Goal: Task Accomplishment & Management: Manage account settings

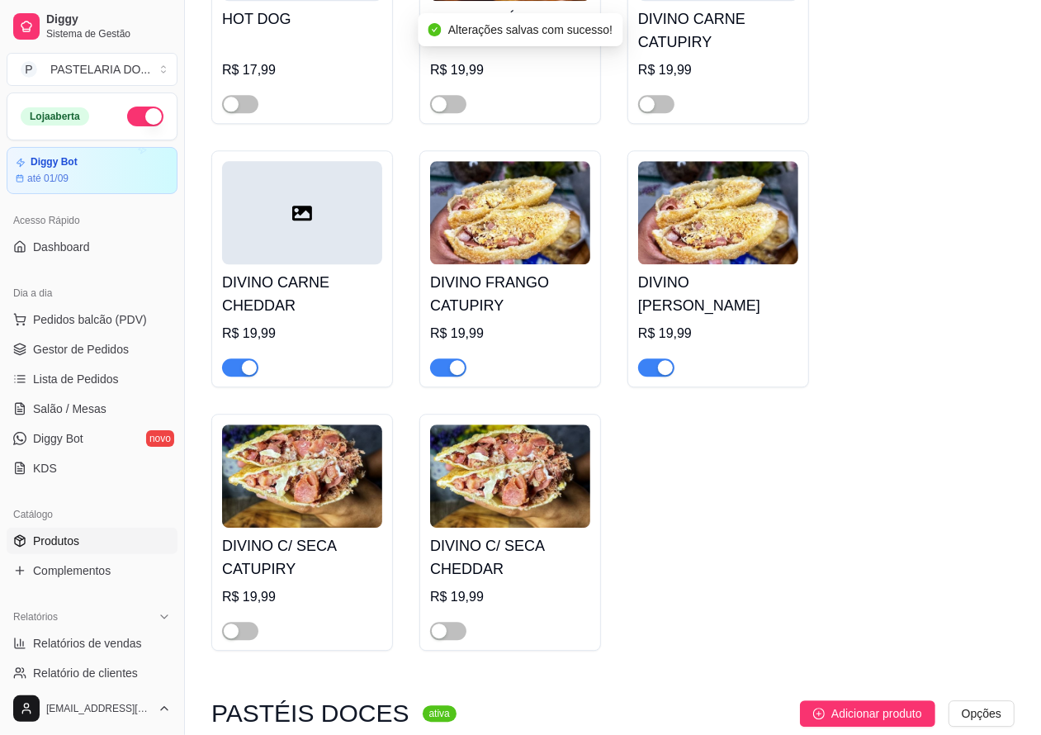
scroll to position [2806, 0]
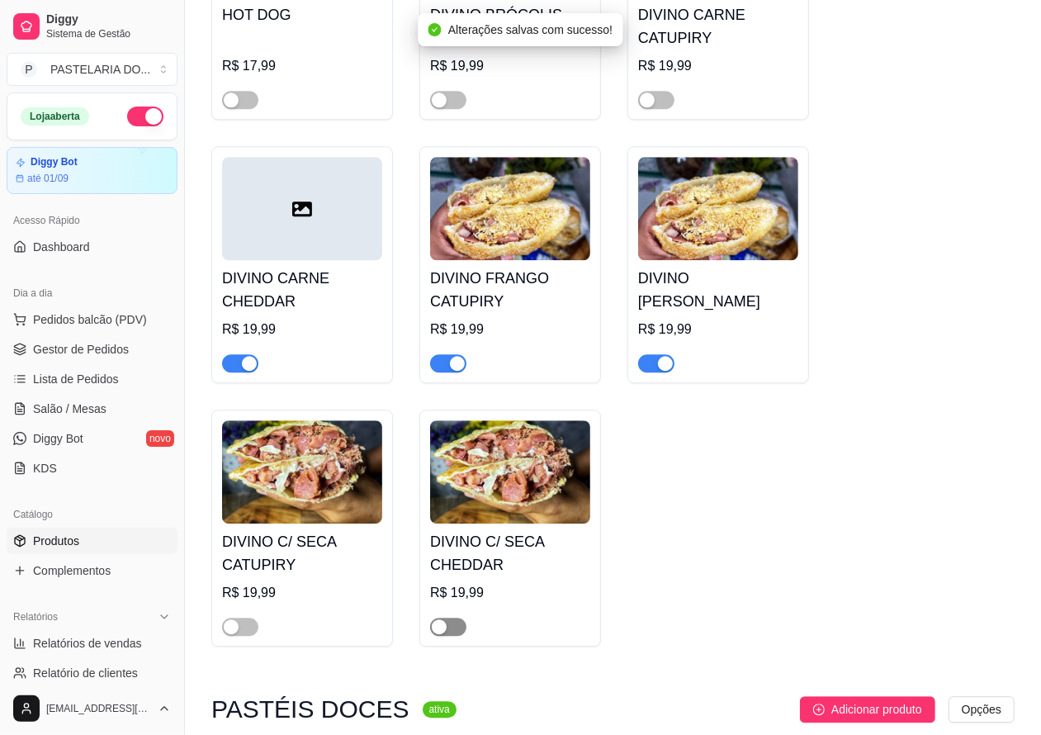
click at [439, 634] on div "button" at bounding box center [439, 626] width 15 height 15
click at [231, 634] on div "button" at bounding box center [231, 626] width 15 height 15
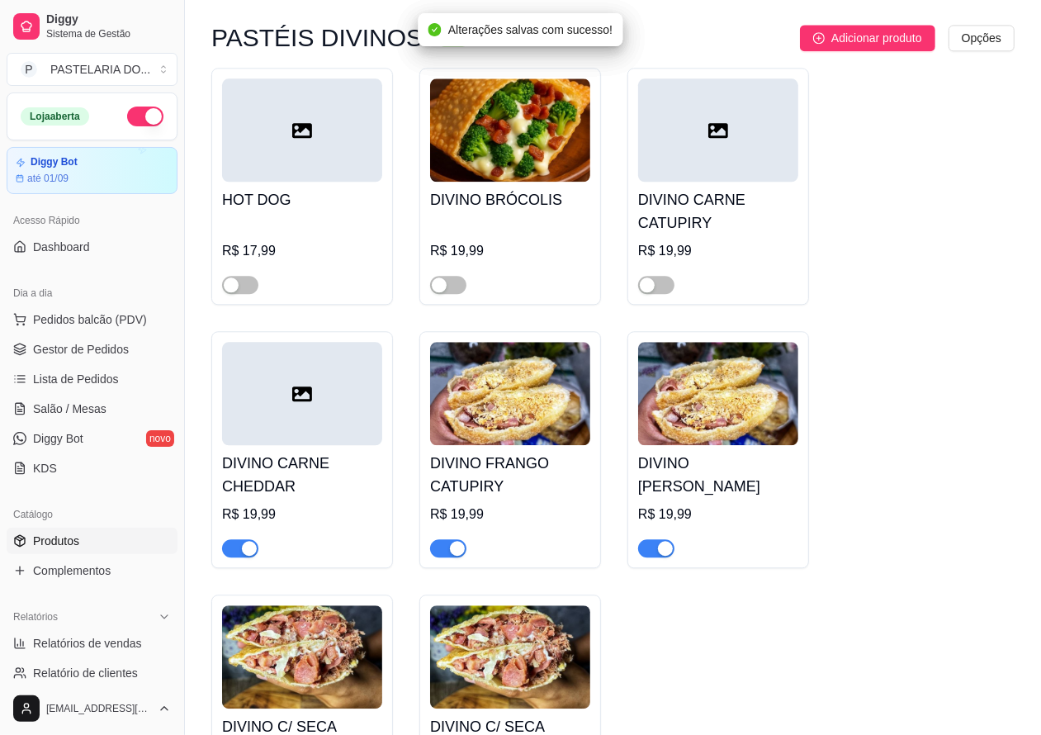
scroll to position [2595, 0]
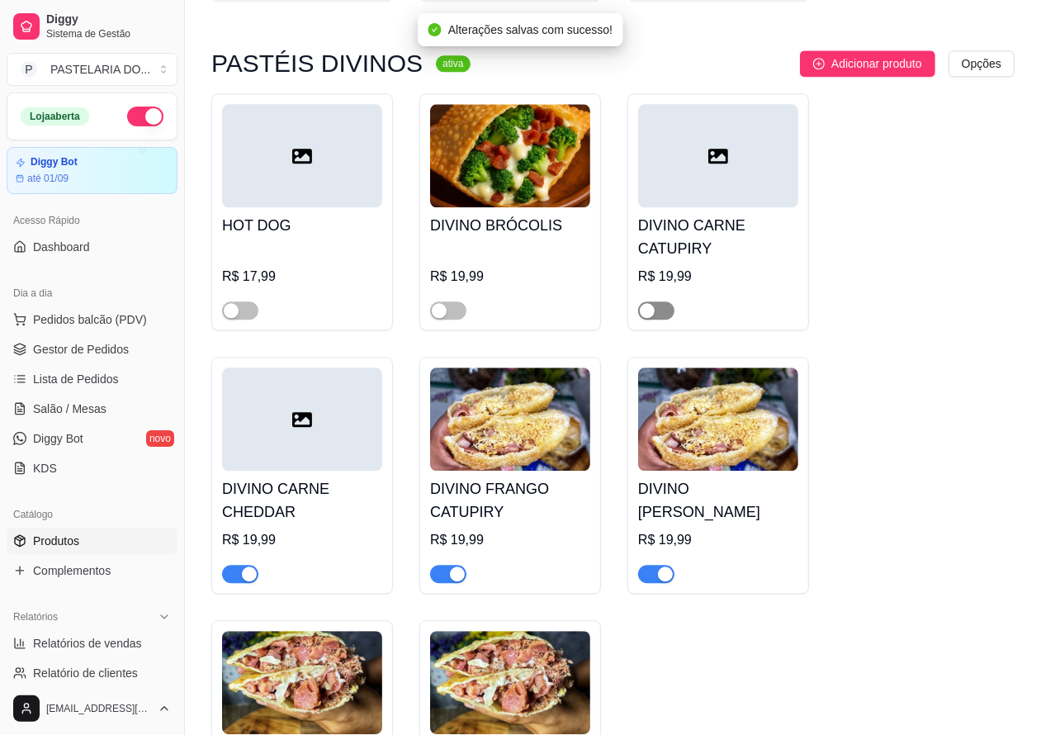
click at [659, 320] on span "button" at bounding box center [656, 310] width 36 height 18
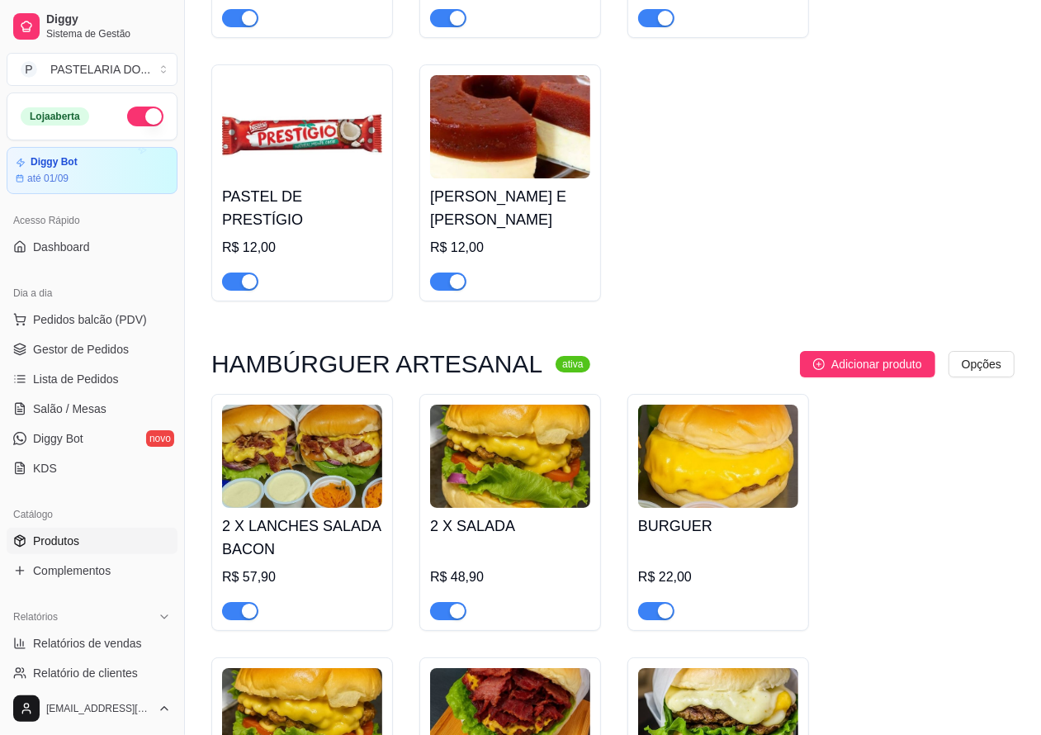
scroll to position [4019, 0]
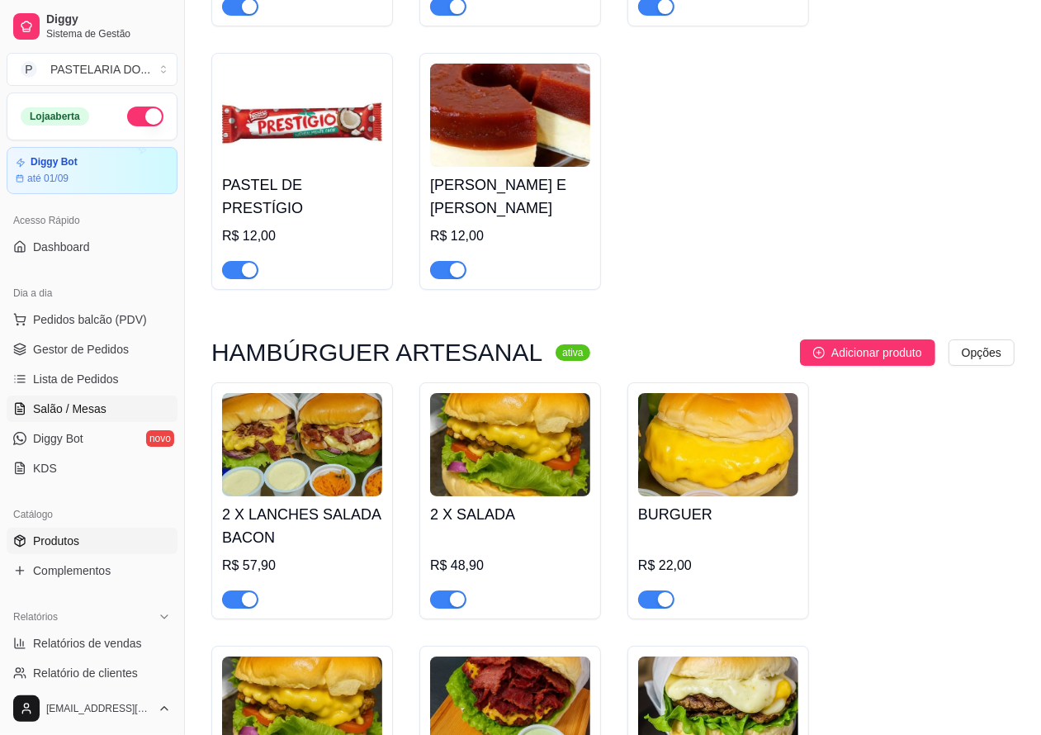
click at [84, 406] on span "Salão / Mesas" at bounding box center [70, 409] width 74 height 17
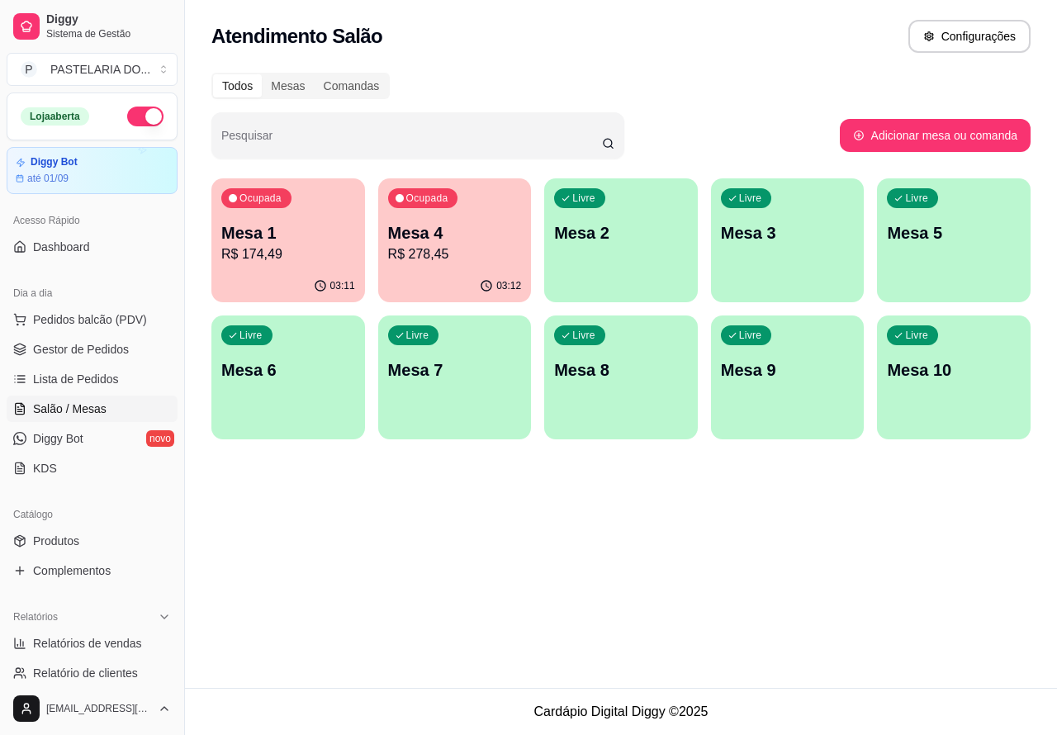
click at [456, 241] on p "Mesa 4" at bounding box center [455, 232] width 134 height 23
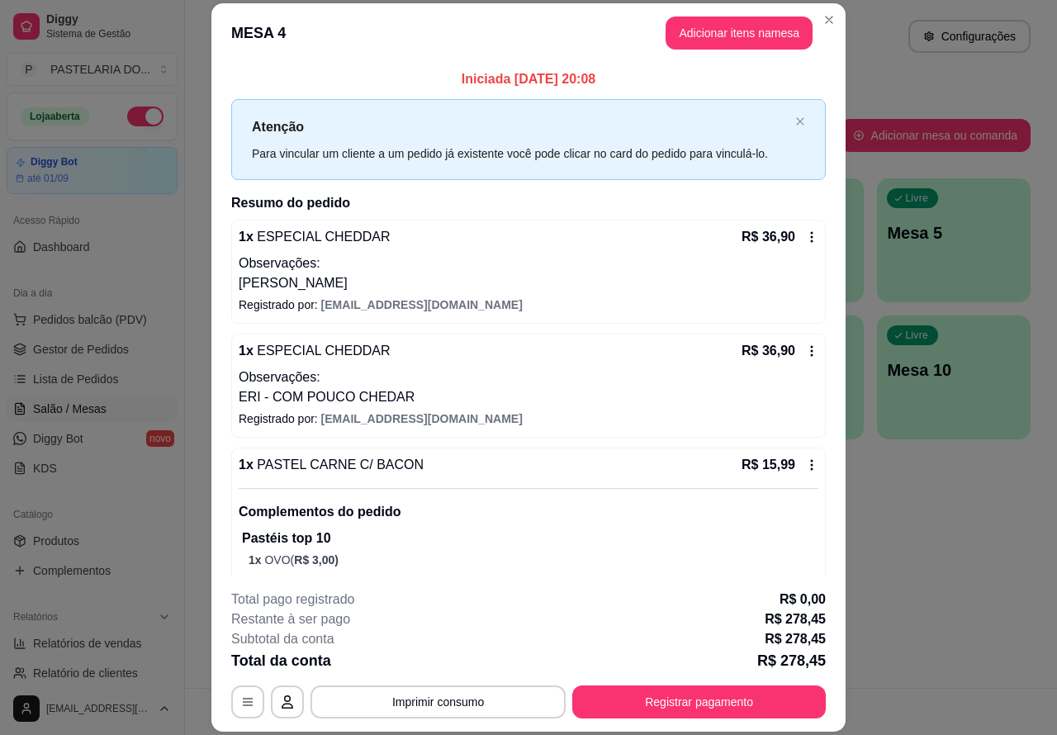
click at [460, 700] on button "Imprimir consumo" at bounding box center [438, 701] width 255 height 33
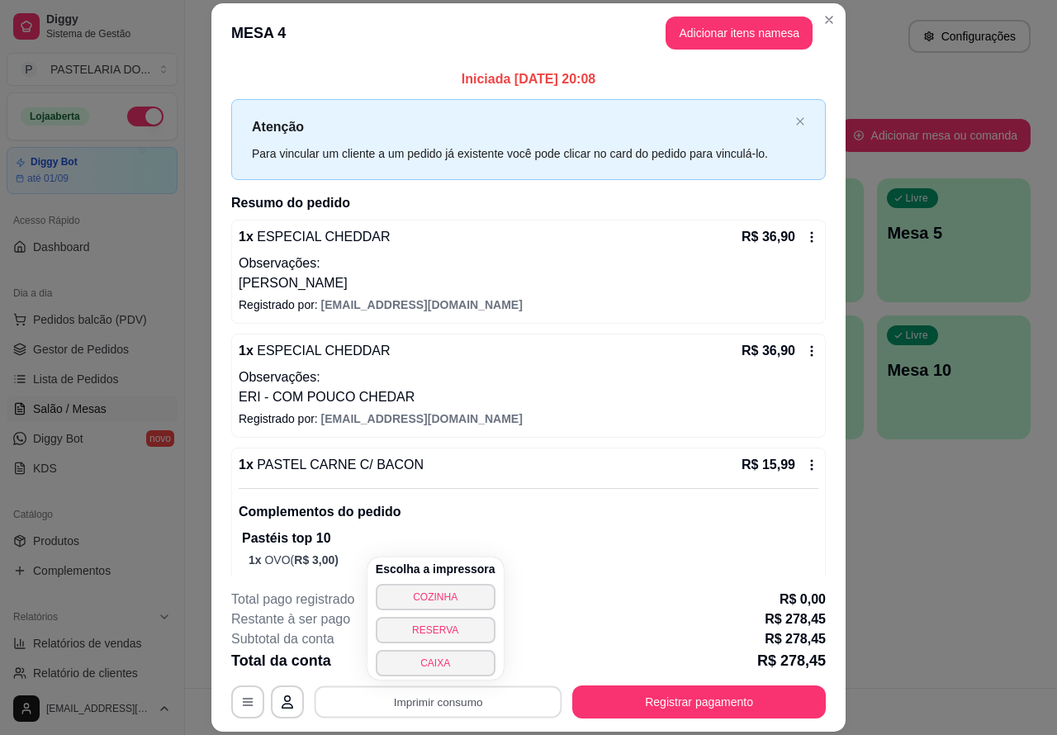
click at [444, 659] on button "CAIXA" at bounding box center [436, 663] width 120 height 26
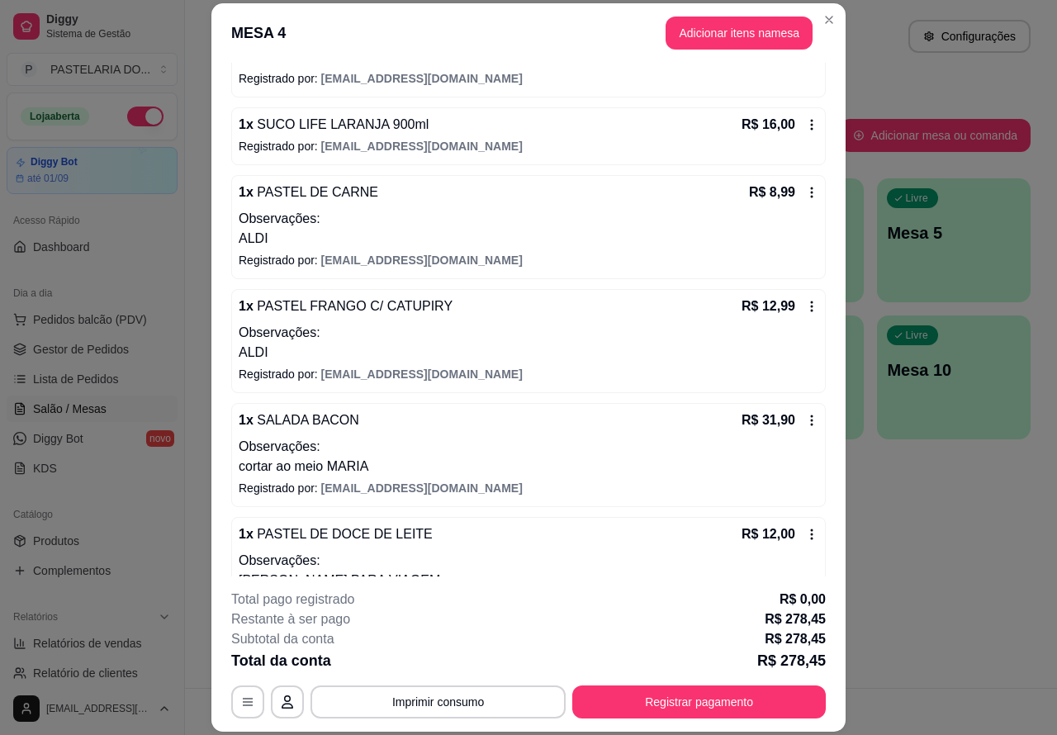
scroll to position [1262, 0]
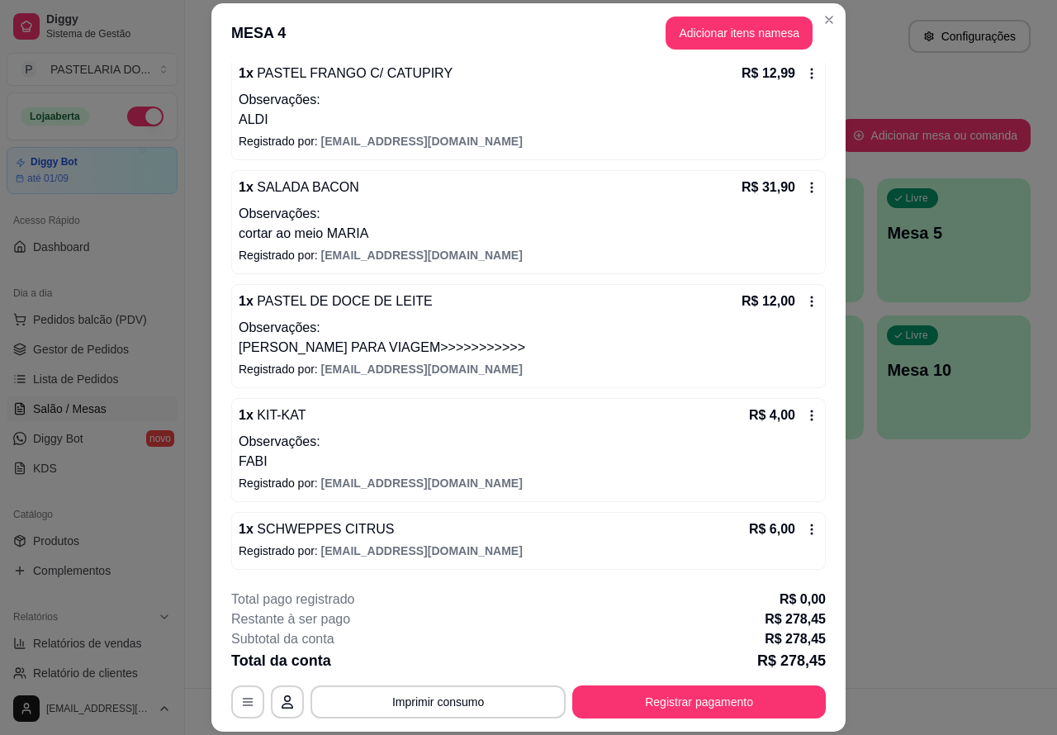
click at [811, 529] on icon at bounding box center [812, 529] width 2 height 11
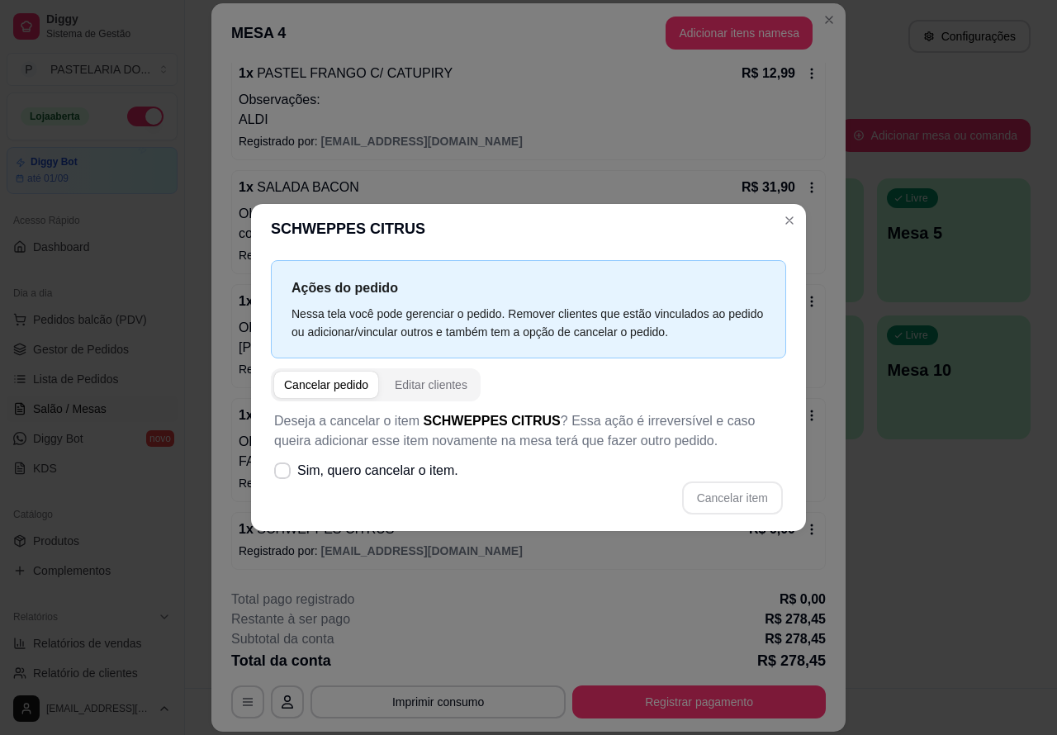
click at [297, 468] on span "Sim, quero cancelar o item." at bounding box center [377, 471] width 161 height 20
click at [284, 474] on input "Sim, quero cancelar o item." at bounding box center [278, 479] width 11 height 11
checkbox input "true"
click at [748, 497] on button "Cancelar item" at bounding box center [732, 497] width 101 height 33
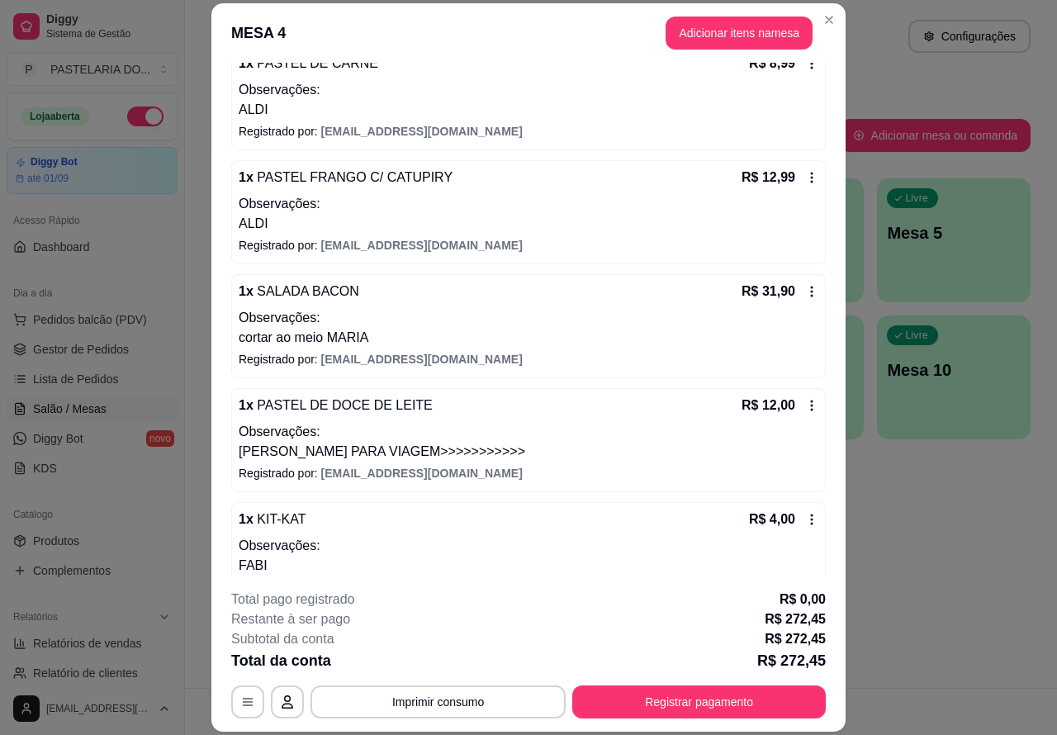
scroll to position [1153, 0]
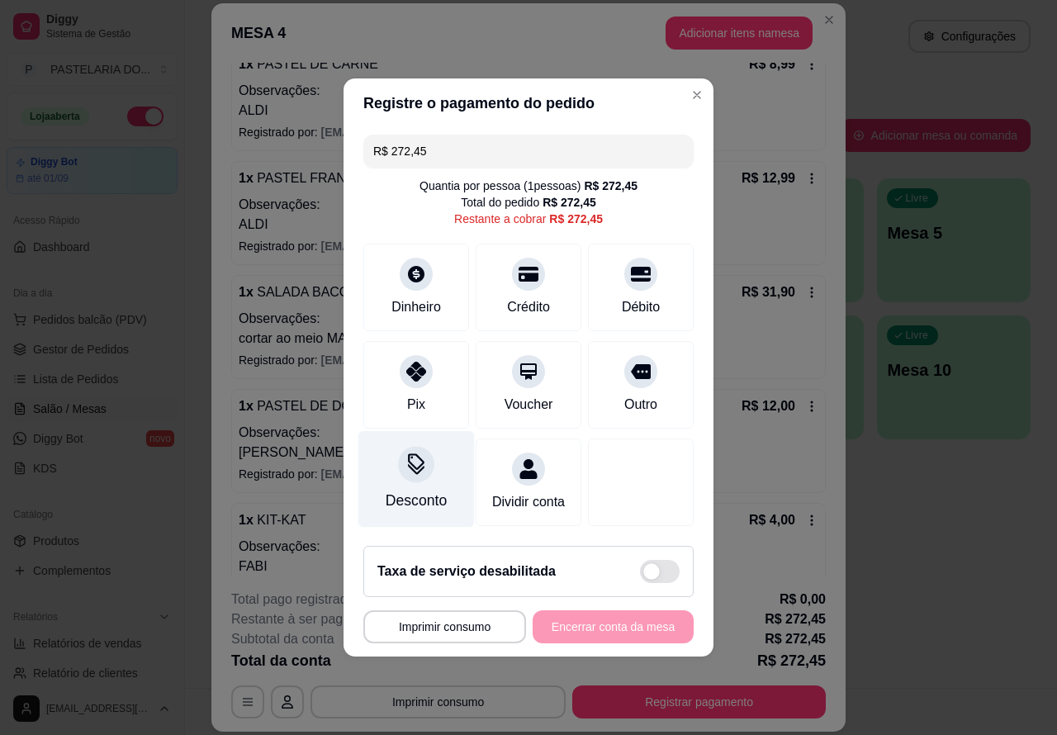
click at [409, 477] on div "Desconto" at bounding box center [416, 479] width 116 height 97
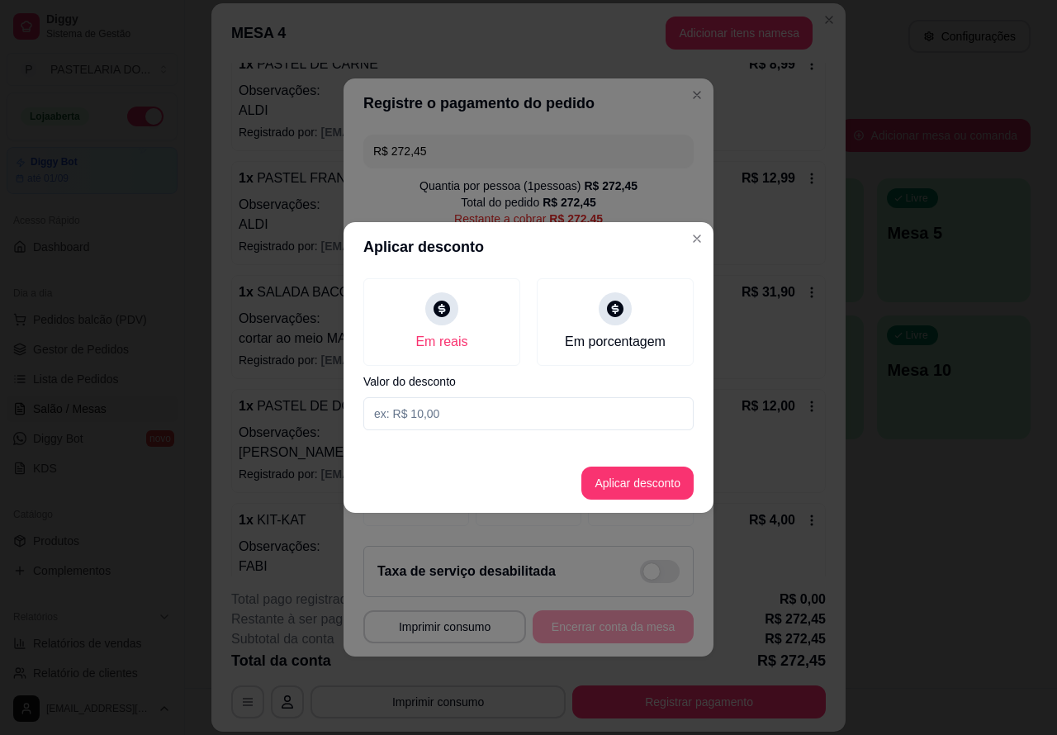
click at [467, 413] on input at bounding box center [528, 413] width 330 height 33
type input "2,00"
click at [630, 479] on button "Aplicar desconto" at bounding box center [637, 483] width 112 height 33
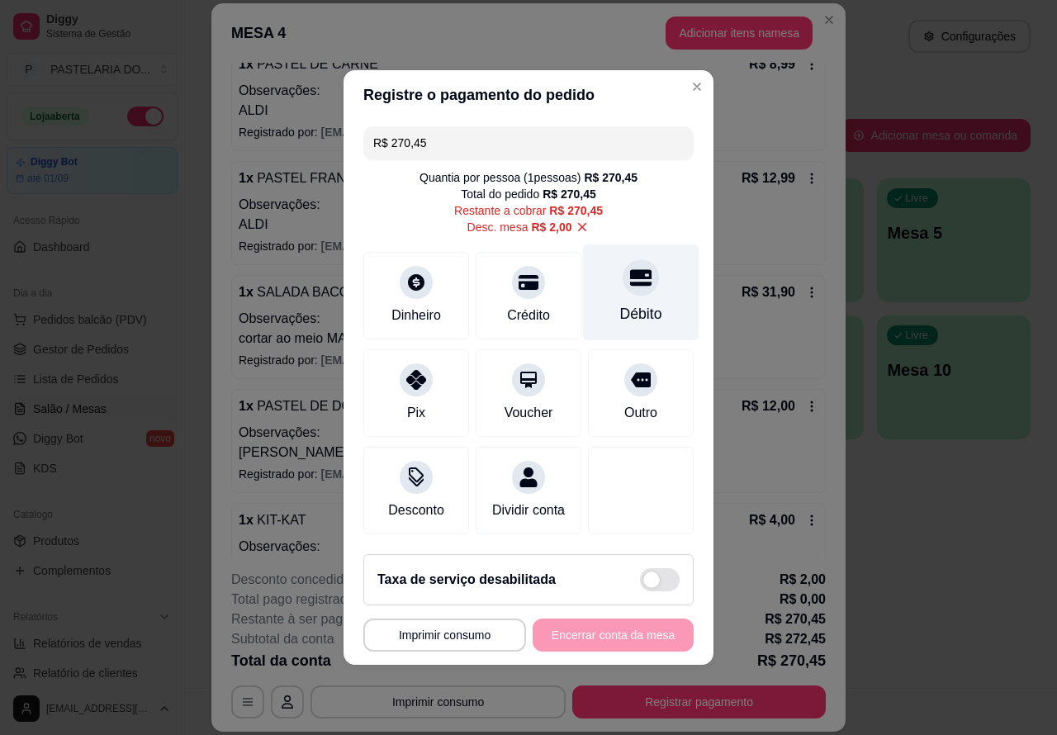
click at [634, 273] on icon at bounding box center [640, 278] width 21 height 17
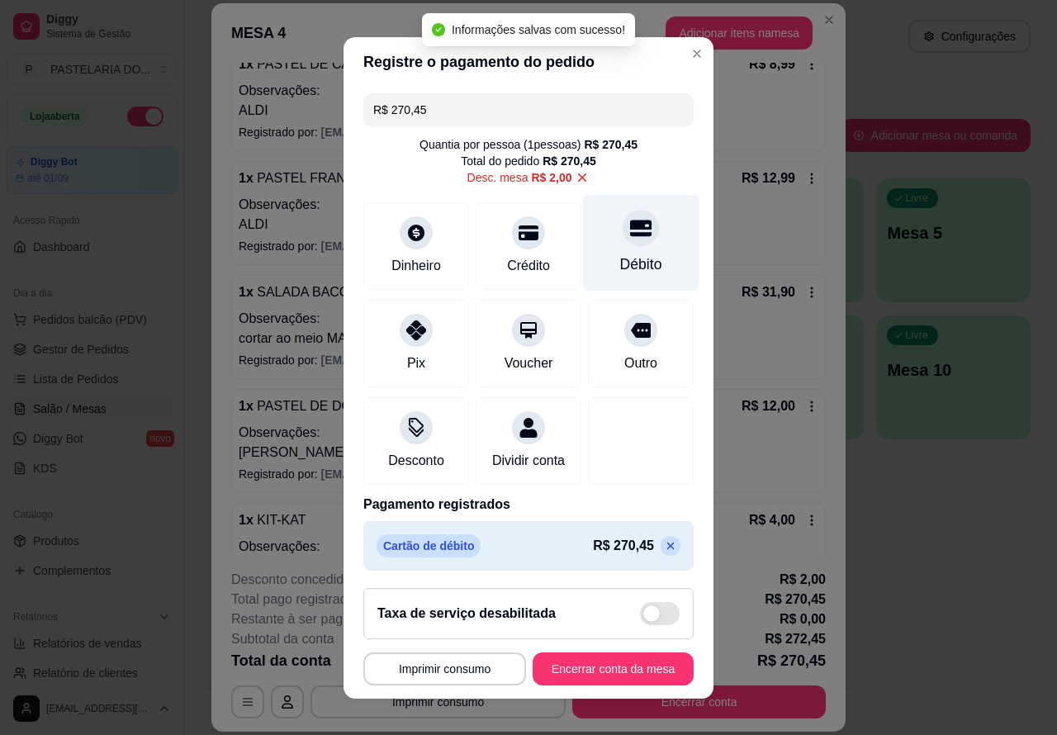
type input "R$ 0,00"
click at [628, 661] on button "Encerrar conta da mesa" at bounding box center [613, 668] width 156 height 32
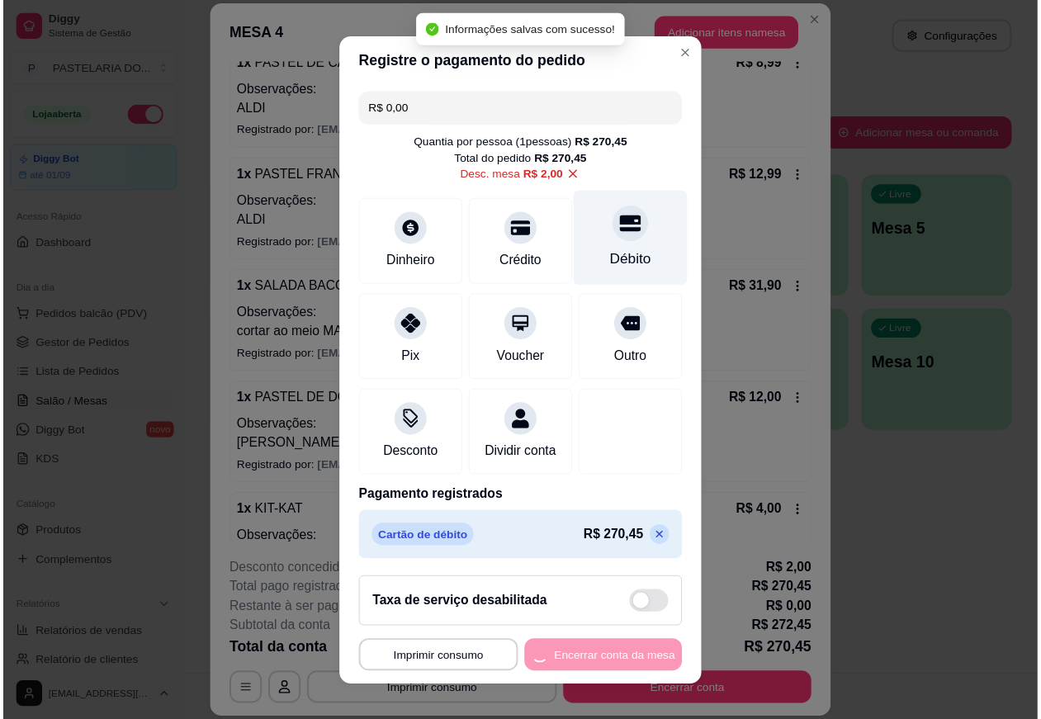
scroll to position [0, 0]
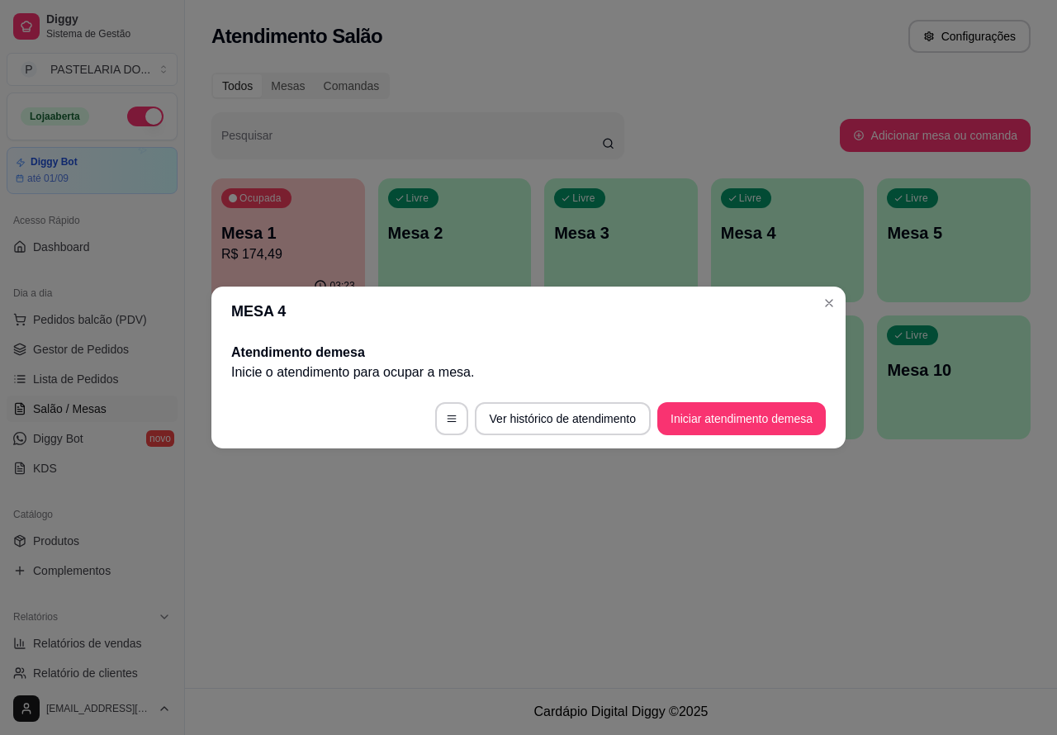
click at [828, 304] on div "Ocupada Mesa 1 R$ 174,49 03:23 Livre Mesa 2 Livre Mesa 3 Livre Mesa 4 Livre Mes…" at bounding box center [620, 308] width 819 height 261
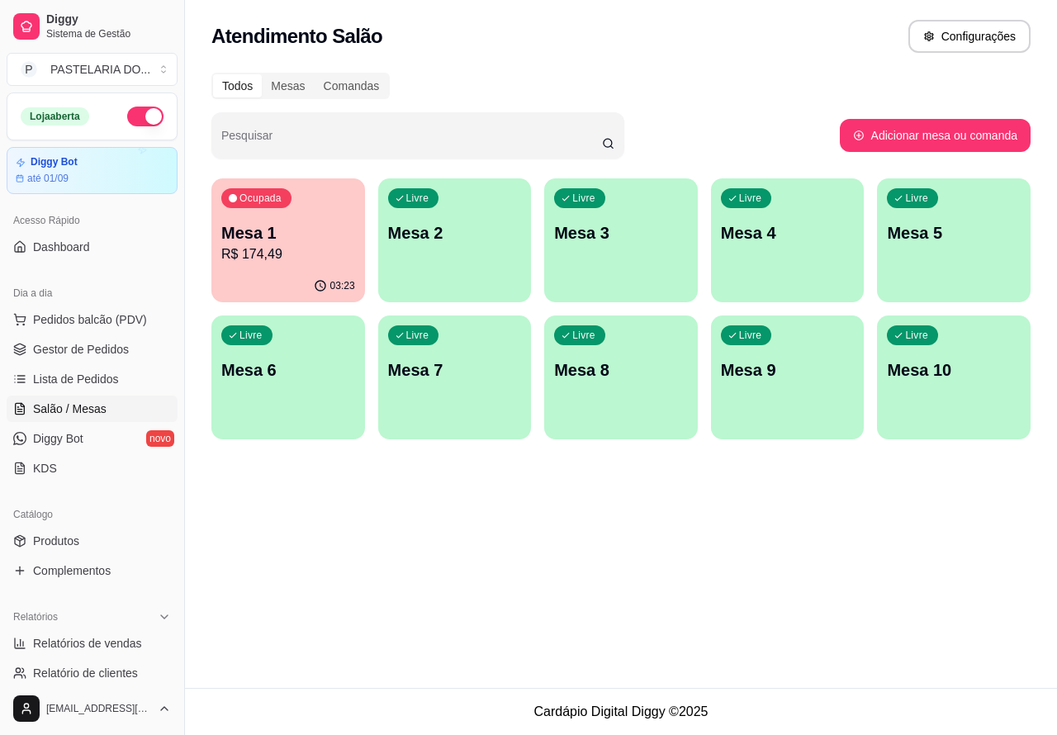
click at [320, 253] on p "R$ 174,49" at bounding box center [288, 254] width 134 height 20
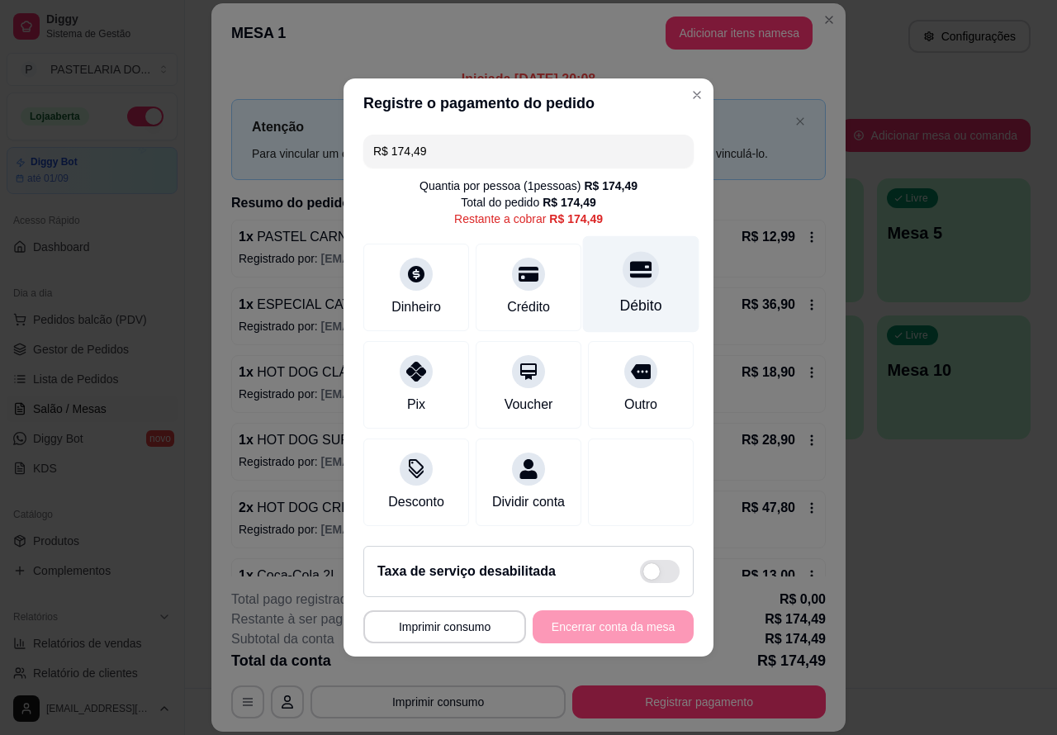
click at [634, 264] on icon at bounding box center [640, 270] width 21 height 17
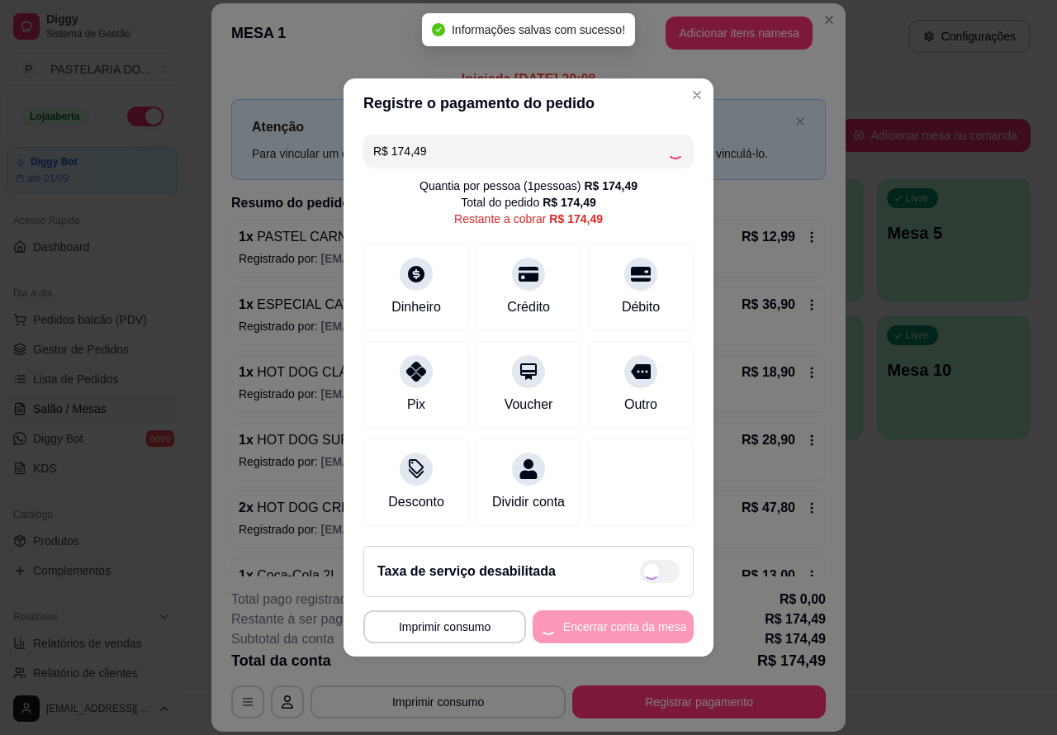
click at [613, 597] on div "Taxa de serviço desabilitada" at bounding box center [528, 571] width 330 height 51
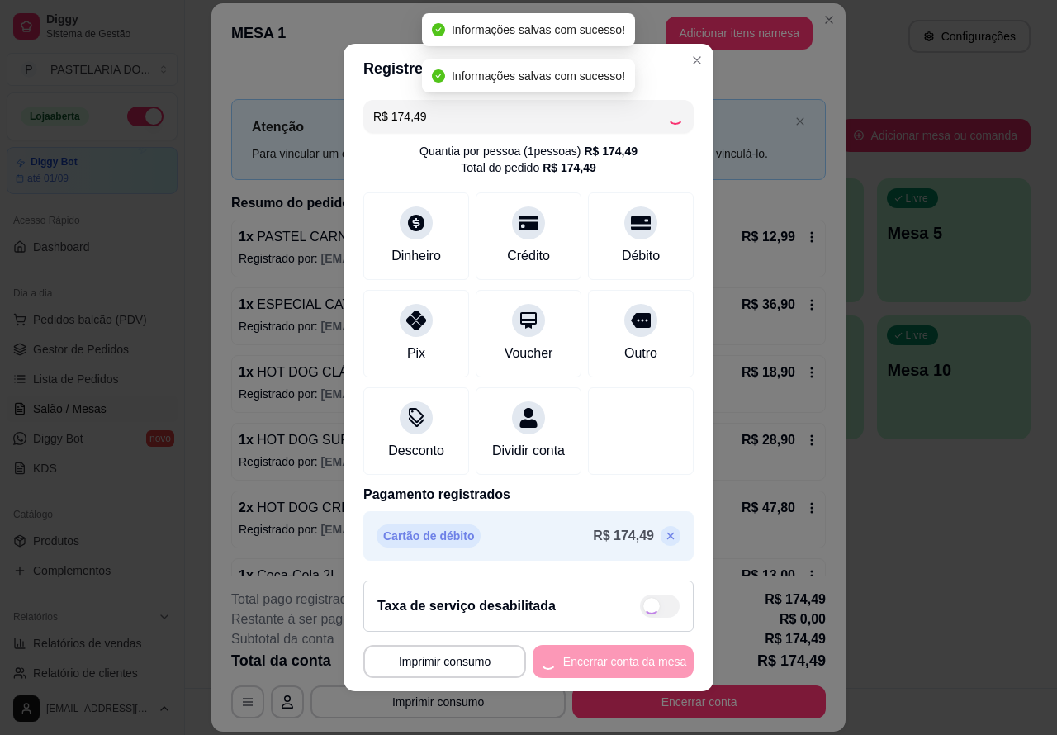
checkbox input "true"
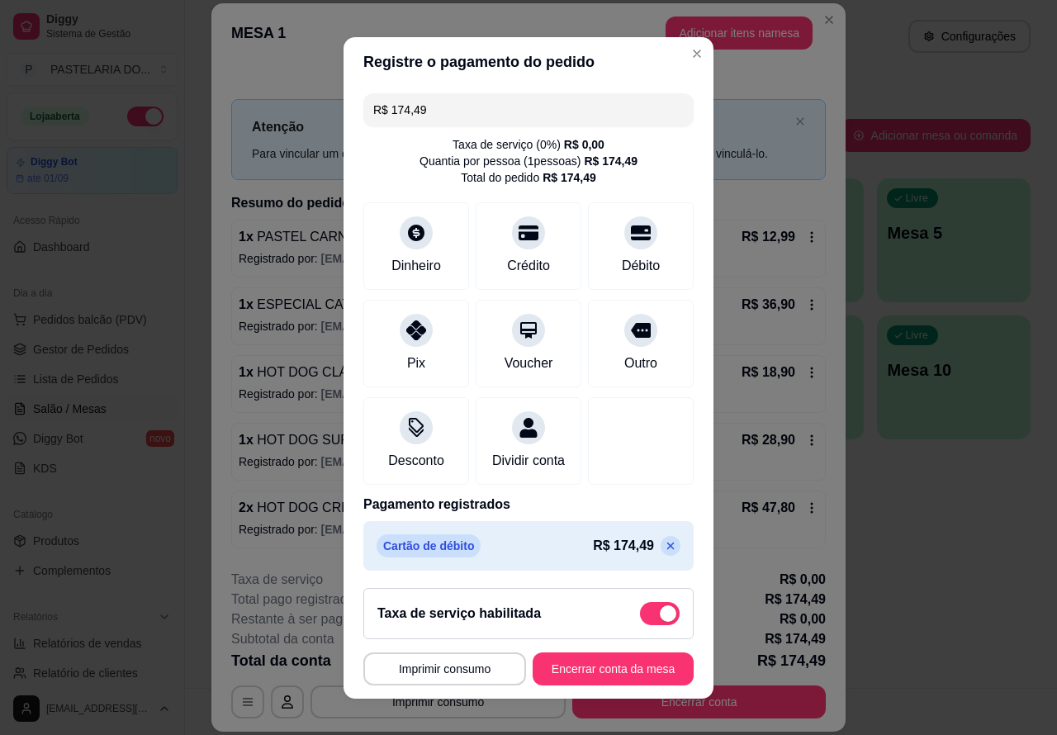
click at [617, 665] on button "Encerrar conta da mesa" at bounding box center [613, 668] width 161 height 33
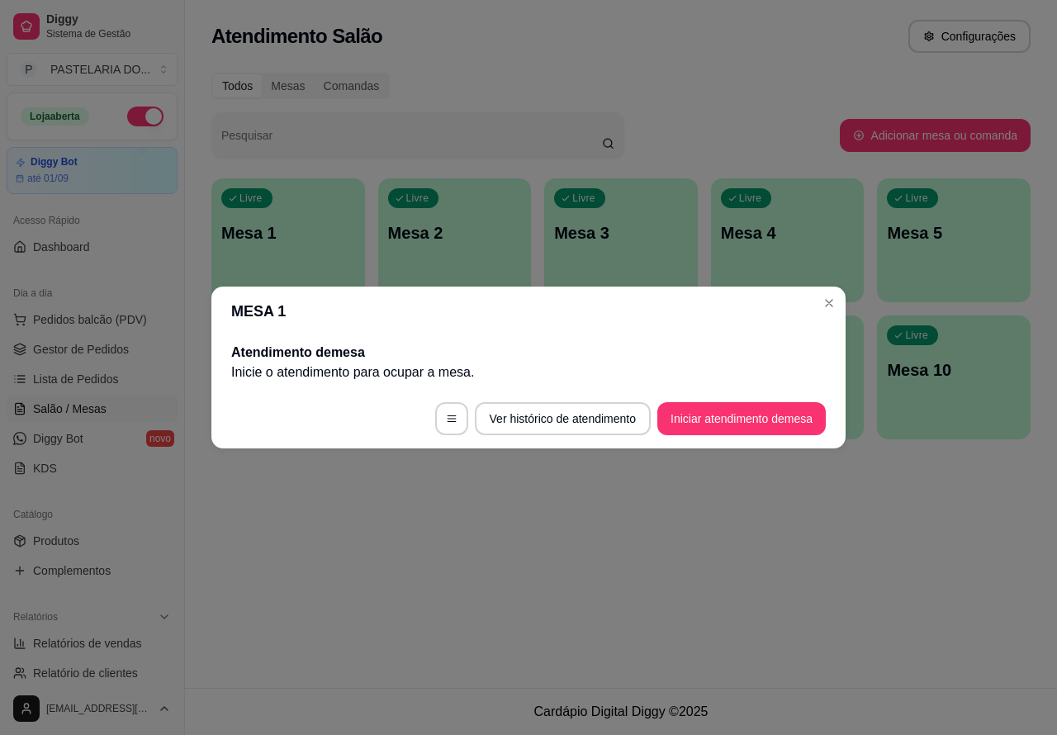
click at [828, 302] on div "Livre Mesa 1 Livre Mesa 2 Livre Mesa 3 Livre Mesa 4 Livre Mesa 5 Livre Mesa 6 L…" at bounding box center [620, 308] width 819 height 261
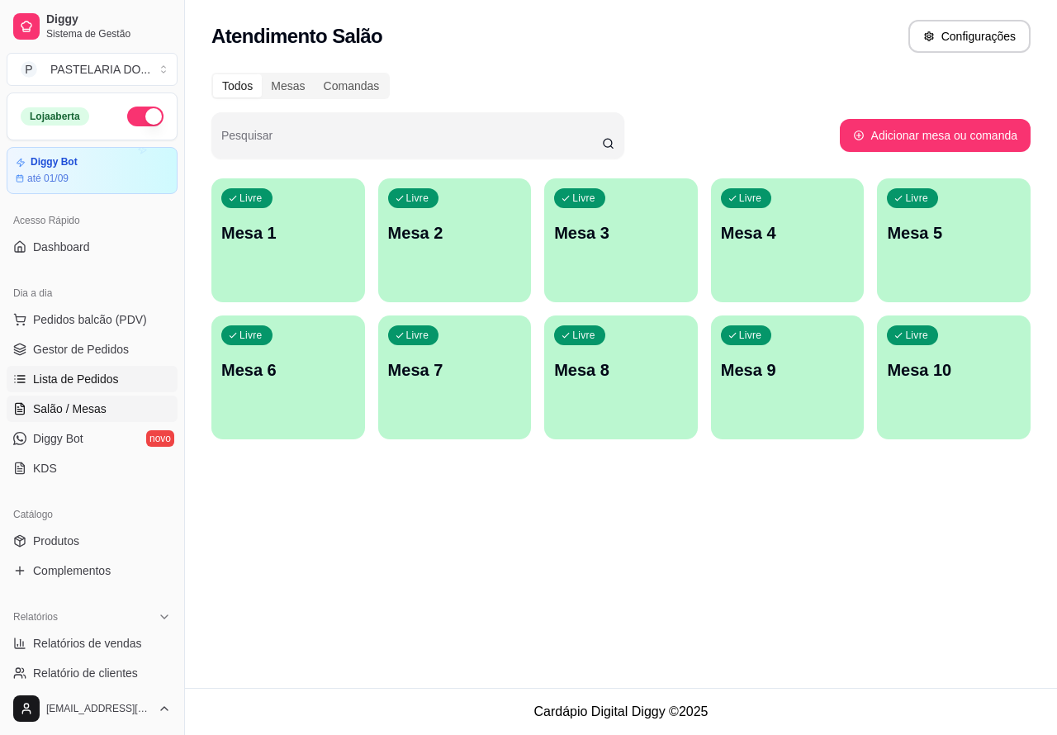
click at [88, 374] on span "Lista de Pedidos" at bounding box center [76, 379] width 86 height 17
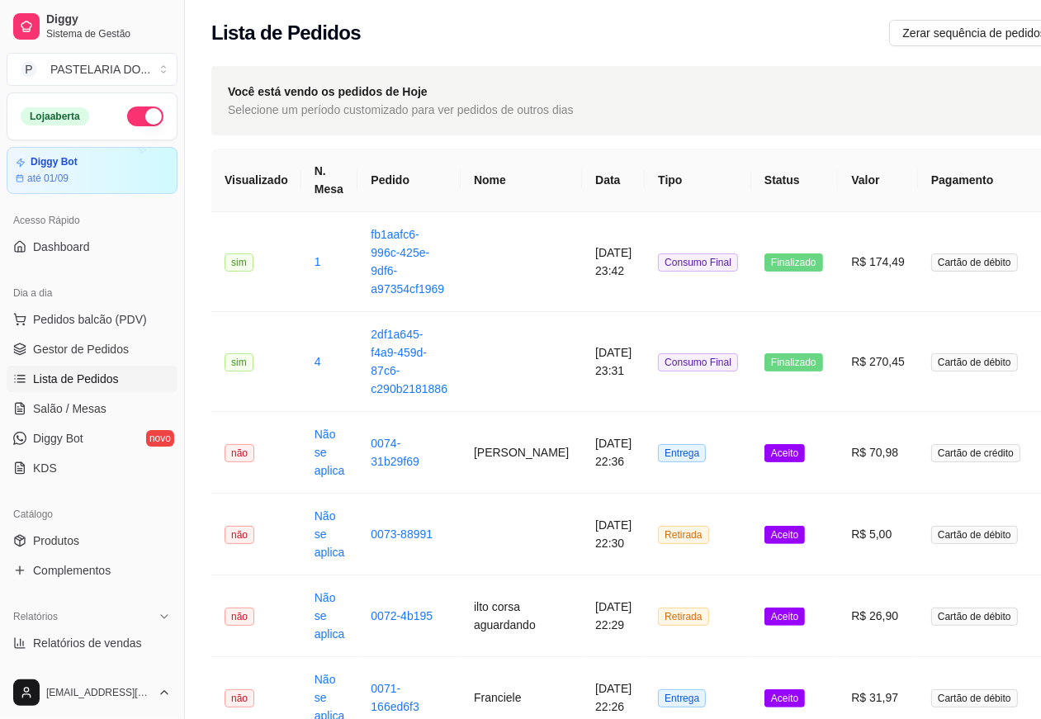
click at [775, 446] on span "Aceito" at bounding box center [785, 453] width 40 height 18
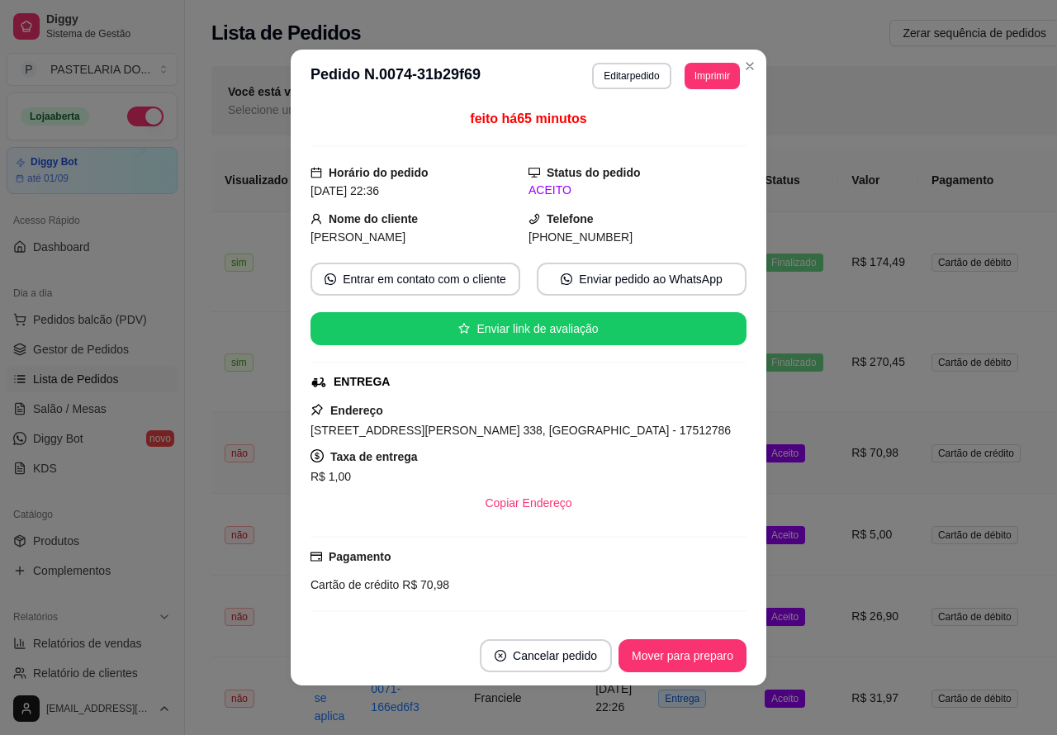
click at [681, 655] on button "Mover para preparo" at bounding box center [683, 655] width 128 height 33
click at [688, 653] on button "Mover para entrega" at bounding box center [682, 655] width 127 height 33
click at [690, 653] on button "Mover para finalizado" at bounding box center [678, 655] width 137 height 33
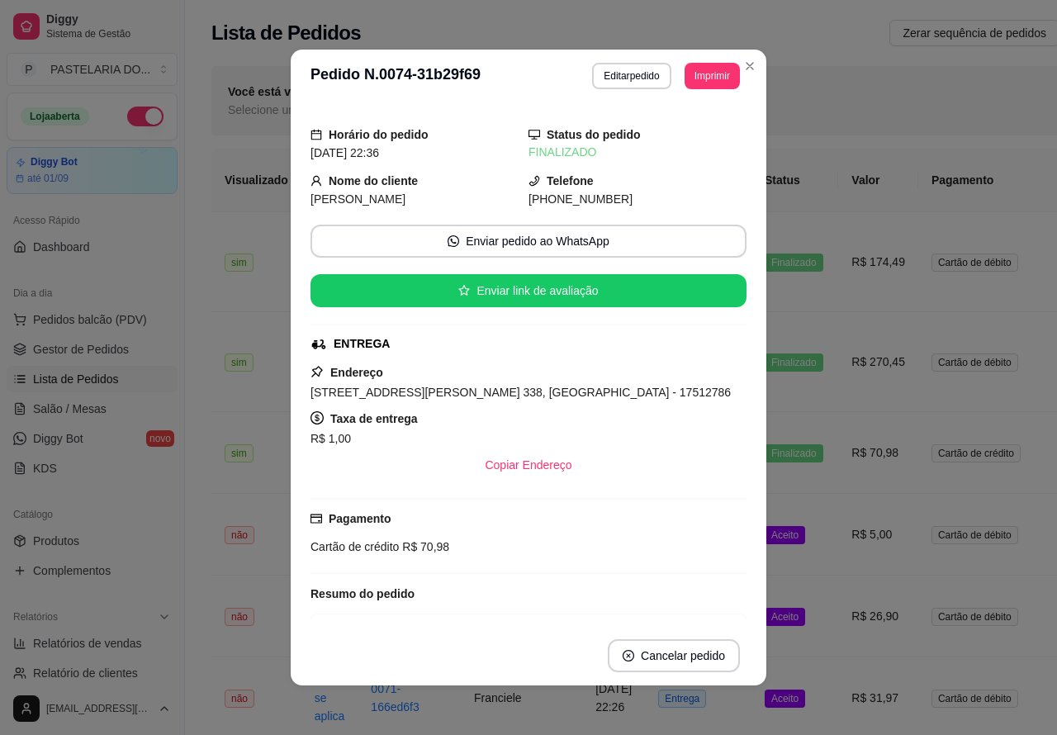
click at [801, 538] on td "Aceito" at bounding box center [795, 535] width 87 height 82
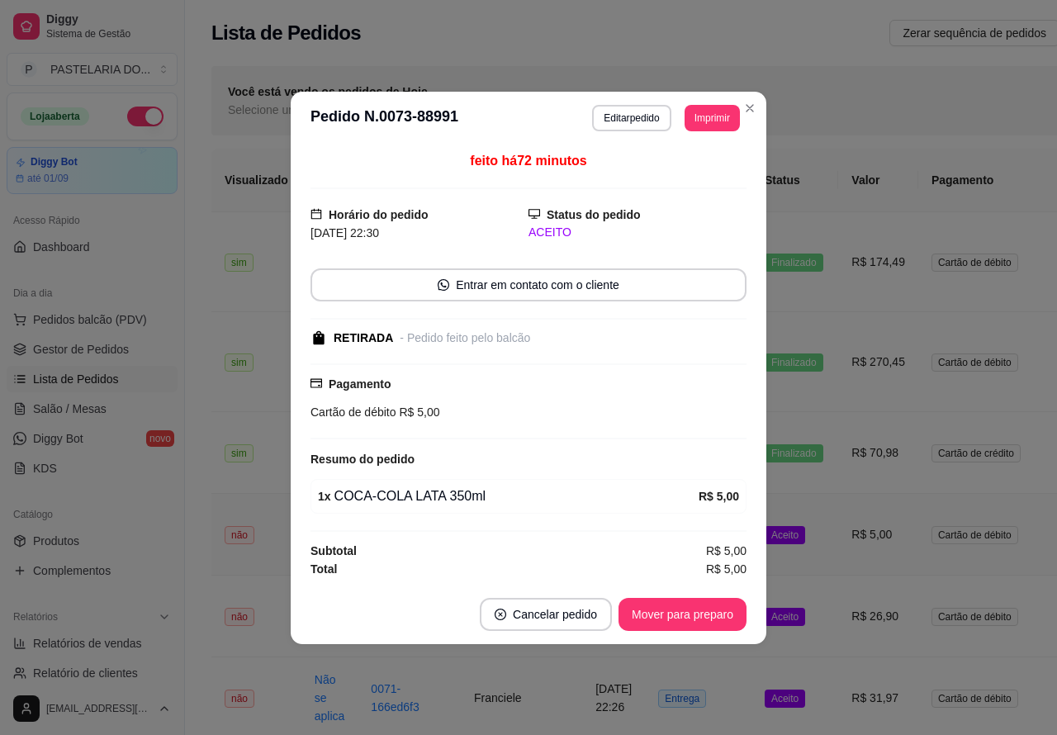
click at [723, 601] on button "Mover para preparo" at bounding box center [683, 614] width 128 height 33
click at [727, 610] on button "Mover para retirada disponível" at bounding box center [655, 614] width 177 height 32
click at [713, 612] on button "Mover para finalizado" at bounding box center [678, 614] width 137 height 33
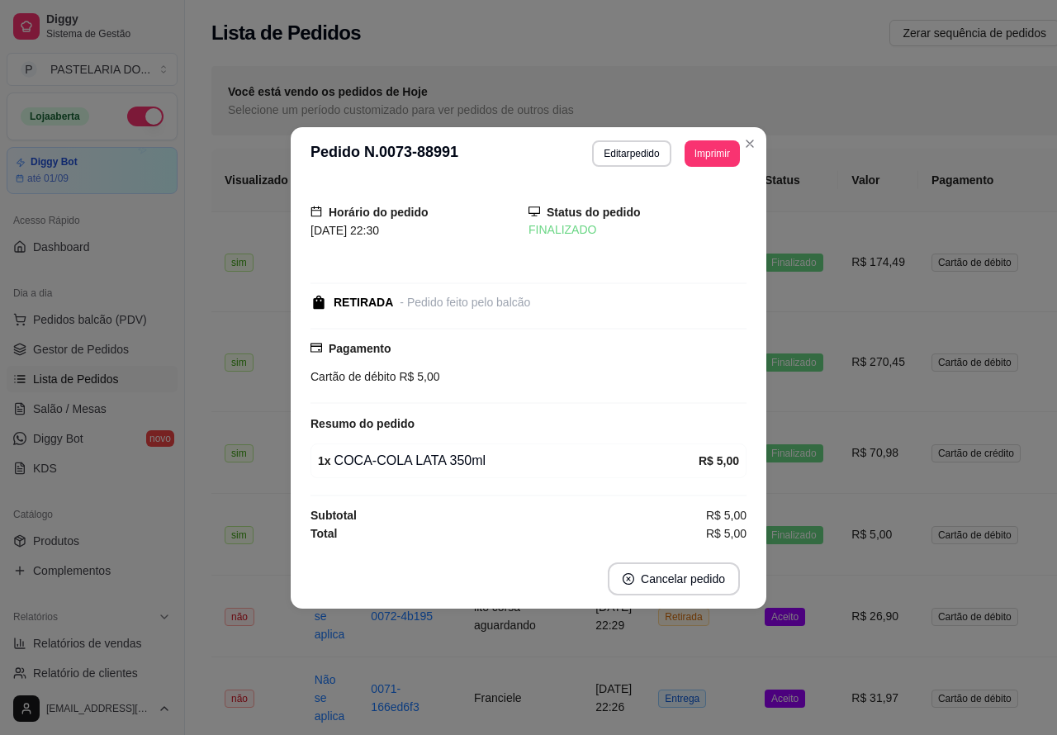
click at [795, 626] on td "Aceito" at bounding box center [795, 617] width 87 height 82
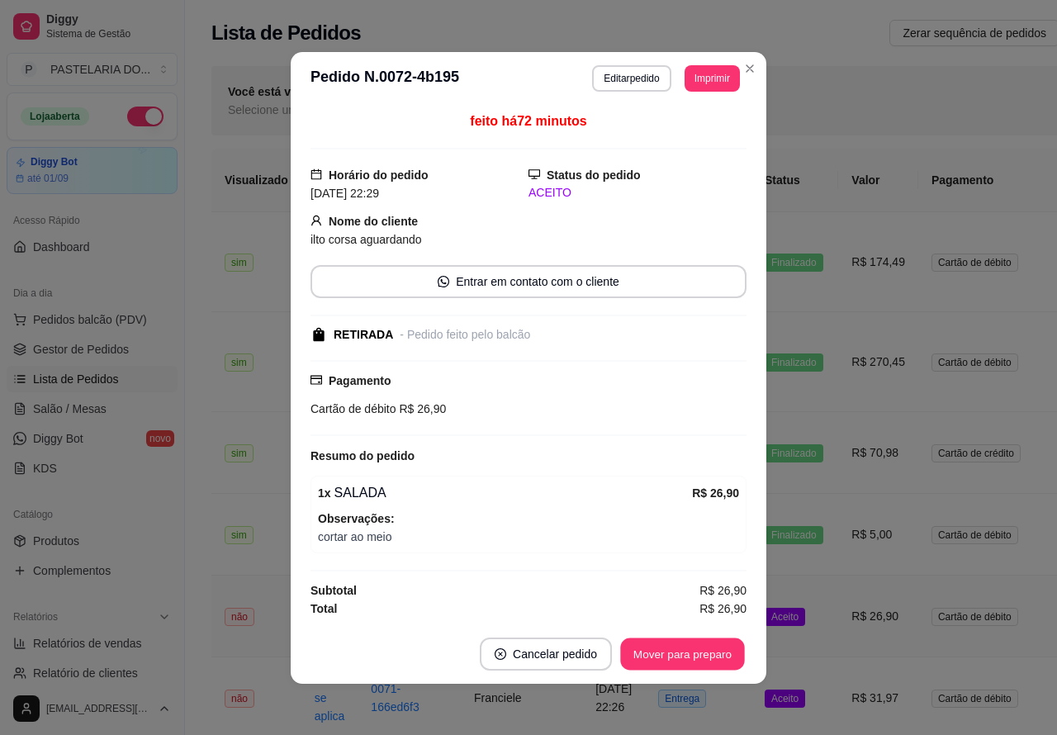
click at [710, 649] on button "Mover para preparo" at bounding box center [682, 654] width 124 height 32
click at [700, 657] on button "Mover para retirada disponível" at bounding box center [655, 654] width 183 height 33
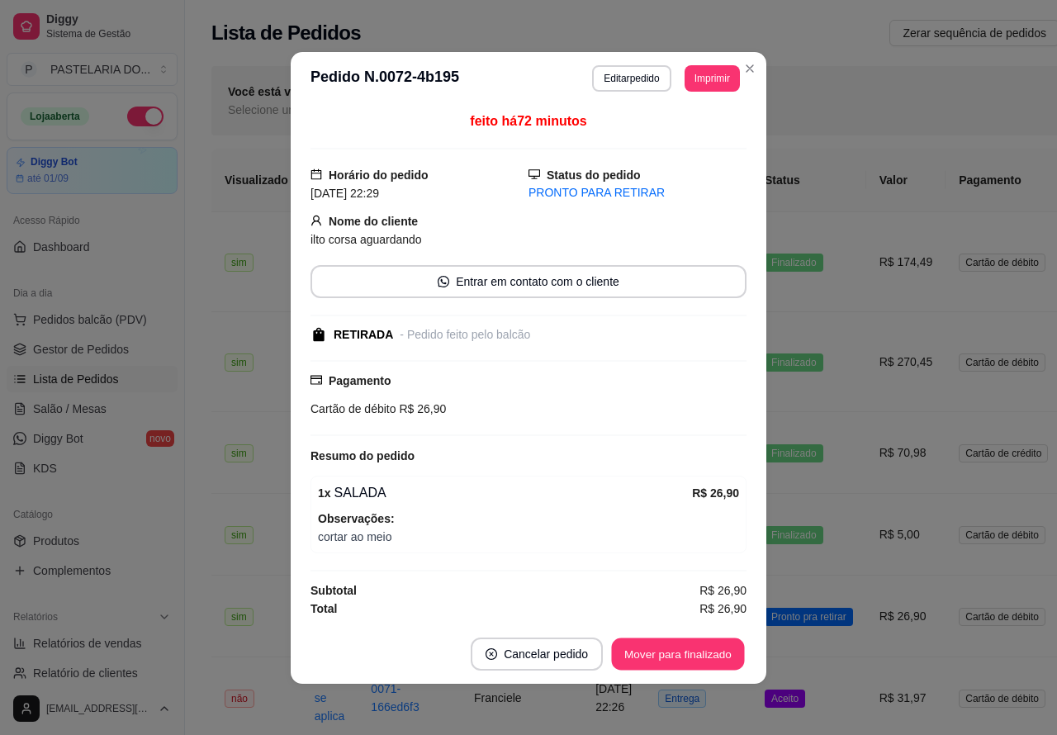
click at [695, 654] on button "Mover para finalizado" at bounding box center [678, 654] width 133 height 32
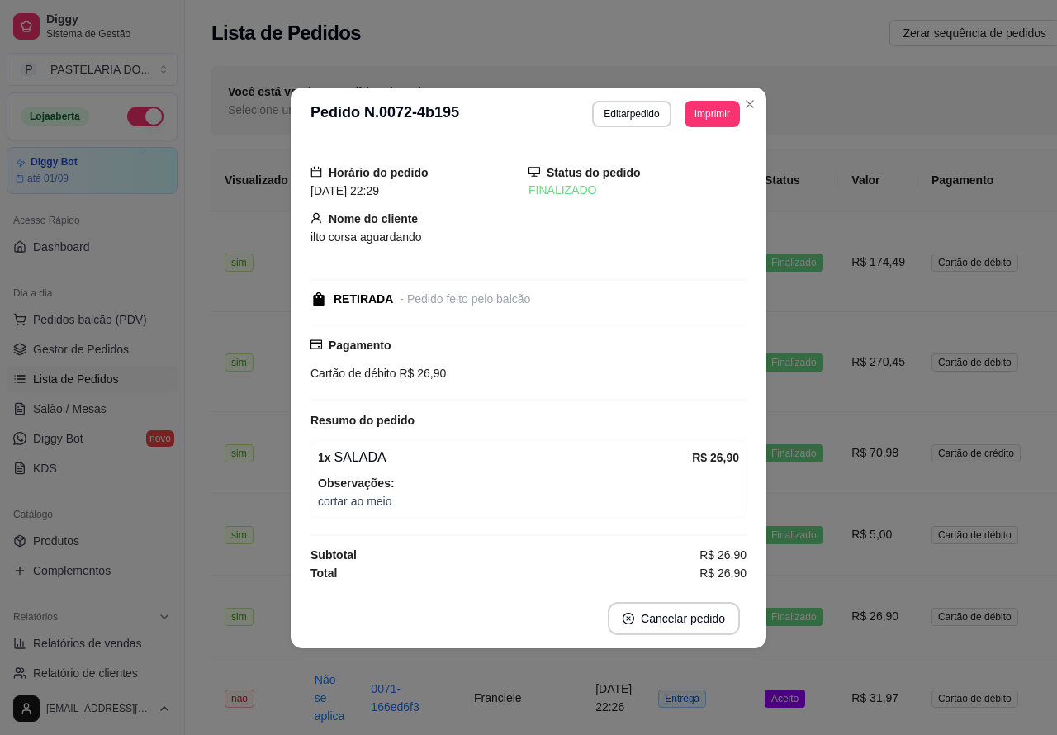
click at [789, 696] on td "Aceito" at bounding box center [795, 698] width 87 height 82
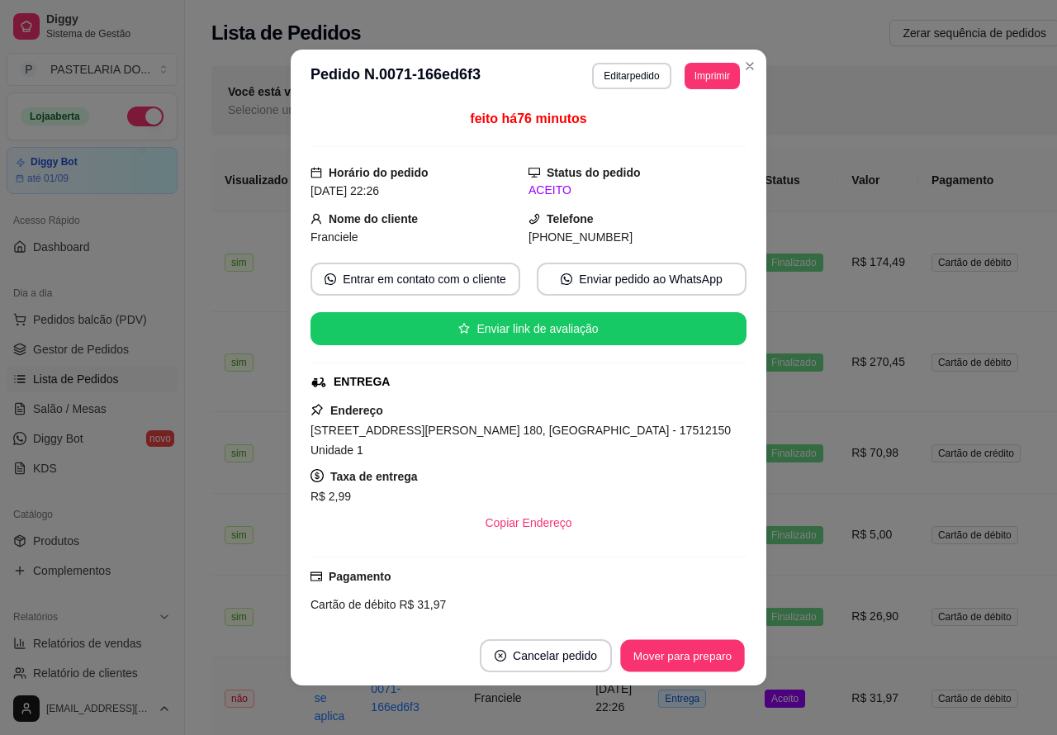
click at [711, 653] on button "Mover para preparo" at bounding box center [682, 656] width 124 height 32
click at [694, 655] on button "Mover para preparo" at bounding box center [683, 655] width 128 height 33
click at [690, 658] on button "Mover para entrega" at bounding box center [683, 656] width 124 height 32
click at [708, 654] on button "Mover para finalizado" at bounding box center [678, 655] width 137 height 33
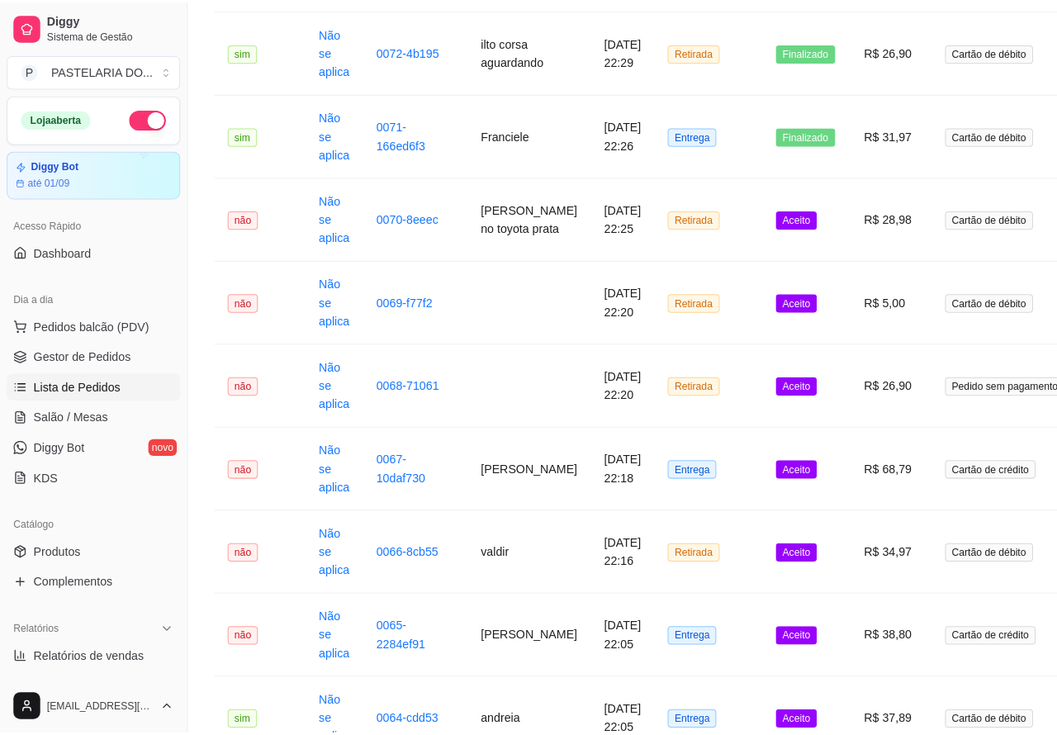
scroll to position [571, 0]
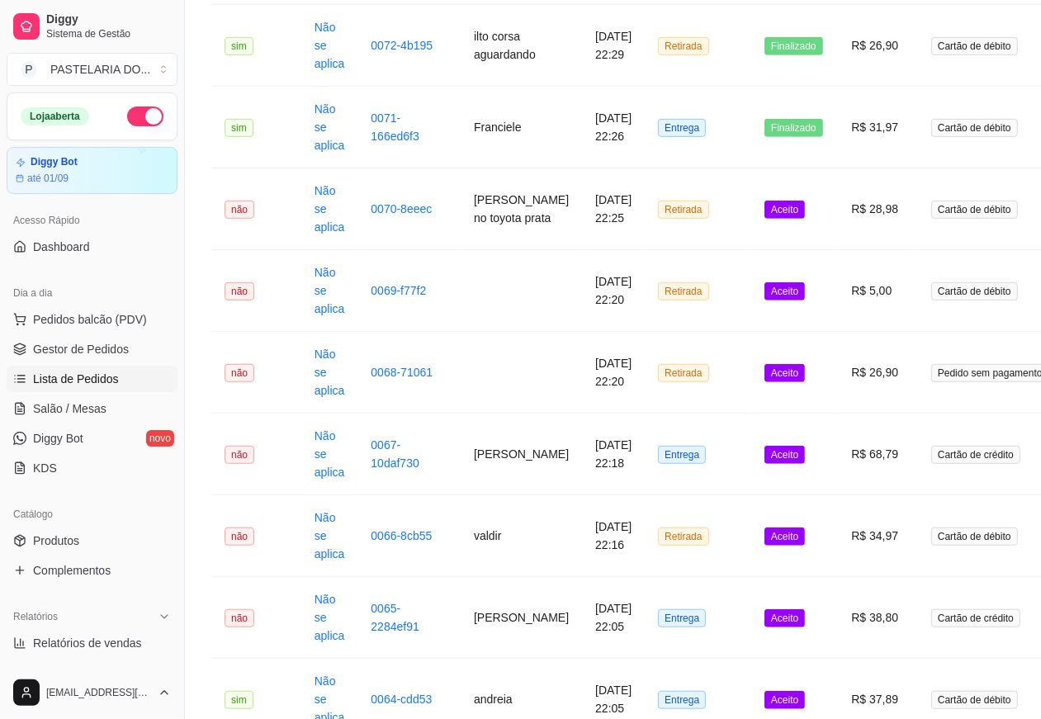
click at [769, 219] on span "Aceito" at bounding box center [785, 210] width 40 height 18
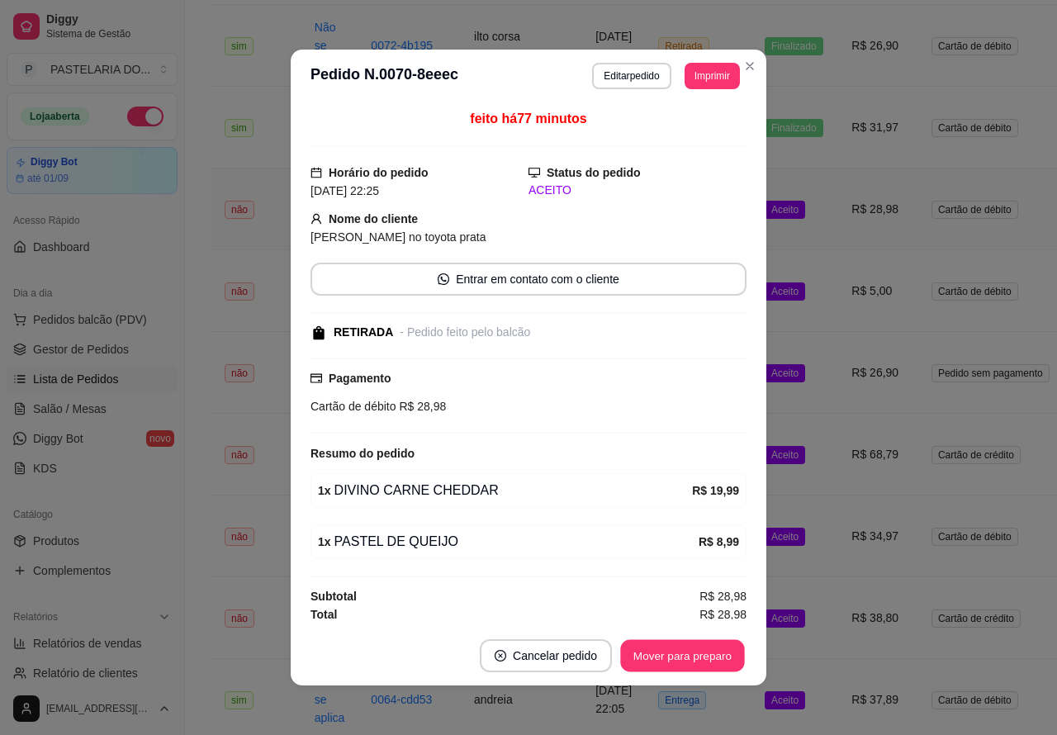
click at [658, 670] on button "Mover para preparo" at bounding box center [682, 656] width 124 height 32
click at [684, 654] on button "Mover para retirada disponível" at bounding box center [655, 656] width 177 height 32
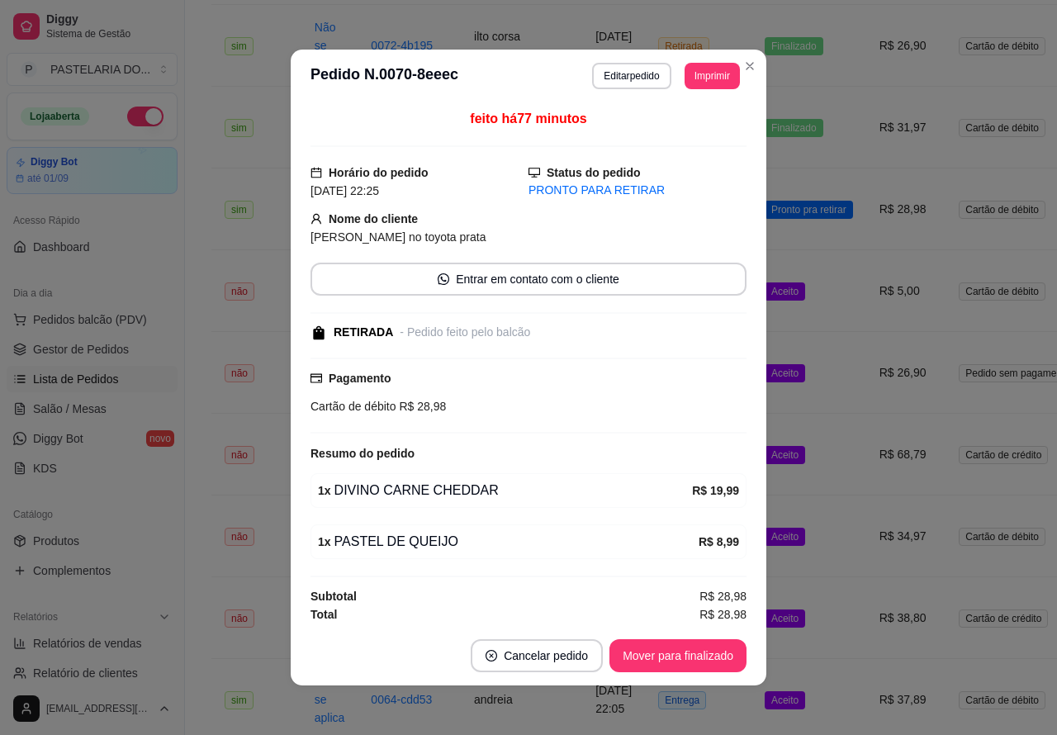
click at [688, 649] on button "Mover para finalizado" at bounding box center [678, 655] width 137 height 33
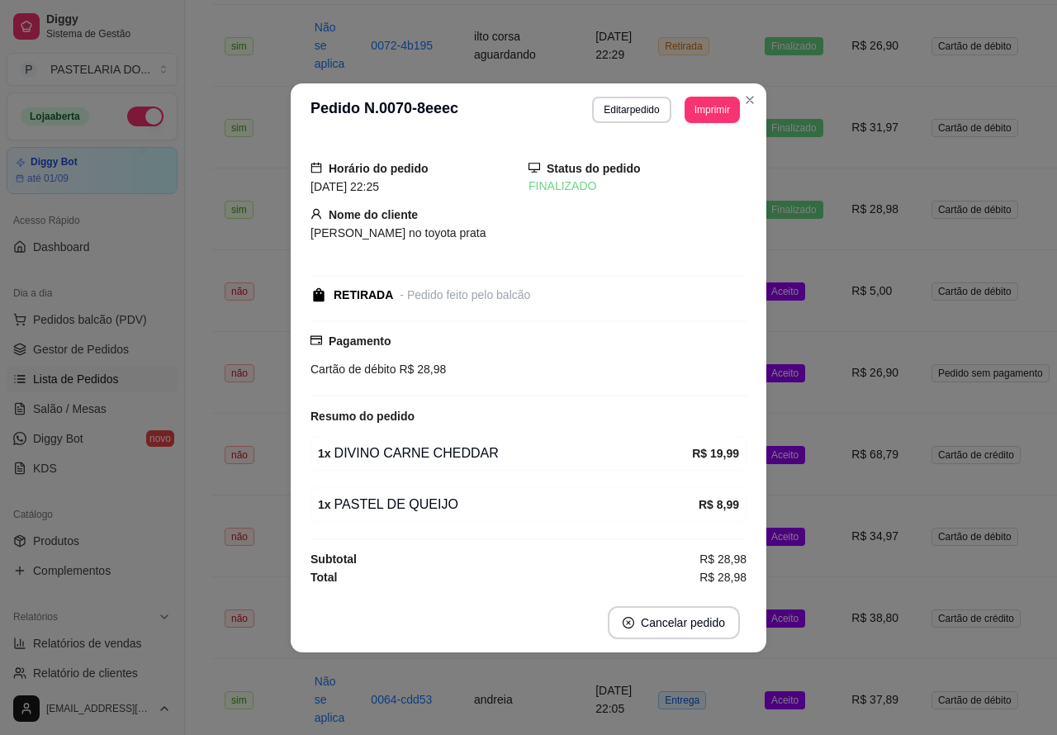
click at [805, 310] on td "Aceito" at bounding box center [795, 291] width 87 height 82
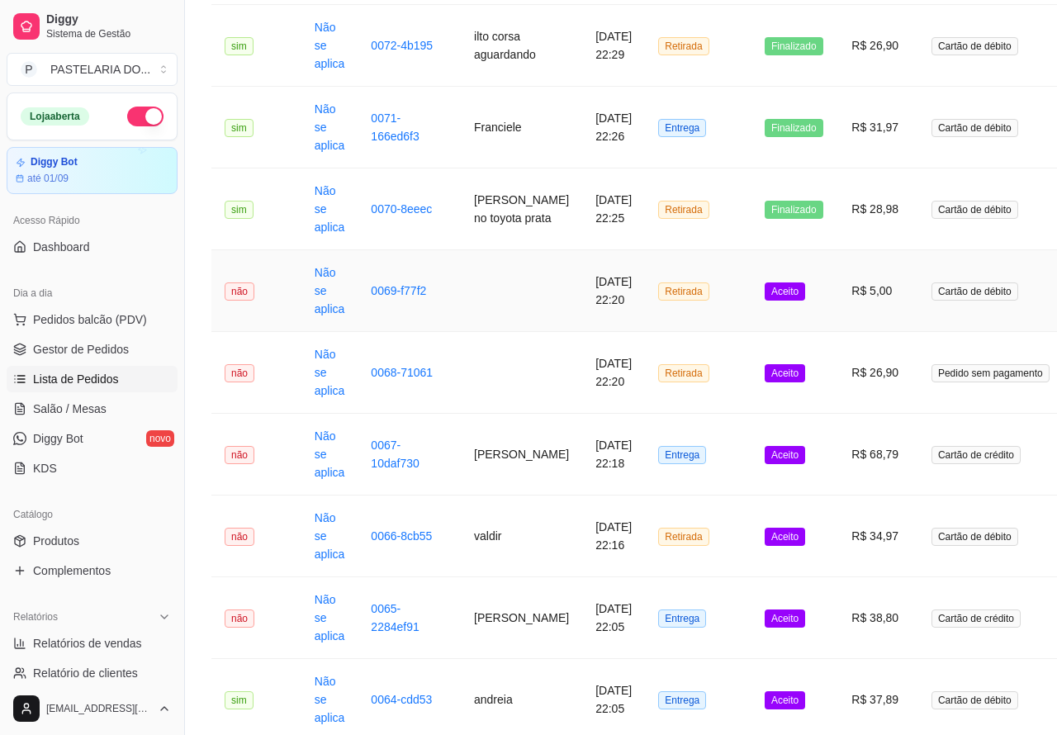
click at [702, 614] on button "Mover para preparo" at bounding box center [683, 614] width 128 height 33
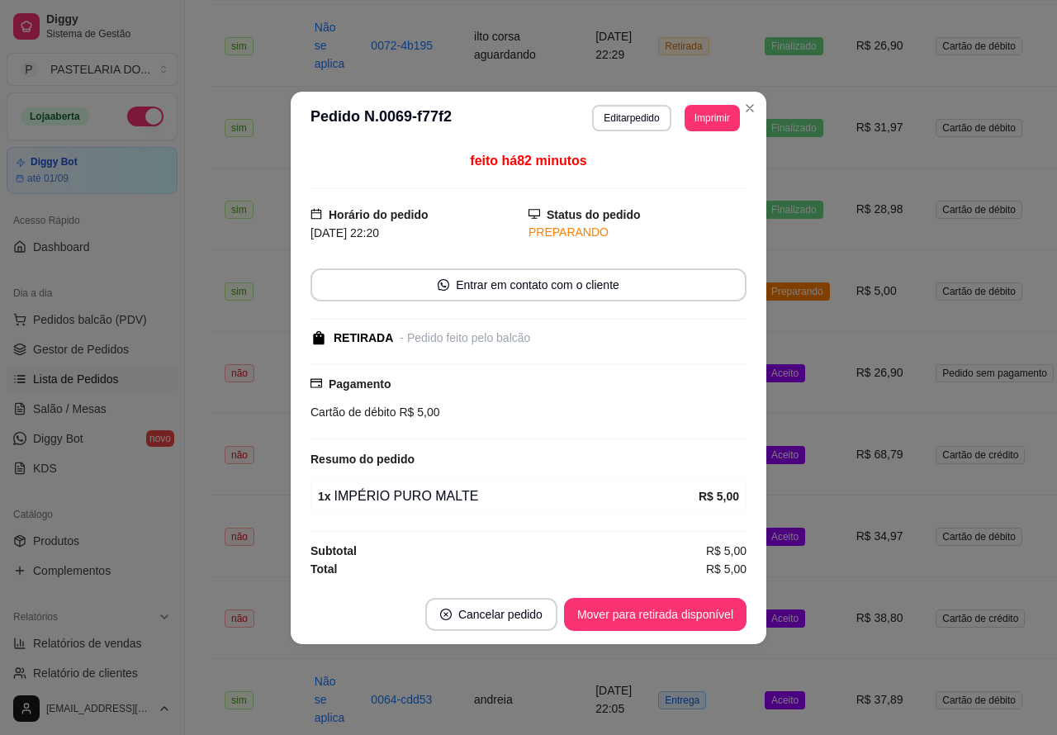
click at [694, 618] on button "Mover para retirada disponível" at bounding box center [655, 614] width 183 height 33
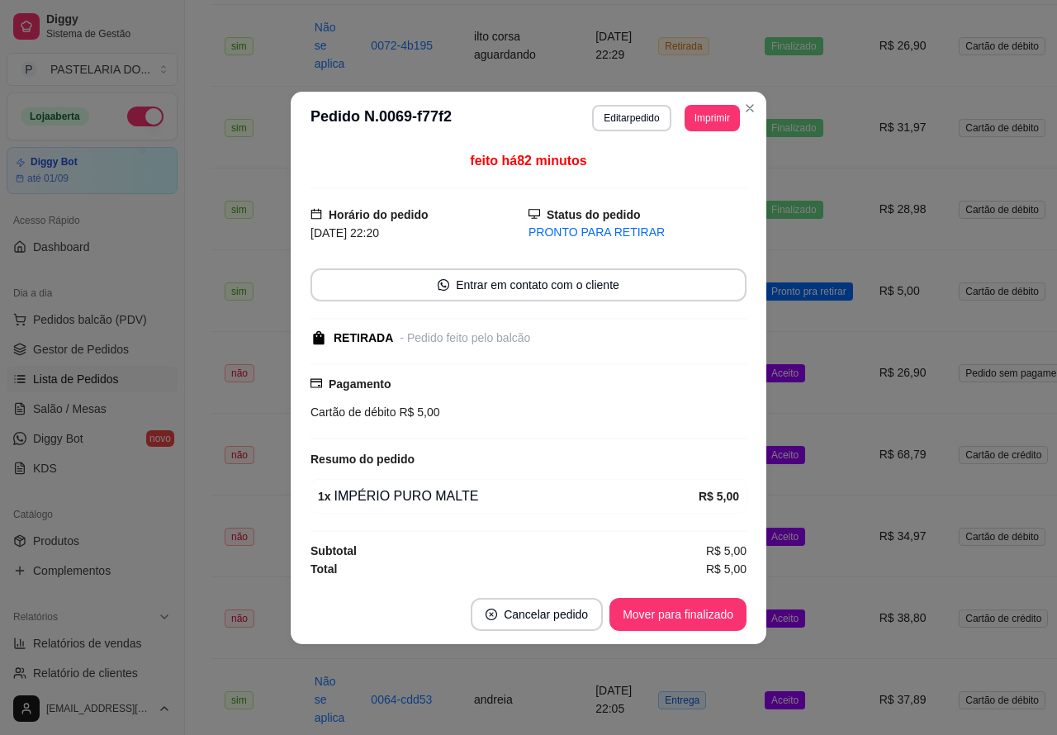
click at [690, 614] on button "Mover para finalizado" at bounding box center [678, 614] width 137 height 33
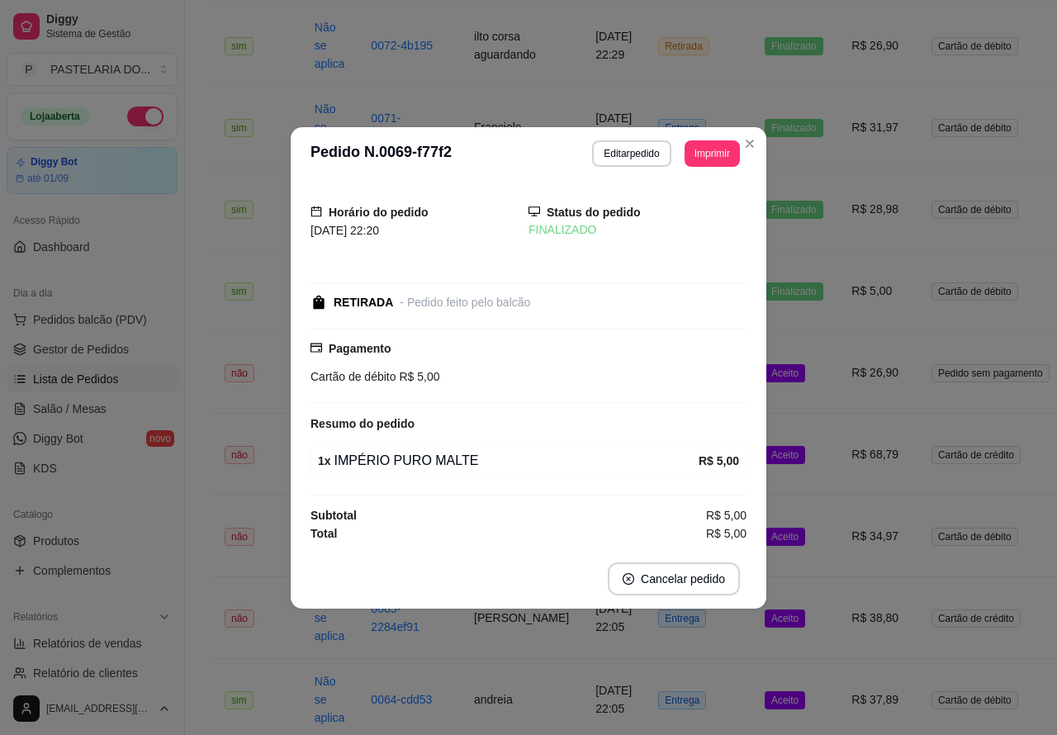
click at [811, 399] on td "Aceito" at bounding box center [795, 373] width 87 height 82
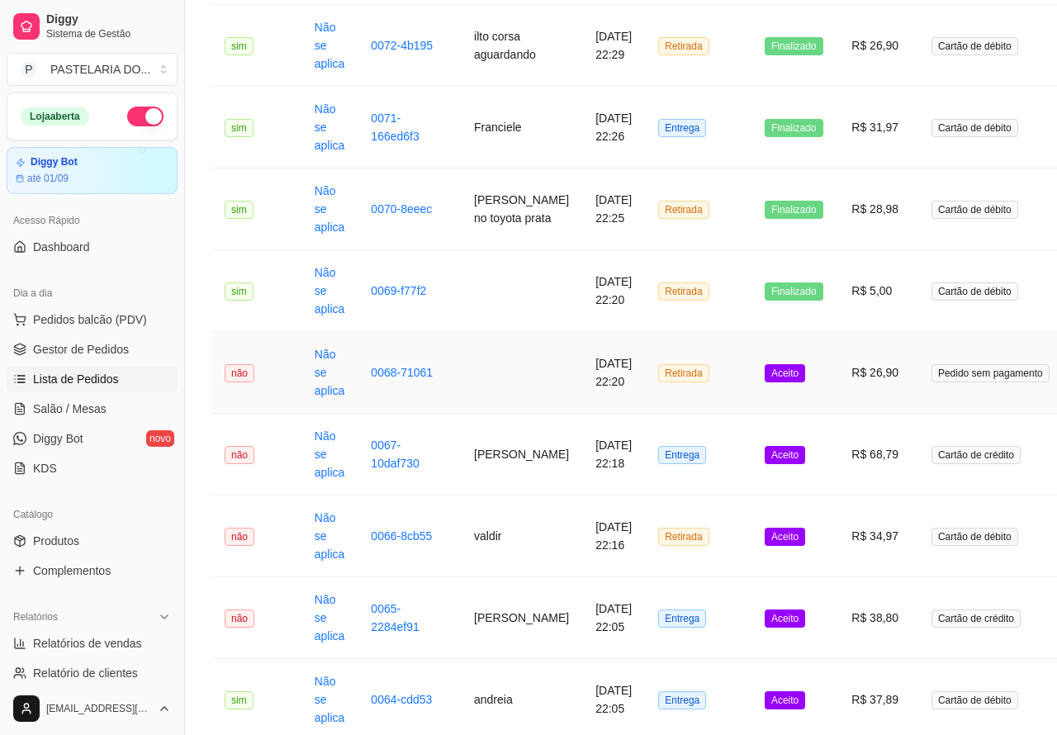
click at [715, 588] on button "Mover para preparo" at bounding box center [683, 596] width 128 height 33
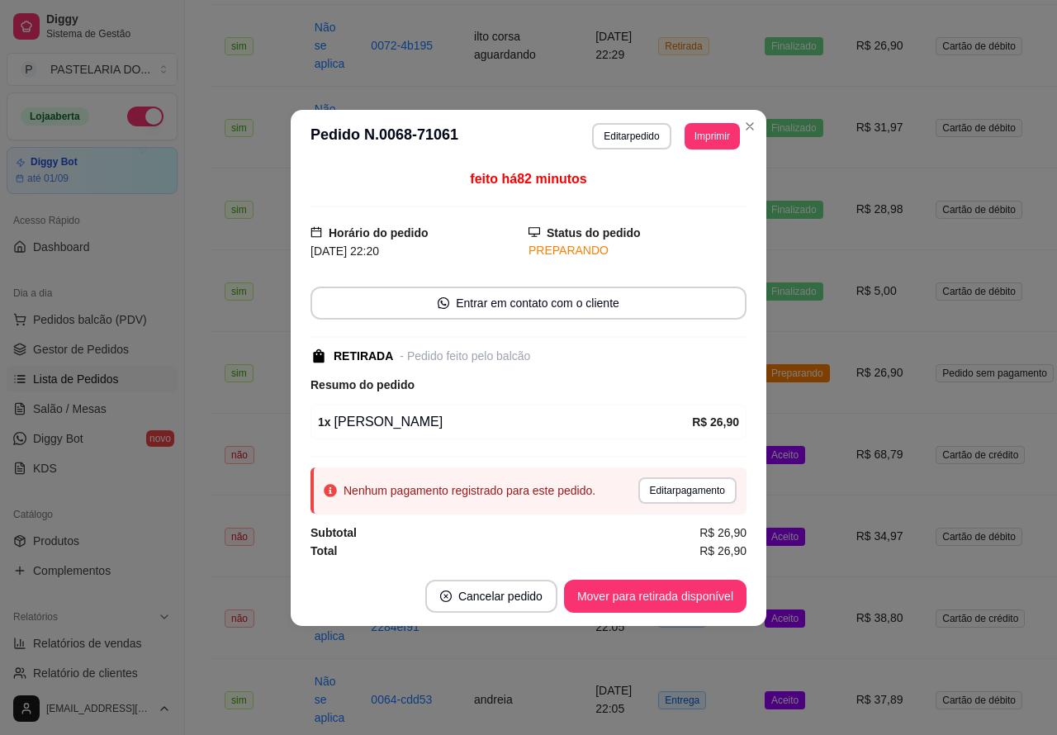
click at [714, 588] on button "Mover para retirada disponível" at bounding box center [655, 596] width 183 height 33
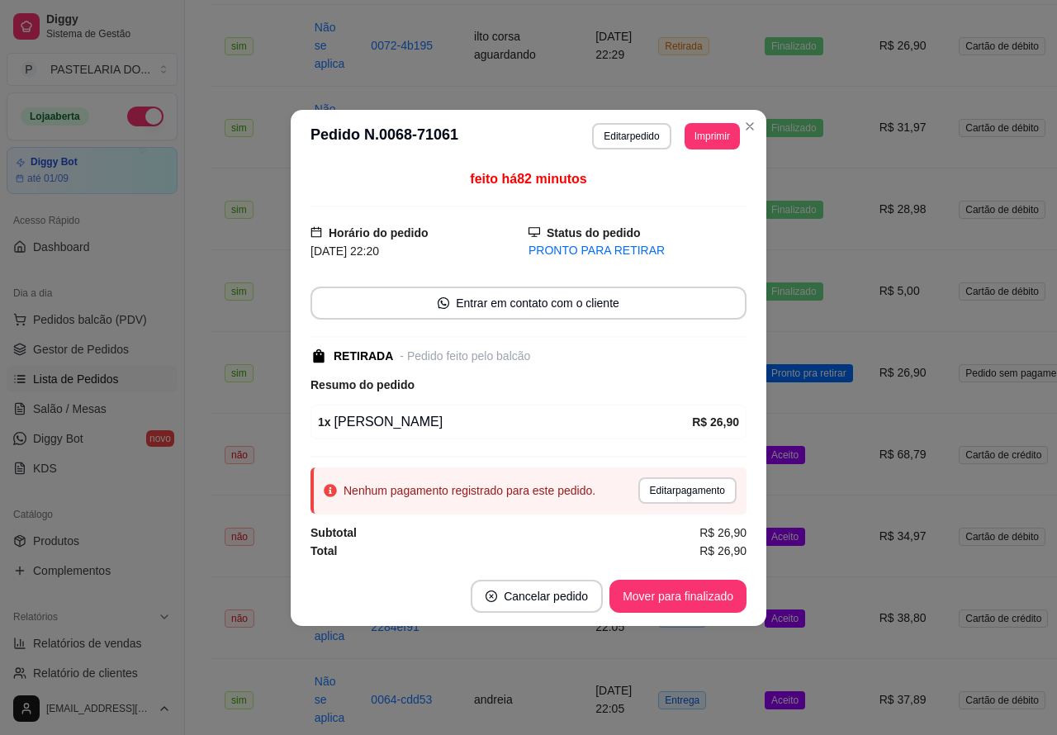
click at [710, 599] on button "Mover para finalizado" at bounding box center [678, 596] width 137 height 33
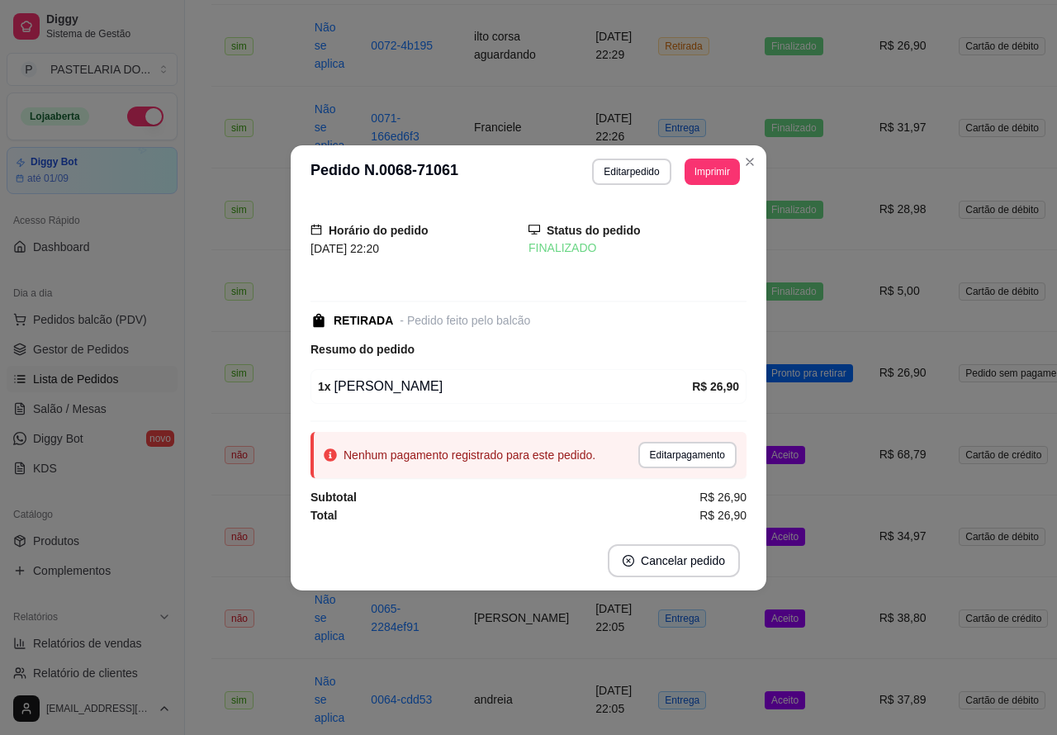
click at [818, 477] on td "Aceito" at bounding box center [809, 455] width 115 height 82
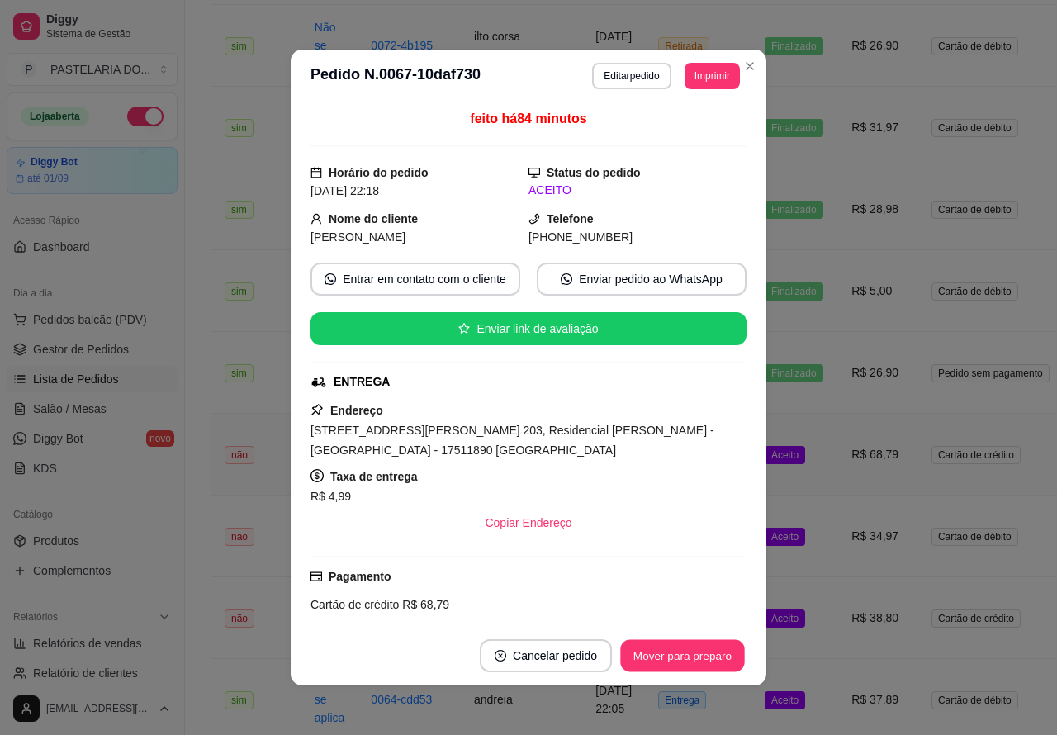
click at [688, 651] on button "Mover para preparo" at bounding box center [682, 656] width 124 height 32
click at [694, 659] on div "Mover para preparo" at bounding box center [670, 655] width 151 height 33
click at [690, 653] on button "Mover para entrega" at bounding box center [683, 656] width 124 height 32
click at [694, 654] on button "Mover para finalizado" at bounding box center [678, 656] width 133 height 32
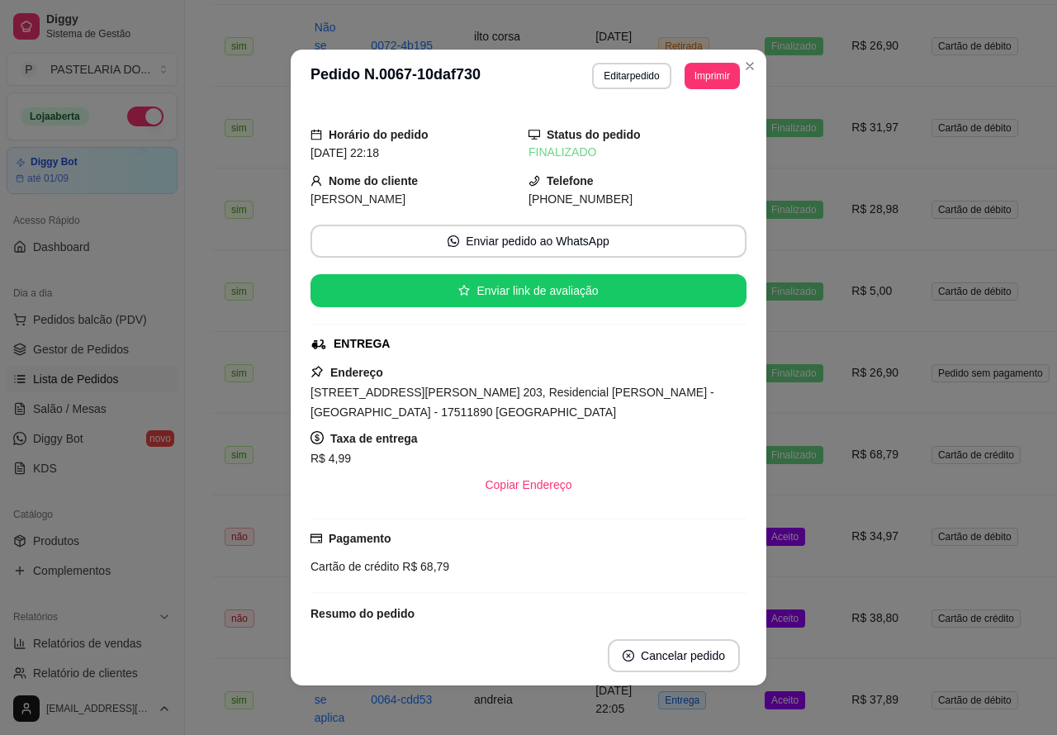
click at [797, 563] on td "Aceito" at bounding box center [795, 537] width 87 height 82
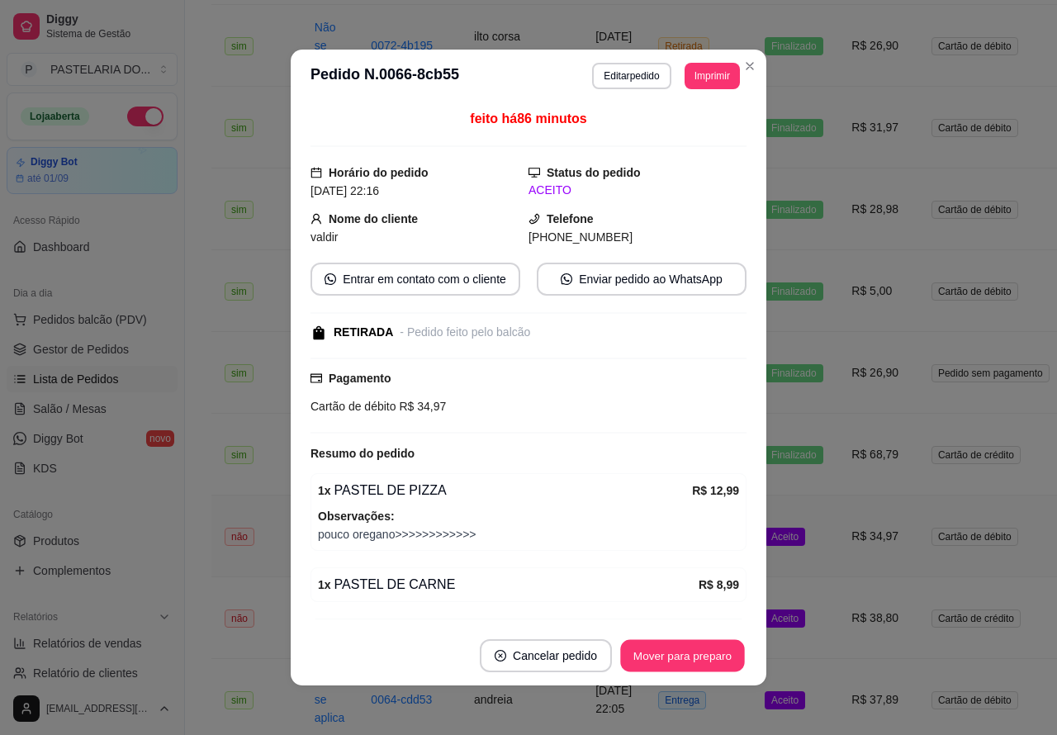
click at [696, 652] on button "Mover para preparo" at bounding box center [682, 656] width 124 height 32
click at [692, 649] on button "Mover para retirada disponível" at bounding box center [655, 655] width 183 height 33
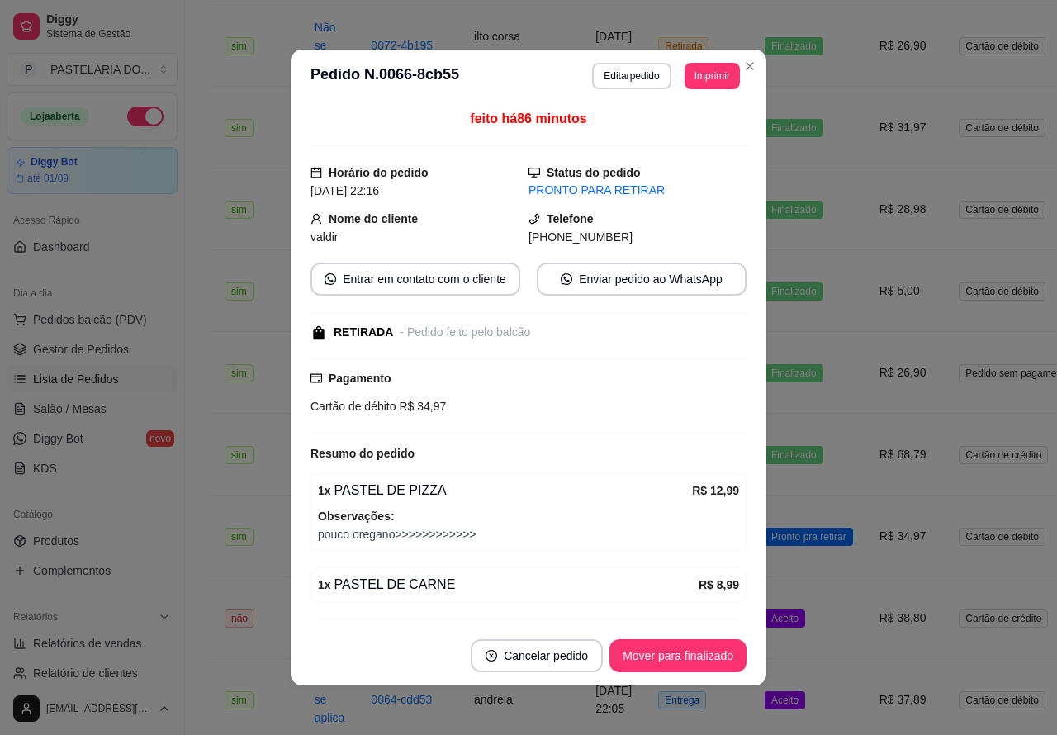
click at [695, 652] on button "Mover para finalizado" at bounding box center [678, 655] width 137 height 33
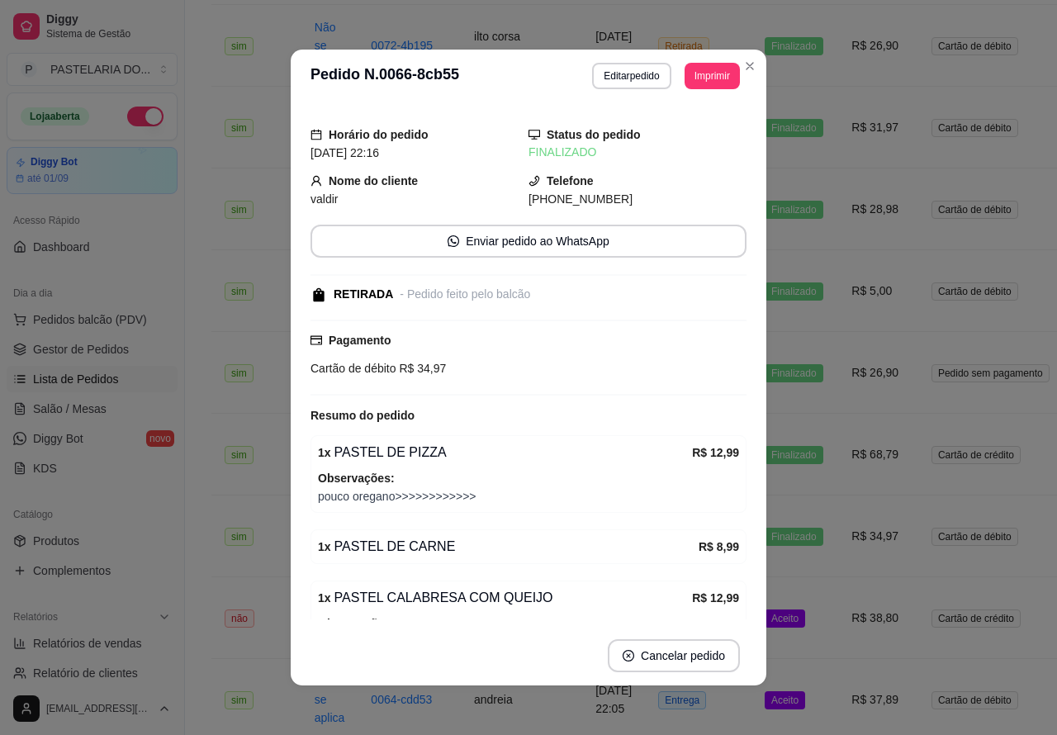
click at [804, 628] on td "Aceito" at bounding box center [795, 618] width 87 height 82
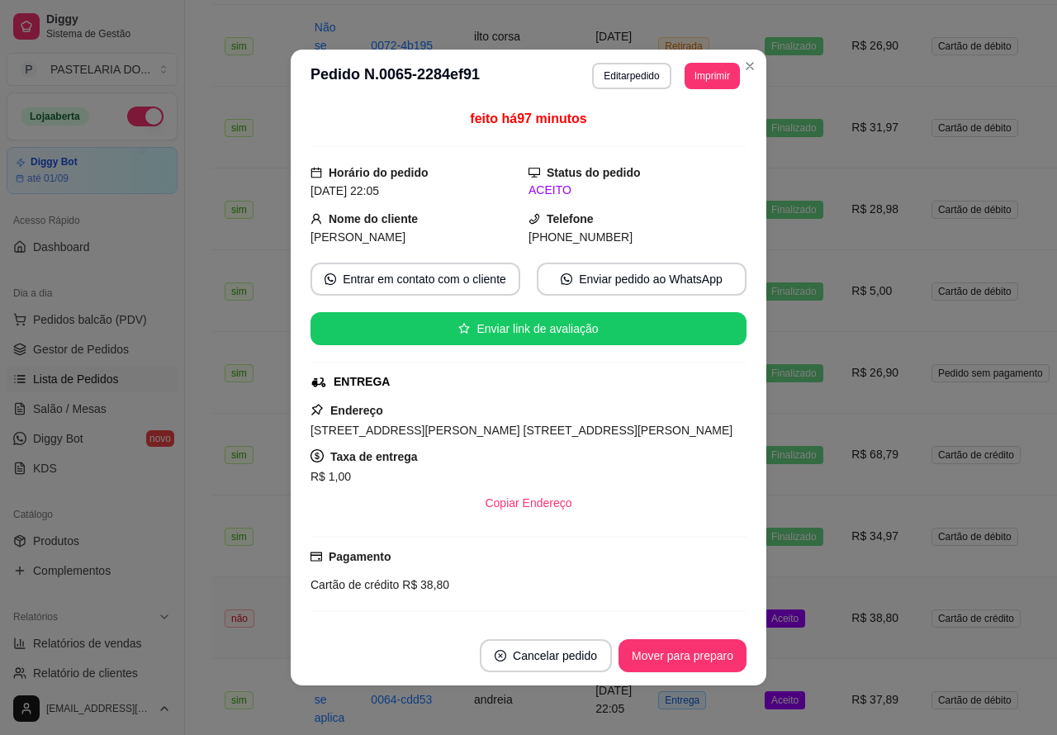
click at [687, 655] on button "Mover para preparo" at bounding box center [683, 655] width 128 height 33
click at [694, 655] on button "Mover para entrega" at bounding box center [682, 655] width 127 height 33
click at [694, 652] on button "Mover para finalizado" at bounding box center [678, 655] width 137 height 33
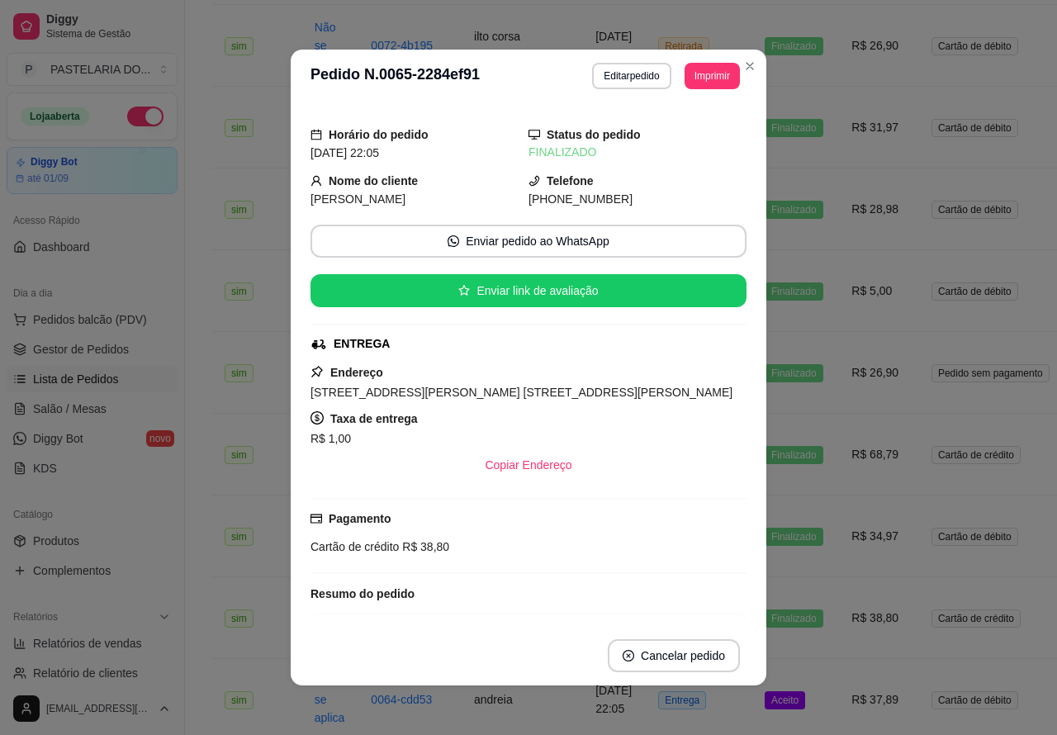
click at [801, 707] on td "Aceito" at bounding box center [795, 700] width 87 height 82
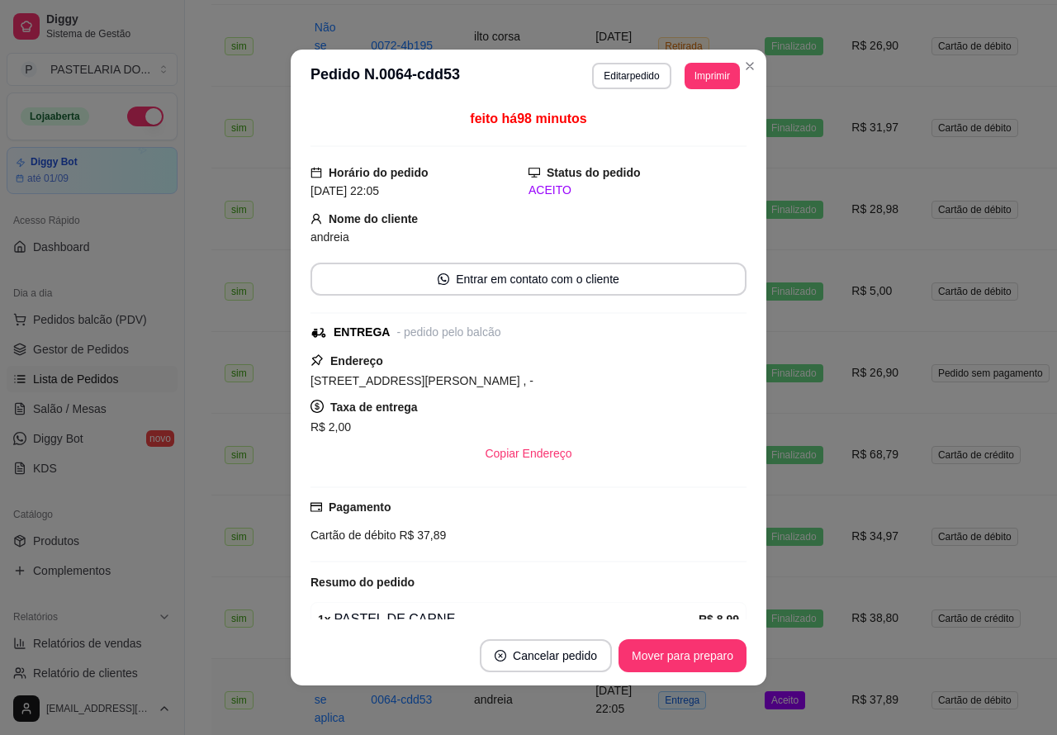
click at [698, 647] on button "Mover para preparo" at bounding box center [683, 655] width 128 height 33
click at [710, 654] on button "Mover para entrega" at bounding box center [682, 655] width 127 height 33
click at [695, 657] on button "Mover para finalizado" at bounding box center [678, 655] width 137 height 33
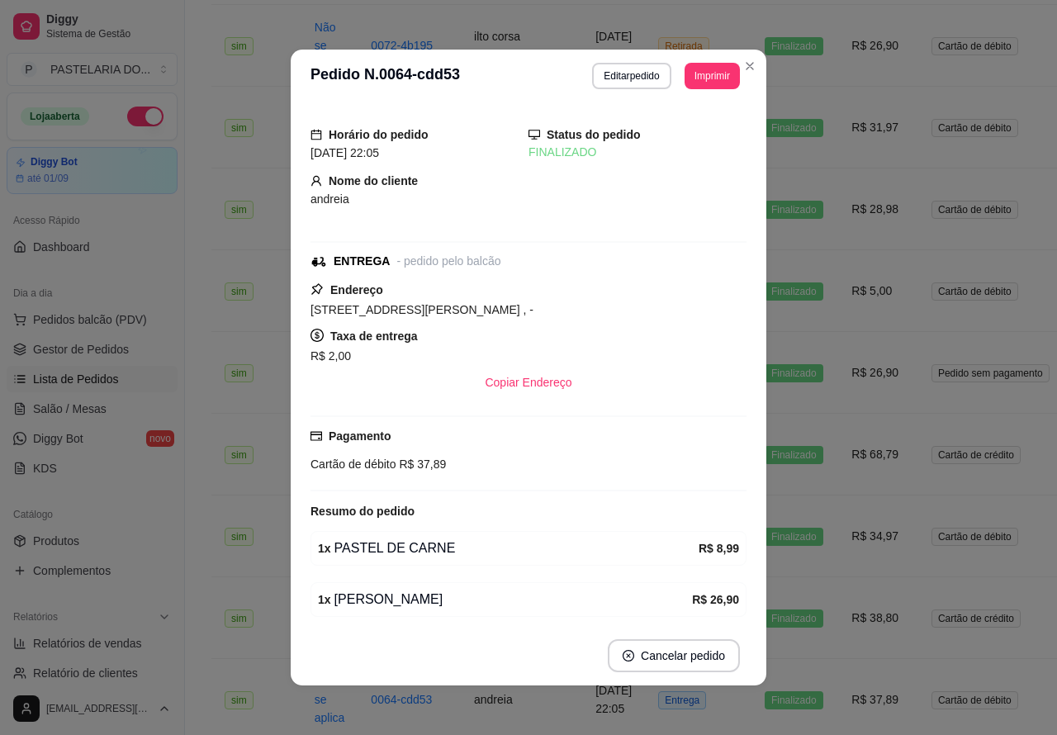
click at [231, 659] on td "sim" at bounding box center [256, 618] width 90 height 82
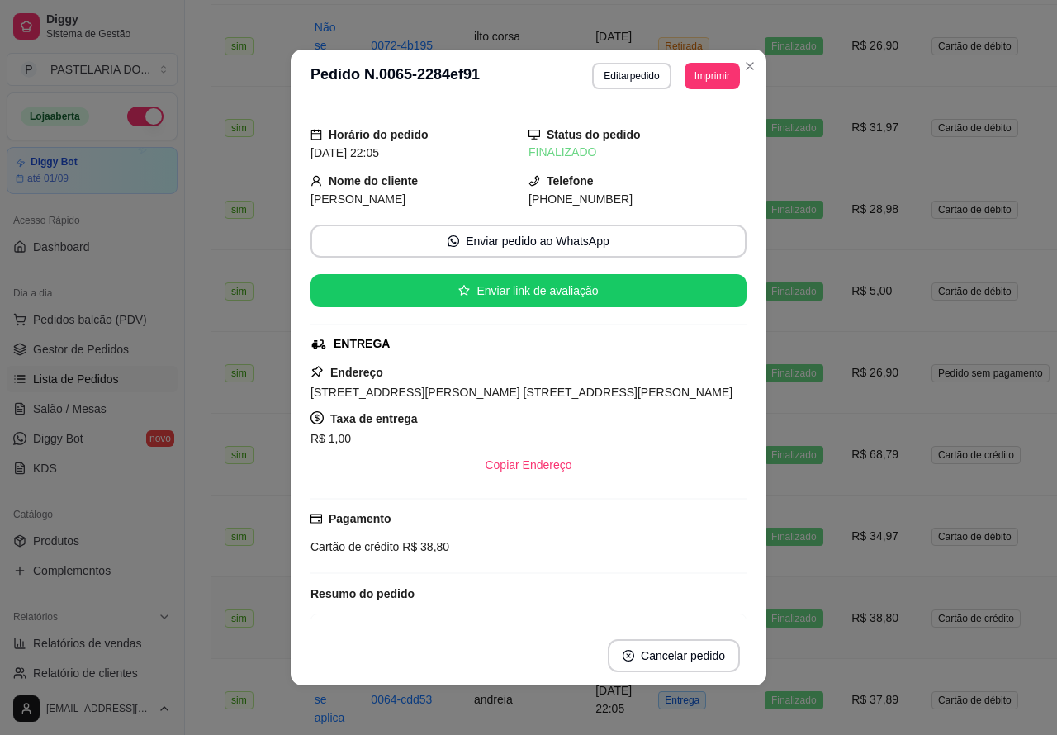
scroll to position [2, 0]
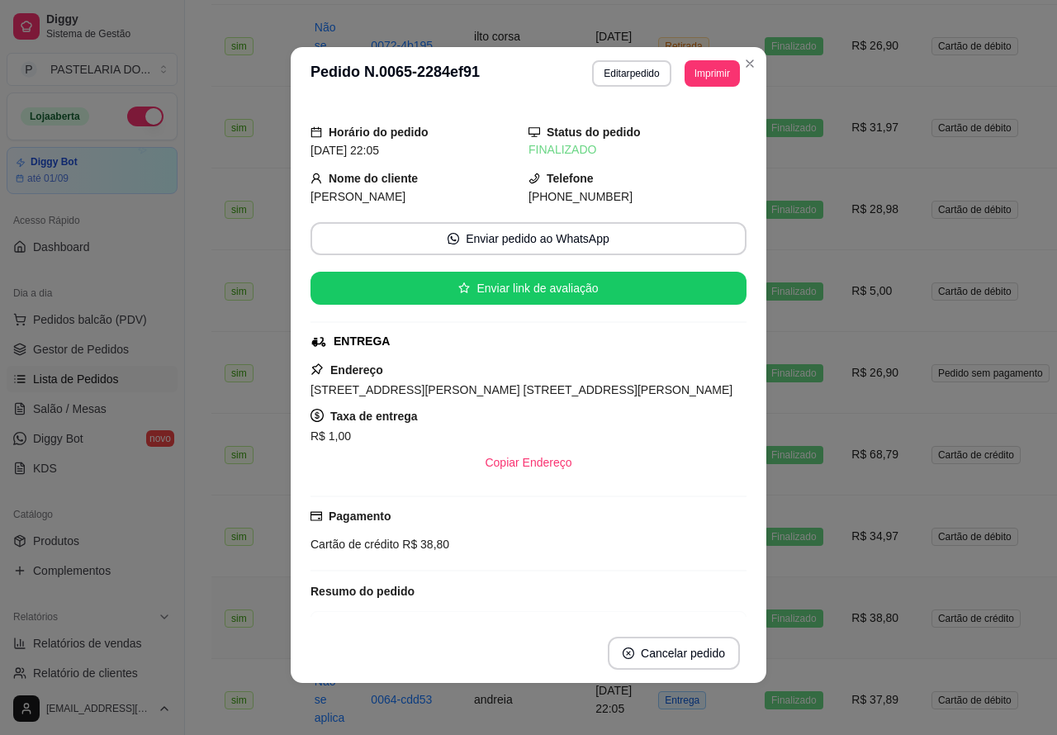
click at [225, 659] on td "sim" at bounding box center [256, 618] width 90 height 82
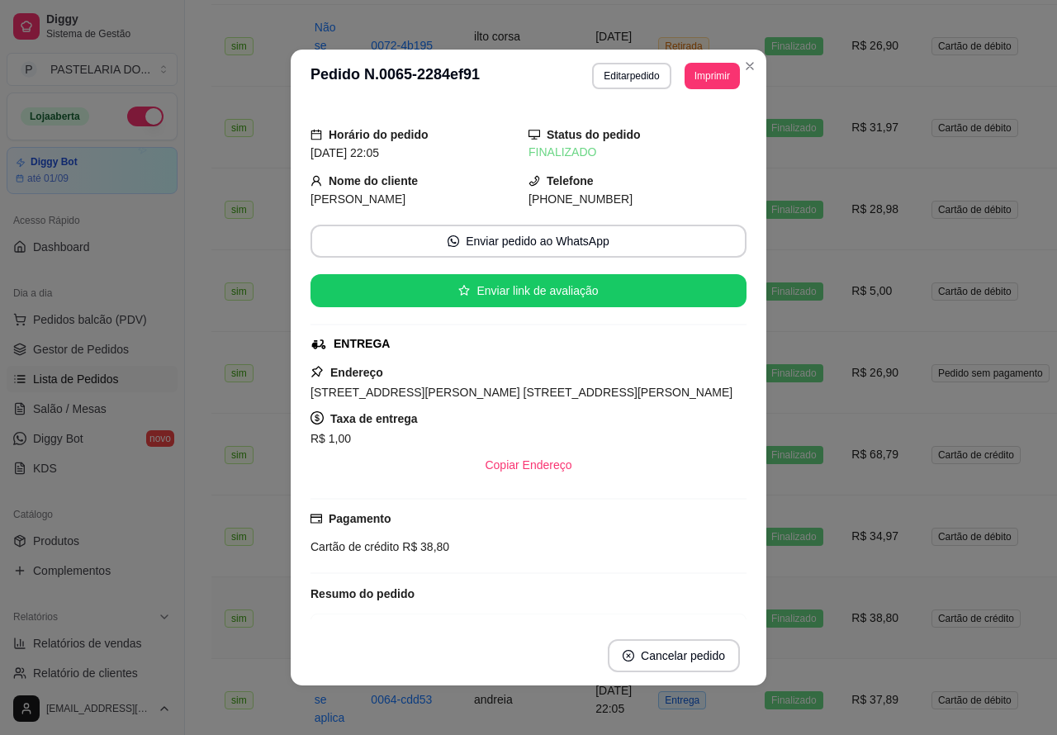
click at [1014, 516] on td "Cartão de débito" at bounding box center [990, 537] width 145 height 82
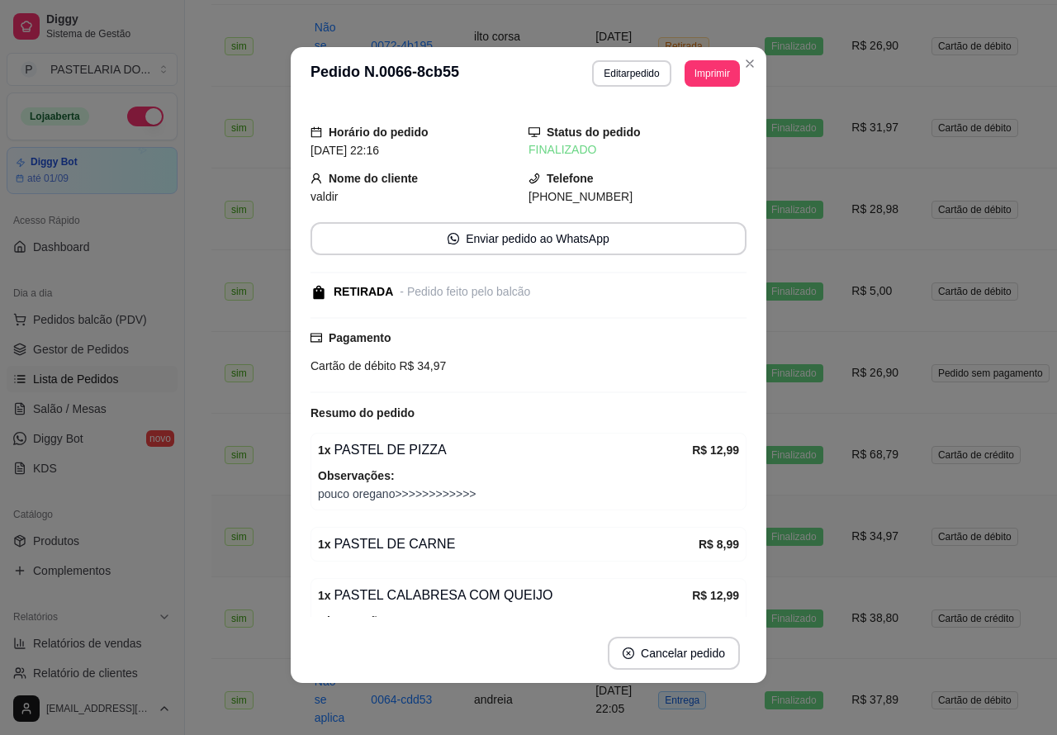
click at [221, 157] on td "sim" at bounding box center [256, 128] width 90 height 82
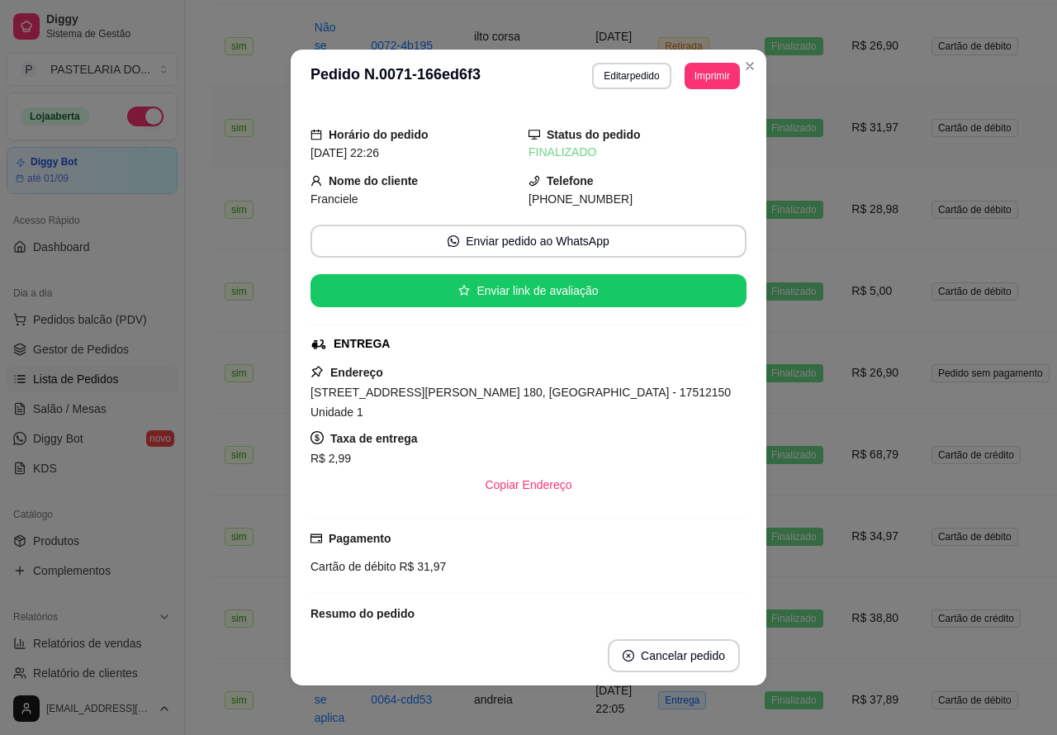
click at [164, 545] on div "Catálogo Produtos Complementos" at bounding box center [92, 543] width 184 height 96
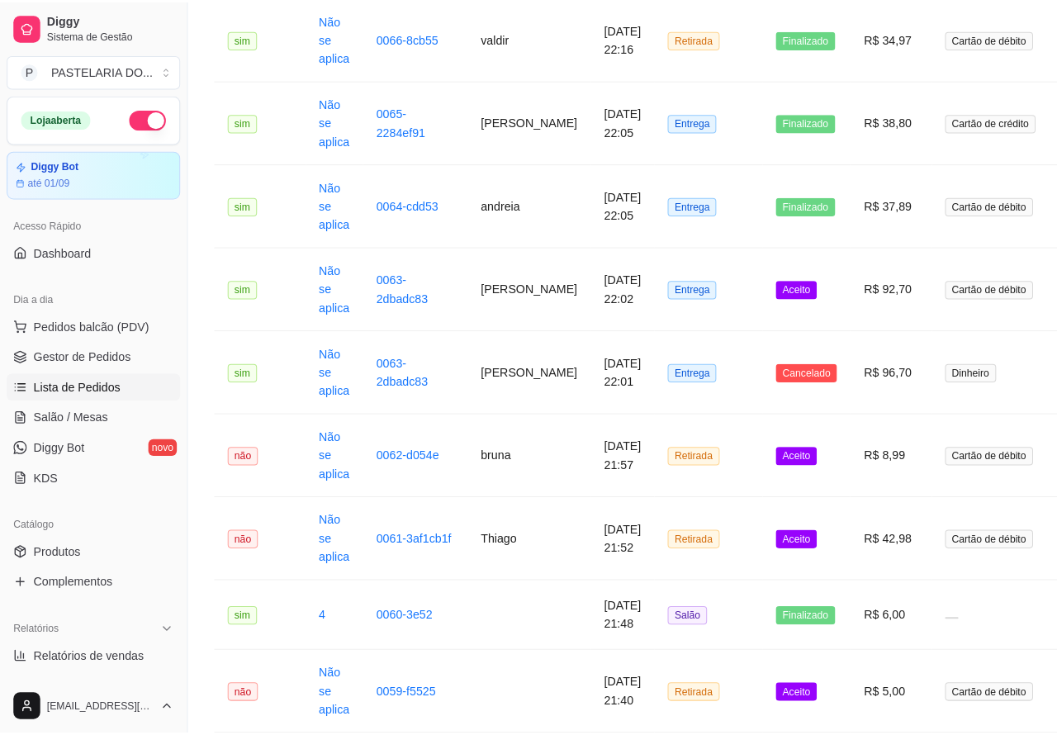
scroll to position [1101, 0]
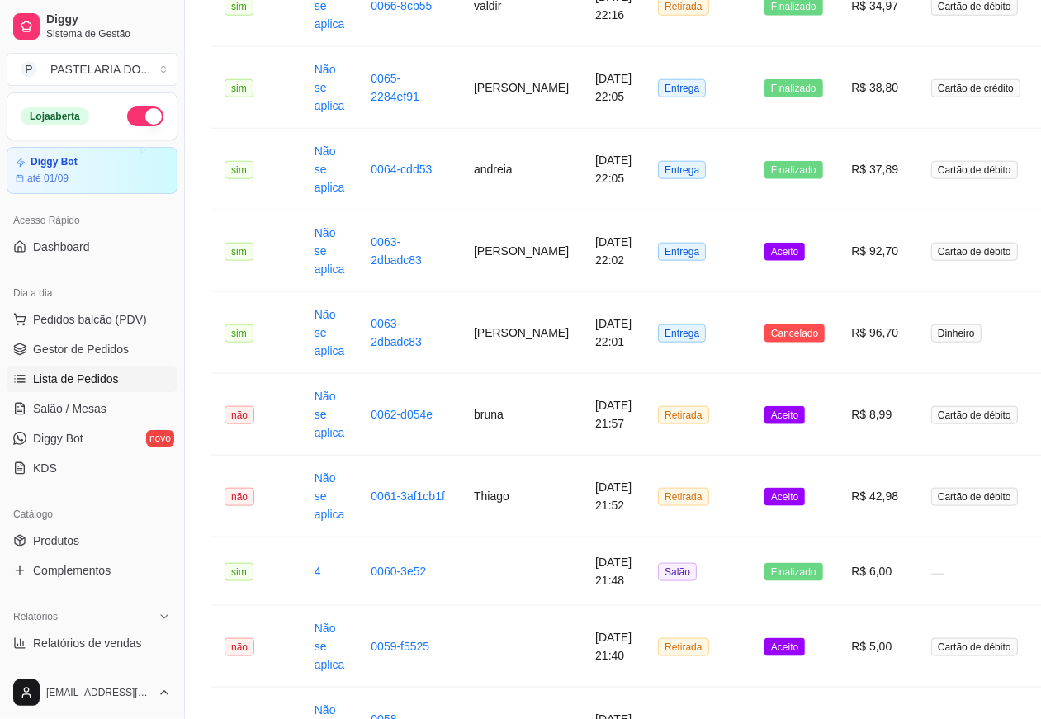
click at [766, 261] on span "Aceito" at bounding box center [785, 252] width 40 height 18
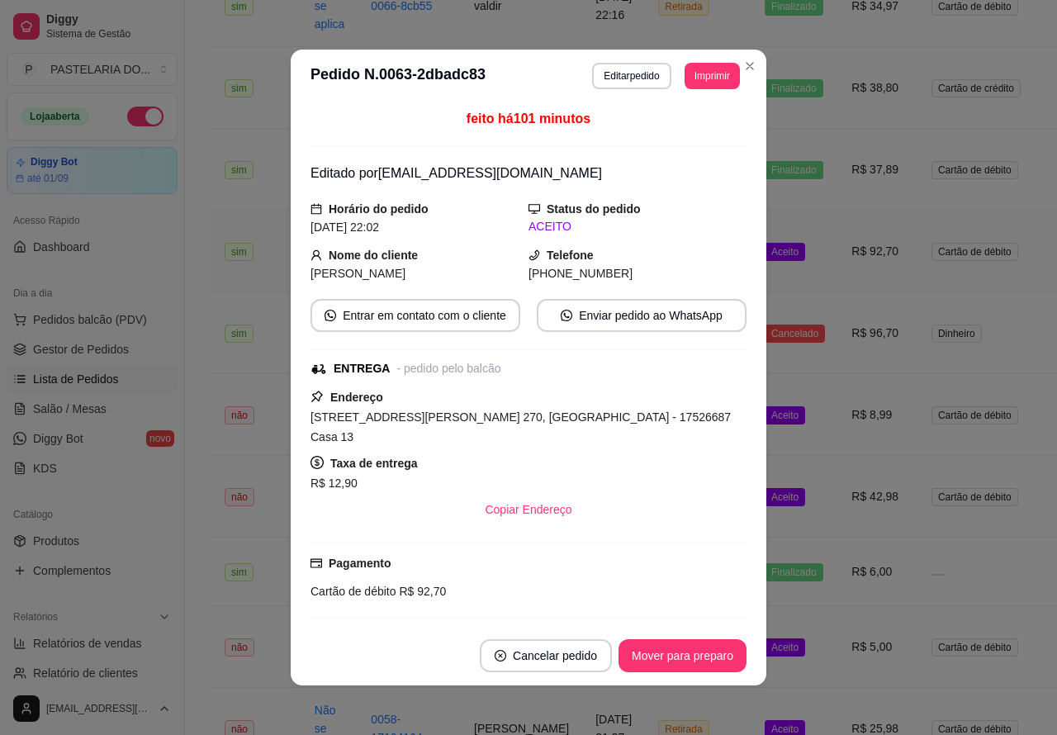
click at [674, 659] on button "Mover para preparo" at bounding box center [683, 655] width 128 height 33
click at [685, 652] on button "Mover para entrega" at bounding box center [683, 656] width 124 height 32
click at [685, 654] on button "Mover para finalizado" at bounding box center [678, 656] width 133 height 32
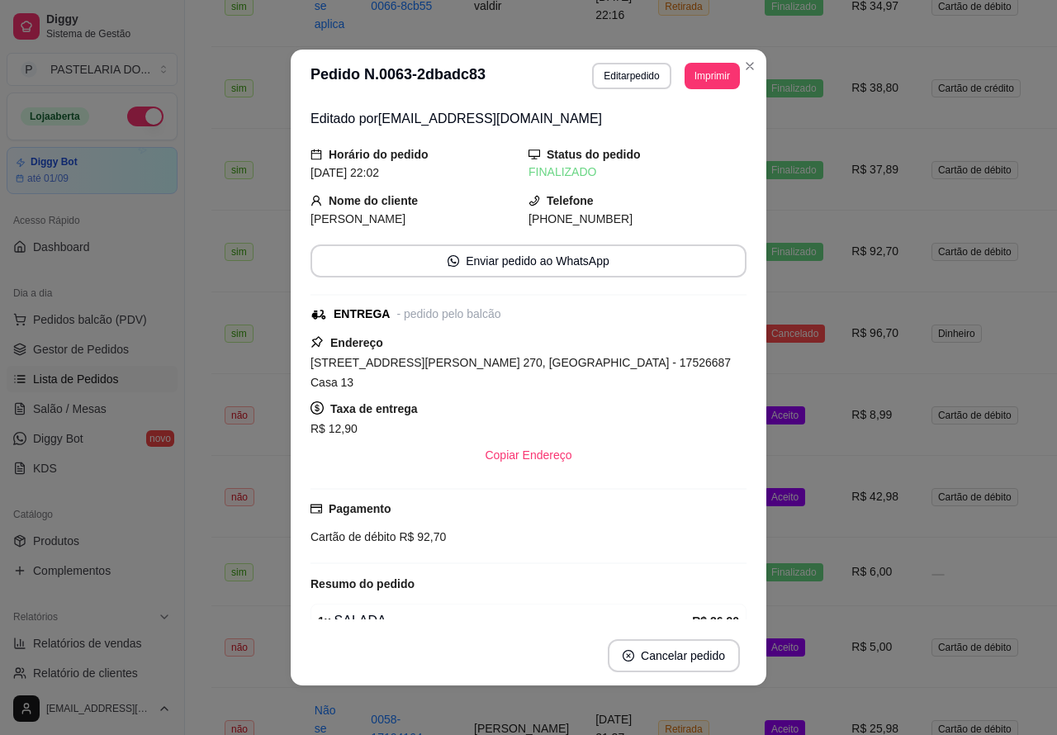
click at [798, 434] on td "Aceito" at bounding box center [795, 415] width 87 height 82
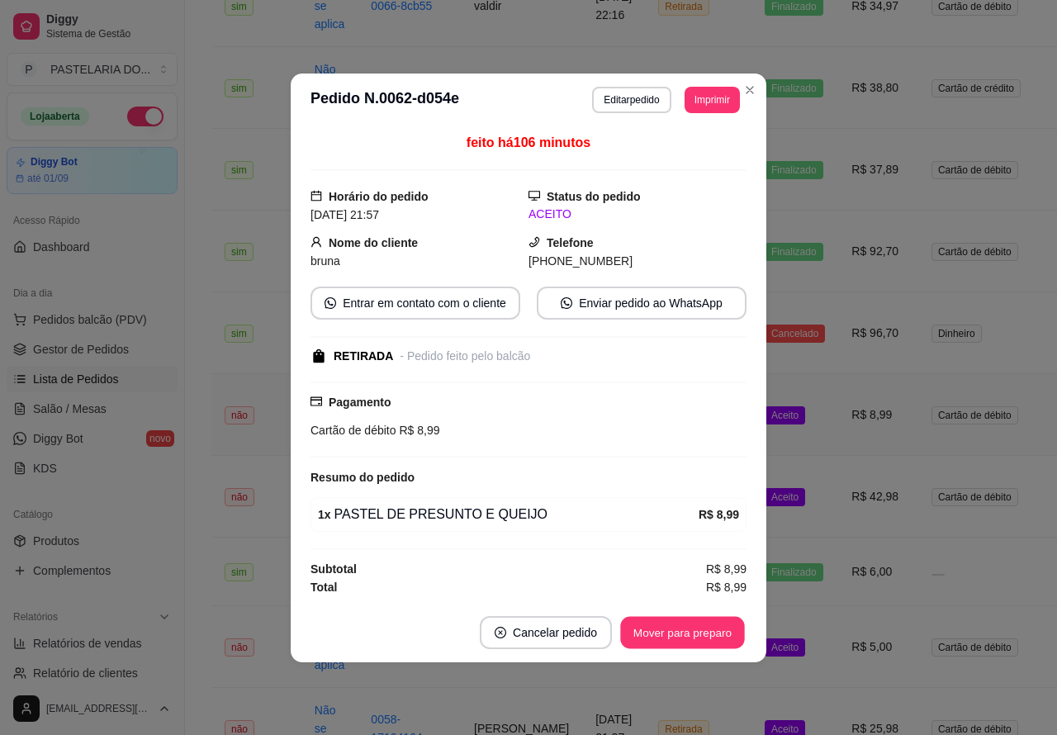
click at [696, 634] on button "Mover para preparo" at bounding box center [682, 632] width 124 height 32
click at [686, 632] on button "Mover para retirada disponível" at bounding box center [655, 632] width 183 height 33
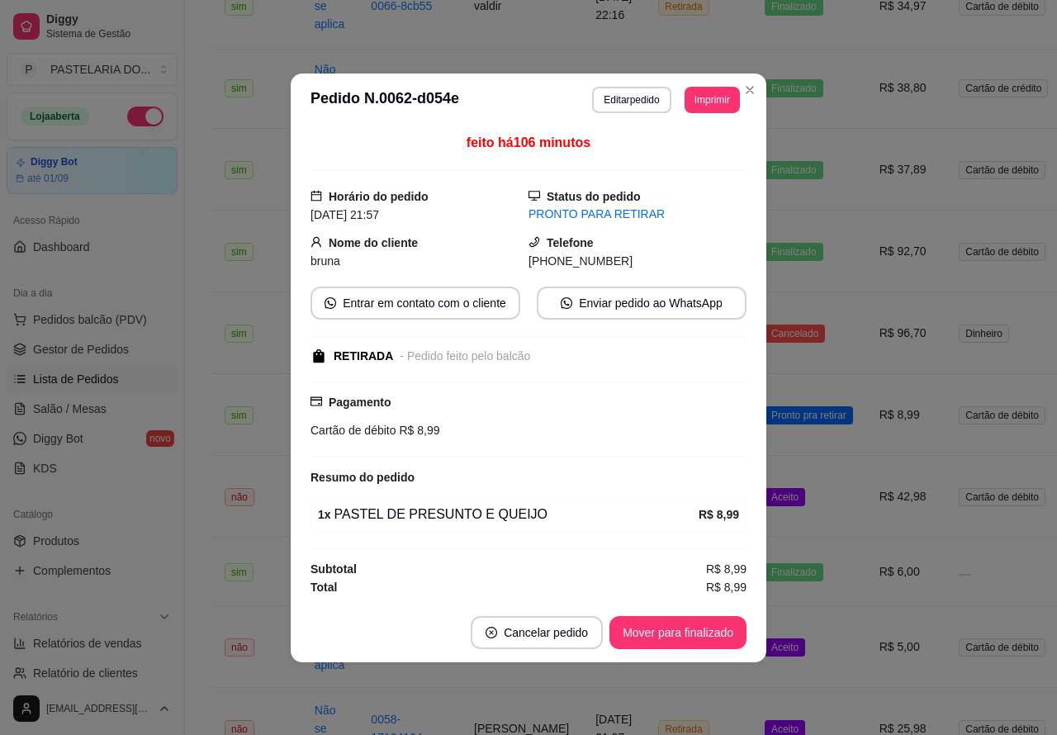
click at [795, 518] on td "Aceito" at bounding box center [809, 497] width 115 height 82
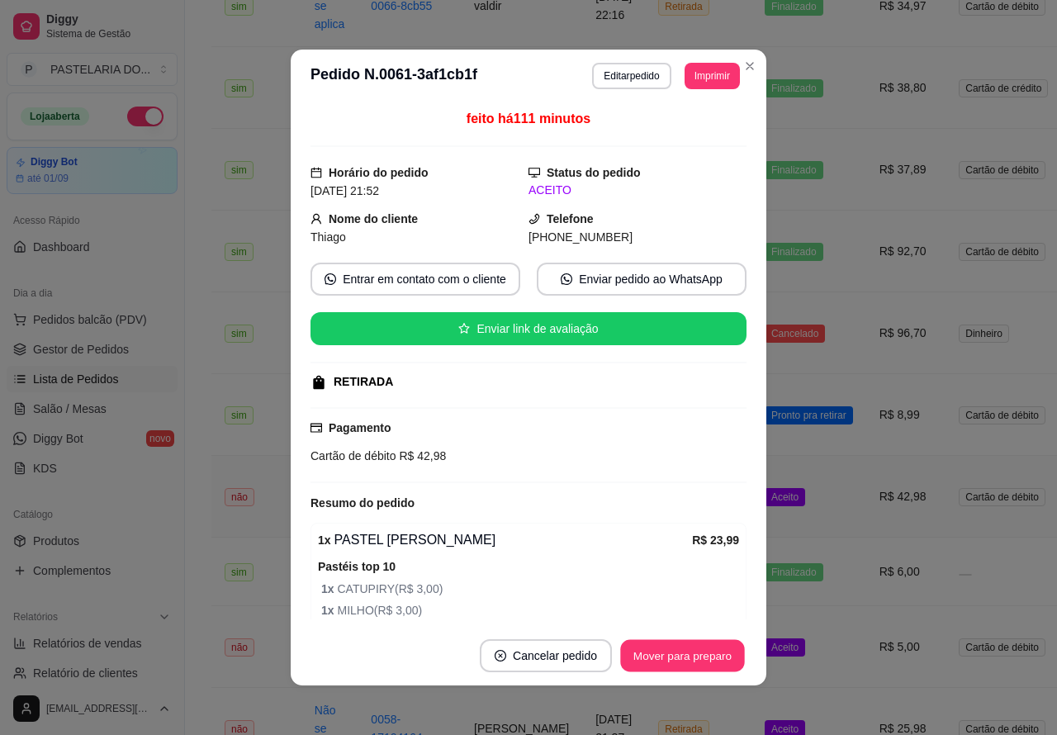
click at [692, 654] on button "Mover para preparo" at bounding box center [682, 656] width 124 height 32
click at [713, 649] on button "Mover para preparo" at bounding box center [682, 656] width 124 height 32
click at [696, 652] on button "Mover para retirada disponível" at bounding box center [655, 655] width 183 height 33
click at [684, 653] on button "Mover para finalizado" at bounding box center [678, 655] width 137 height 33
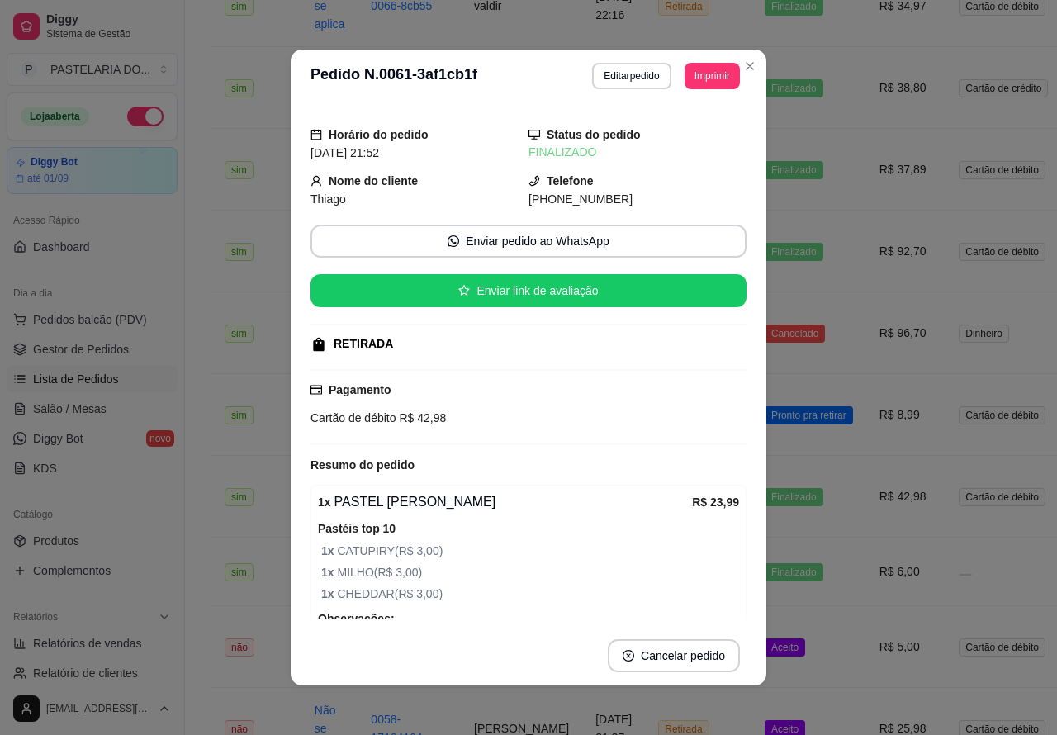
click at [820, 425] on span "Pronto pra retirar" at bounding box center [809, 415] width 88 height 18
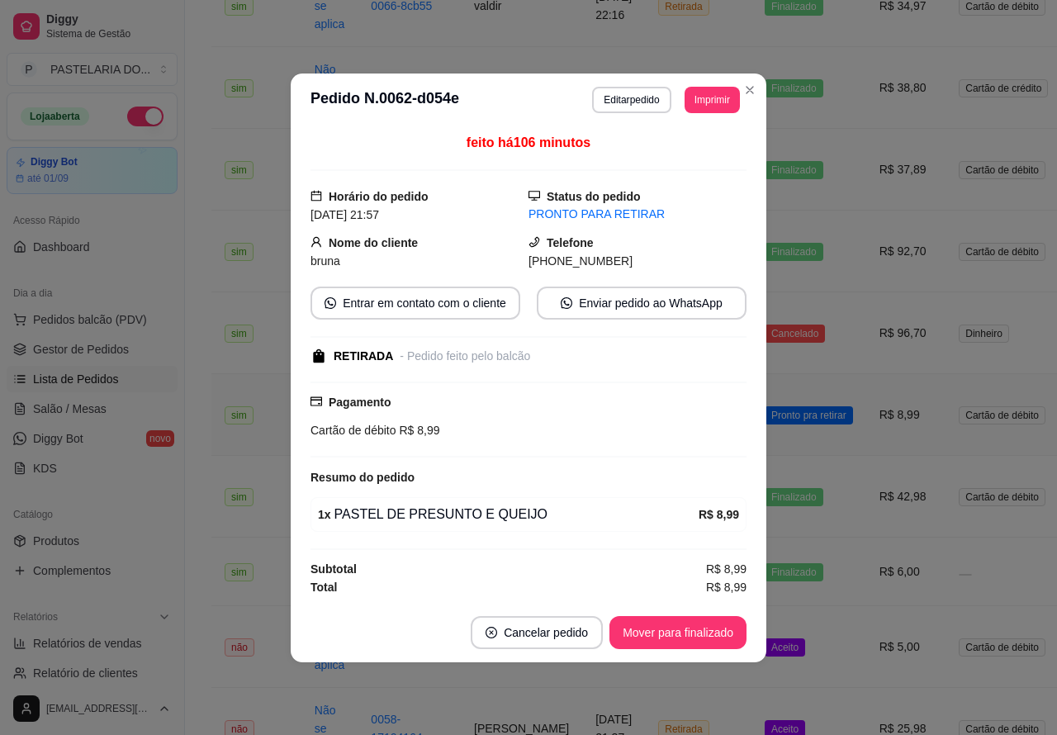
click at [694, 629] on button "Mover para finalizado" at bounding box center [678, 632] width 137 height 33
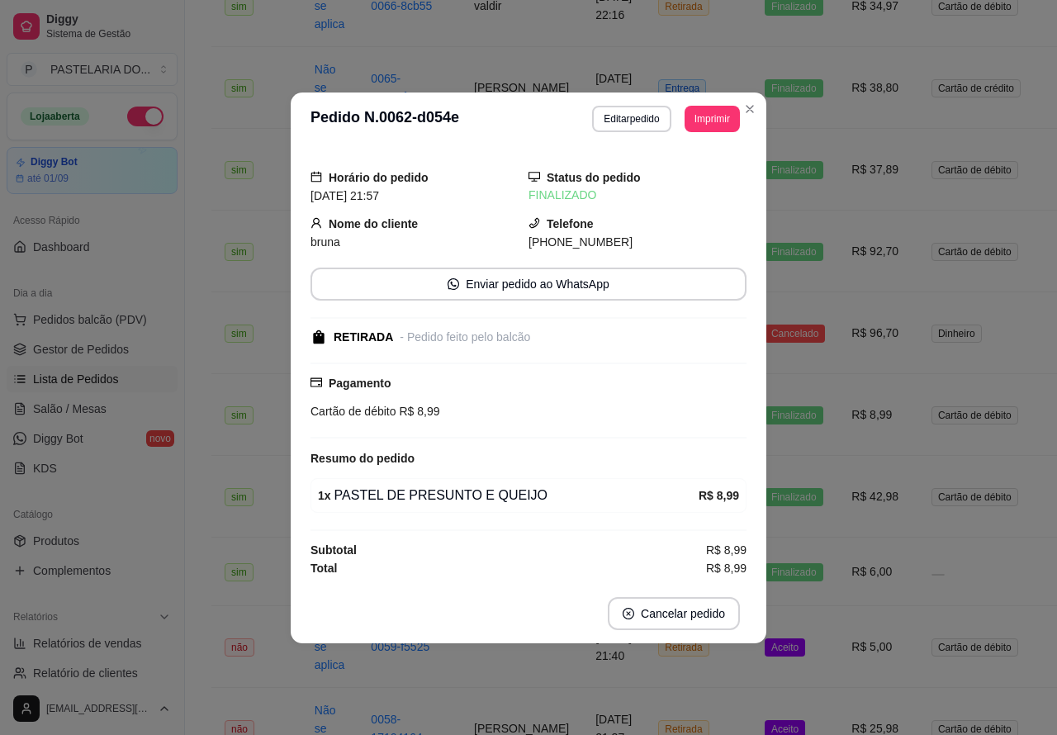
click at [795, 657] on td "Aceito" at bounding box center [795, 647] width 87 height 82
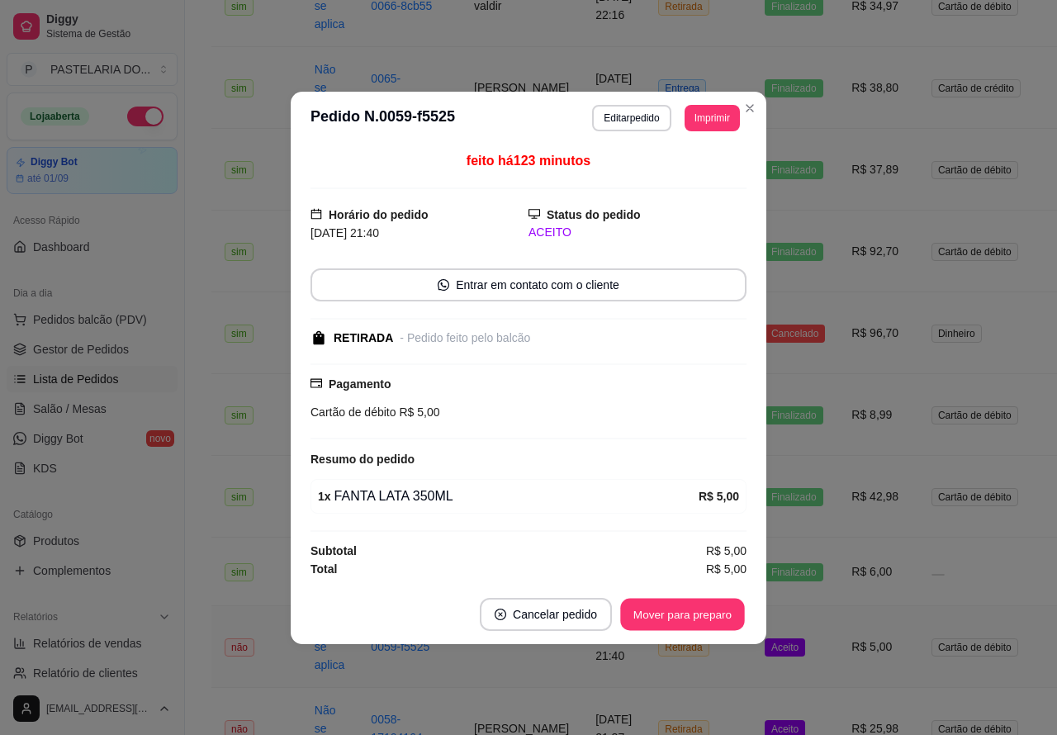
click at [721, 615] on button "Mover para preparo" at bounding box center [682, 614] width 124 height 32
click at [719, 610] on button "Mover para retirada disponível" at bounding box center [655, 614] width 177 height 32
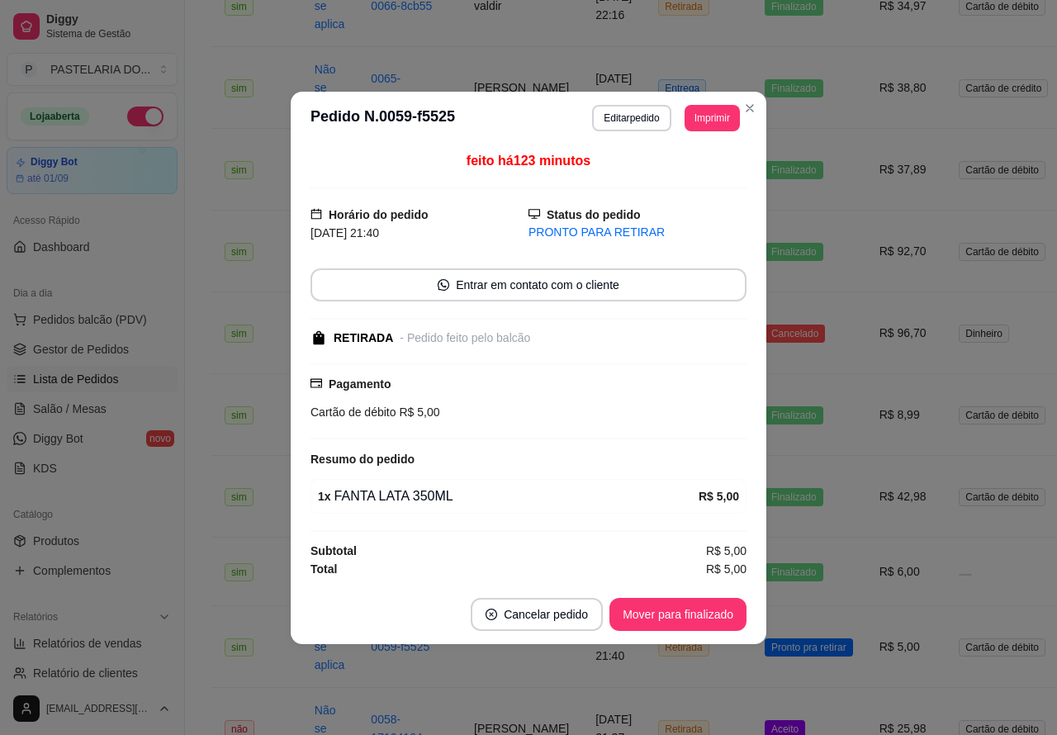
click at [720, 613] on button "Mover para finalizado" at bounding box center [678, 614] width 137 height 33
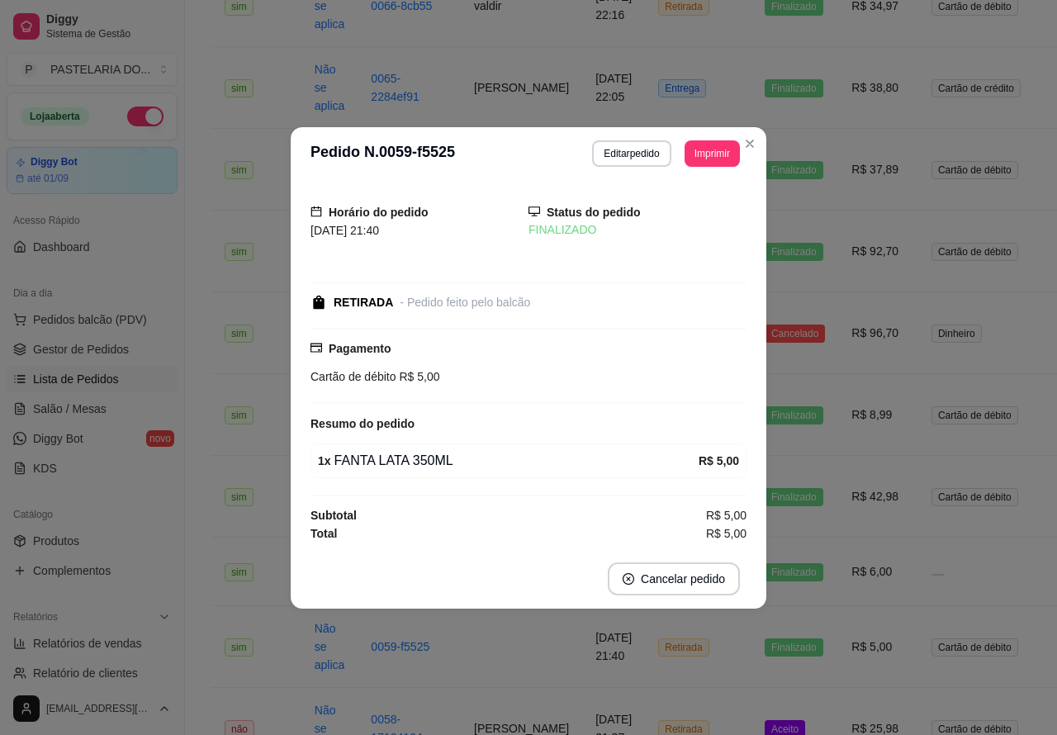
click at [223, 710] on td "não" at bounding box center [256, 729] width 90 height 82
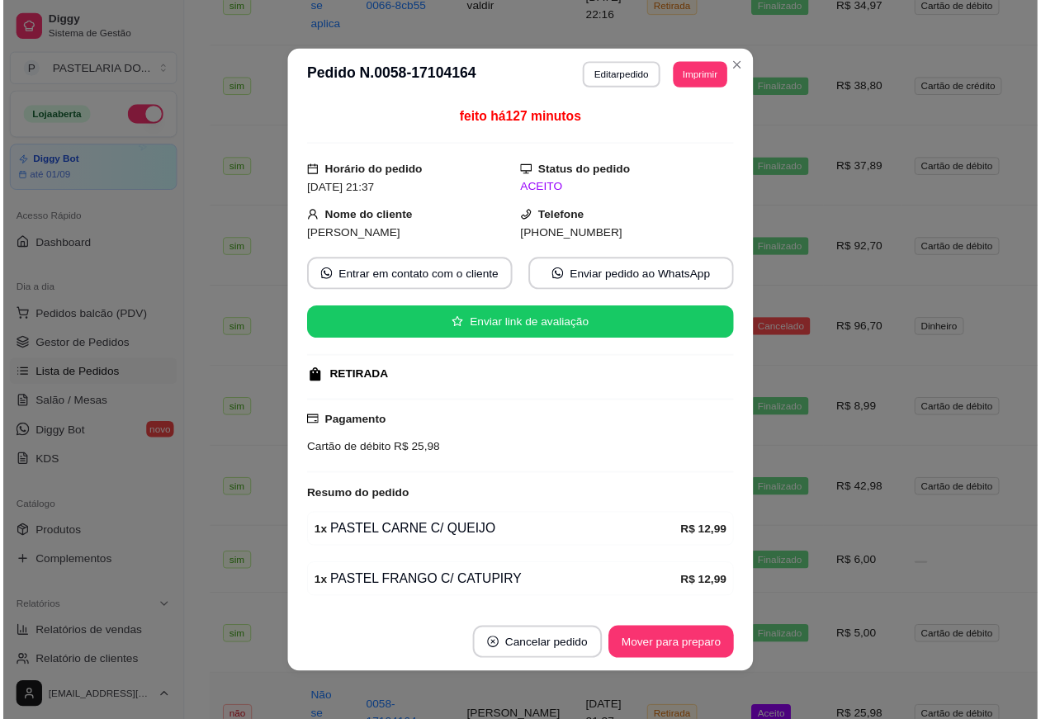
scroll to position [2, 0]
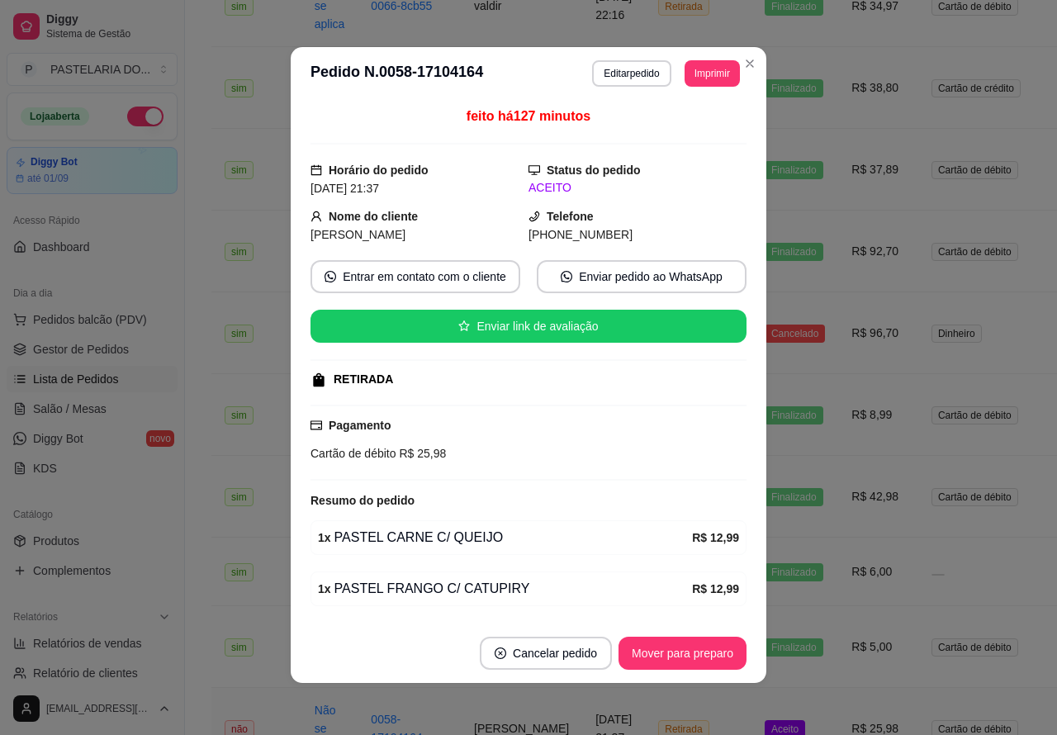
click at [264, 716] on td "não" at bounding box center [256, 729] width 90 height 82
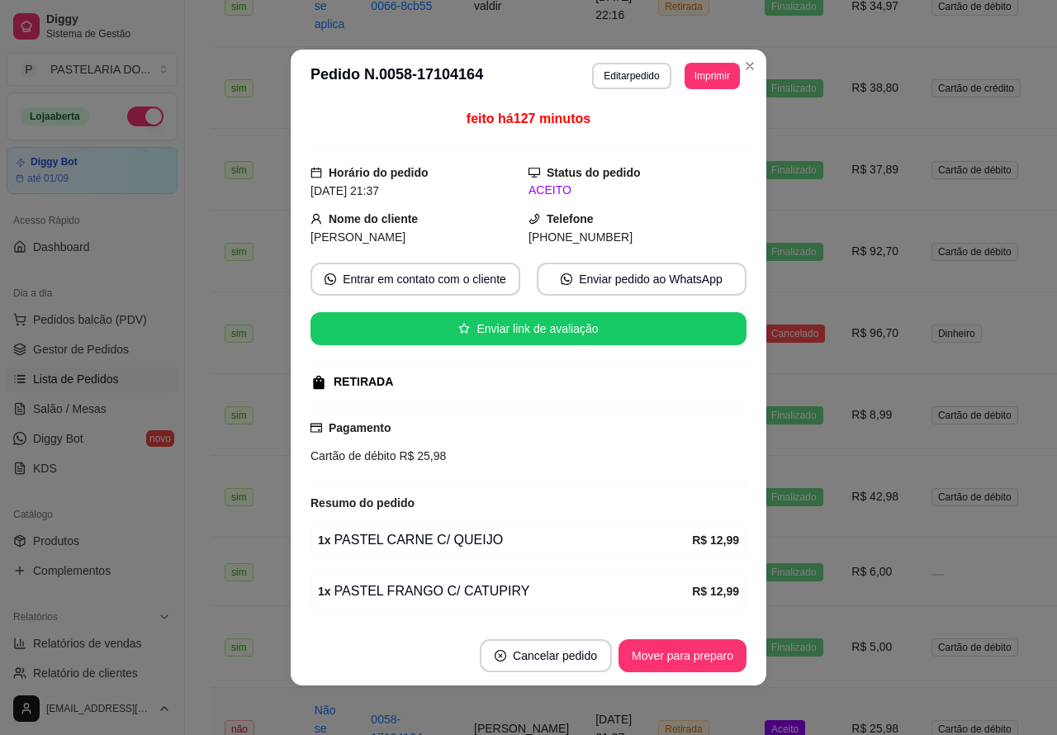
click at [124, 493] on div "Loja aberta Diggy Bot até 01/09 Acesso Rápido Dashboard Dia a dia Pedidos balcã…" at bounding box center [92, 388] width 184 height 590
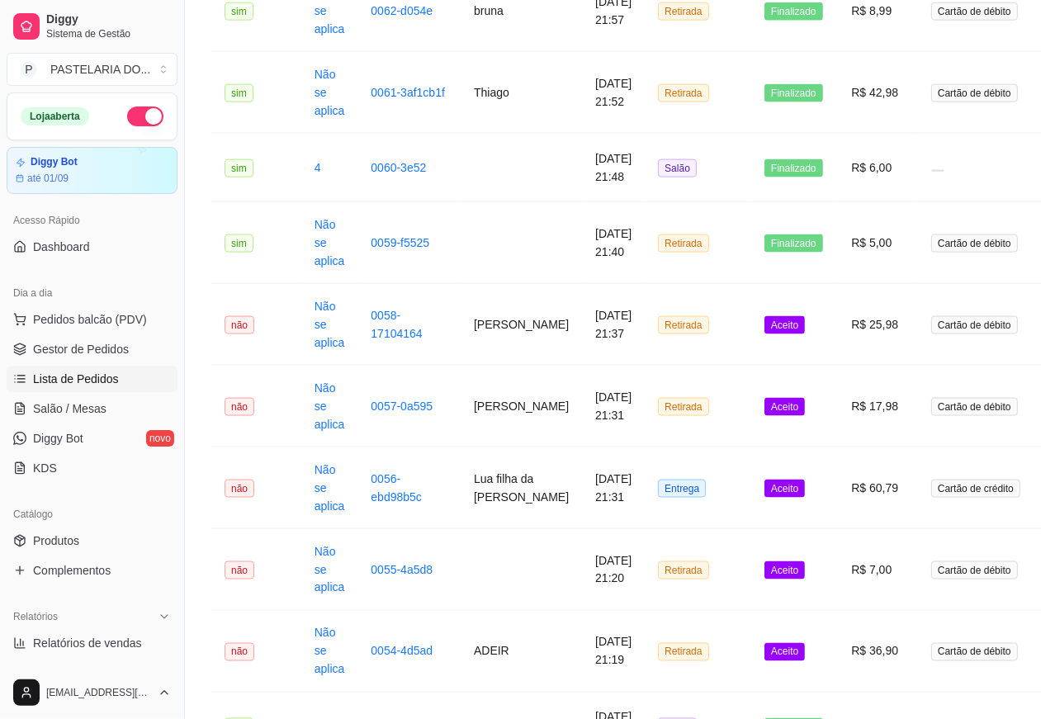
scroll to position [1511, 0]
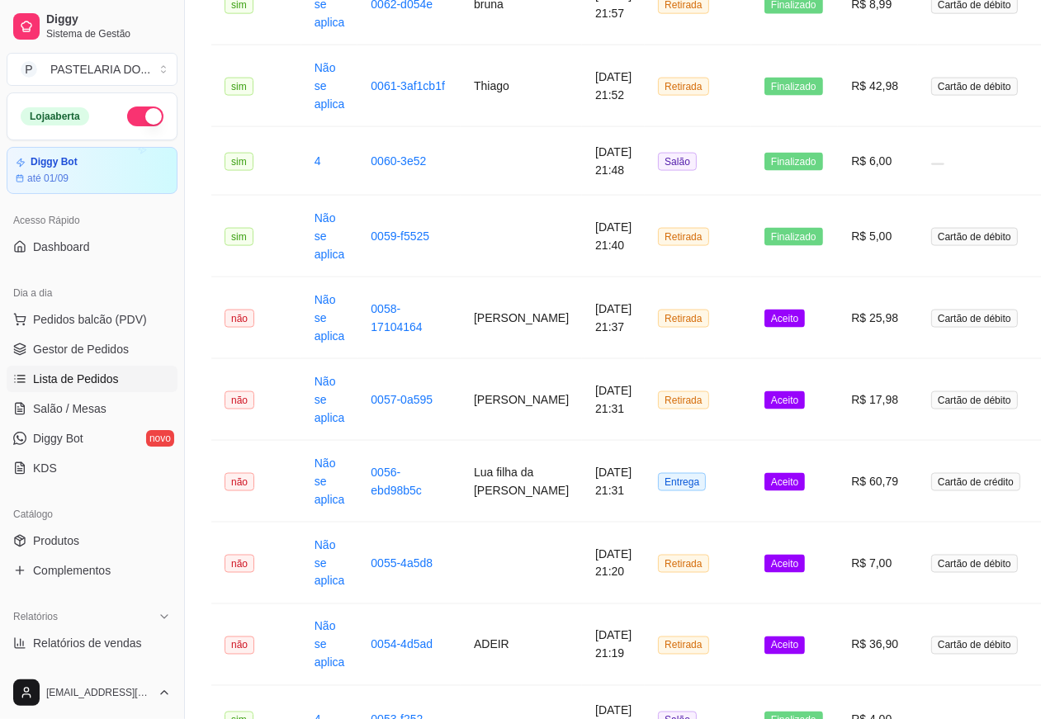
click at [765, 328] on span "Aceito" at bounding box center [785, 319] width 40 height 18
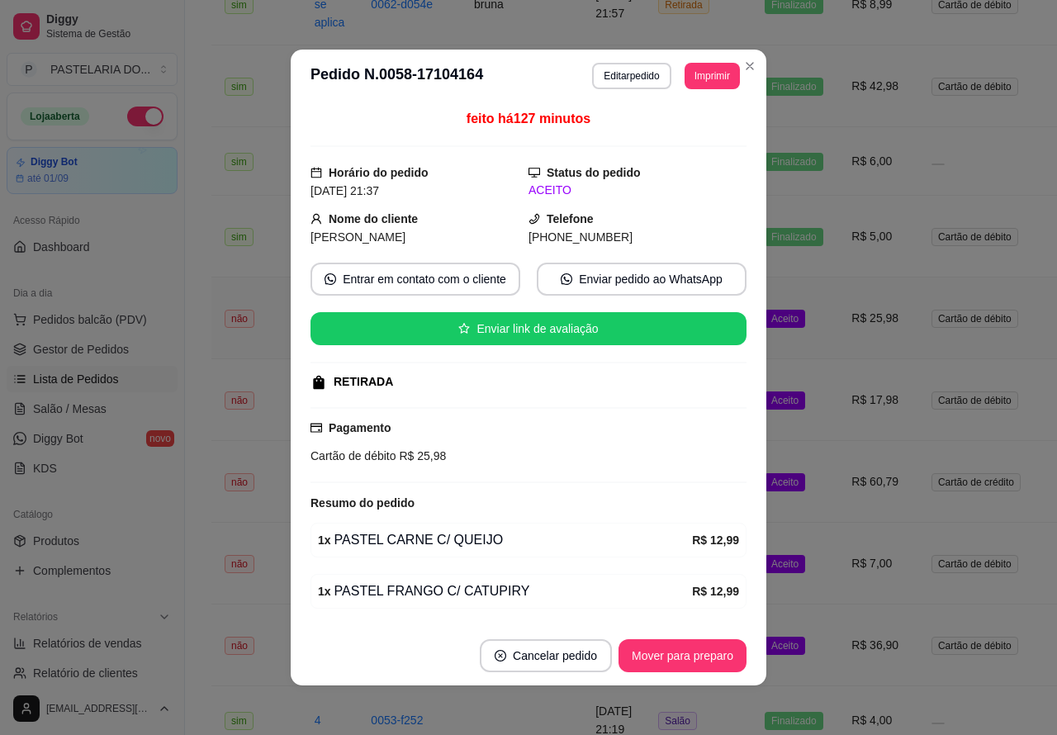
click at [686, 650] on button "Mover para preparo" at bounding box center [683, 655] width 128 height 33
click at [677, 650] on button "Mover para retirada disponível" at bounding box center [655, 656] width 177 height 32
click at [691, 657] on button "Mover para finalizado" at bounding box center [678, 655] width 137 height 33
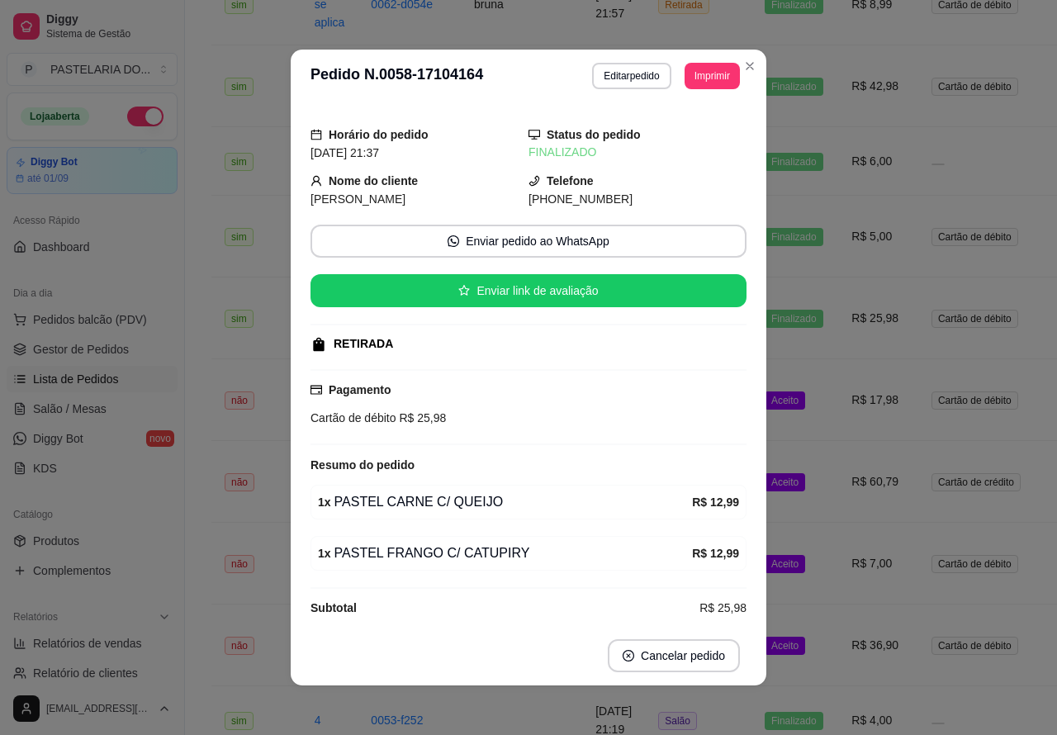
click at [799, 428] on td "Aceito" at bounding box center [795, 400] width 87 height 82
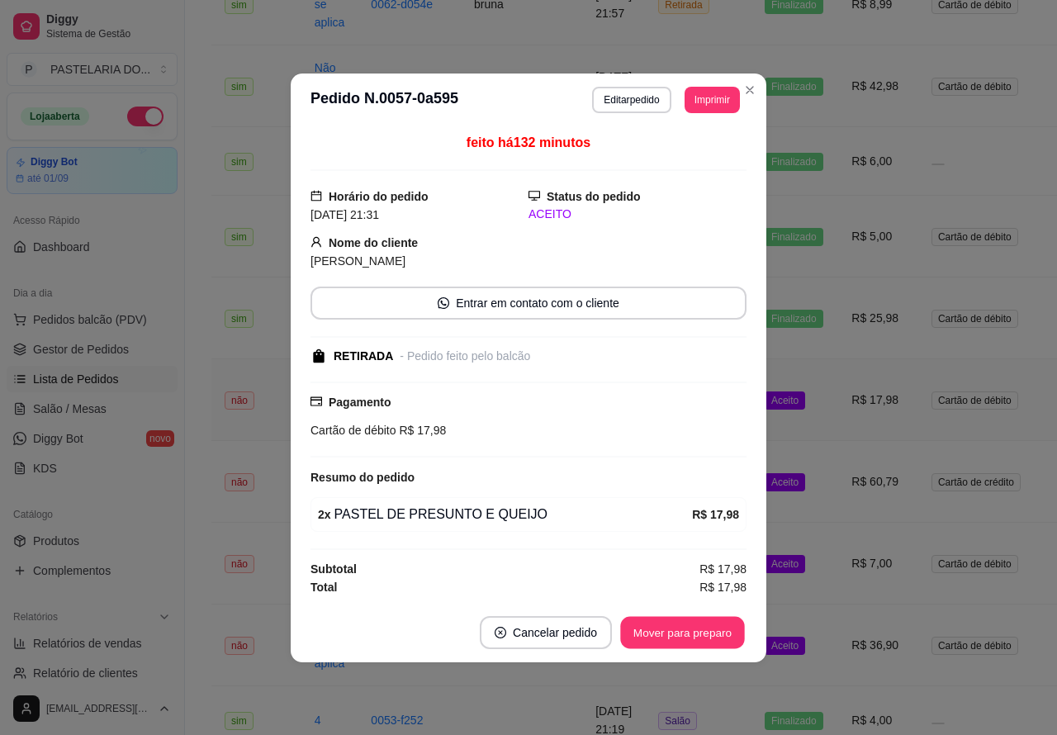
click at [708, 634] on button "Mover para preparo" at bounding box center [682, 632] width 124 height 32
click at [711, 640] on button "Mover para retirada disponível" at bounding box center [655, 632] width 183 height 33
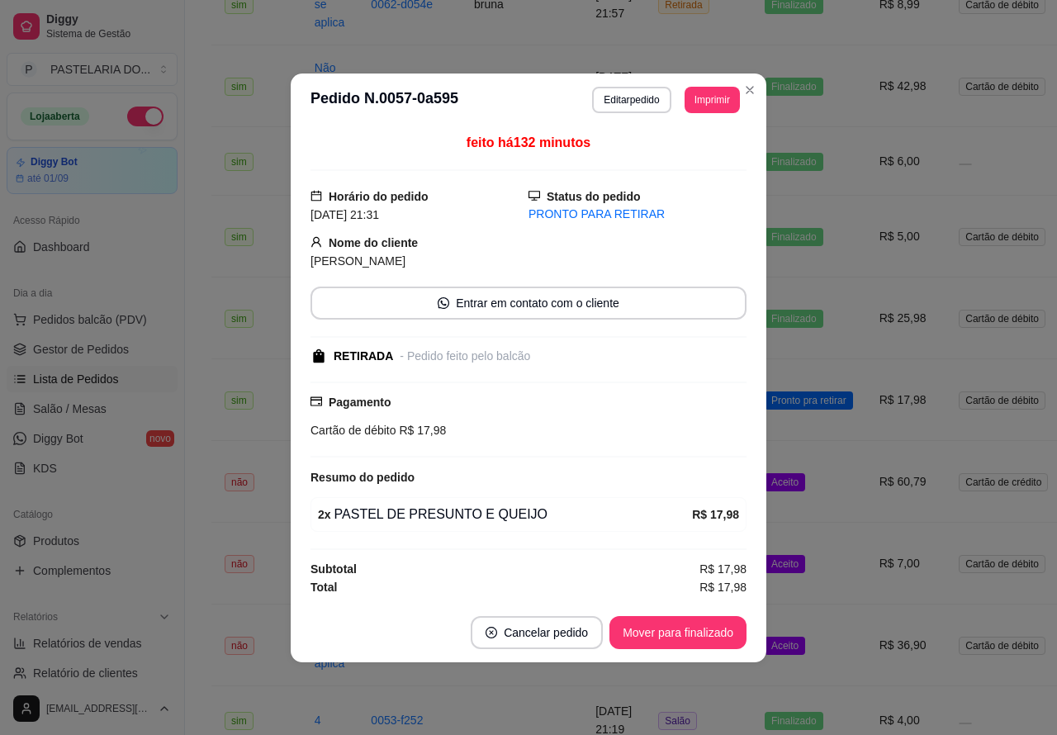
click at [704, 632] on button "Mover para finalizado" at bounding box center [678, 632] width 137 height 33
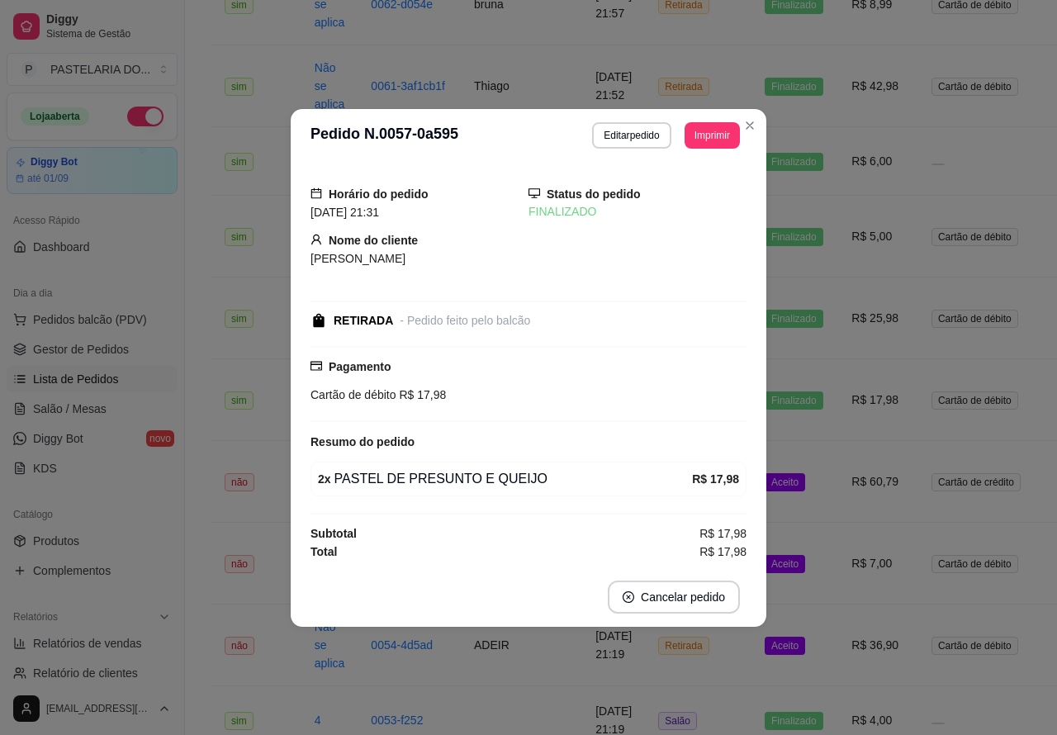
click at [799, 505] on td "Aceito" at bounding box center [795, 482] width 87 height 82
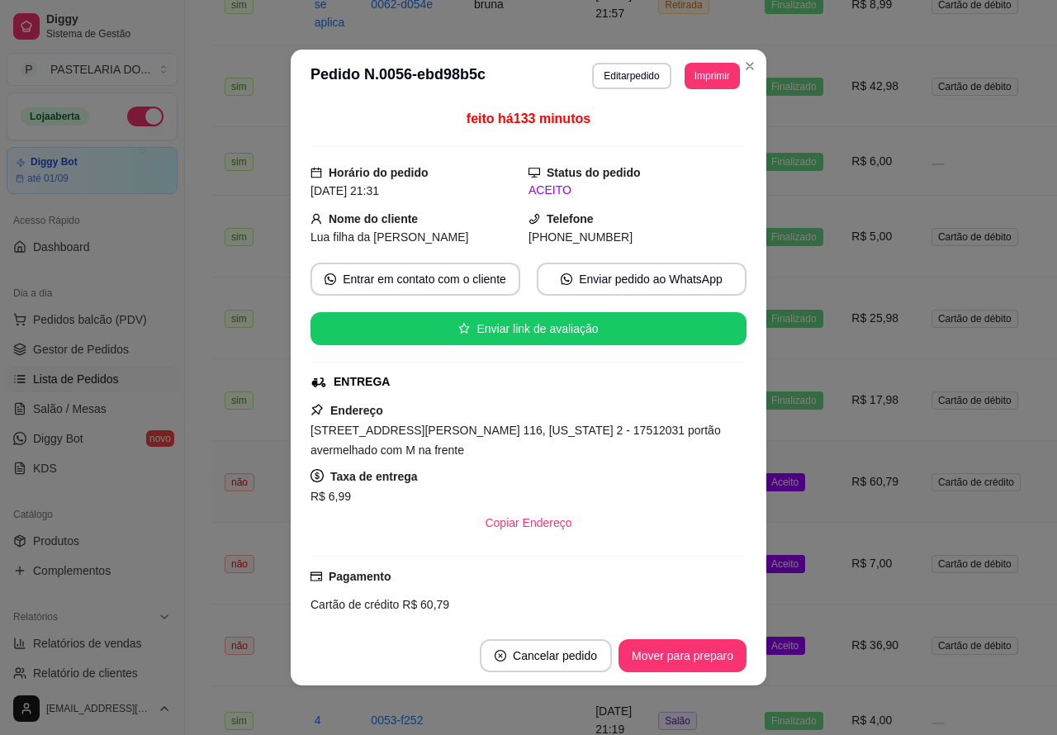
click at [711, 654] on button "Mover para preparo" at bounding box center [683, 655] width 128 height 33
click at [696, 654] on button "Mover para entrega" at bounding box center [682, 655] width 127 height 33
click at [696, 653] on button "Mover para finalizado" at bounding box center [678, 655] width 137 height 33
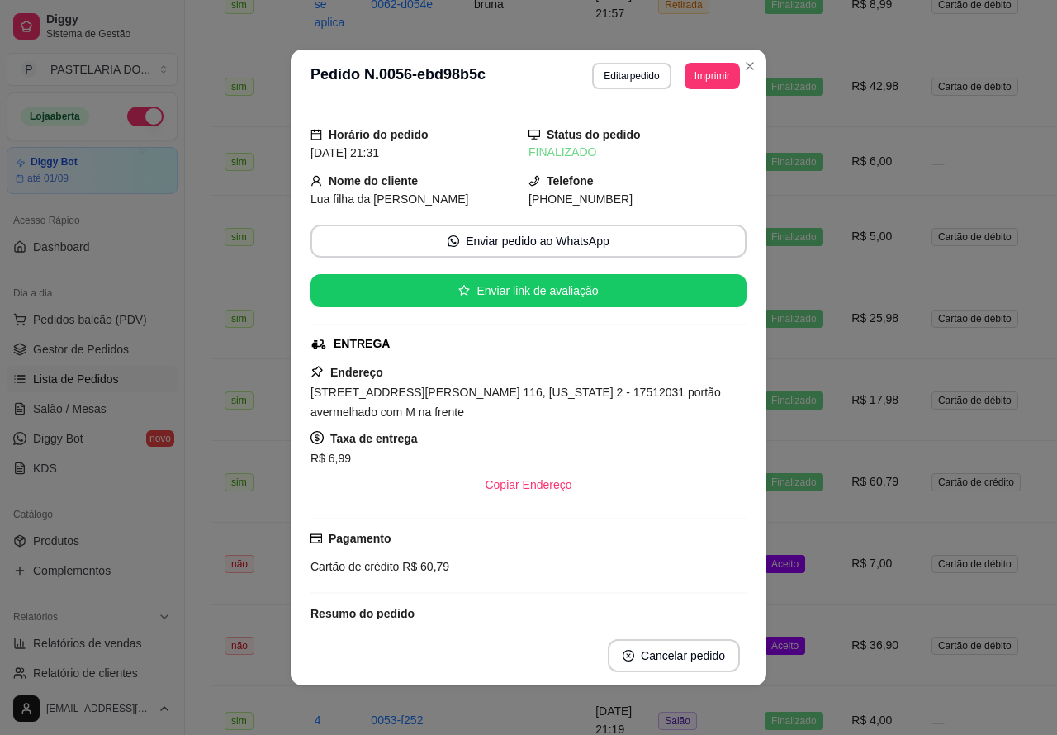
click at [803, 588] on td "Aceito" at bounding box center [795, 564] width 87 height 82
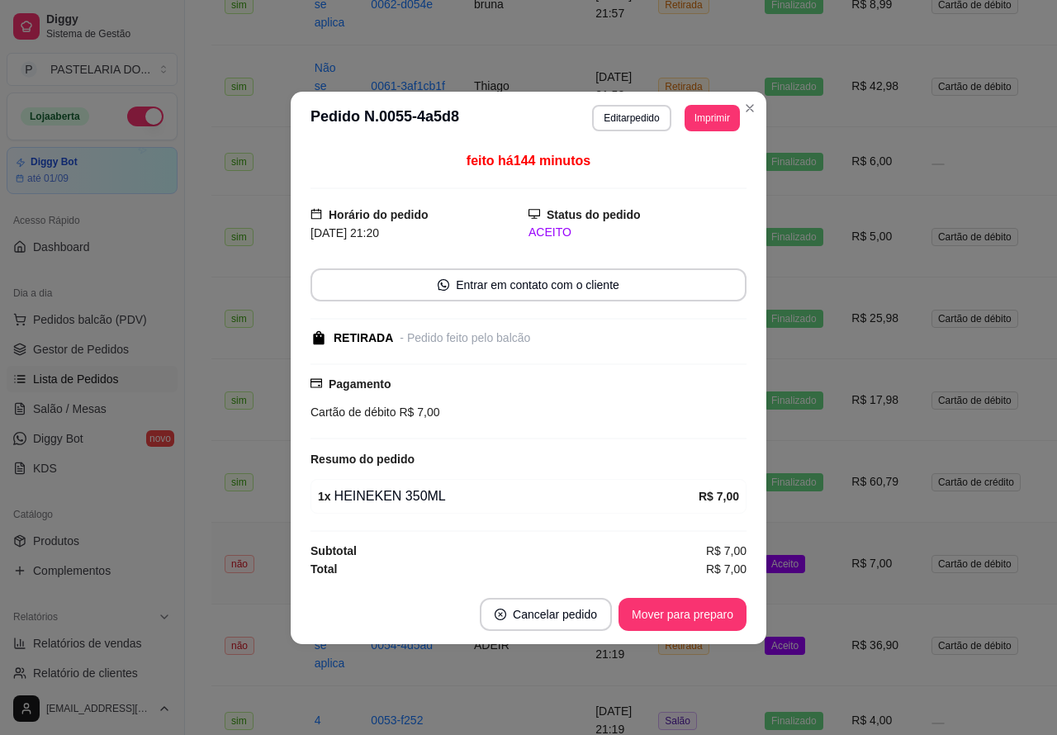
click at [702, 616] on button "Mover para preparo" at bounding box center [683, 614] width 128 height 33
click at [719, 608] on button "Mover para retirada disponível" at bounding box center [655, 614] width 183 height 33
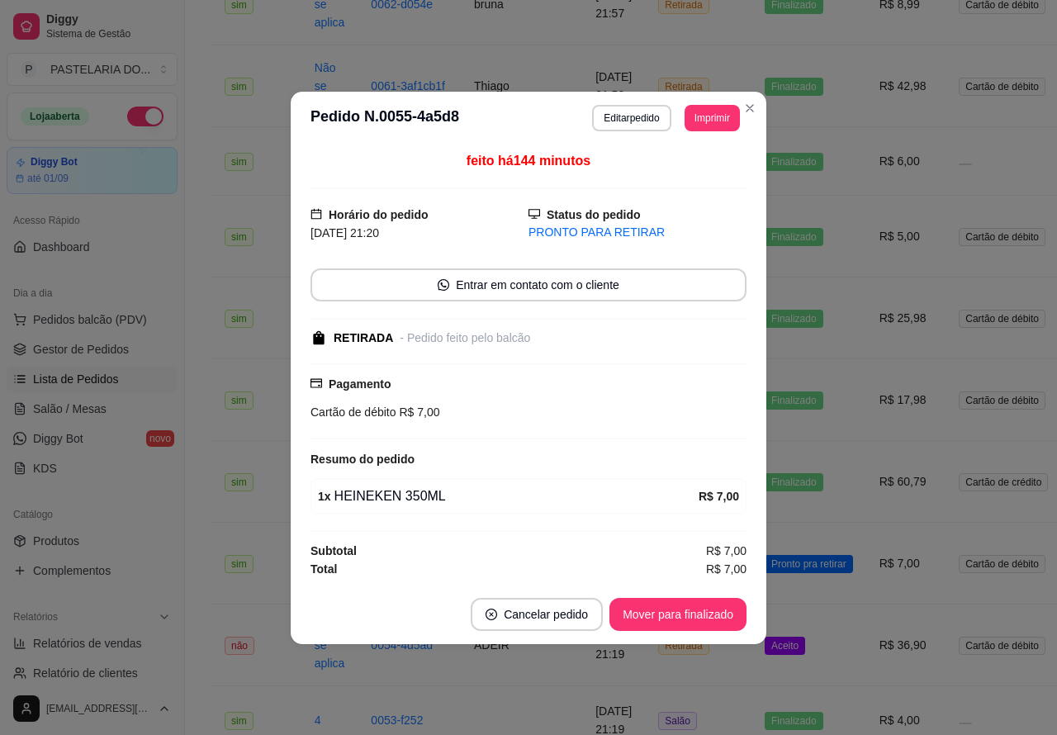
click at [714, 621] on button "Mover para finalizado" at bounding box center [678, 614] width 137 height 33
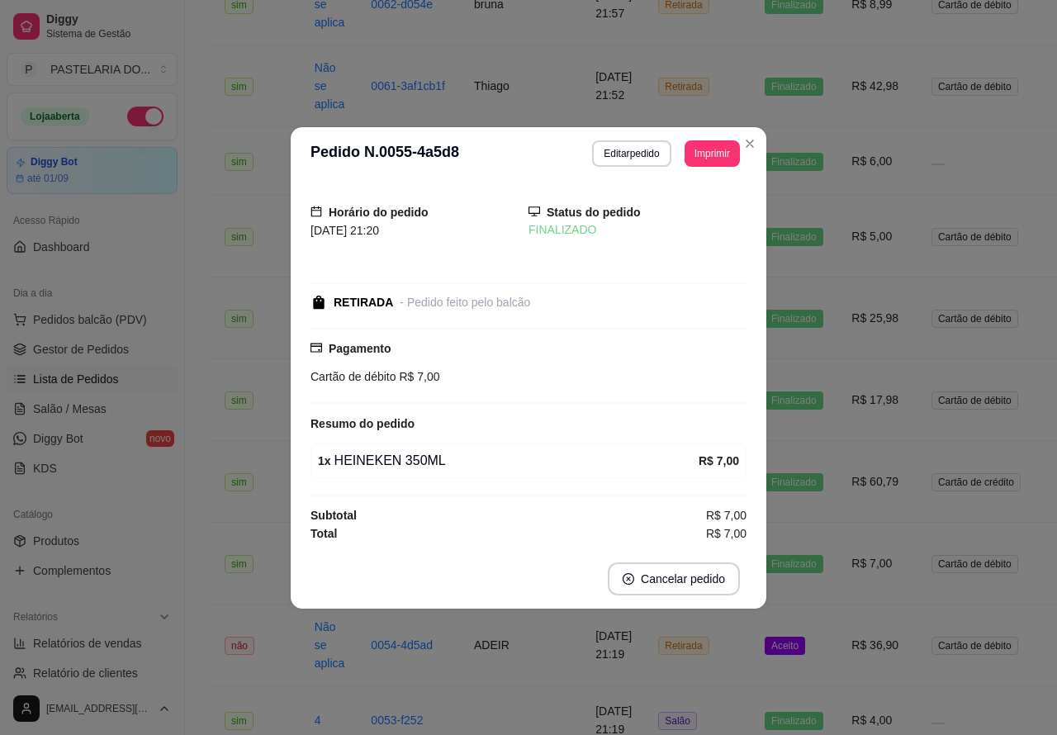
click at [806, 666] on td "Aceito" at bounding box center [795, 646] width 87 height 82
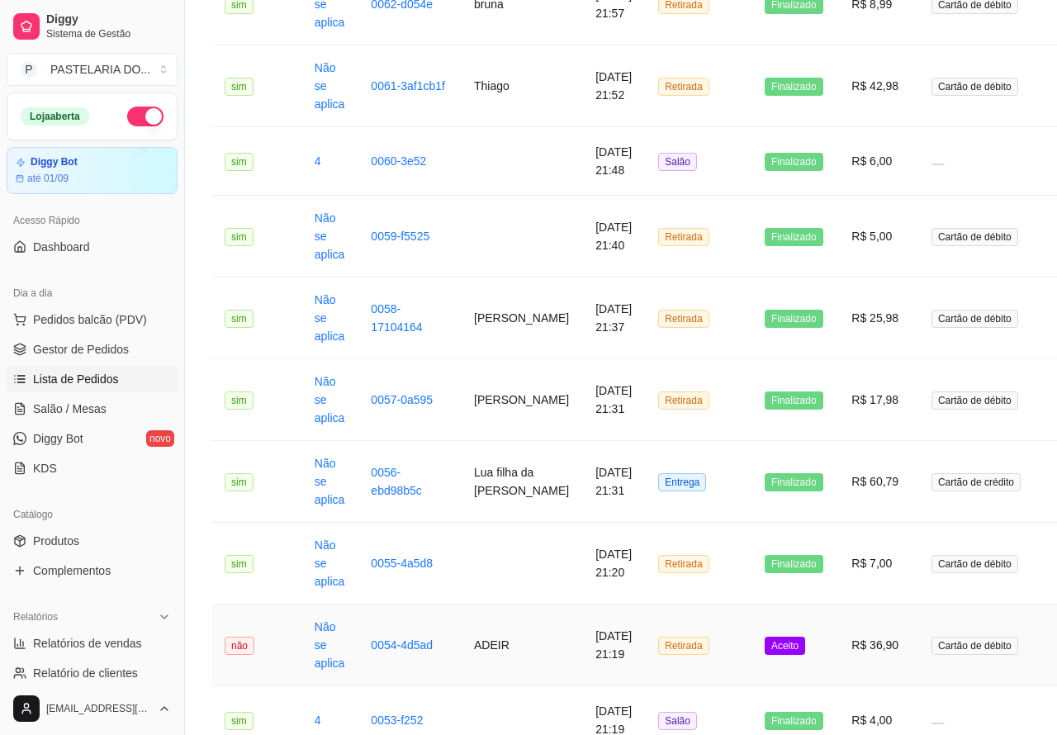
click at [728, 629] on button "Mover para preparo" at bounding box center [683, 632] width 128 height 33
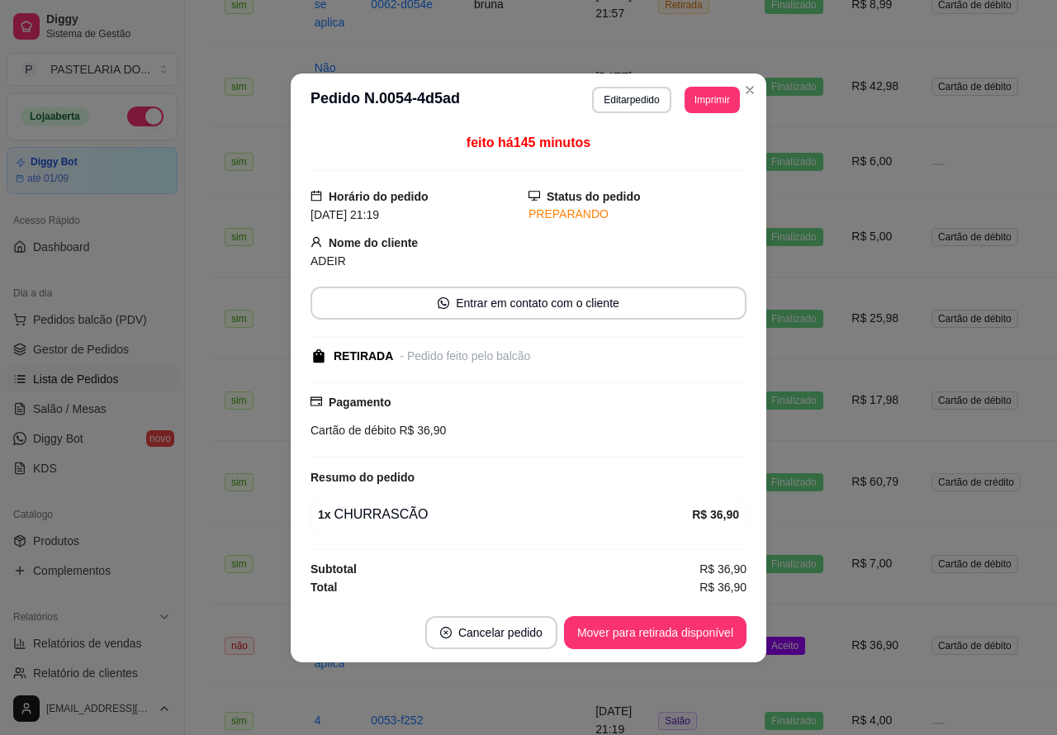
click at [719, 629] on button "Mover para retirada disponível" at bounding box center [655, 632] width 183 height 33
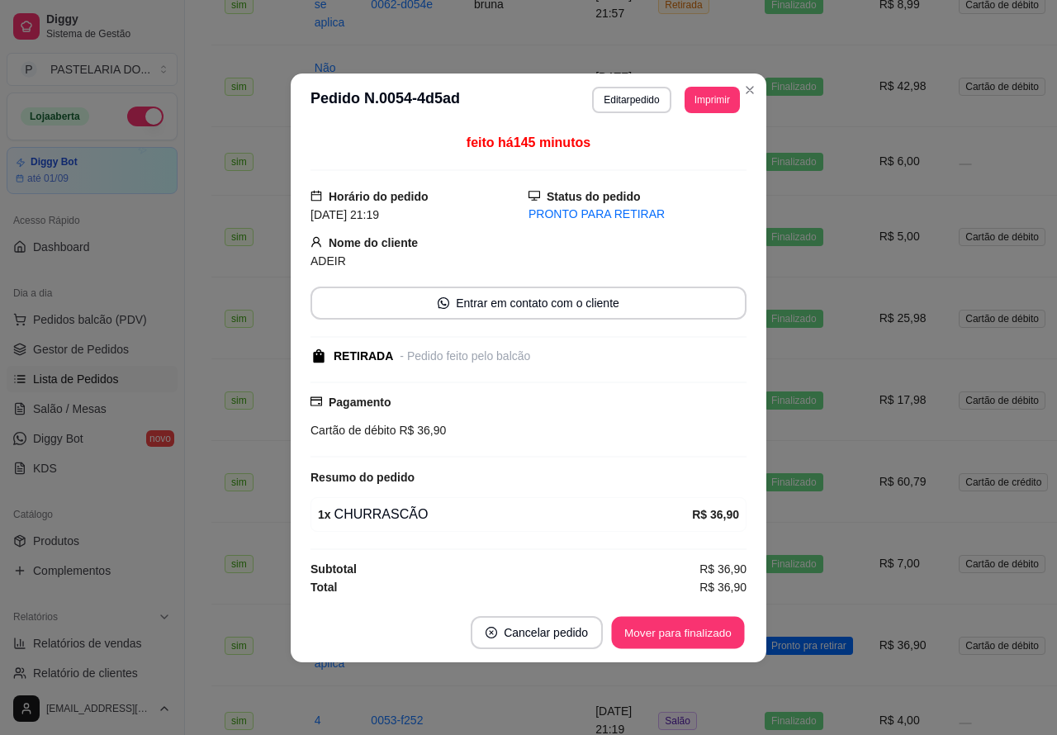
click at [720, 628] on button "Mover para finalizado" at bounding box center [678, 632] width 133 height 32
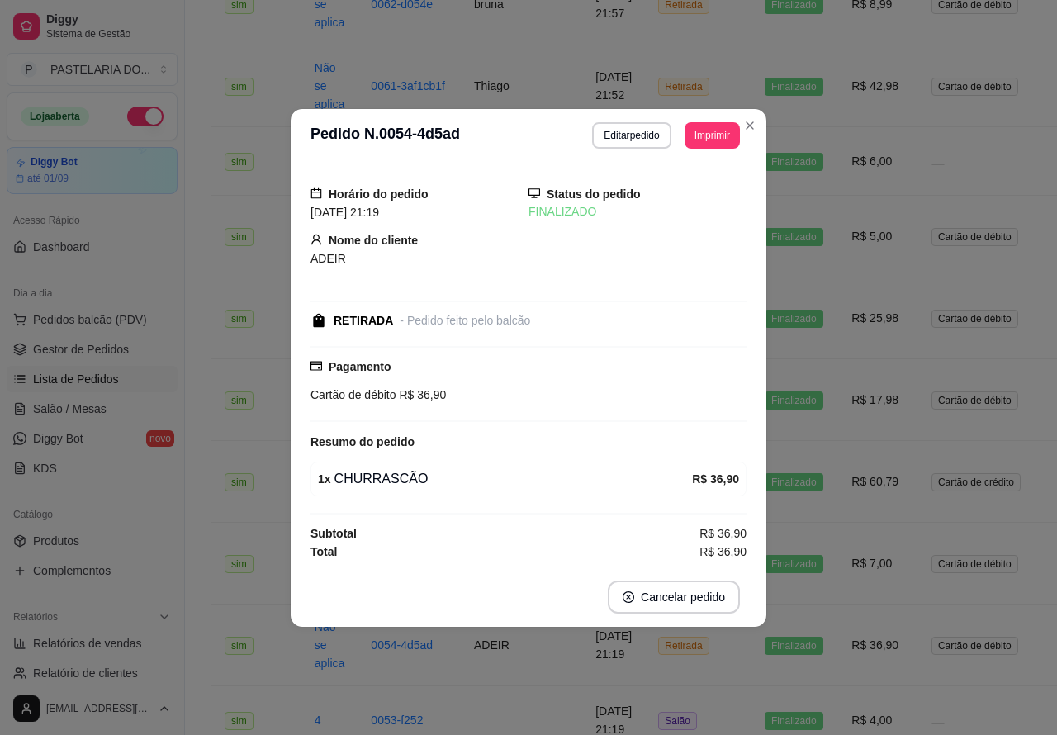
click at [188, 707] on button "Toggle Sidebar" at bounding box center [184, 367] width 13 height 735
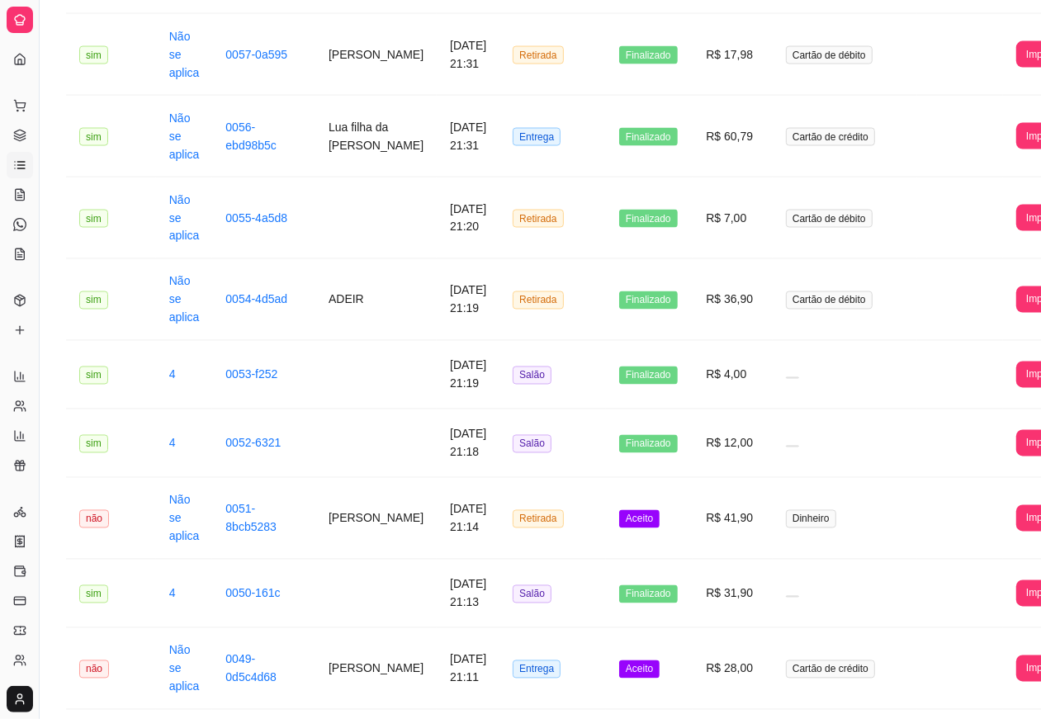
scroll to position [1883, 0]
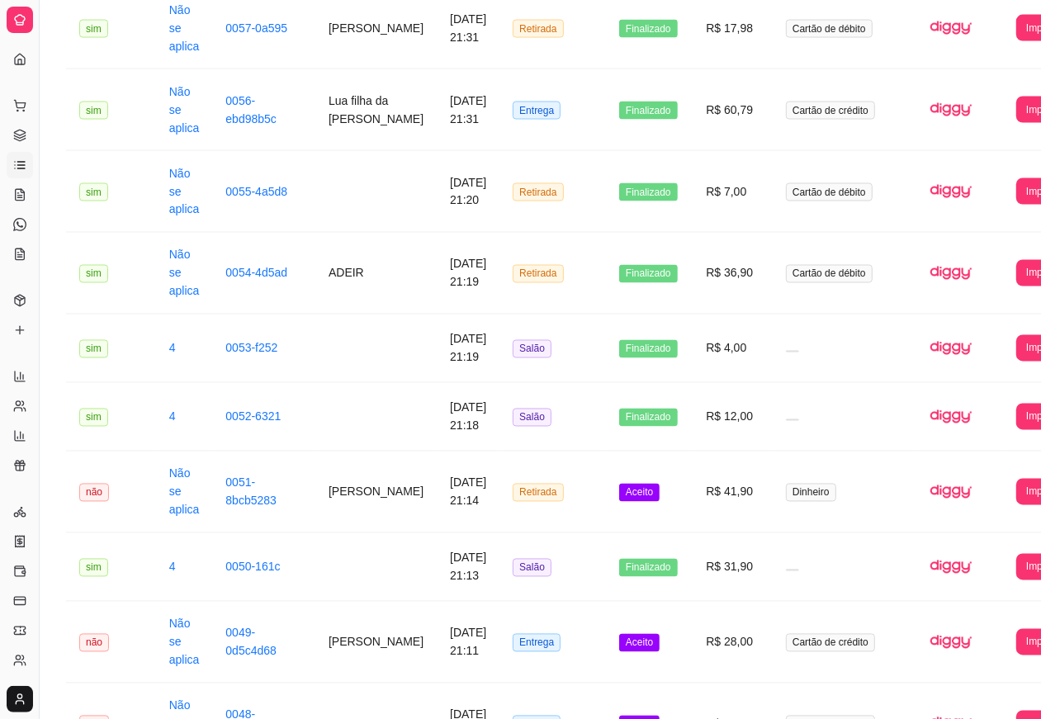
click at [620, 502] on span "Aceito" at bounding box center [639, 493] width 40 height 18
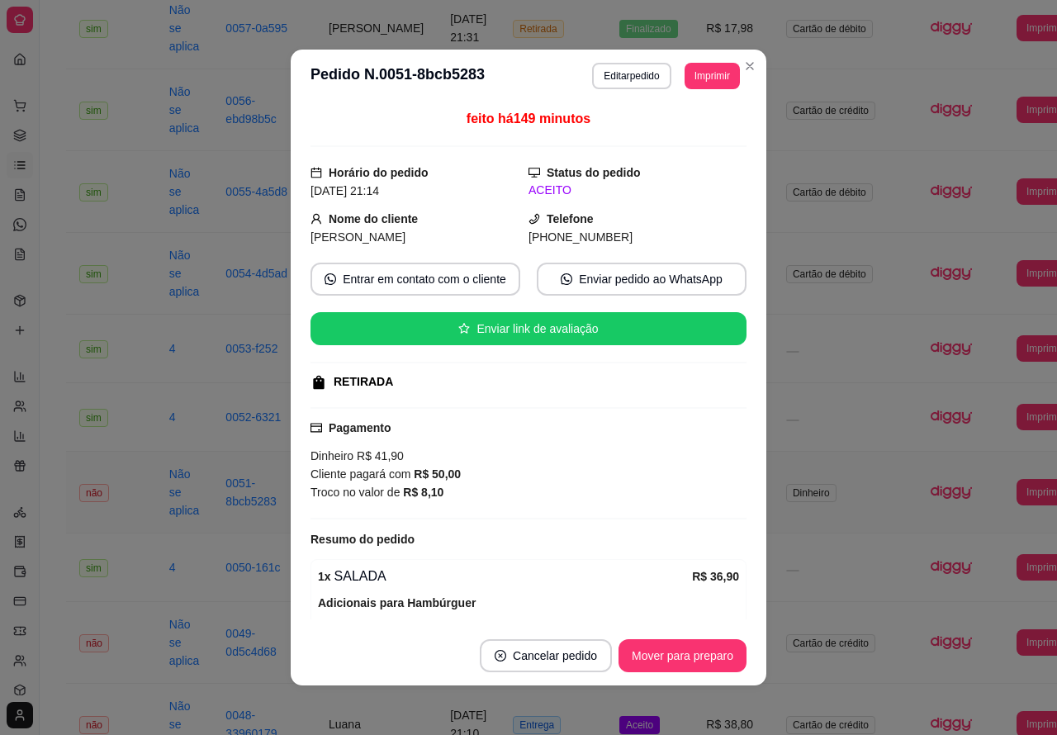
click at [685, 650] on button "Mover para preparo" at bounding box center [683, 655] width 128 height 33
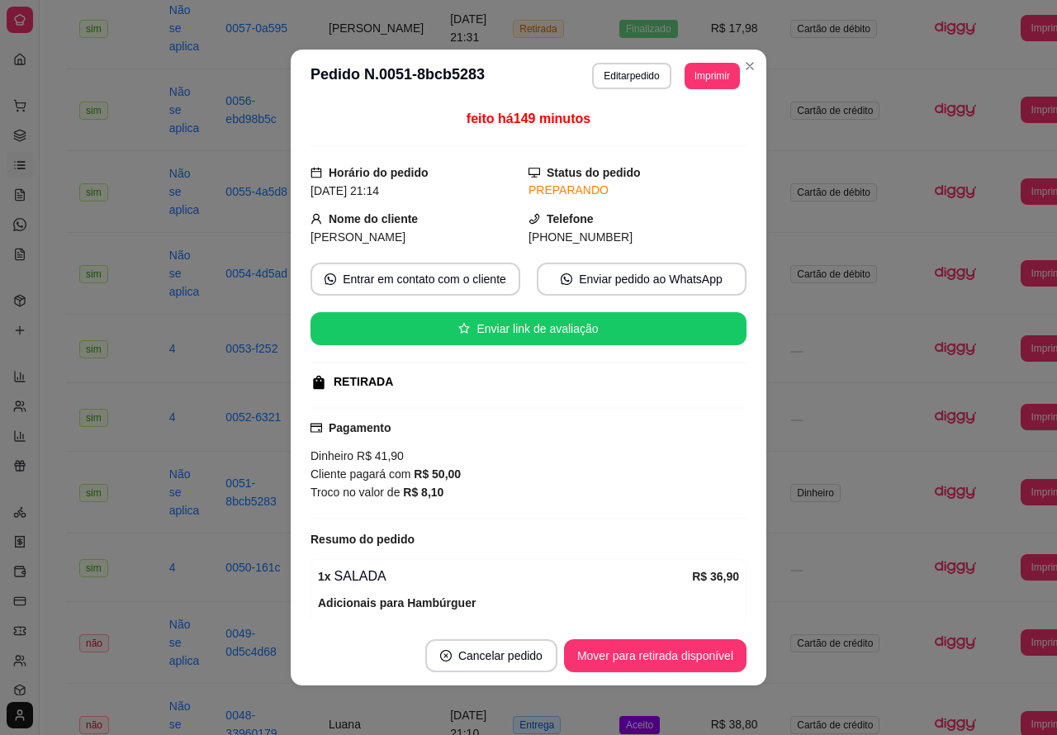
click at [690, 654] on button "Mover para retirada disponível" at bounding box center [655, 655] width 183 height 33
click at [695, 657] on button "Mover para finalizado" at bounding box center [678, 656] width 133 height 32
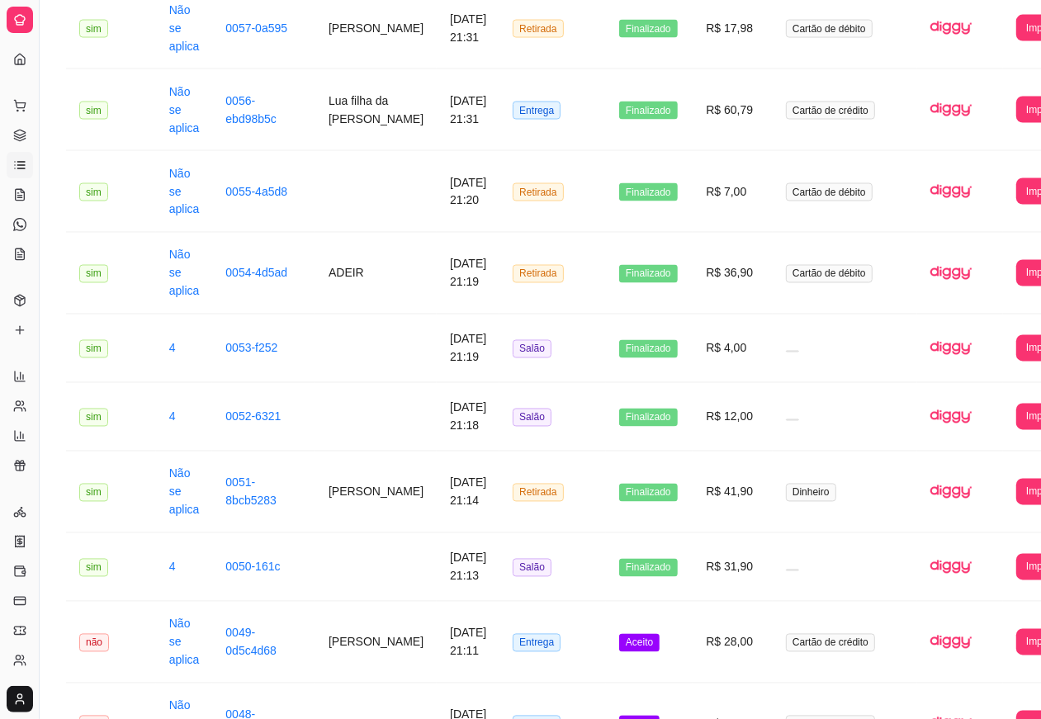
click at [619, 652] on span "Aceito" at bounding box center [639, 643] width 40 height 18
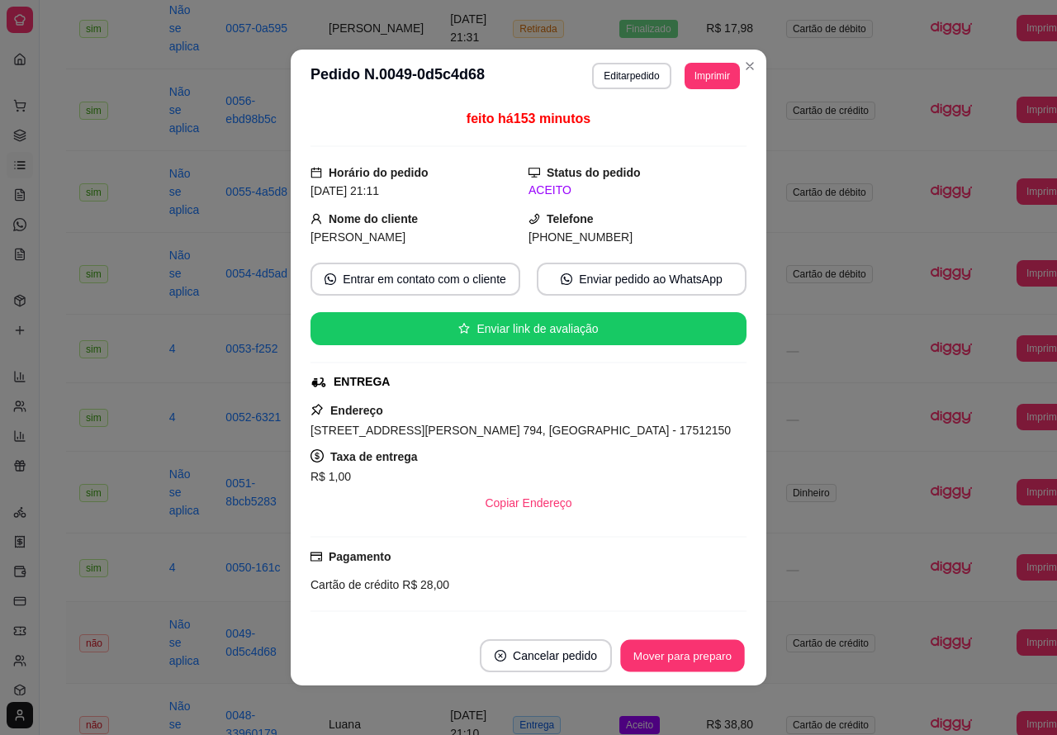
click at [684, 651] on button "Mover para preparo" at bounding box center [682, 656] width 124 height 32
click at [684, 648] on button "Mover para entrega" at bounding box center [683, 656] width 124 height 32
click at [690, 651] on button "Mover para finalizado" at bounding box center [678, 655] width 137 height 33
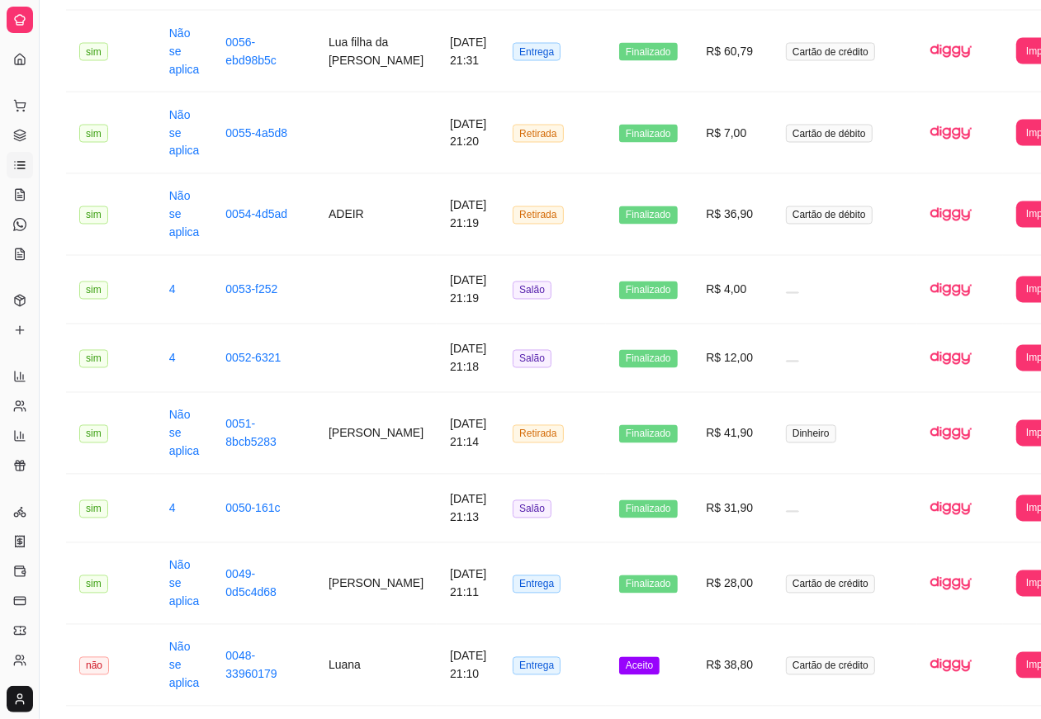
scroll to position [2073, 0]
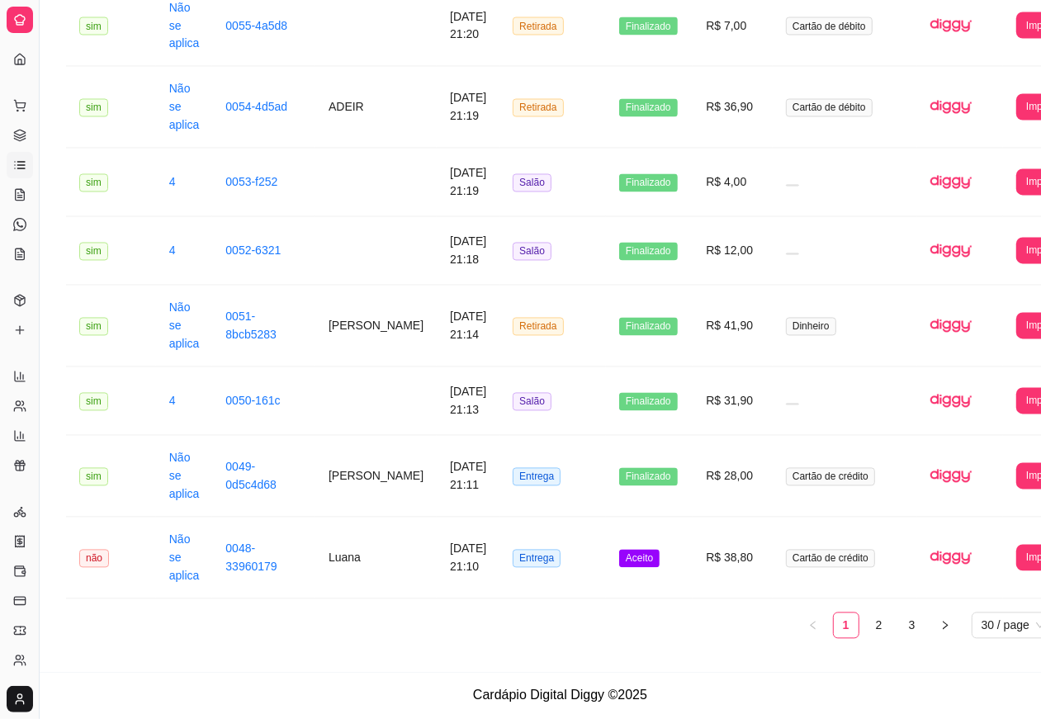
click at [619, 551] on span "Aceito" at bounding box center [639, 559] width 40 height 18
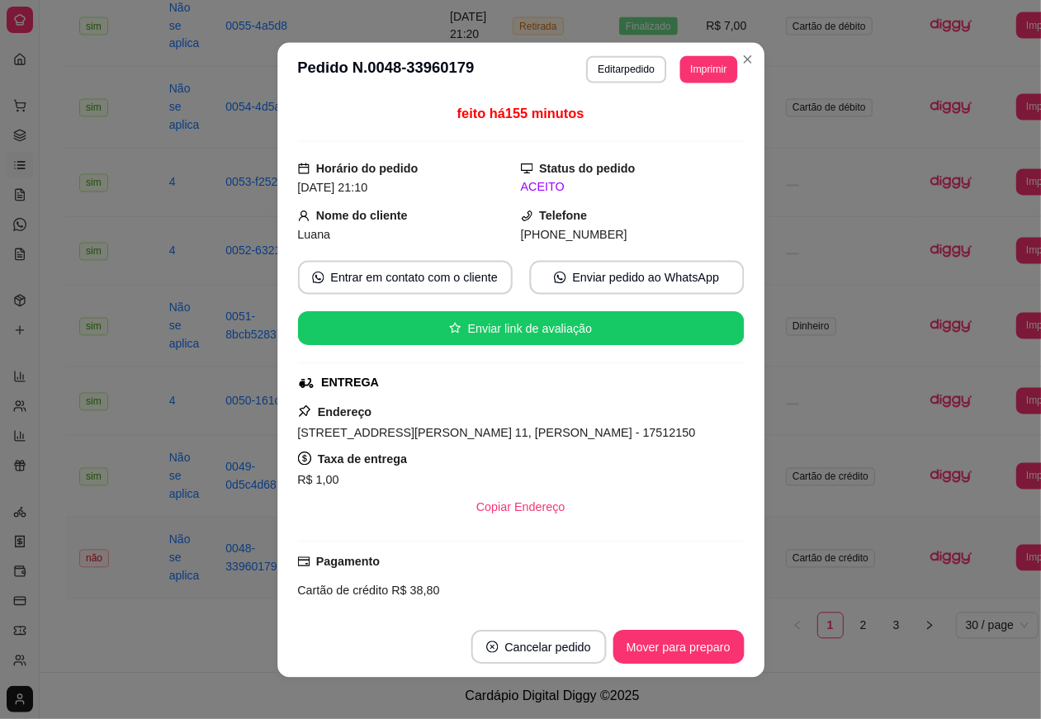
scroll to position [2057, 0]
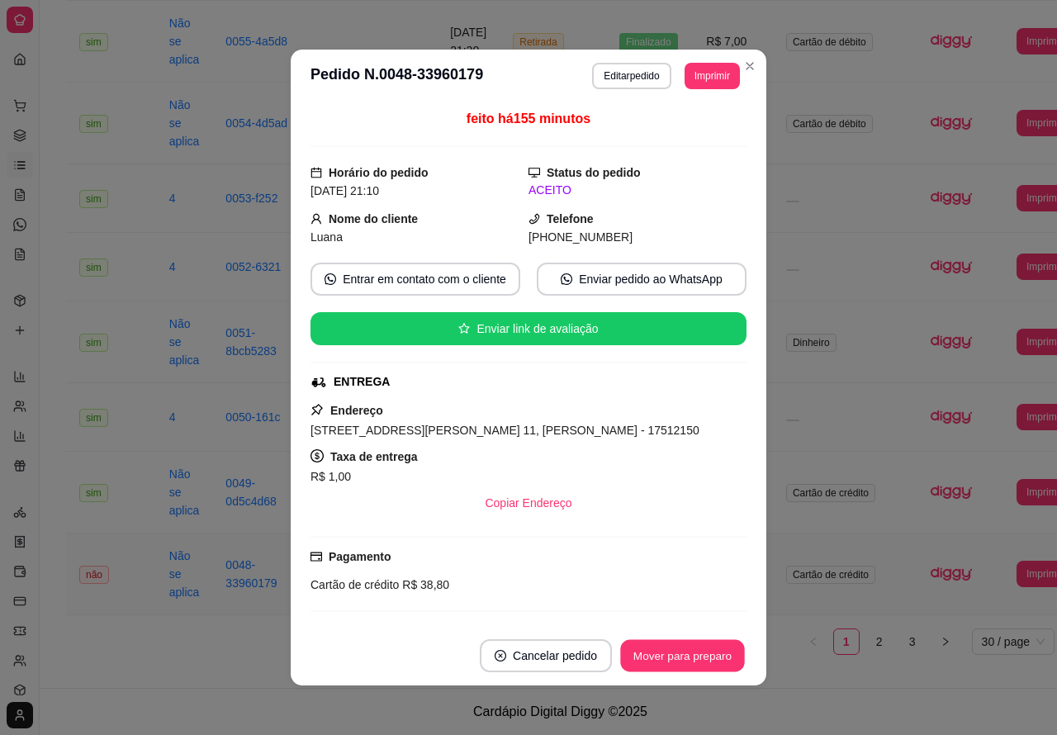
click at [680, 658] on button "Mover para preparo" at bounding box center [682, 656] width 124 height 32
click at [681, 657] on button "Mover para entrega" at bounding box center [683, 656] width 124 height 32
click at [686, 655] on button "Mover para finalizado" at bounding box center [678, 656] width 133 height 32
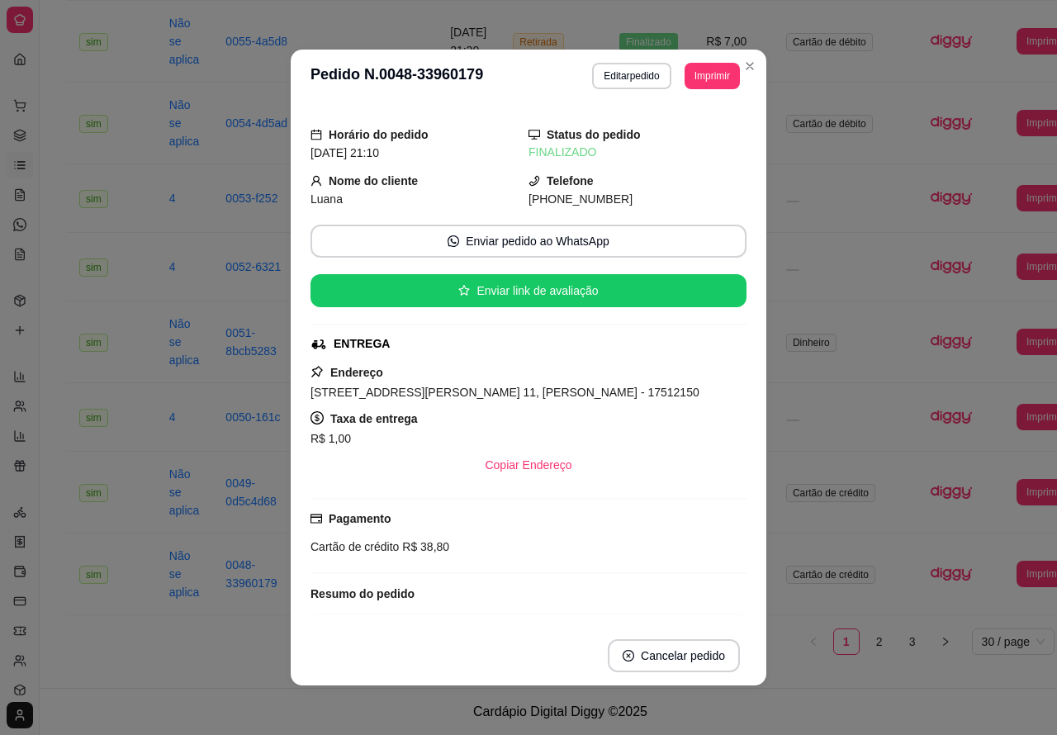
click at [888, 650] on link "2" at bounding box center [879, 641] width 25 height 25
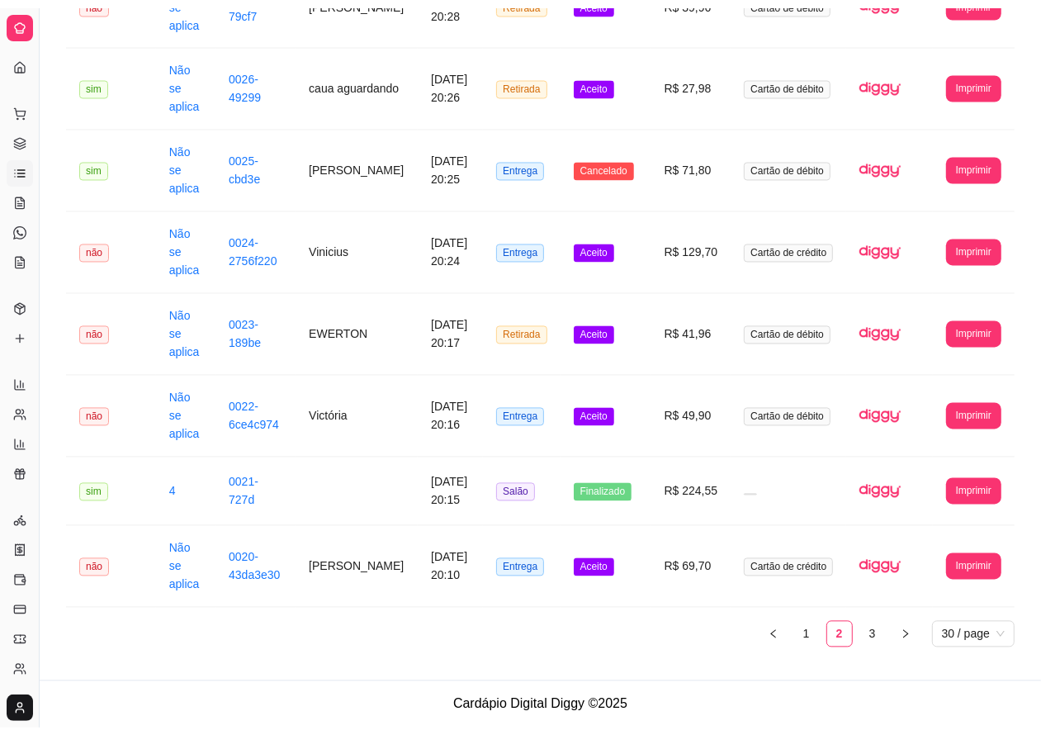
scroll to position [1660, 0]
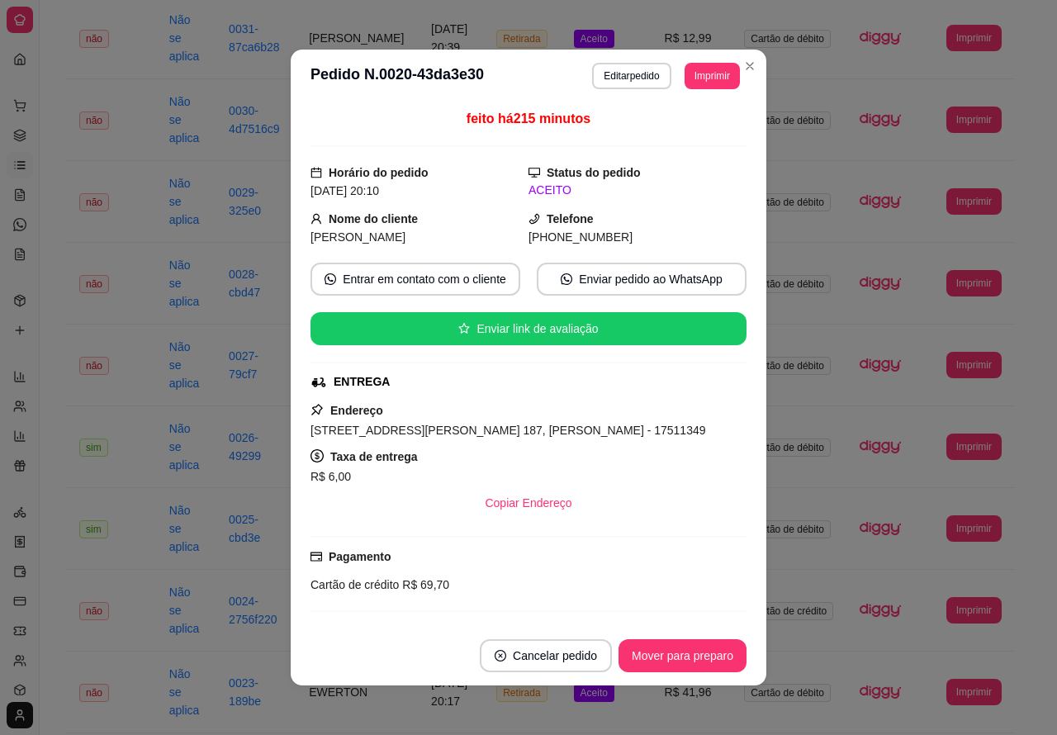
click at [657, 654] on button "Mover para preparo" at bounding box center [683, 655] width 128 height 33
click at [682, 650] on button "Mover para entrega" at bounding box center [682, 655] width 127 height 33
click at [684, 648] on button "Mover para finalizado" at bounding box center [678, 656] width 133 height 32
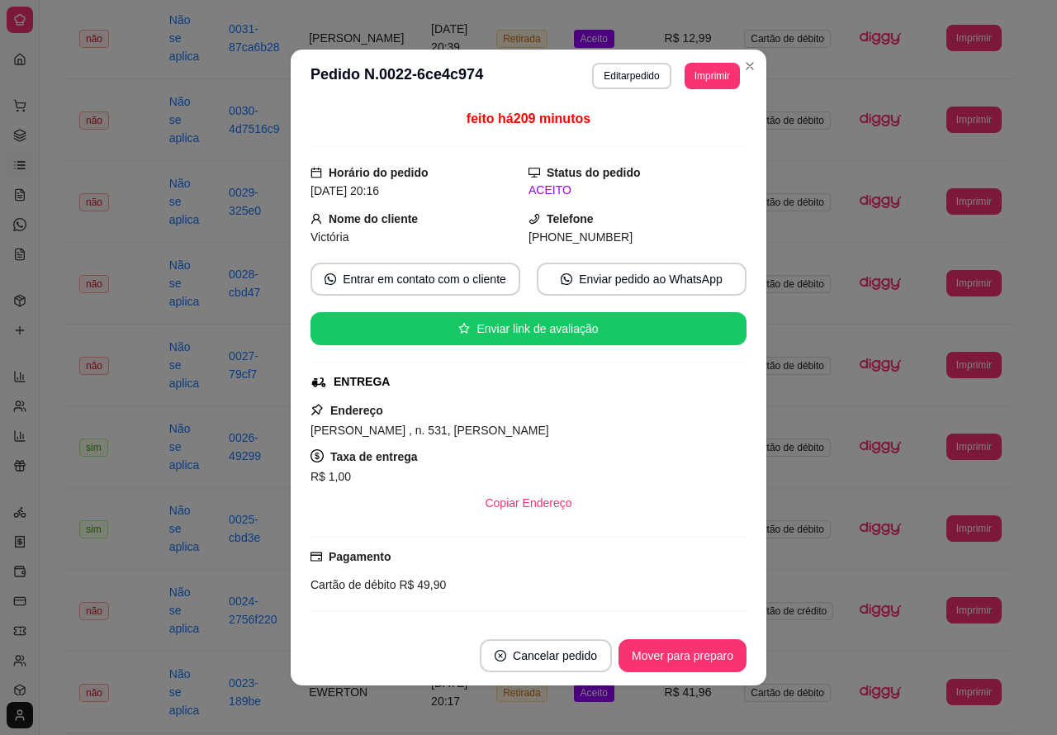
click at [659, 653] on button "Mover para preparo" at bounding box center [683, 655] width 128 height 33
click at [686, 653] on button "Mover para entrega" at bounding box center [683, 656] width 124 height 32
click at [692, 650] on button "Mover para finalizado" at bounding box center [678, 655] width 137 height 33
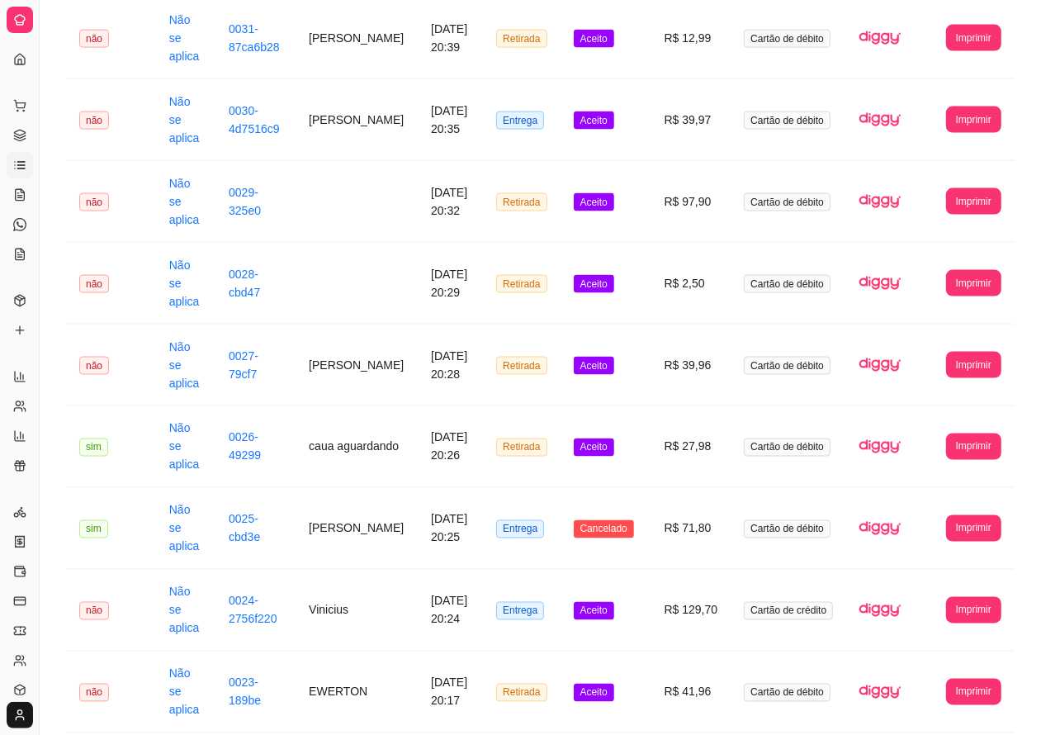
click at [597, 684] on span "Aceito" at bounding box center [594, 693] width 40 height 18
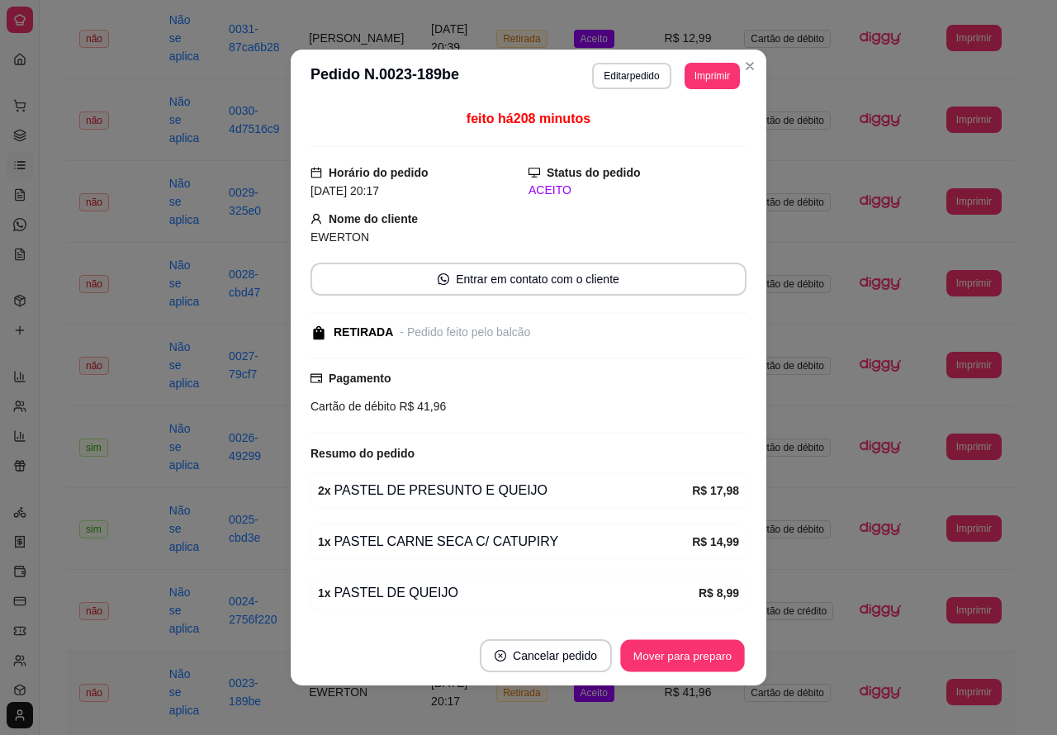
click at [658, 649] on button "Mover para preparo" at bounding box center [682, 656] width 124 height 32
click at [667, 653] on button "Mover para retirada disponível" at bounding box center [655, 656] width 177 height 32
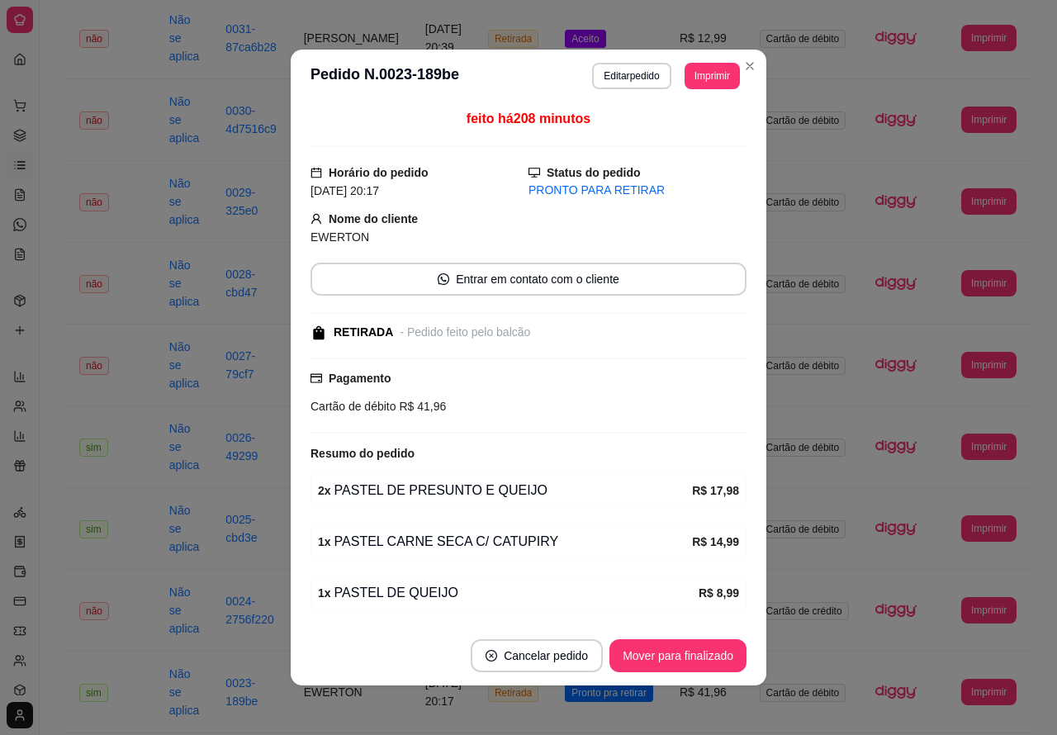
click at [676, 654] on button "Mover para finalizado" at bounding box center [678, 655] width 137 height 33
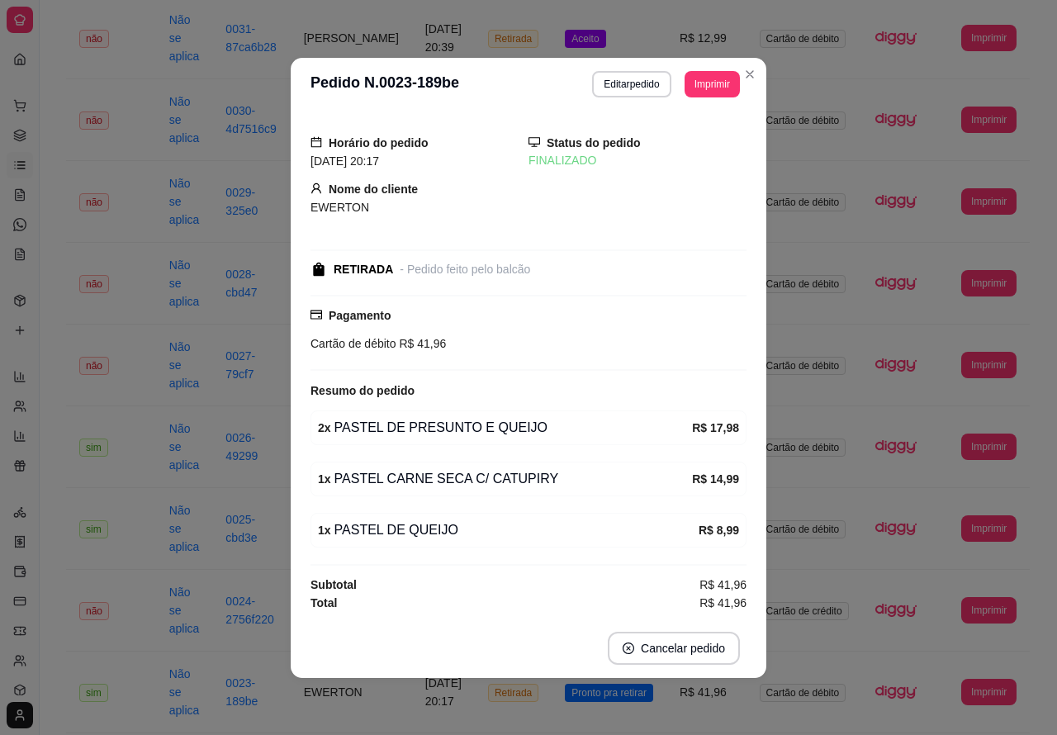
click at [612, 678] on footer "Cancelar pedido" at bounding box center [529, 648] width 476 height 59
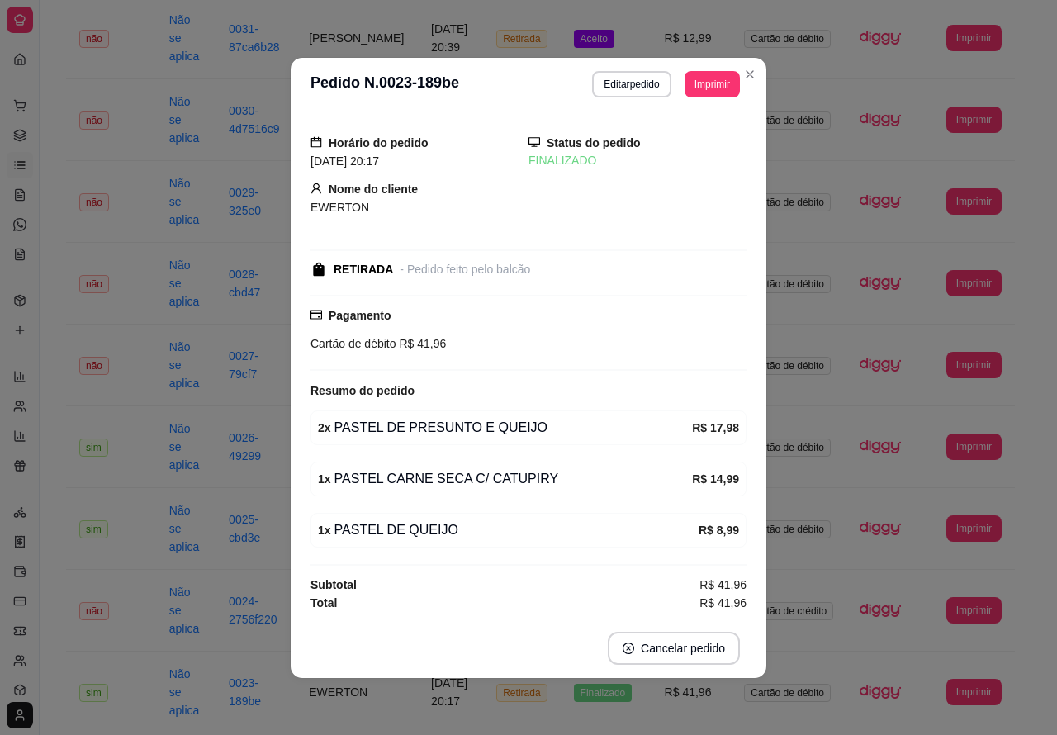
click at [823, 570] on td "Cartão de crédito" at bounding box center [789, 611] width 116 height 82
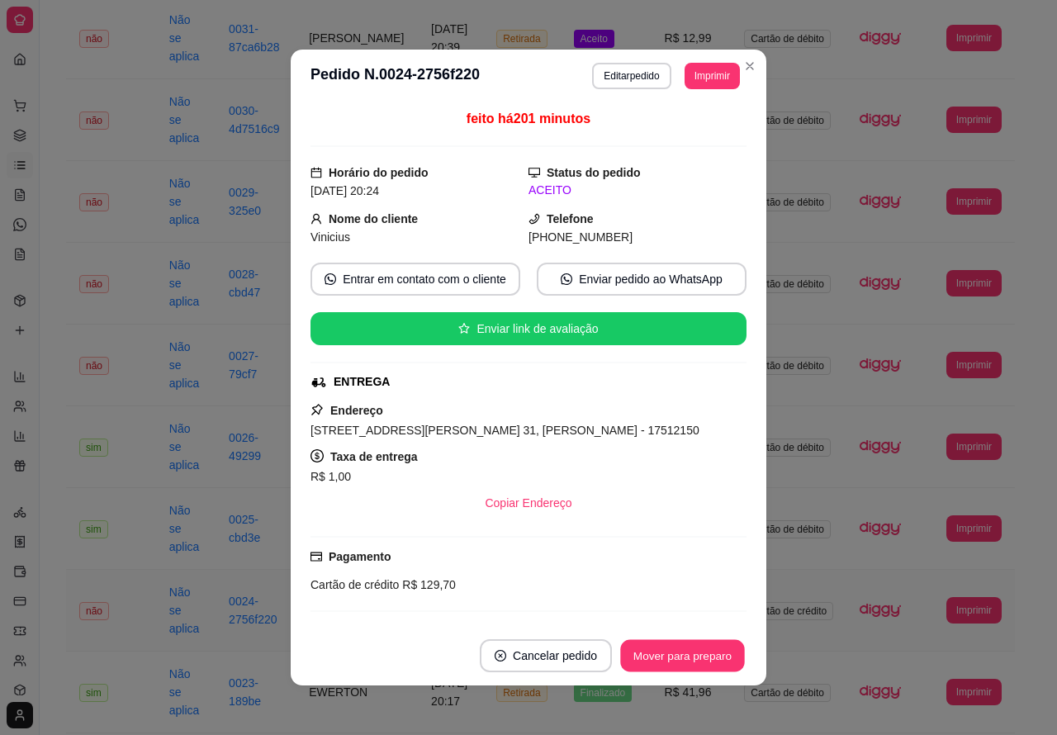
click at [657, 659] on button "Mover para preparo" at bounding box center [682, 656] width 124 height 32
click at [687, 653] on button "Mover para entrega" at bounding box center [683, 656] width 124 height 32
click at [699, 657] on button "Mover para finalizado" at bounding box center [678, 655] width 137 height 33
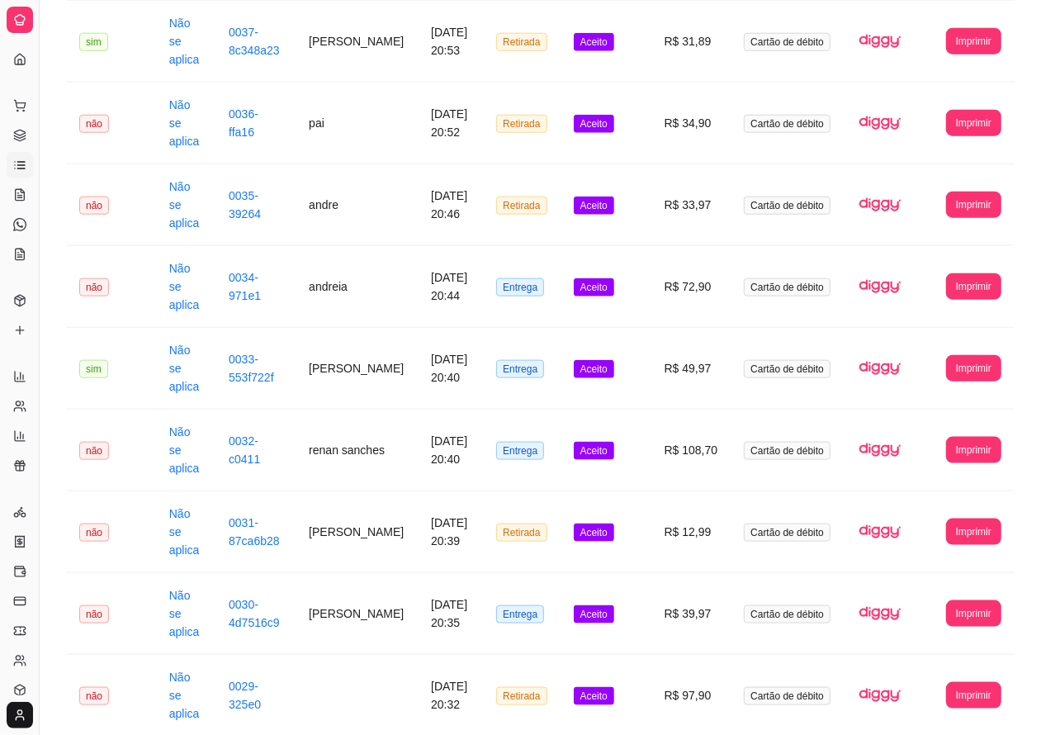
scroll to position [1161, 0]
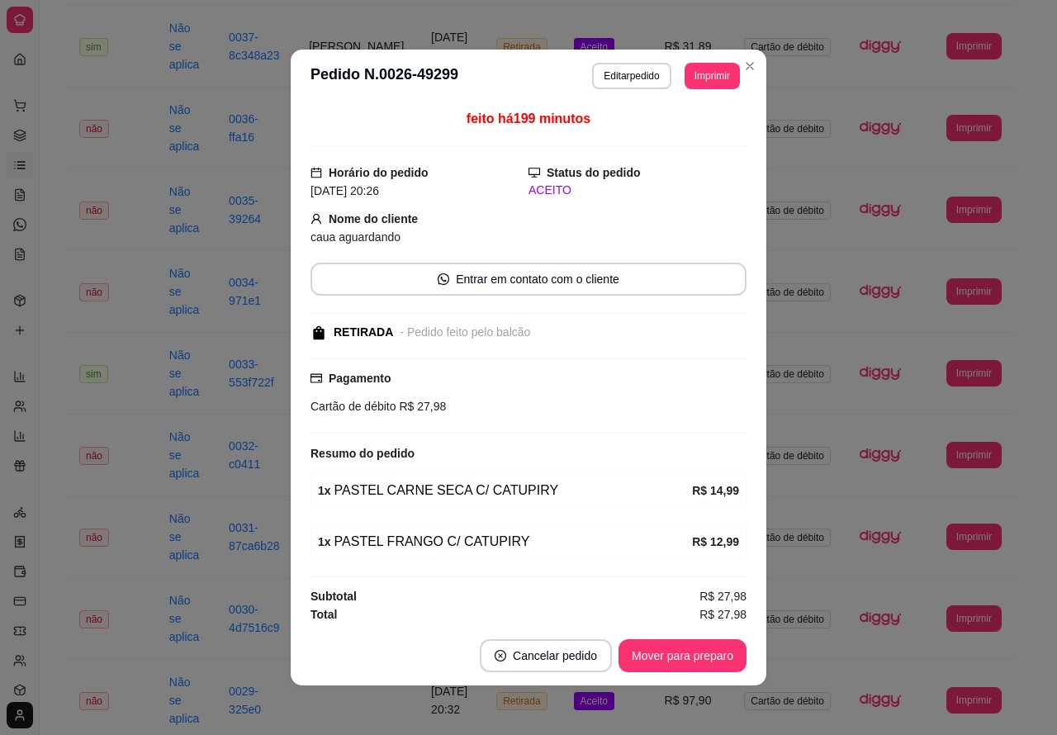
click at [666, 654] on button "Mover para preparo" at bounding box center [683, 655] width 128 height 33
click at [685, 651] on button "Mover para retirada disponível" at bounding box center [655, 656] width 177 height 32
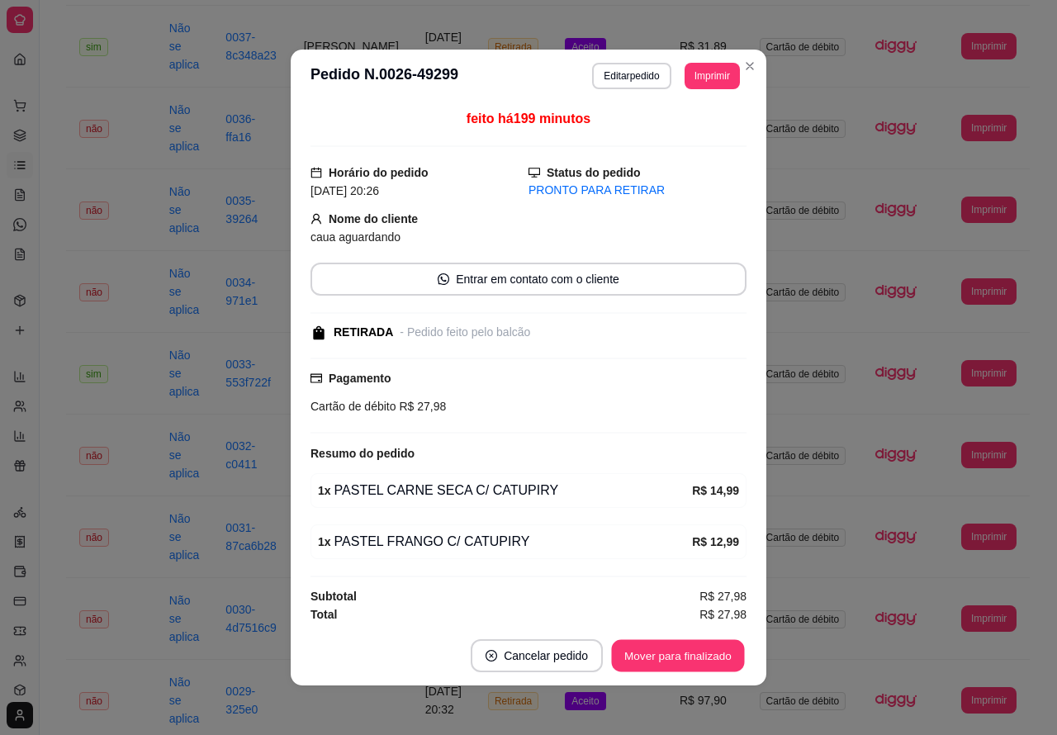
click at [683, 652] on button "Mover para finalizado" at bounding box center [678, 656] width 133 height 32
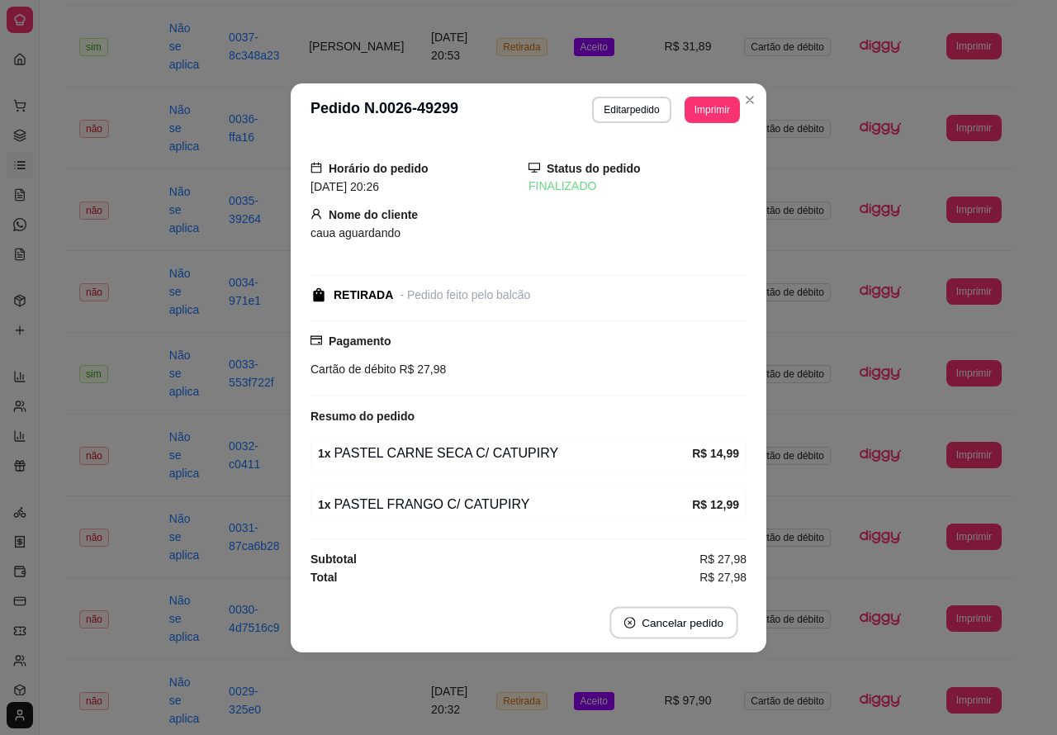
click at [684, 620] on button "Cancelar pedido" at bounding box center [674, 622] width 128 height 32
click at [629, 578] on button "não" at bounding box center [646, 584] width 64 height 31
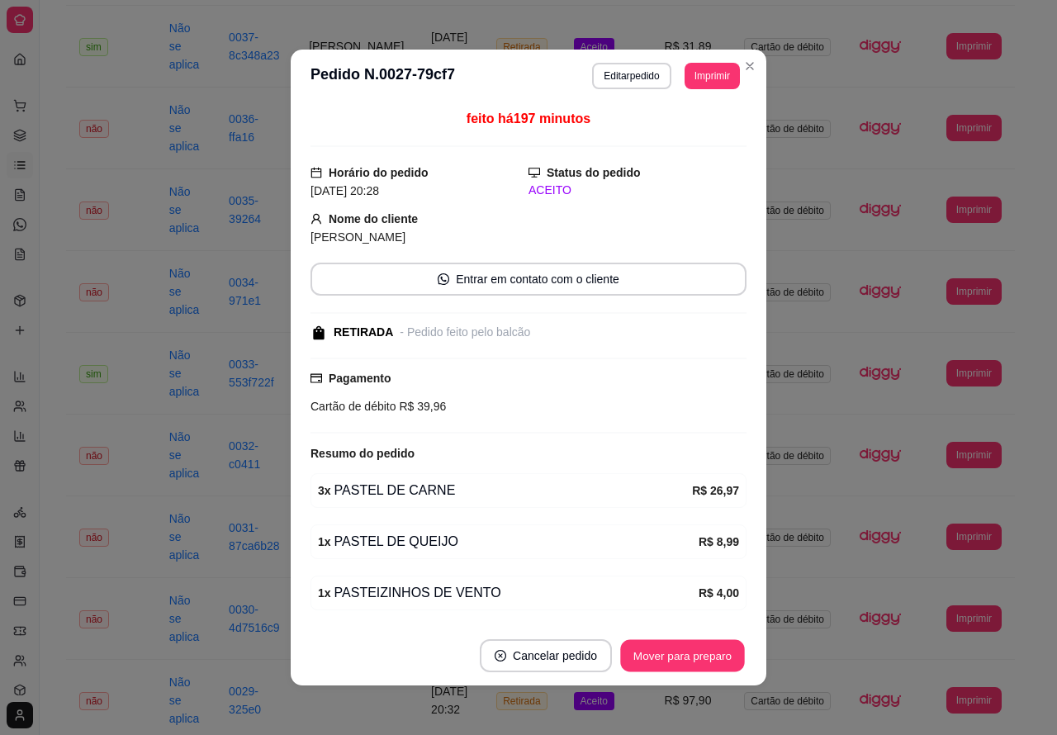
click at [690, 652] on button "Mover para preparo" at bounding box center [682, 656] width 124 height 32
click at [702, 647] on button "Mover para retirada disponível" at bounding box center [655, 655] width 183 height 33
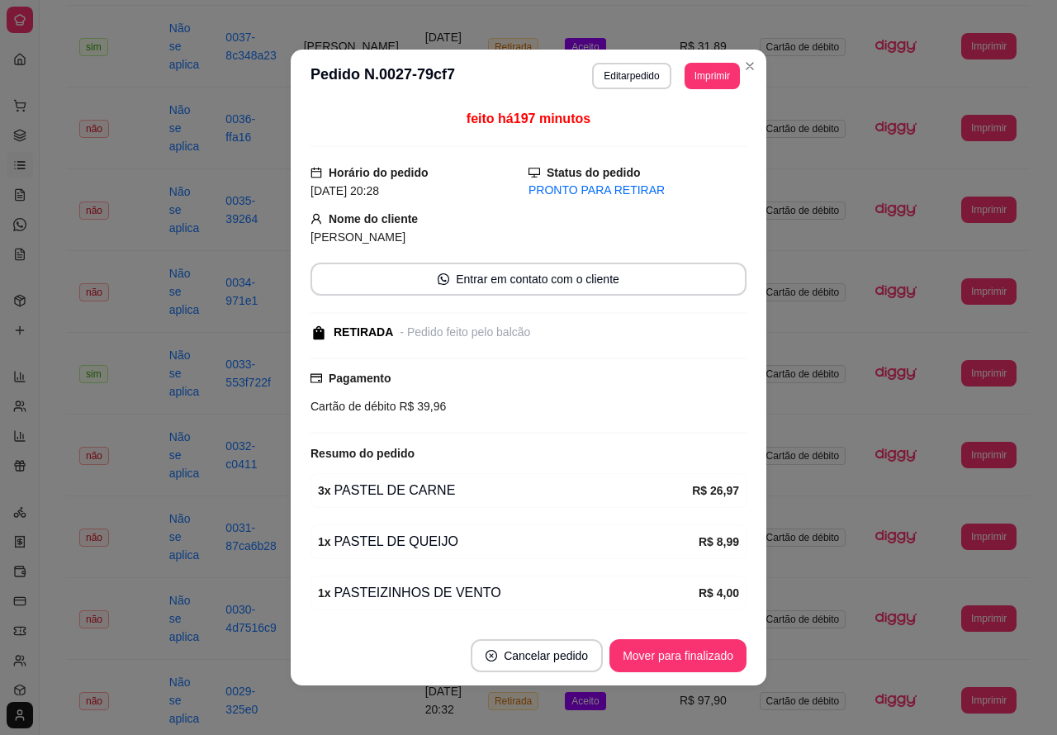
click at [714, 648] on button "Mover para finalizado" at bounding box center [678, 655] width 137 height 33
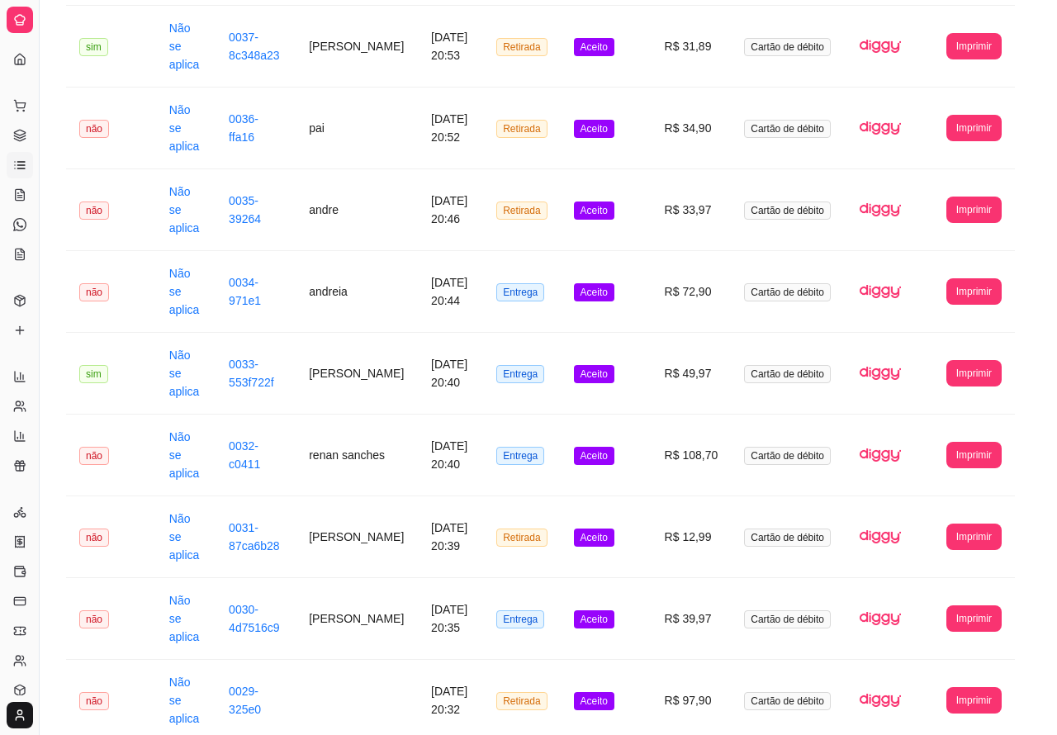
click at [690, 655] on button "Cancelar pedido" at bounding box center [674, 648] width 132 height 33
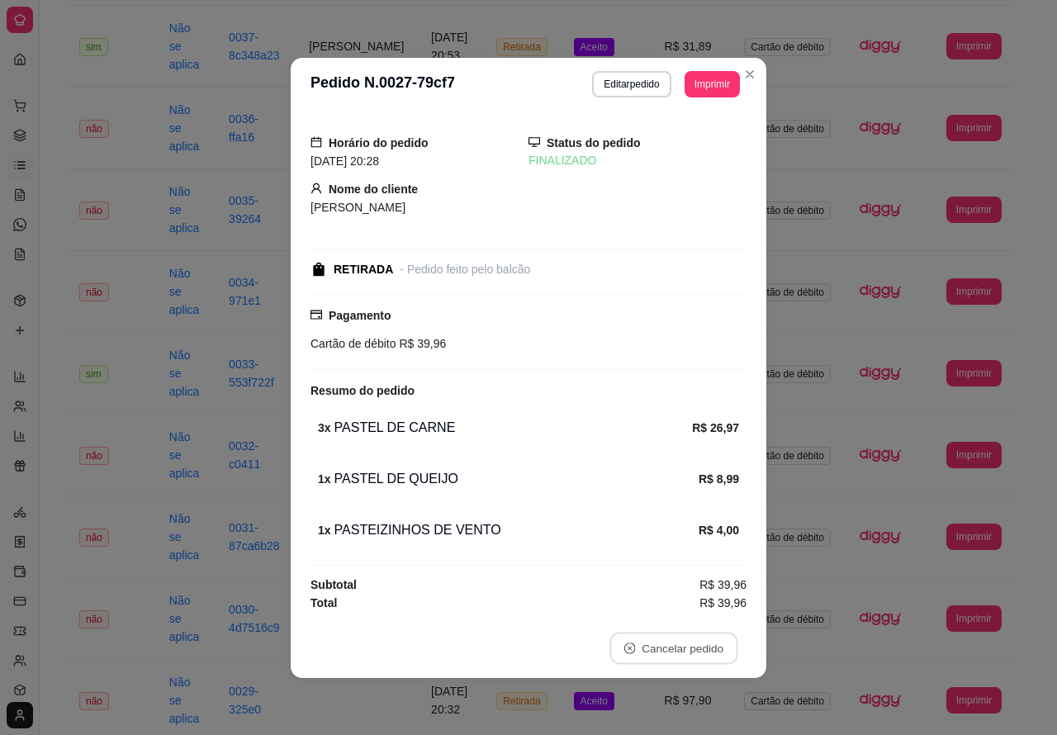
click at [629, 609] on button "não" at bounding box center [646, 610] width 64 height 31
click at [811, 660] on td "Cartão de débito" at bounding box center [789, 701] width 116 height 82
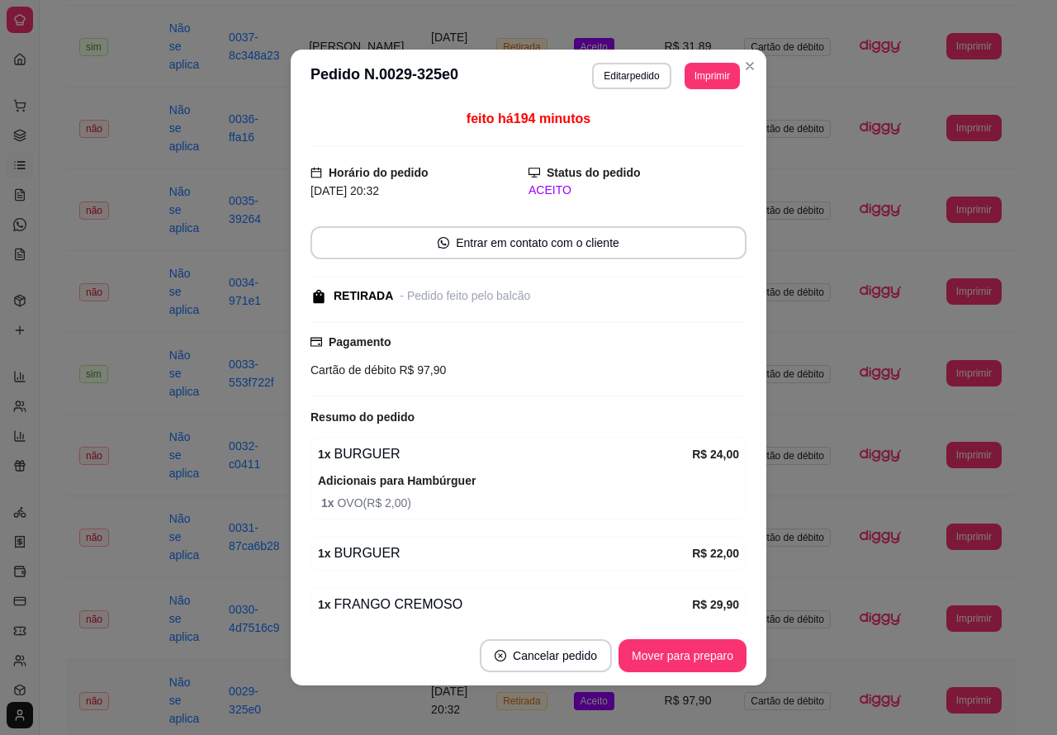
click at [683, 648] on button "Mover para preparo" at bounding box center [683, 655] width 128 height 33
click at [683, 651] on button "Mover para retirada disponível" at bounding box center [655, 656] width 177 height 32
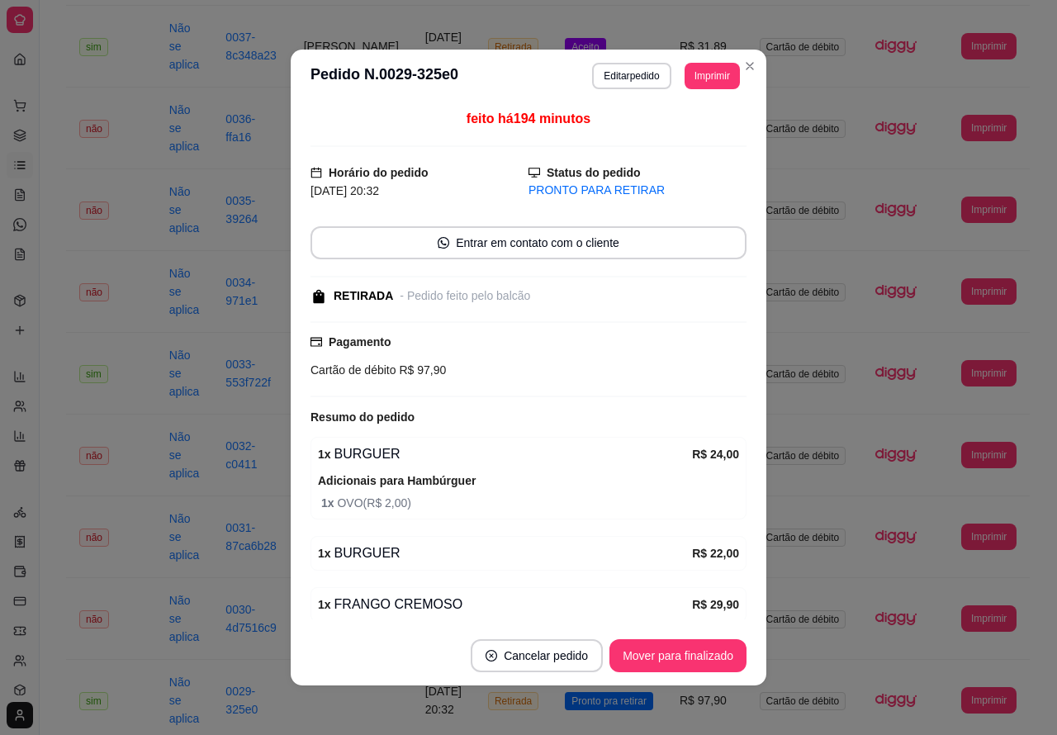
click at [690, 652] on button "Mover para finalizado" at bounding box center [678, 655] width 137 height 33
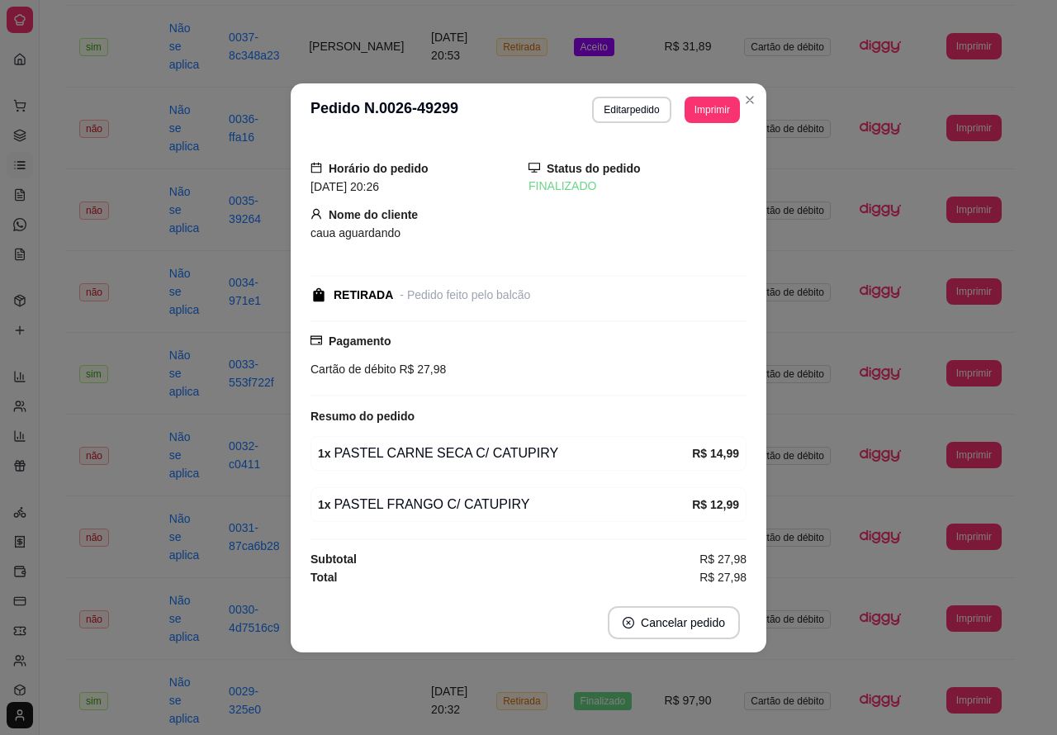
click at [51, 500] on div "**********" at bounding box center [541, 216] width 1002 height 2642
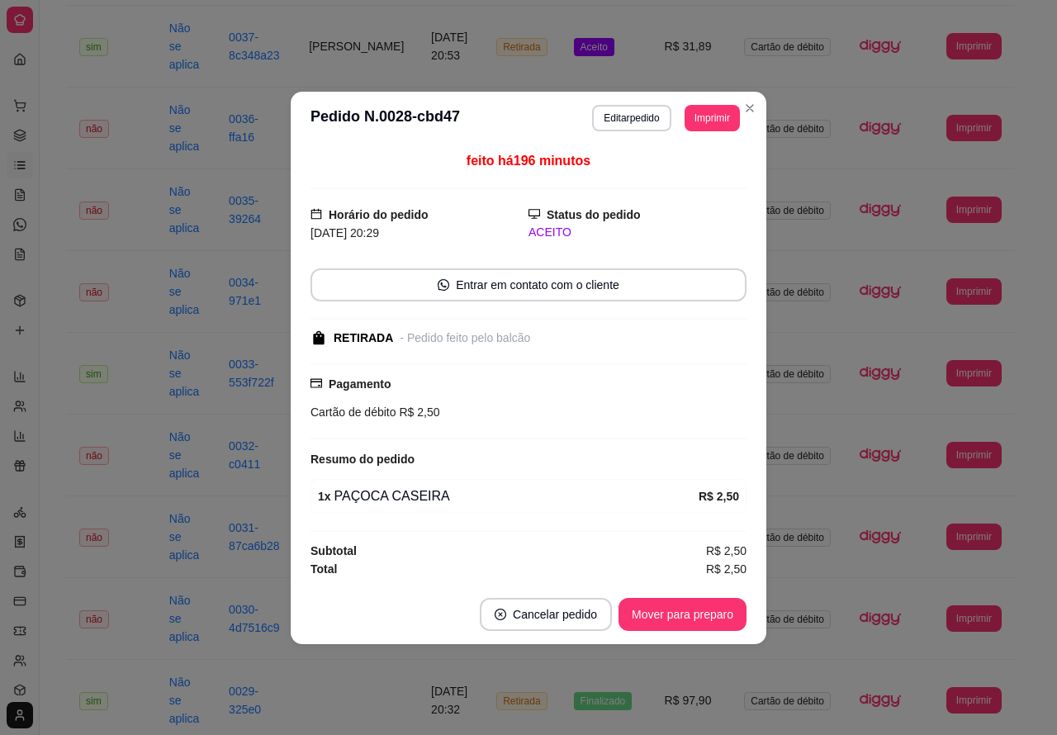
click at [686, 615] on button "Mover para preparo" at bounding box center [683, 614] width 128 height 33
click at [690, 608] on button "Mover para retirada disponível" at bounding box center [655, 614] width 183 height 33
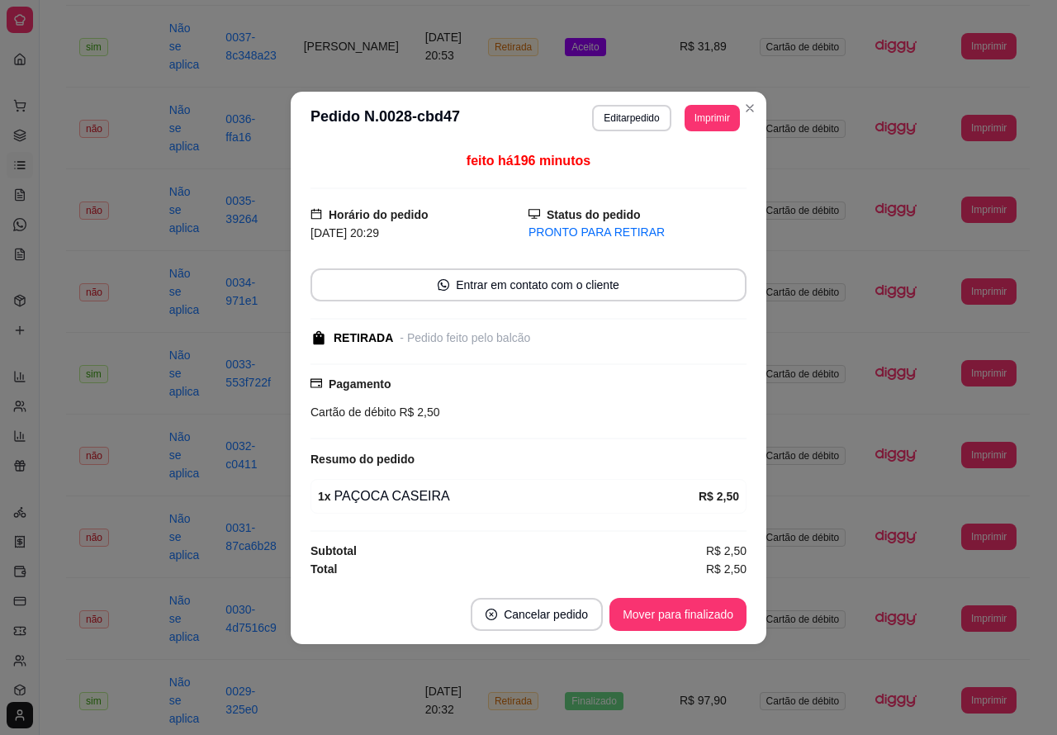
click at [690, 616] on button "Mover para finalizado" at bounding box center [678, 614] width 137 height 33
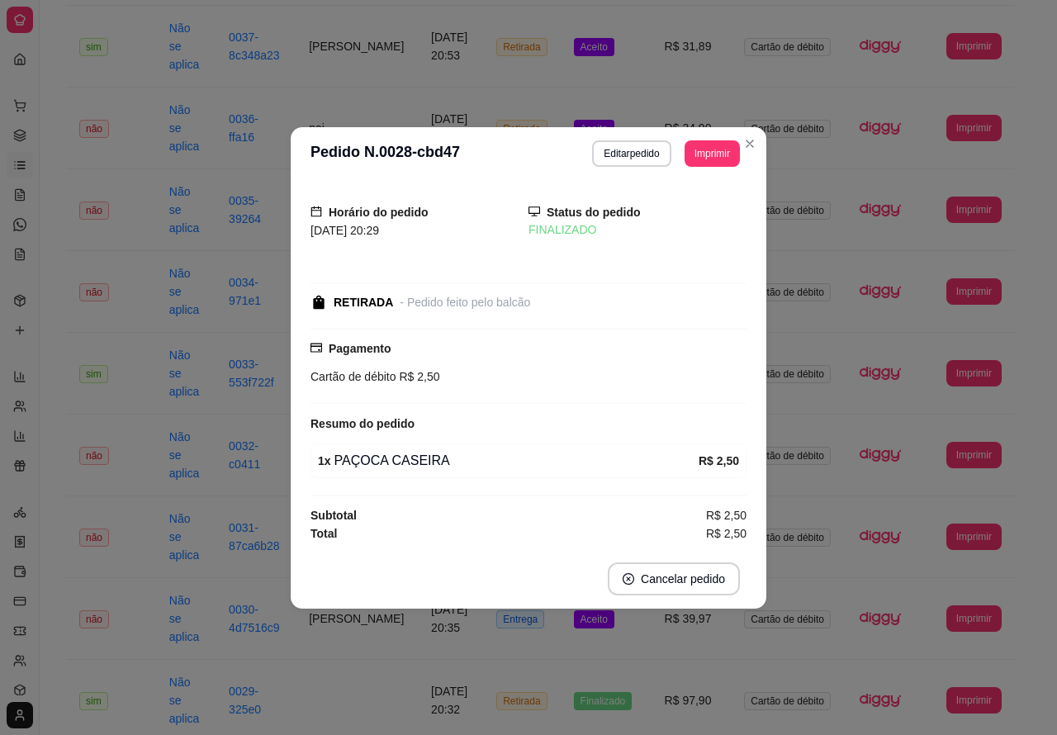
click at [44, 704] on button "Toggle Sidebar" at bounding box center [38, 367] width 13 height 735
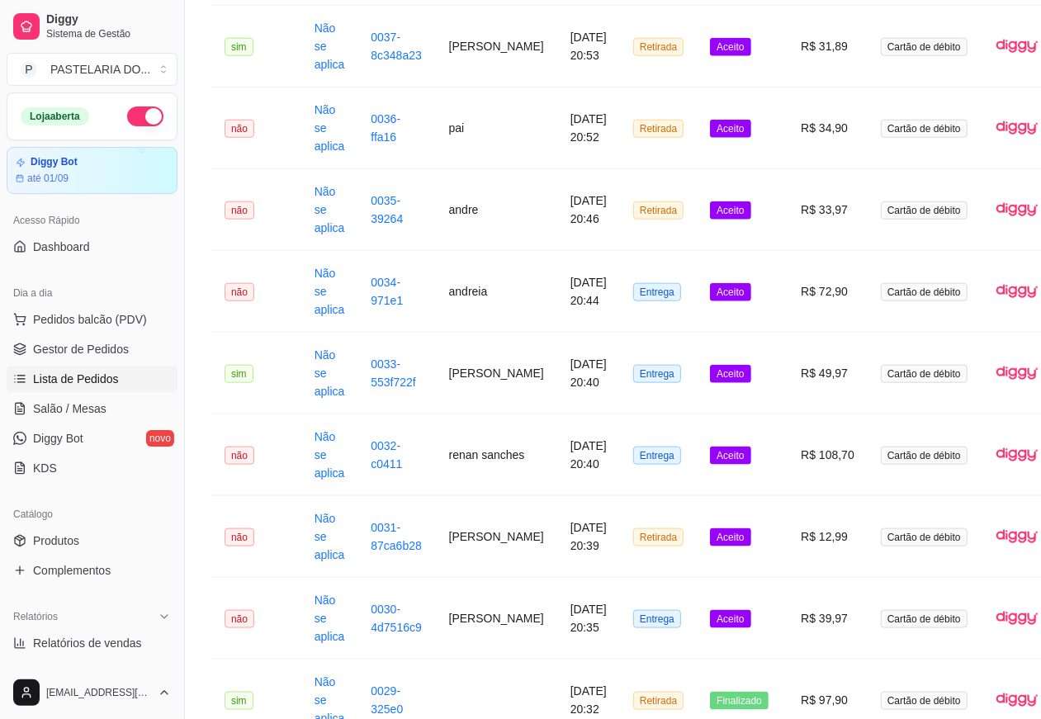
click at [721, 620] on span "Aceito" at bounding box center [730, 619] width 40 height 18
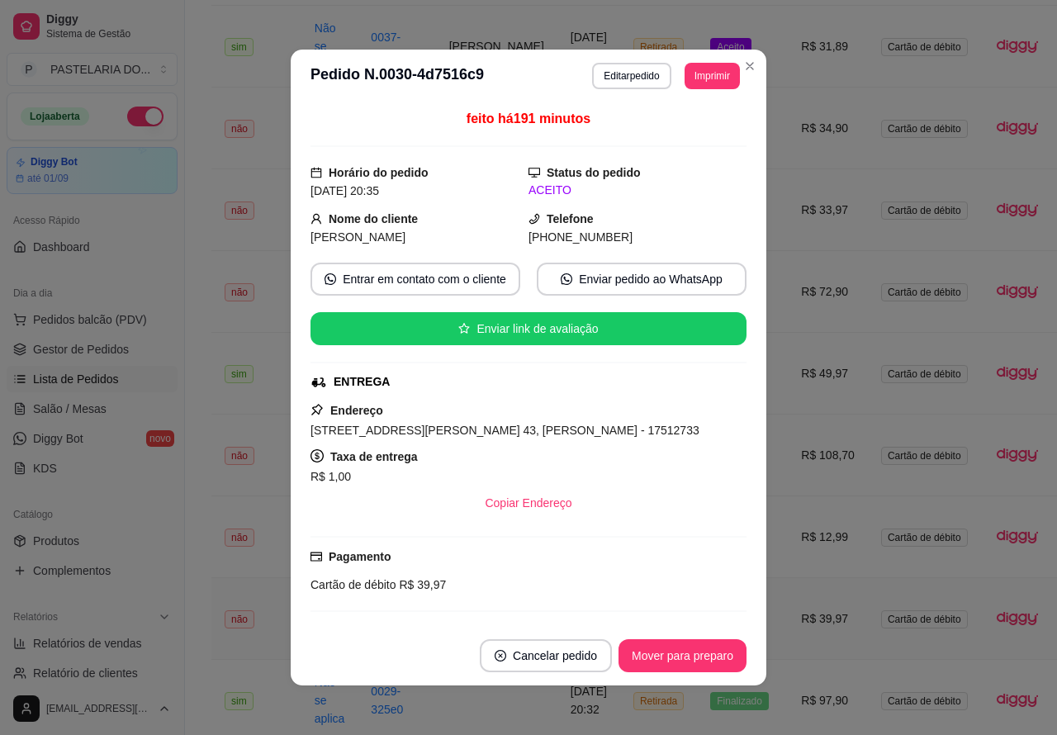
click at [687, 657] on button "Mover para preparo" at bounding box center [683, 655] width 128 height 33
click at [676, 647] on button "Mover para entrega" at bounding box center [682, 655] width 127 height 33
click at [673, 647] on button "Mover para finalizado" at bounding box center [678, 655] width 137 height 33
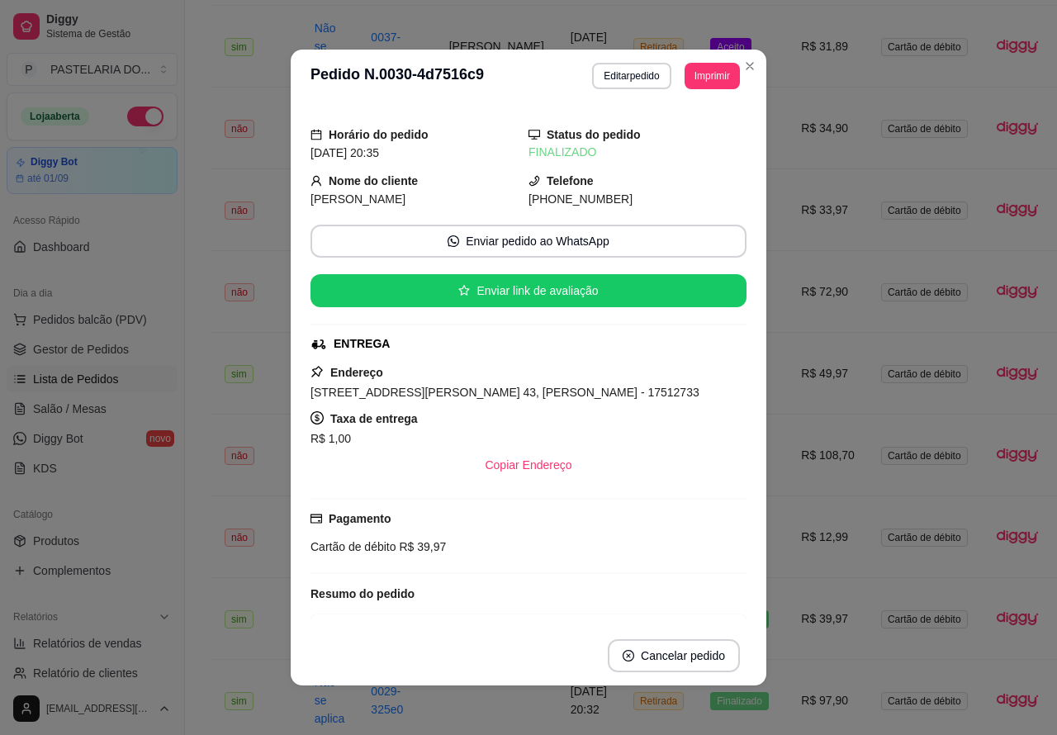
click at [788, 545] on td "R$ 12,99" at bounding box center [828, 537] width 80 height 82
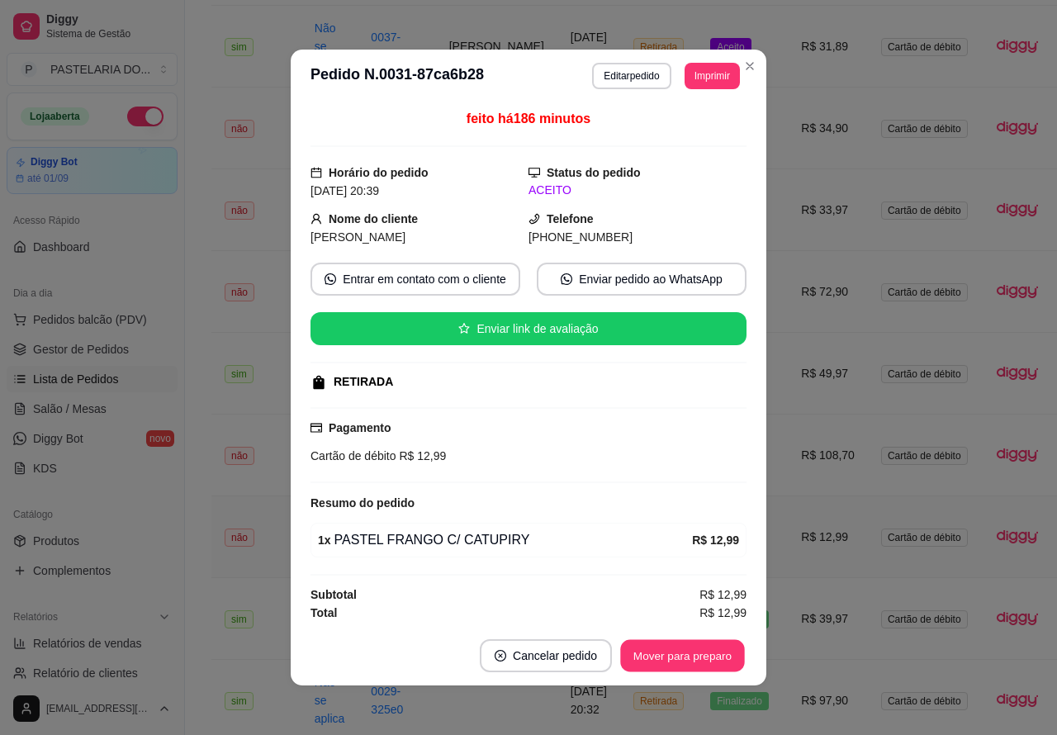
click at [700, 650] on button "Mover para preparo" at bounding box center [682, 656] width 124 height 32
click at [691, 657] on button "Mover para retirada disponível" at bounding box center [655, 656] width 177 height 32
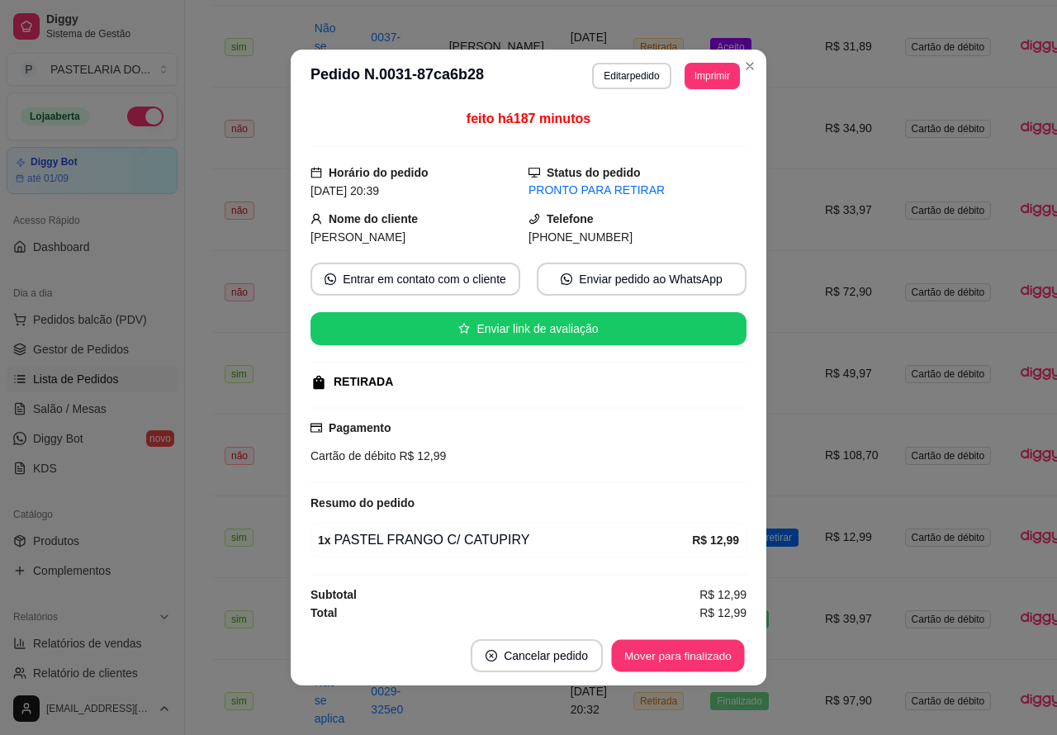
click at [695, 653] on button "Mover para finalizado" at bounding box center [678, 656] width 133 height 32
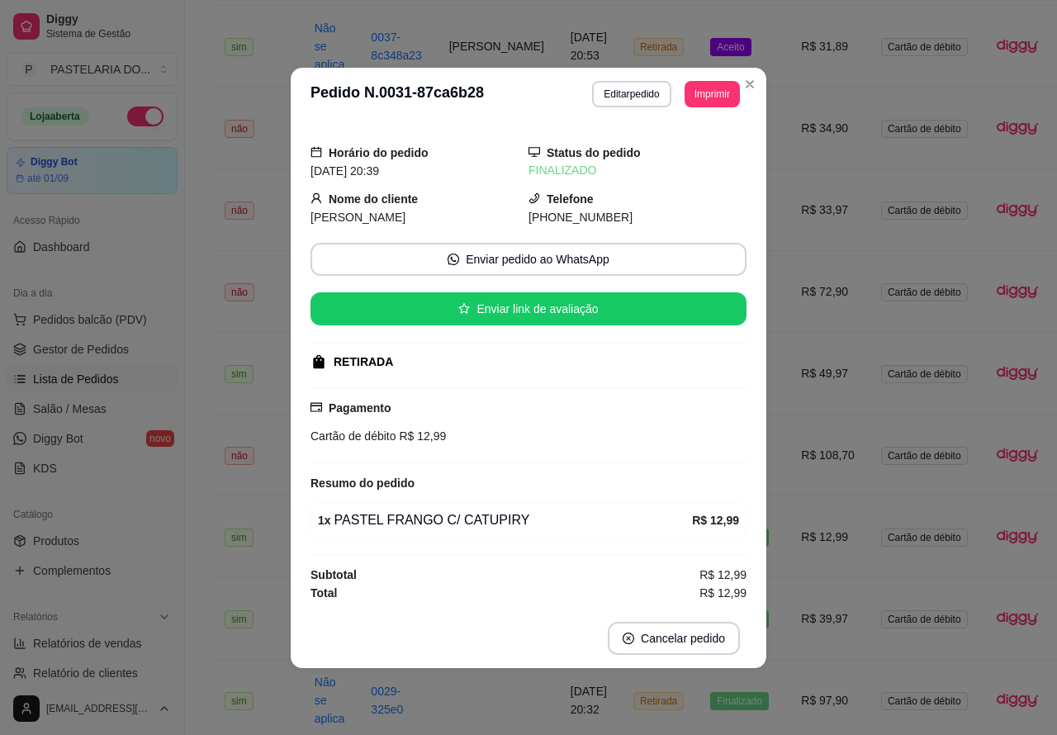
click at [789, 442] on td "R$ 108,70" at bounding box center [828, 456] width 80 height 82
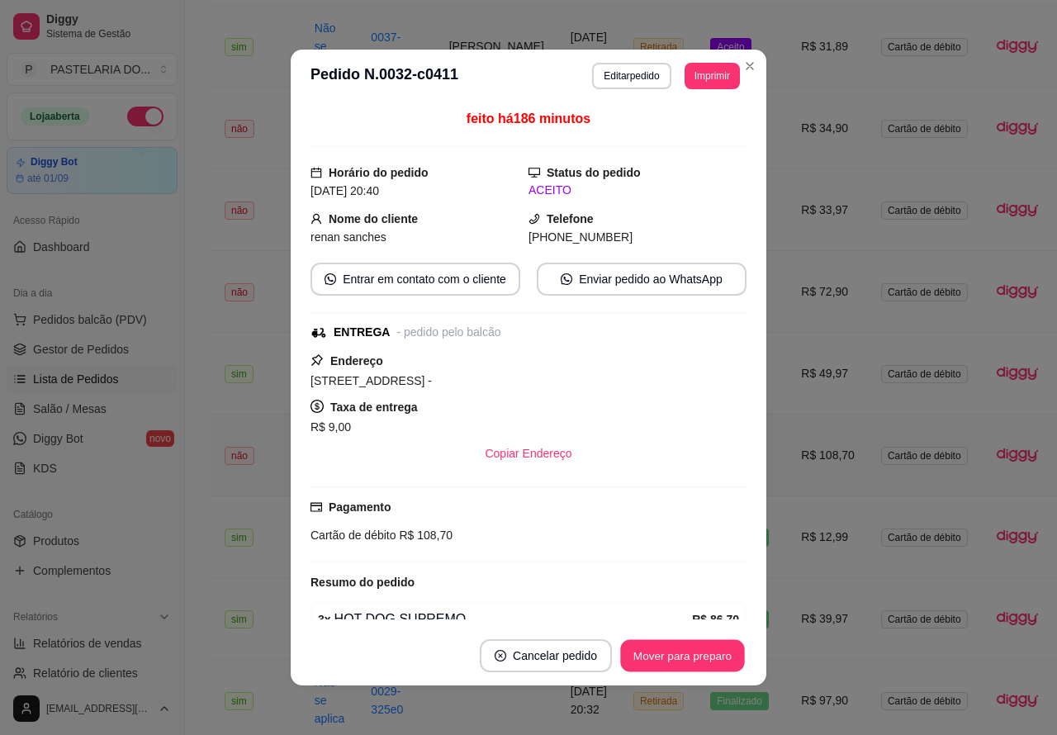
click at [685, 653] on button "Mover para preparo" at bounding box center [682, 656] width 124 height 32
click at [686, 648] on button "Mover para entrega" at bounding box center [683, 656] width 124 height 32
click at [688, 654] on button "Mover para finalizado" at bounding box center [678, 656] width 133 height 32
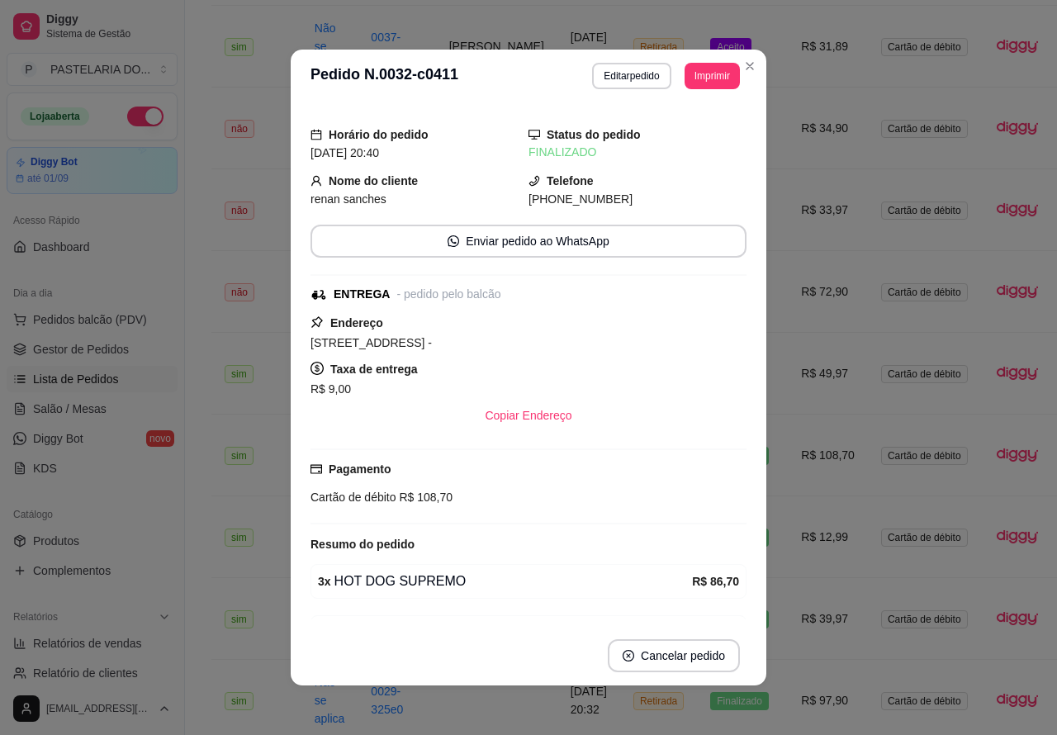
click at [756, 368] on div "Horário do pedido [DATE] 20:40 Status do pedido FINALIZADO Nome do cliente rena…" at bounding box center [529, 364] width 476 height 524
click at [793, 355] on td "R$ 49,97" at bounding box center [828, 374] width 80 height 82
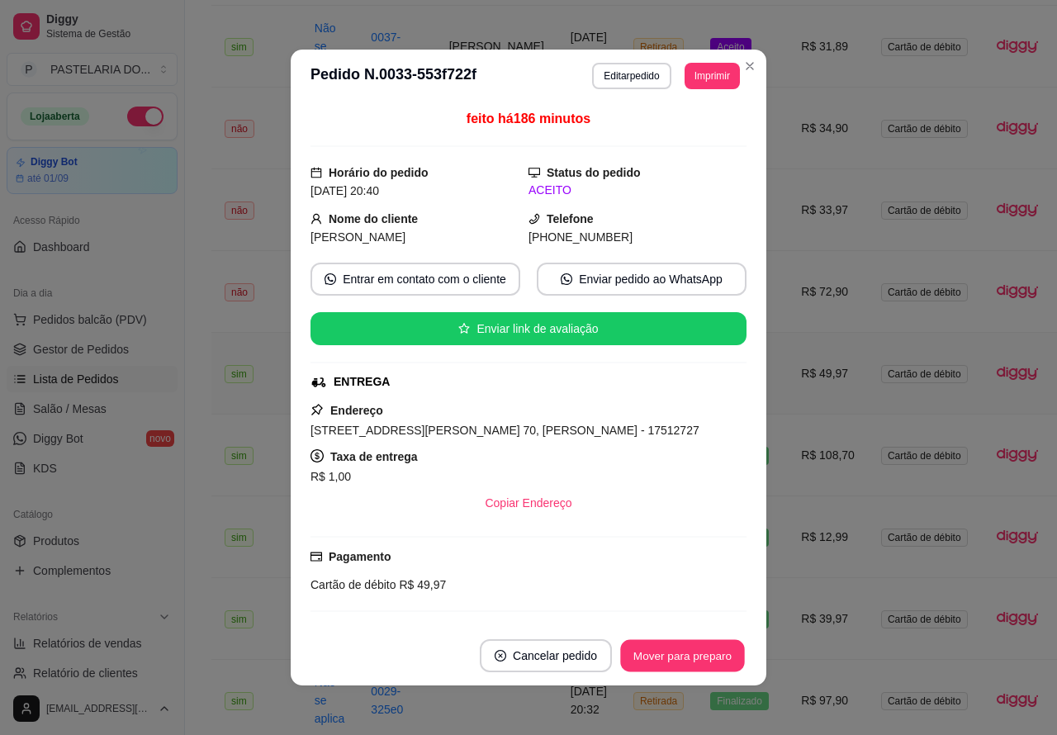
click at [685, 654] on button "Mover para preparo" at bounding box center [682, 656] width 124 height 32
click at [690, 648] on button "Mover para entrega" at bounding box center [682, 655] width 127 height 33
click at [696, 648] on button "Mover para finalizado" at bounding box center [678, 655] width 137 height 33
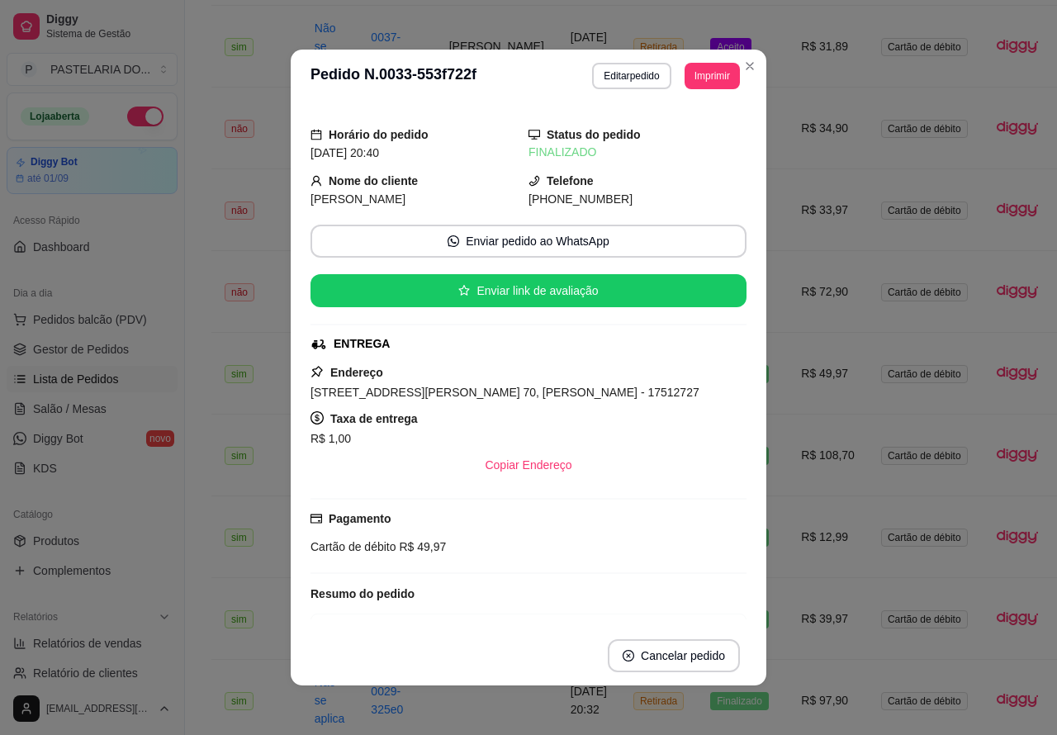
click at [788, 265] on td "R$ 72,90" at bounding box center [828, 292] width 80 height 82
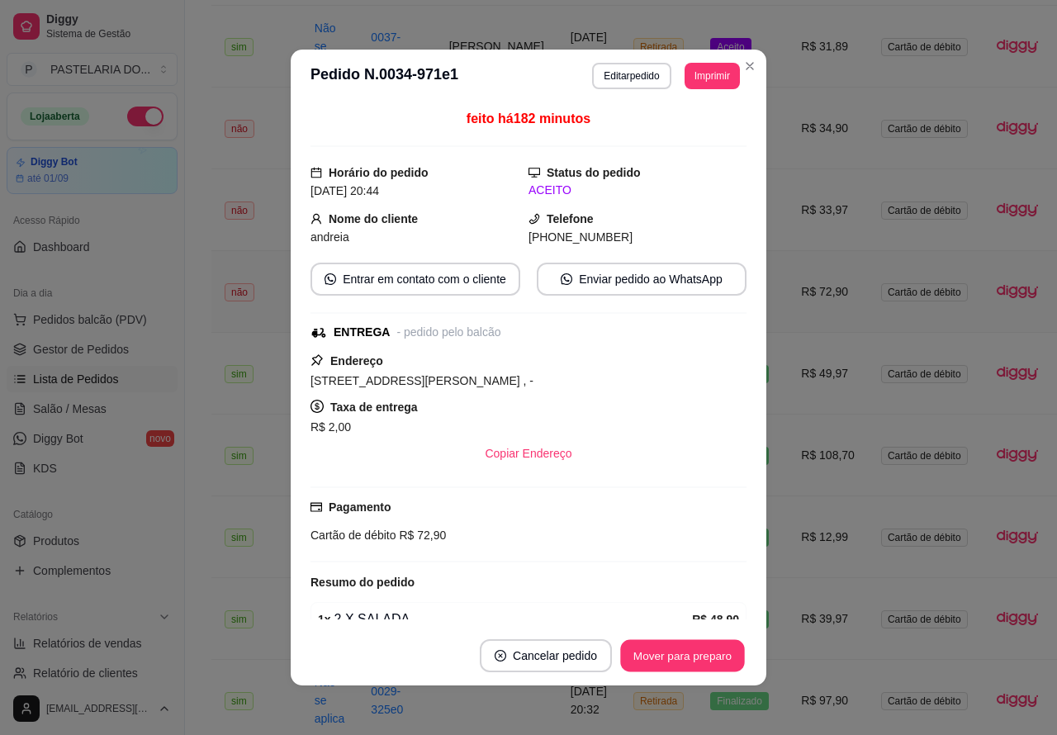
click at [687, 655] on button "Mover para preparo" at bounding box center [682, 656] width 124 height 32
click at [694, 650] on button "Mover para entrega" at bounding box center [683, 656] width 124 height 32
click at [687, 653] on button "Mover para finalizado" at bounding box center [678, 656] width 133 height 32
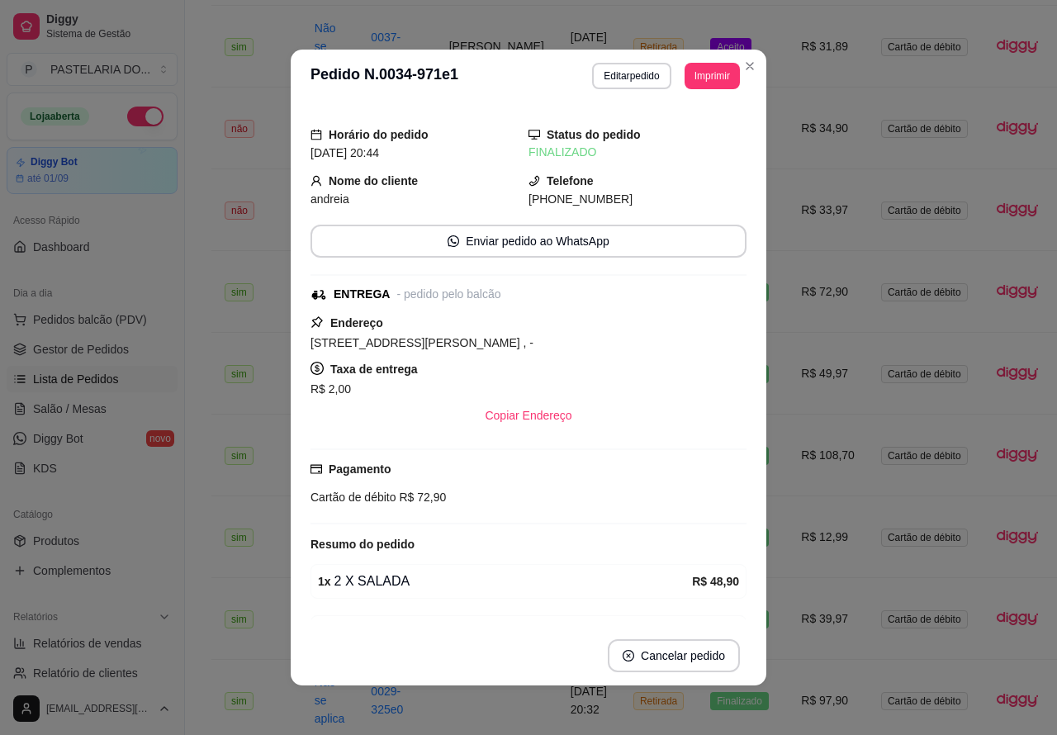
click at [757, 236] on div "Horário do pedido [DATE] 20:44 Status do pedido FINALIZADO Nome do cliente andr…" at bounding box center [529, 364] width 476 height 524
click at [188, 600] on button "Toggle Sidebar" at bounding box center [184, 367] width 13 height 735
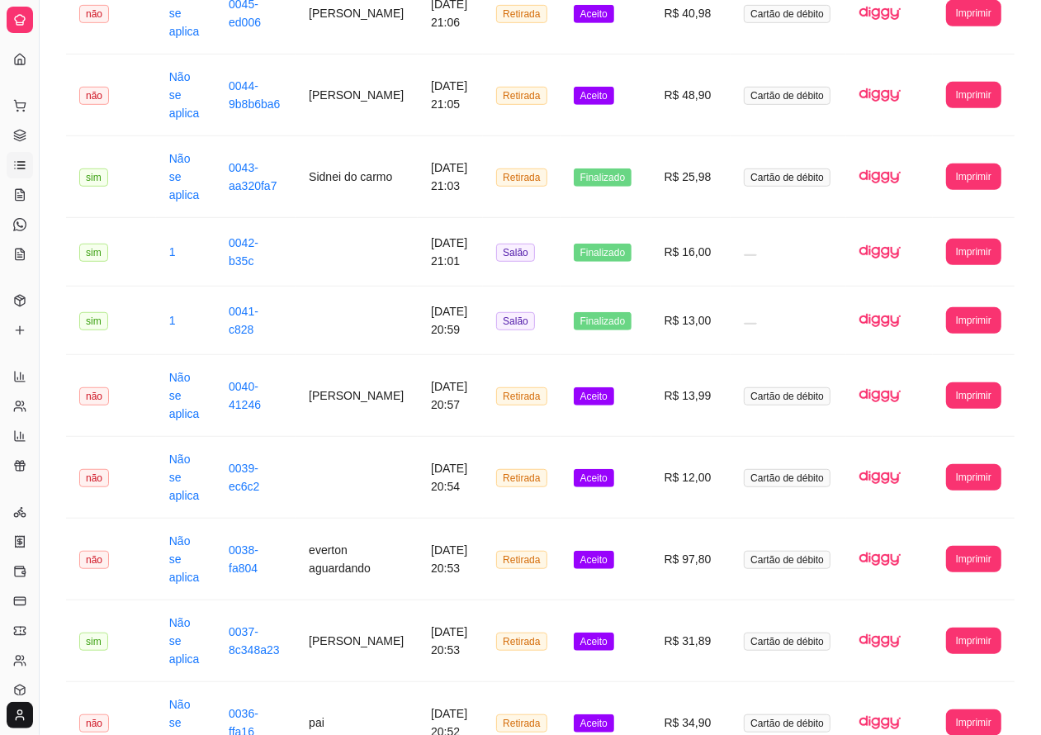
scroll to position [584, 0]
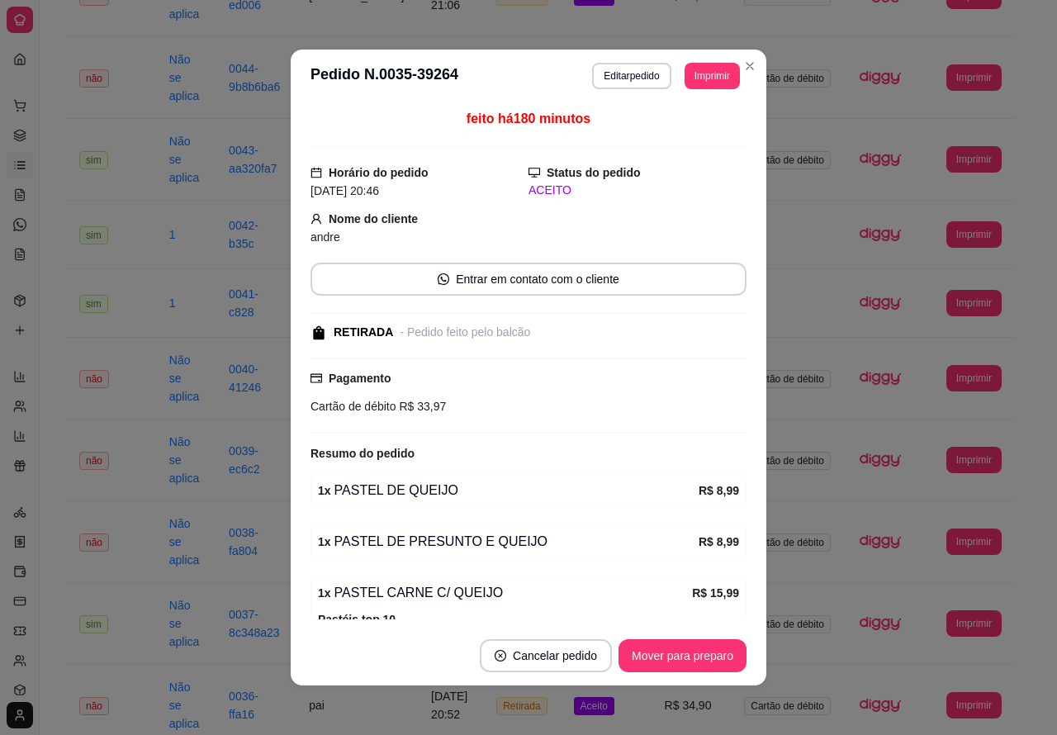
click at [671, 652] on button "Mover para preparo" at bounding box center [683, 655] width 128 height 33
click at [662, 653] on button "Mover para retirada disponível" at bounding box center [655, 655] width 183 height 33
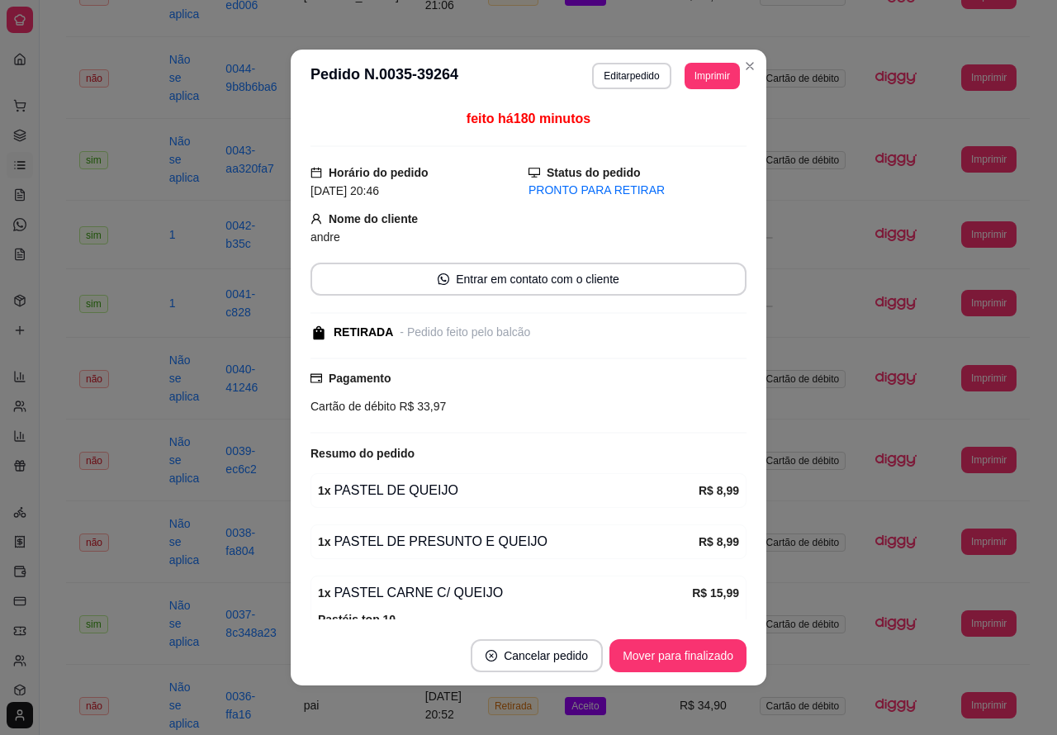
click at [658, 650] on button "Mover para finalizado" at bounding box center [678, 655] width 137 height 33
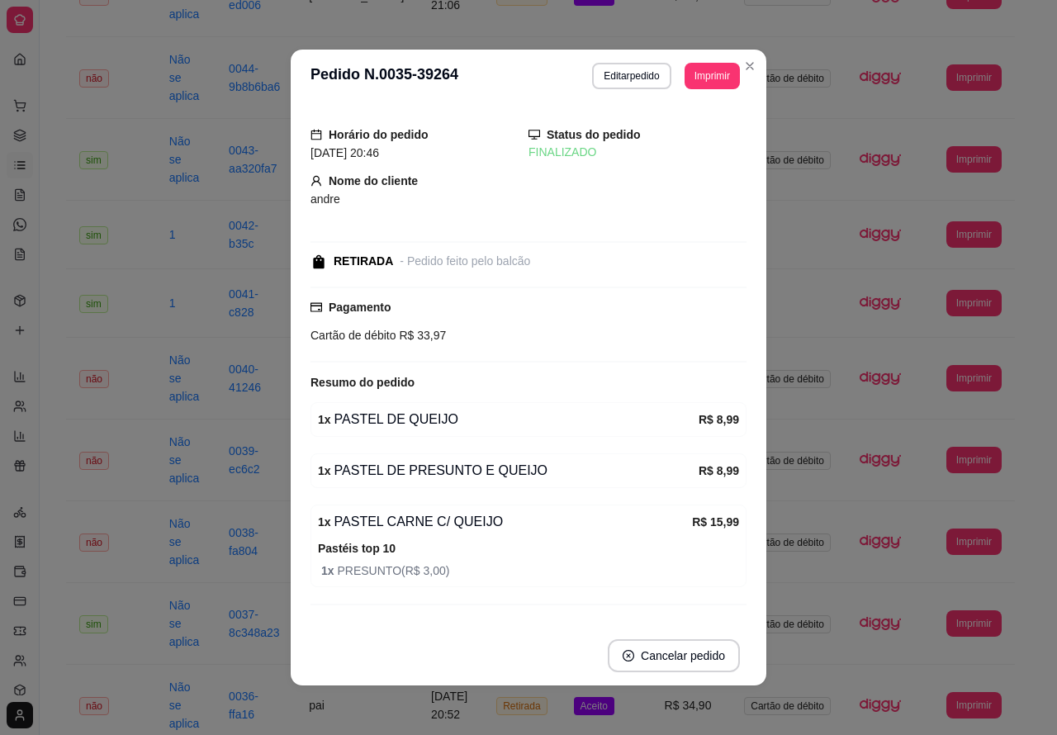
click at [787, 665] on td "Cartão de débito" at bounding box center [789, 706] width 116 height 82
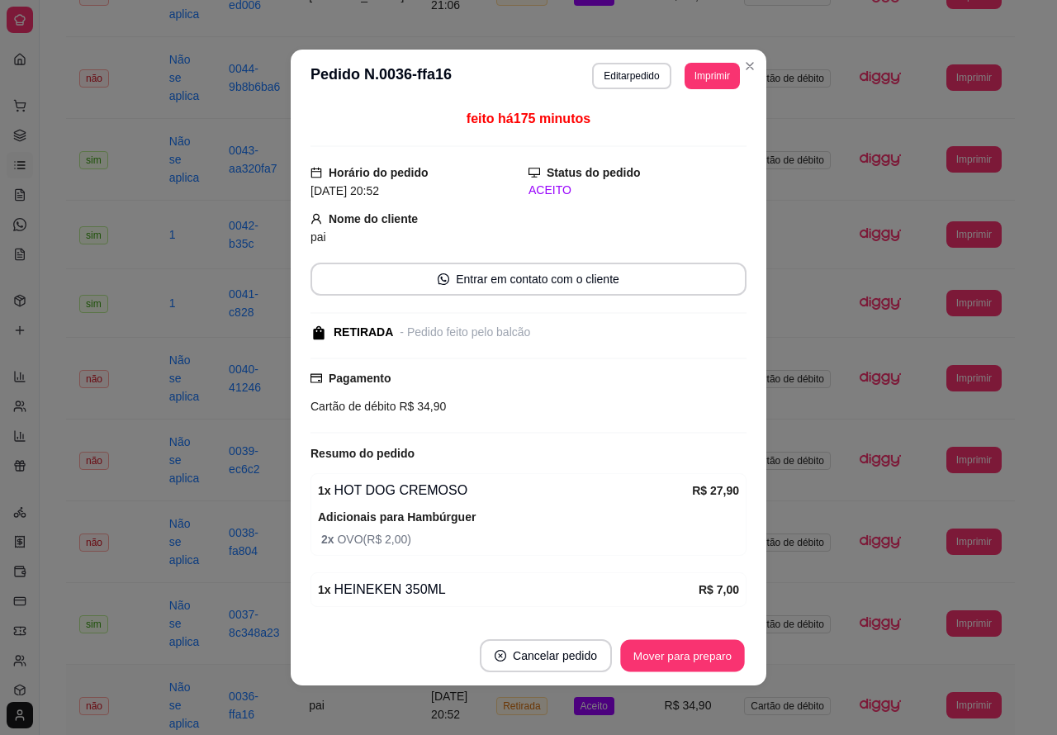
click at [659, 649] on button "Mover para preparo" at bounding box center [682, 656] width 124 height 32
click at [671, 651] on button "Mover para retirada disponível" at bounding box center [655, 655] width 183 height 33
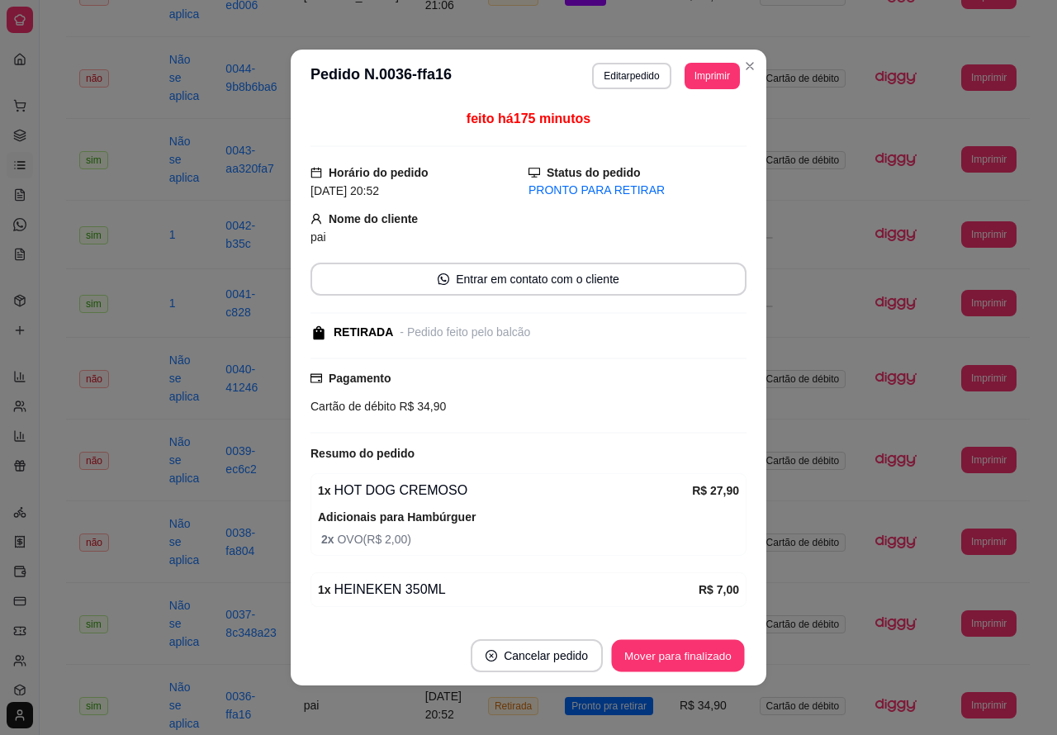
click at [662, 648] on button "Mover para finalizado" at bounding box center [678, 656] width 133 height 32
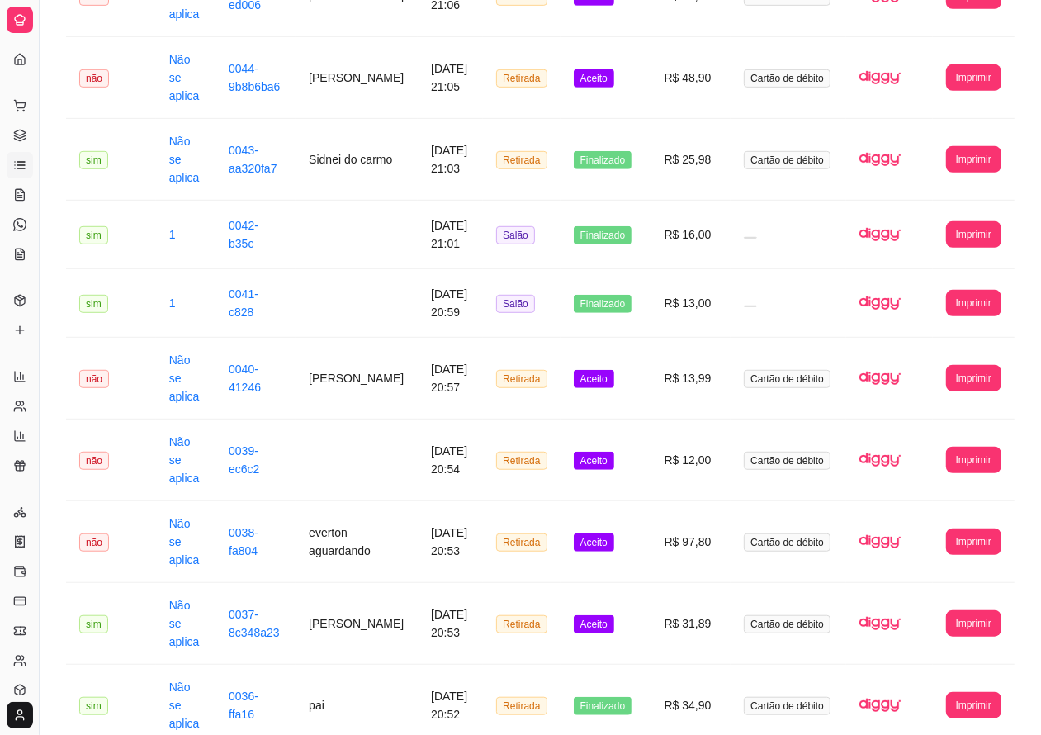
click at [614, 583] on td "Aceito" at bounding box center [606, 624] width 91 height 82
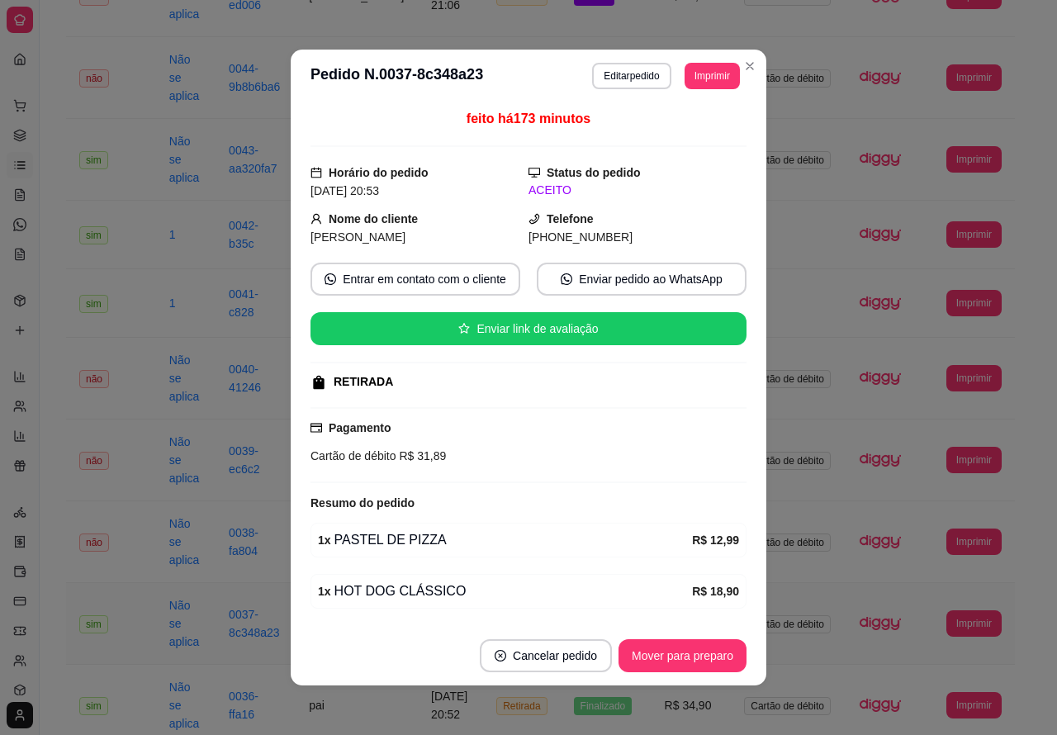
click at [643, 657] on button "Mover para preparo" at bounding box center [683, 655] width 128 height 33
click at [661, 655] on button "Mover para retirada disponível" at bounding box center [655, 655] width 183 height 33
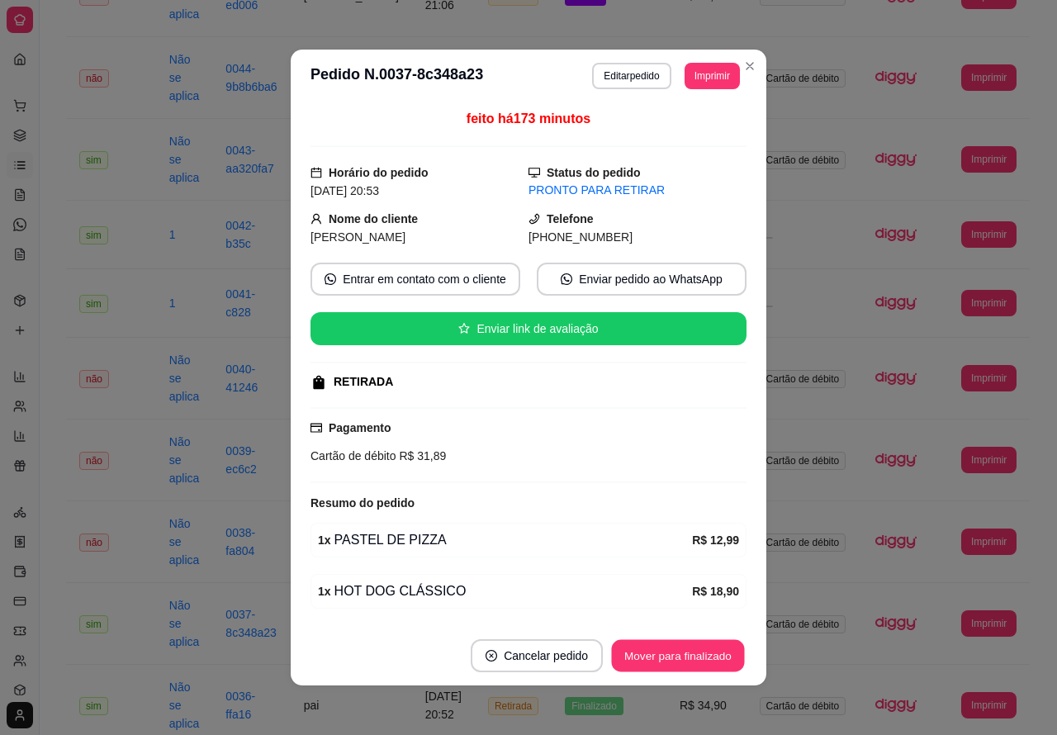
click at [667, 653] on button "Mover para finalizado" at bounding box center [678, 656] width 133 height 32
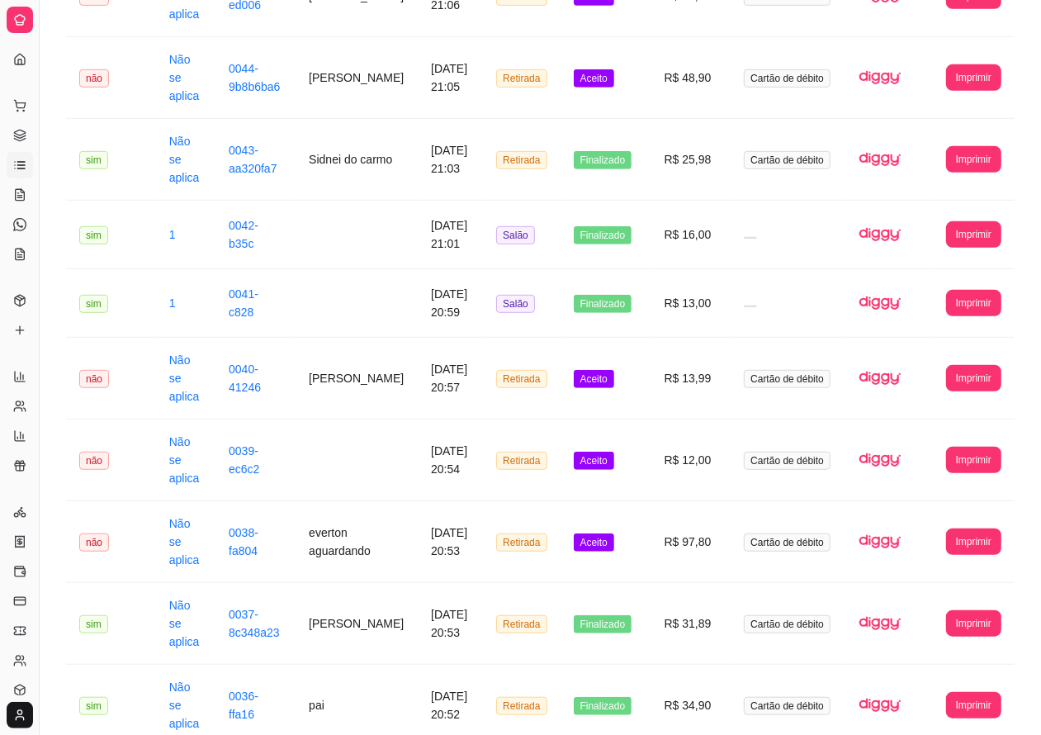
click at [615, 501] on td "Aceito" at bounding box center [606, 542] width 91 height 82
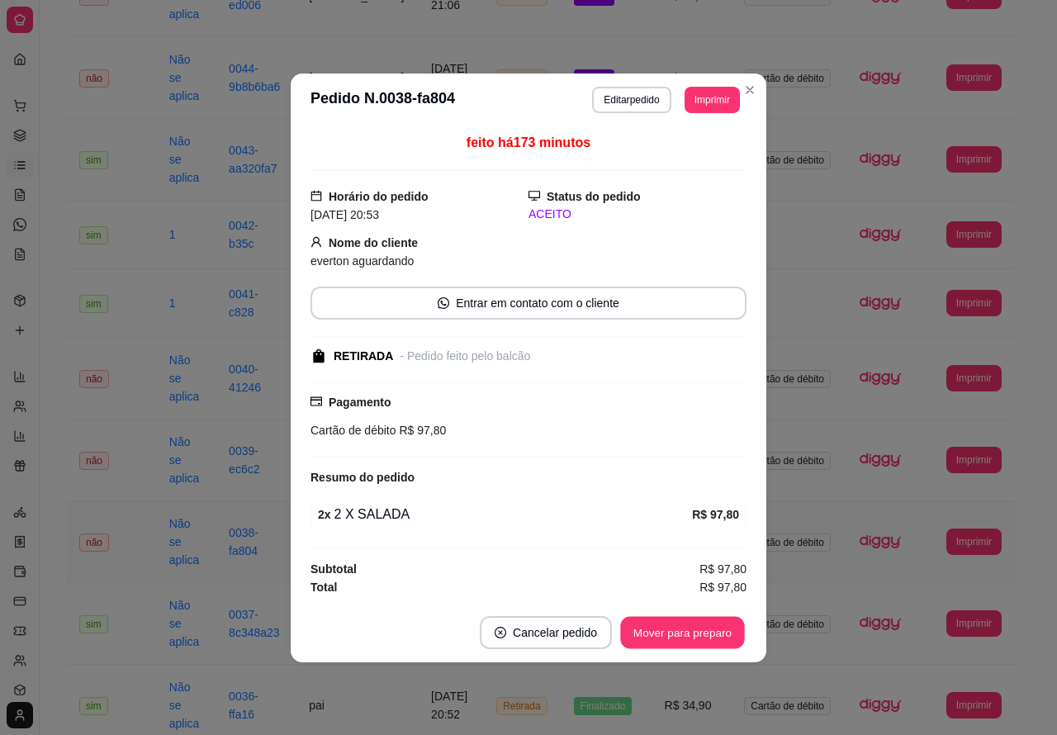
click at [683, 637] on button "Mover para preparo" at bounding box center [682, 632] width 124 height 32
click at [683, 633] on button "Mover para retirada disponível" at bounding box center [655, 632] width 183 height 33
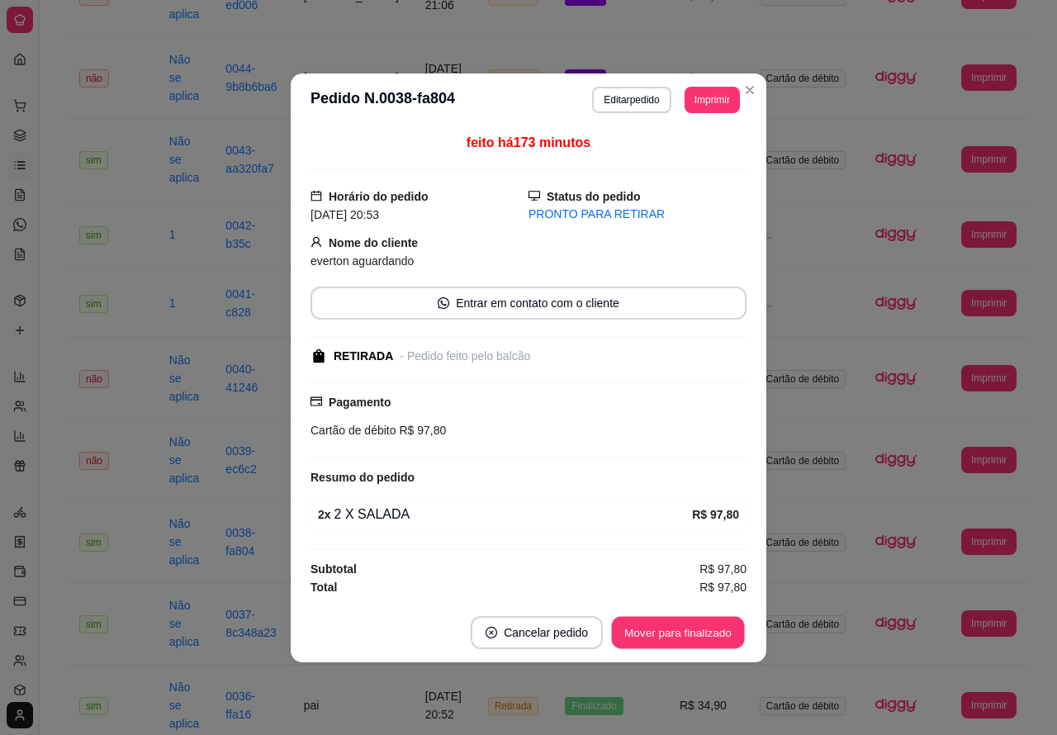
click at [685, 633] on button "Mover para finalizado" at bounding box center [678, 632] width 133 height 32
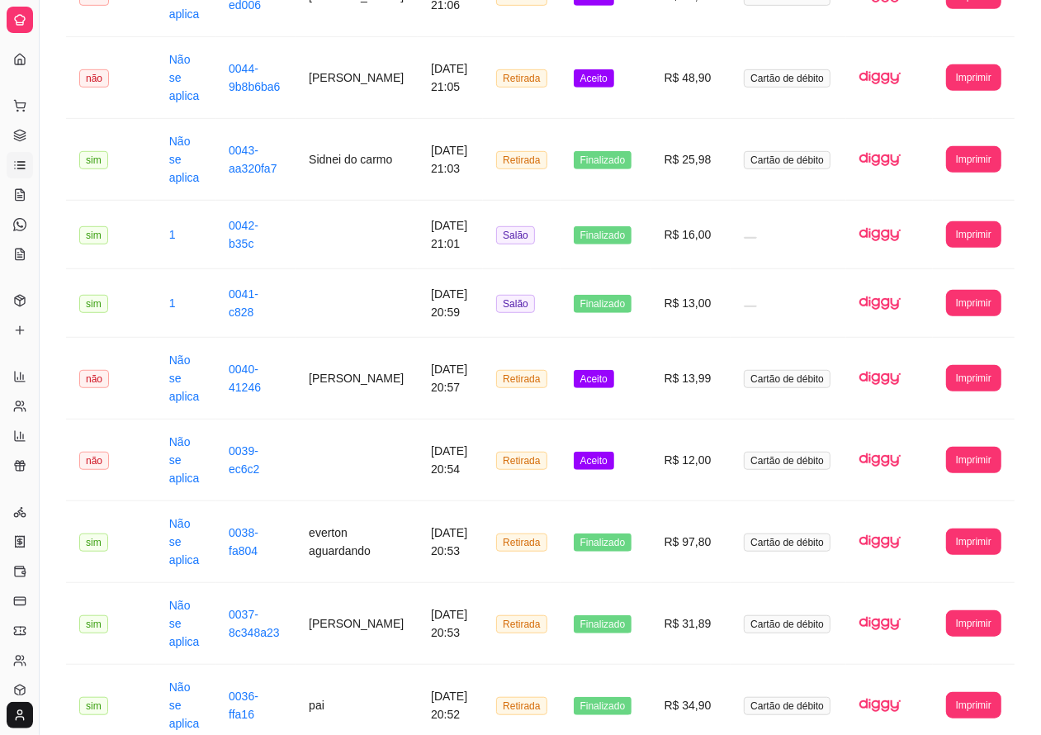
click at [600, 452] on span "Aceito" at bounding box center [594, 461] width 40 height 18
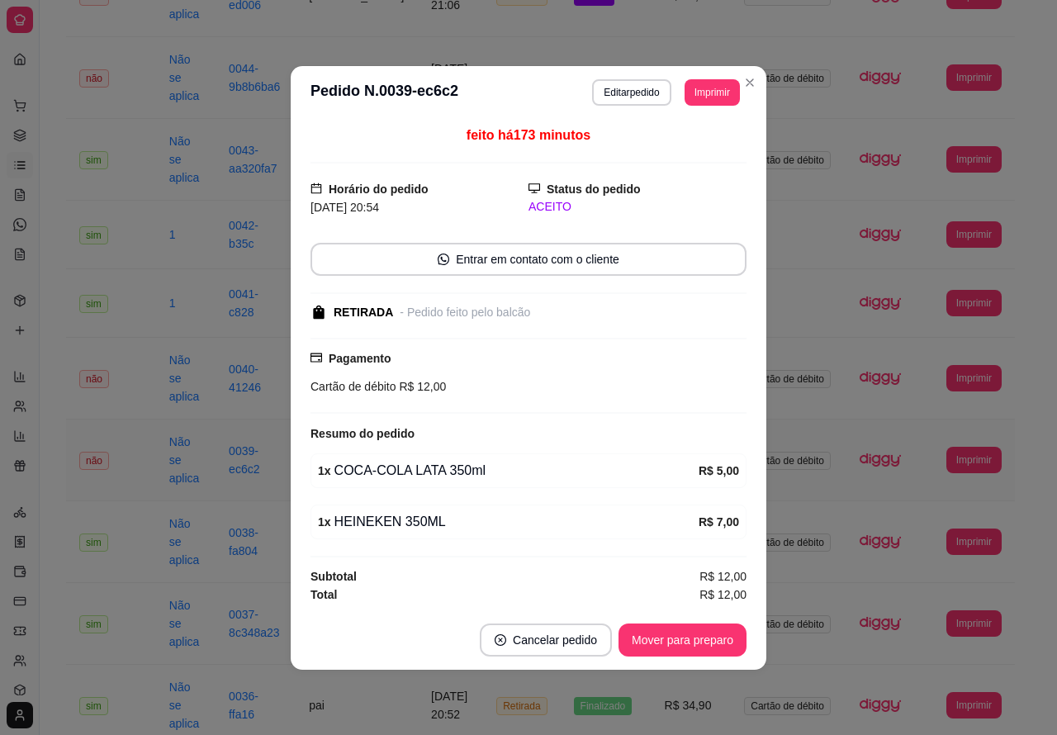
click at [684, 642] on button "Mover para preparo" at bounding box center [683, 640] width 128 height 33
click at [650, 637] on button "Mover para retirada disponível" at bounding box center [655, 640] width 177 height 32
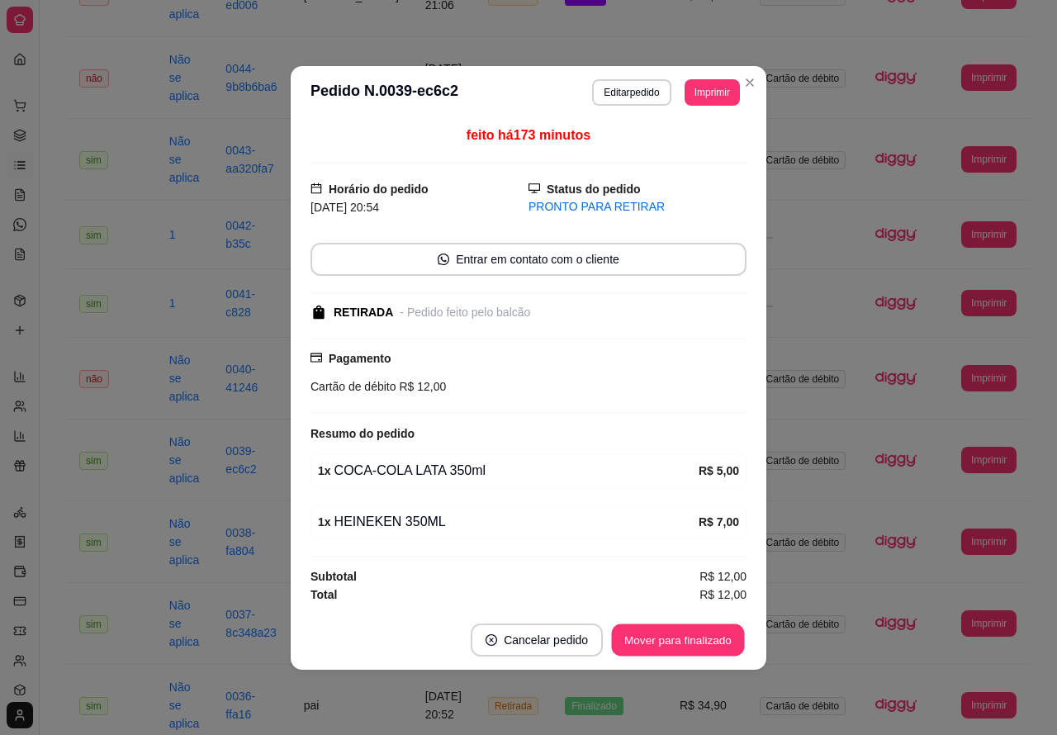
click at [683, 638] on button "Mover para finalizado" at bounding box center [678, 640] width 133 height 32
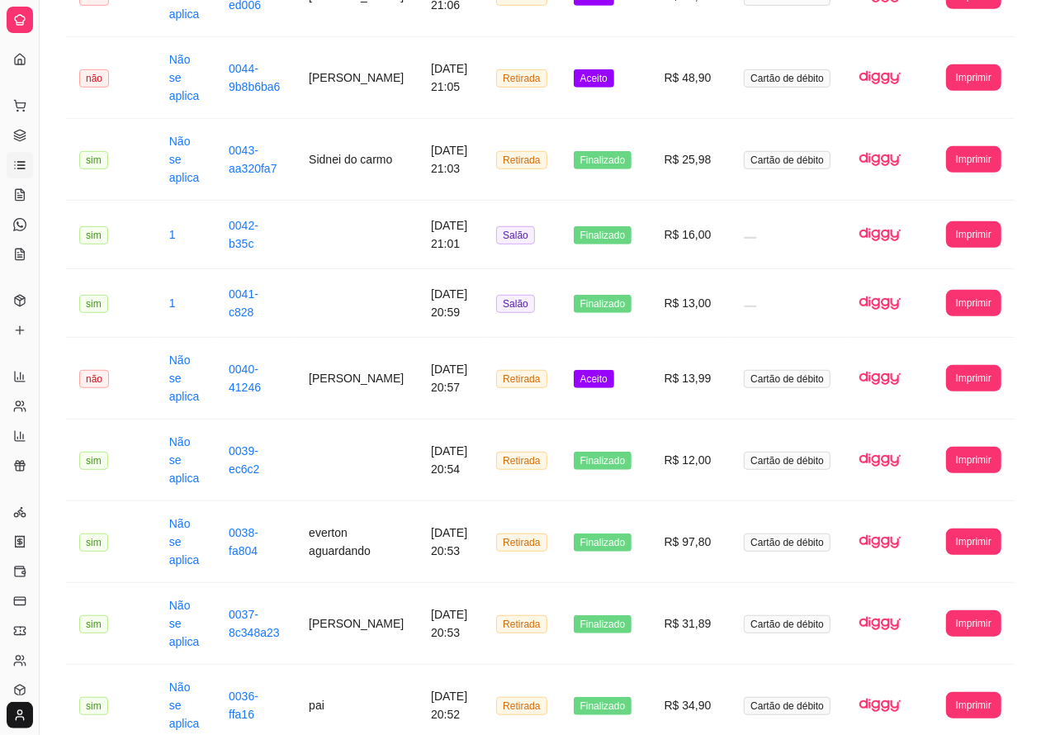
click at [605, 370] on span "Aceito" at bounding box center [594, 379] width 40 height 18
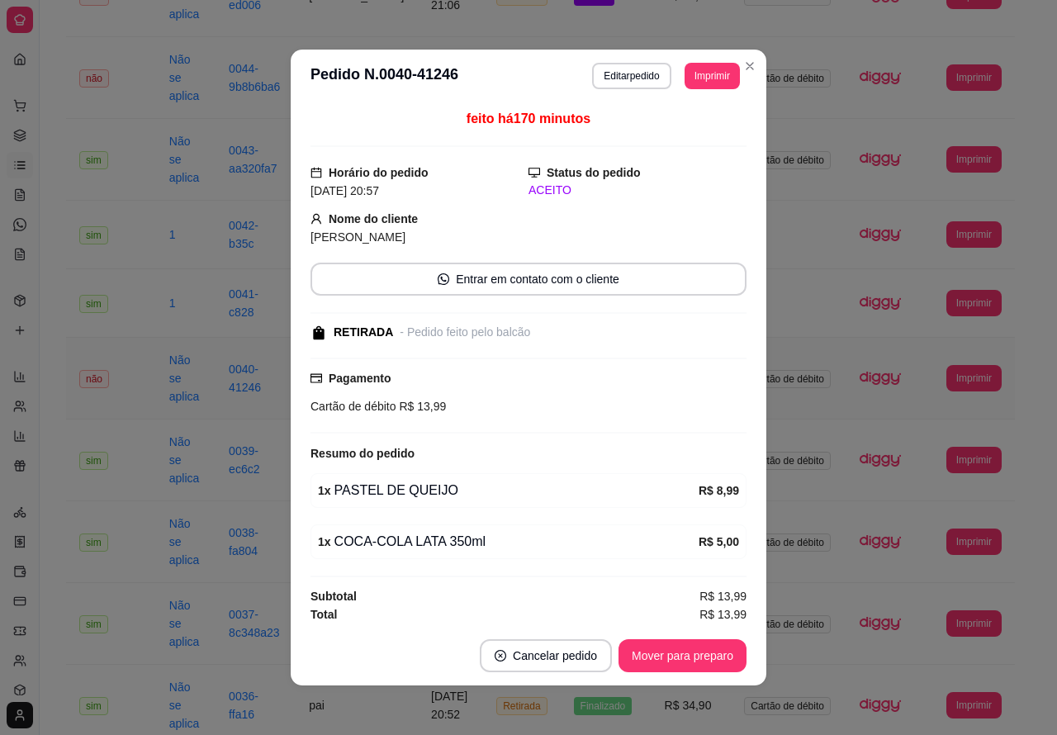
click at [674, 655] on button "Mover para preparo" at bounding box center [683, 655] width 128 height 33
click at [683, 653] on button "Mover para retirada disponível" at bounding box center [655, 656] width 177 height 32
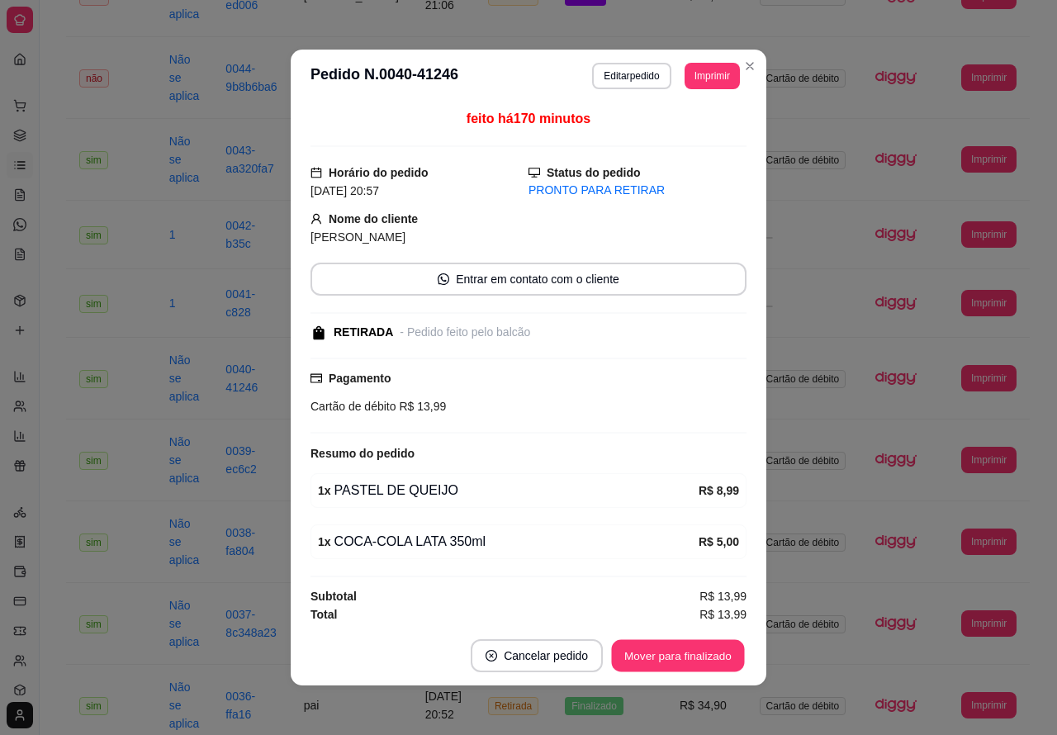
click at [684, 647] on button "Mover para finalizado" at bounding box center [678, 656] width 133 height 32
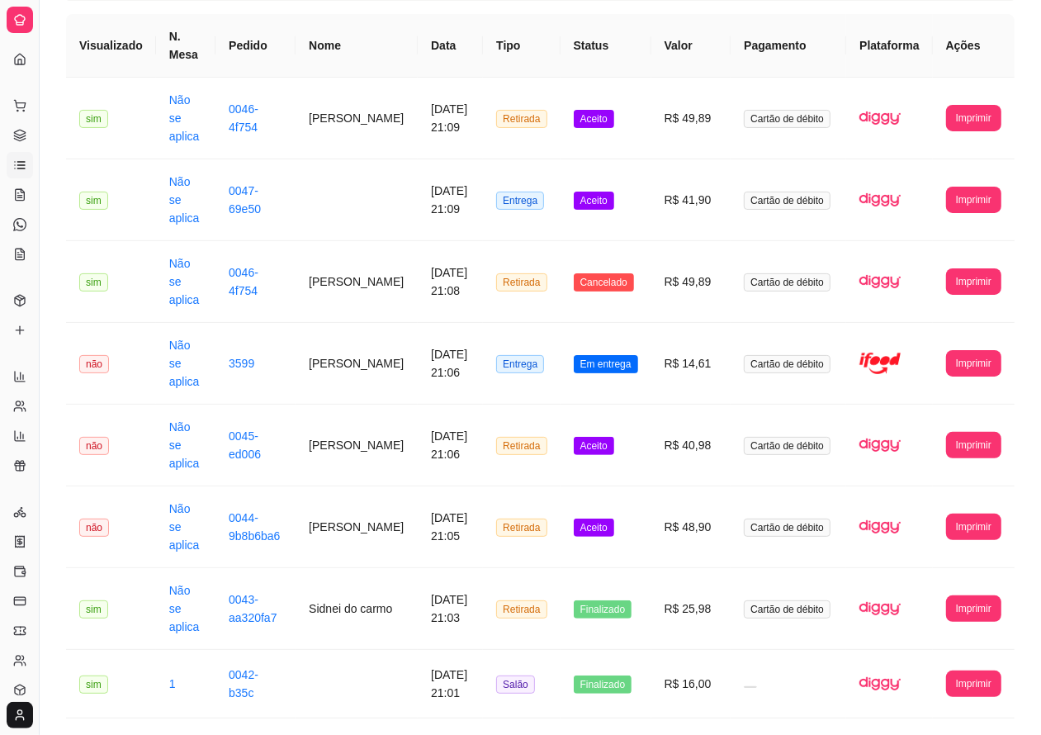
scroll to position [134, 0]
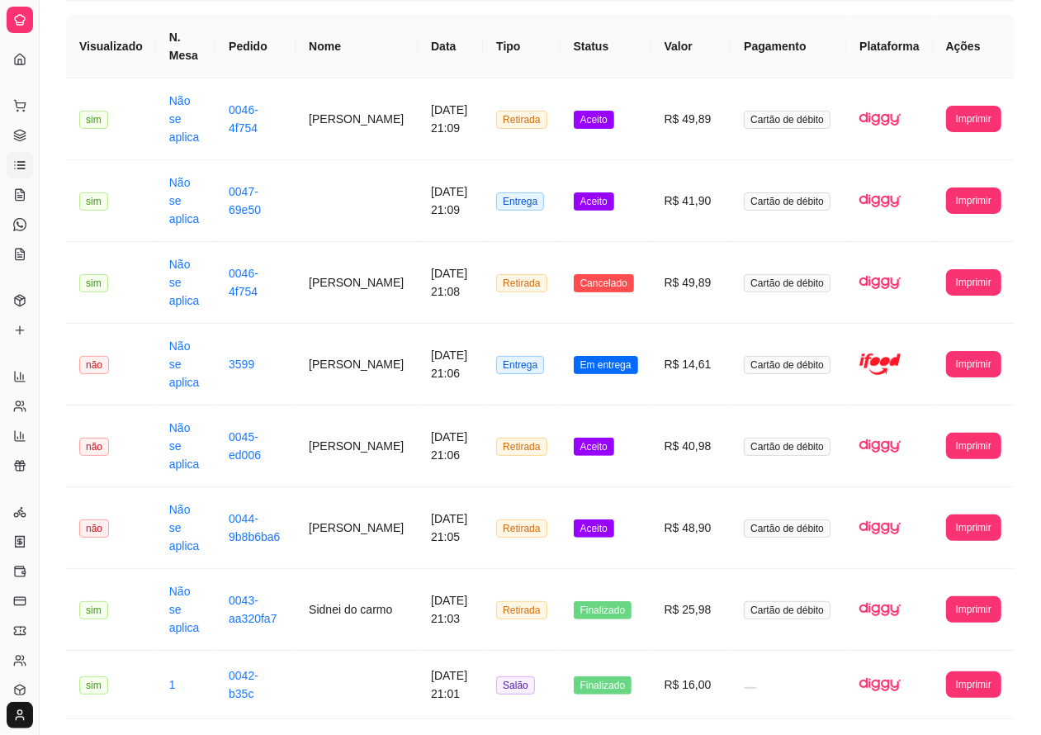
click at [592, 519] on span "Aceito" at bounding box center [594, 528] width 40 height 18
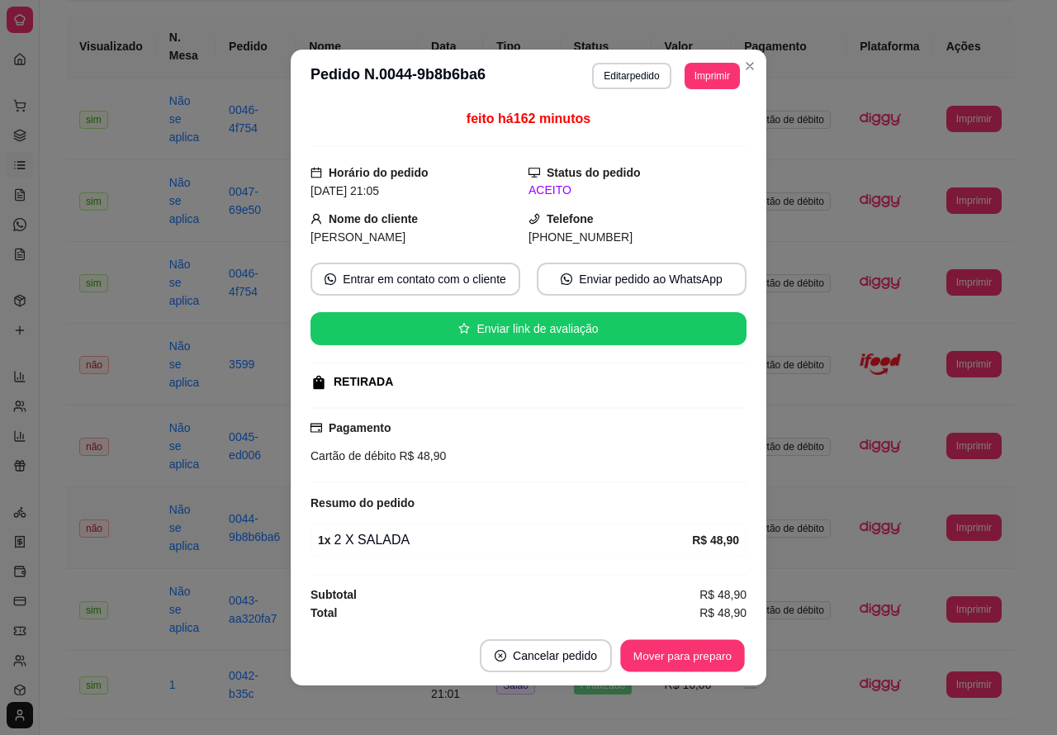
click at [653, 649] on button "Mover para preparo" at bounding box center [682, 656] width 124 height 32
click at [671, 652] on button "Mover para retirada disponível" at bounding box center [655, 656] width 177 height 32
click at [679, 650] on button "Mover para finalizado" at bounding box center [678, 655] width 137 height 33
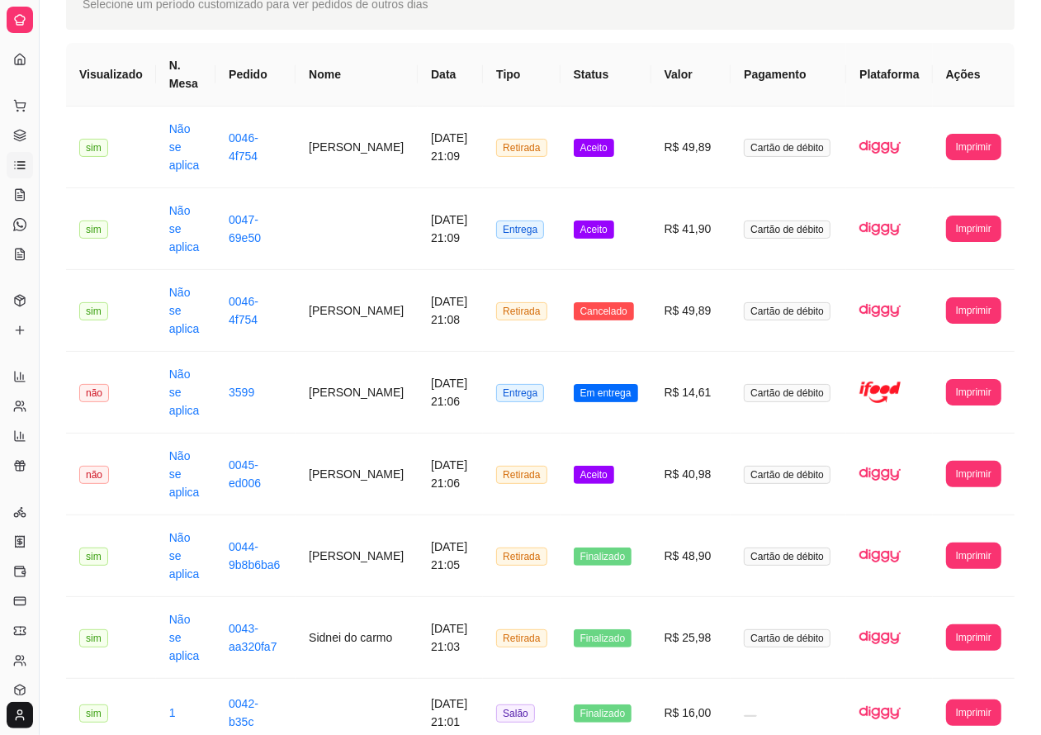
scroll to position [0, 0]
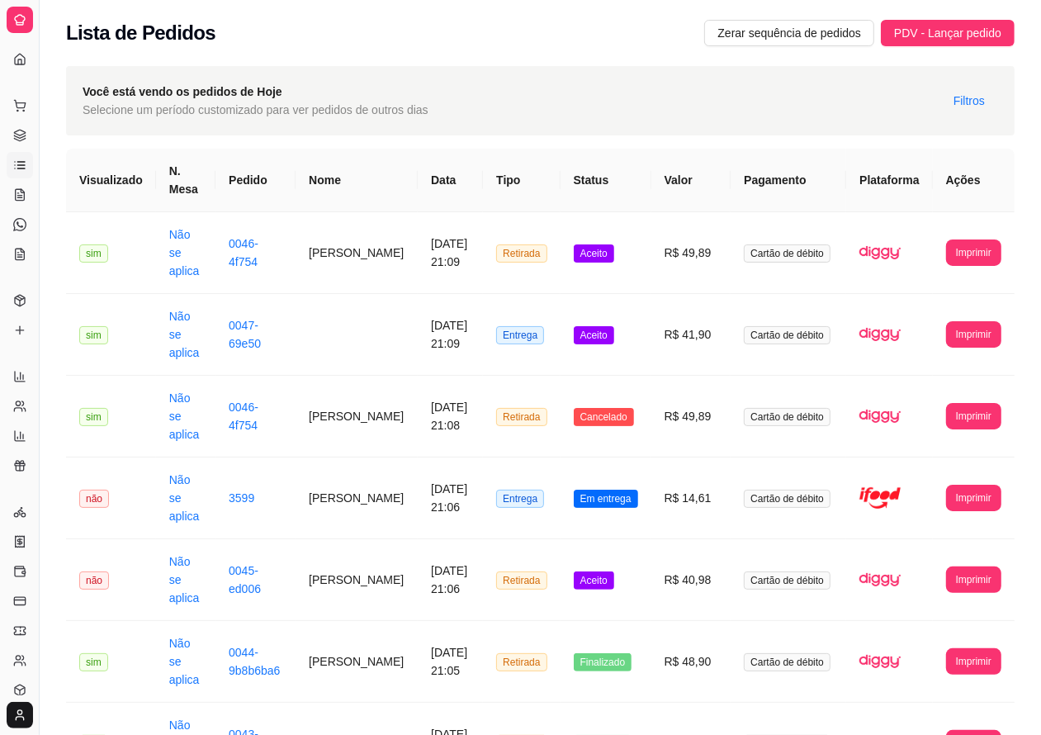
click at [607, 572] on span "Aceito" at bounding box center [594, 581] width 40 height 18
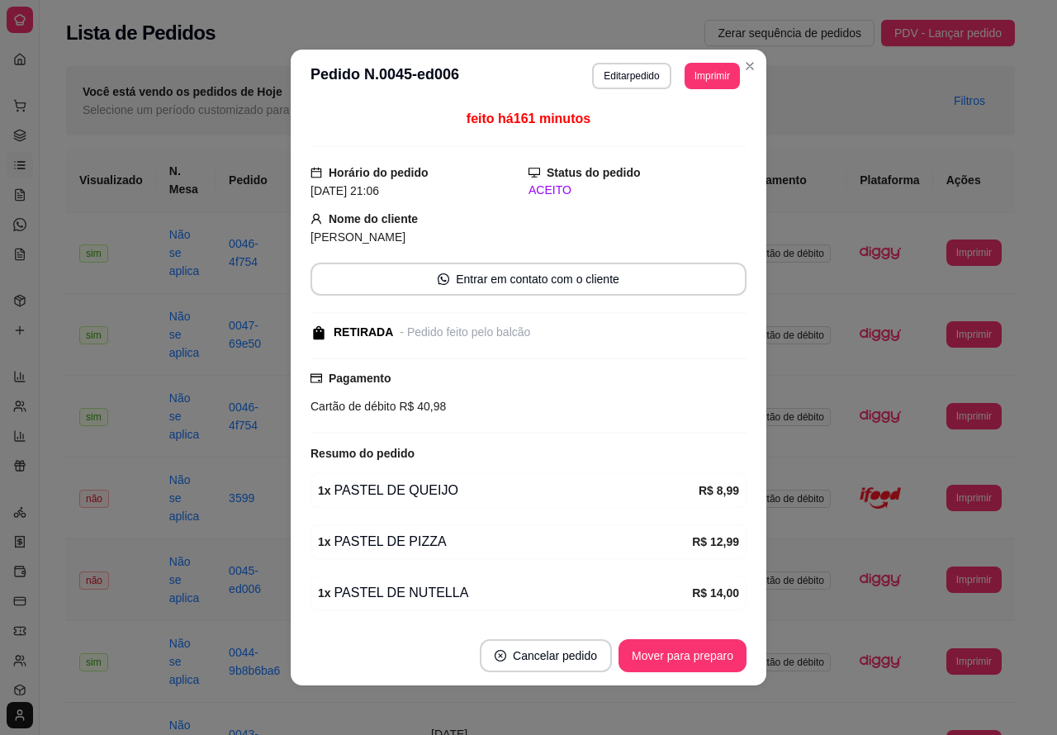
click at [676, 647] on button "Mover para preparo" at bounding box center [683, 655] width 128 height 33
click at [648, 652] on button "Mover para retirada disponível" at bounding box center [655, 655] width 183 height 33
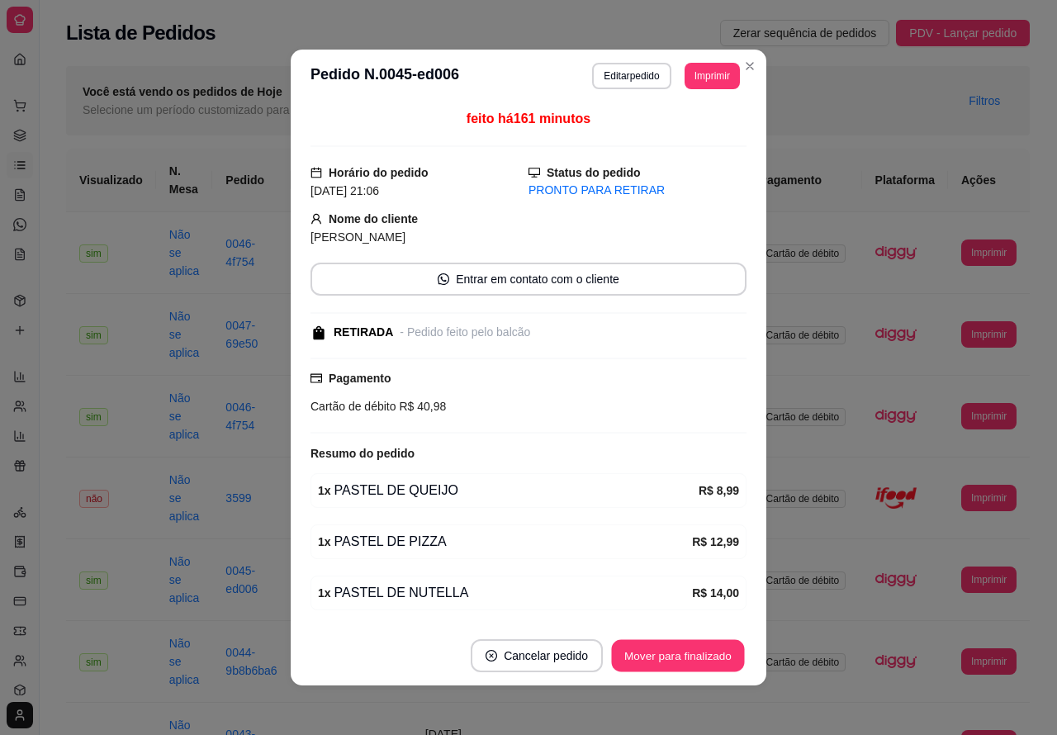
click at [665, 651] on button "Mover para finalizado" at bounding box center [678, 656] width 133 height 32
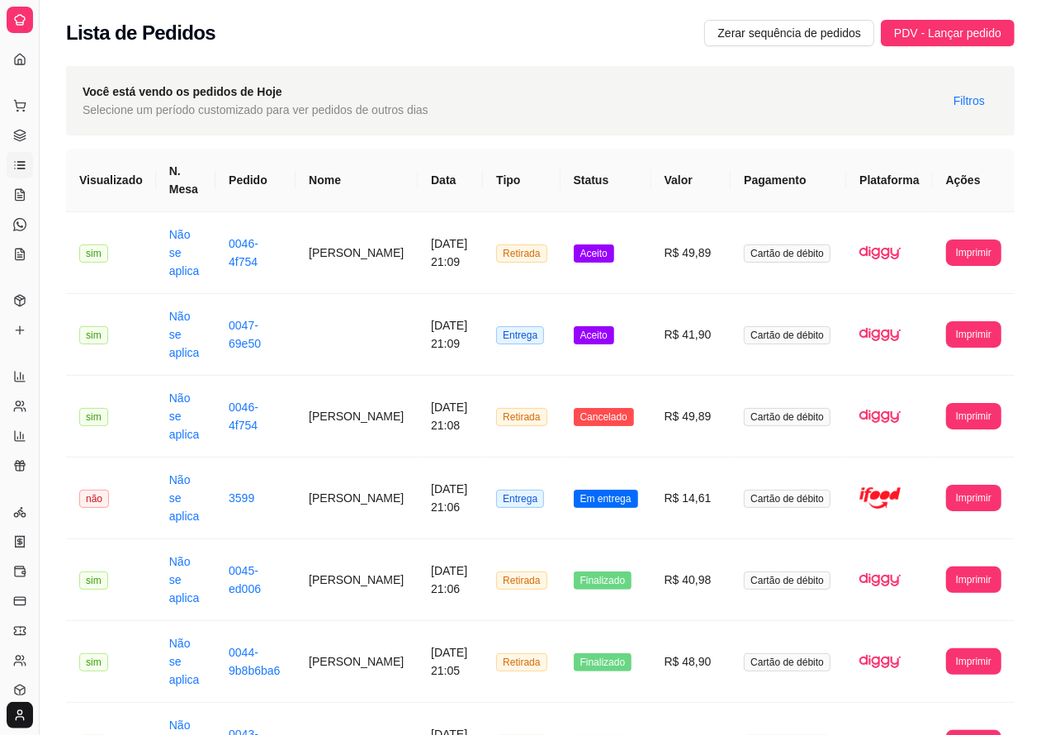
click at [608, 490] on span "Em entrega" at bounding box center [606, 499] width 64 height 18
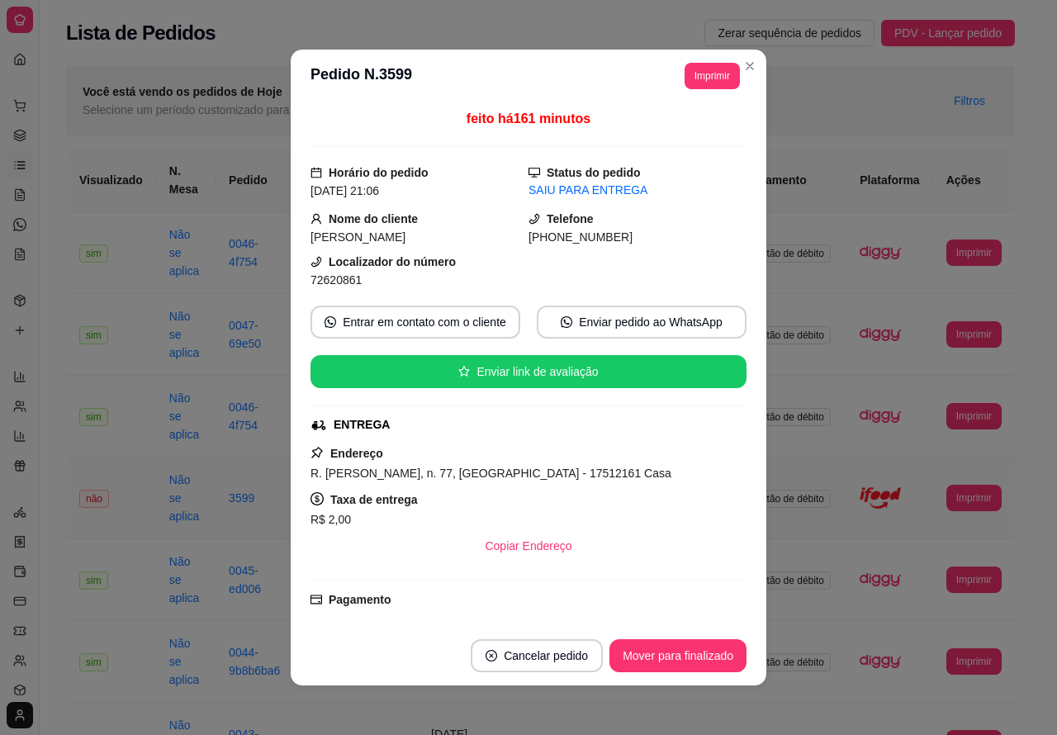
click at [690, 647] on button "Mover para finalizado" at bounding box center [678, 655] width 137 height 33
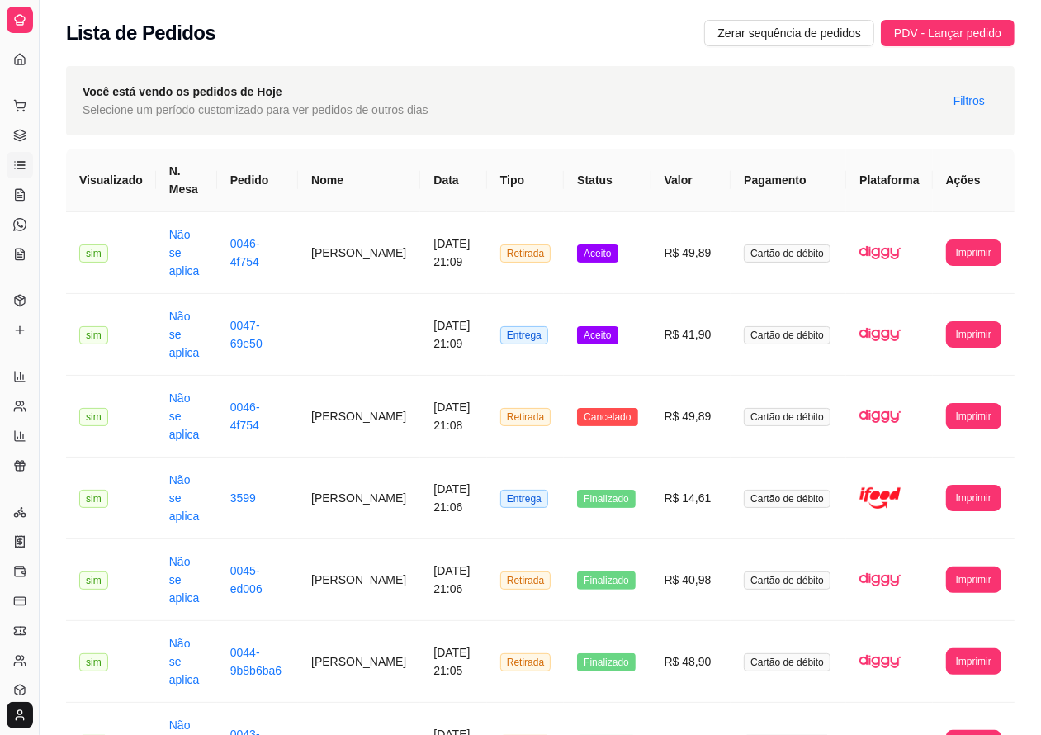
click at [618, 326] on span "Aceito" at bounding box center [597, 335] width 40 height 18
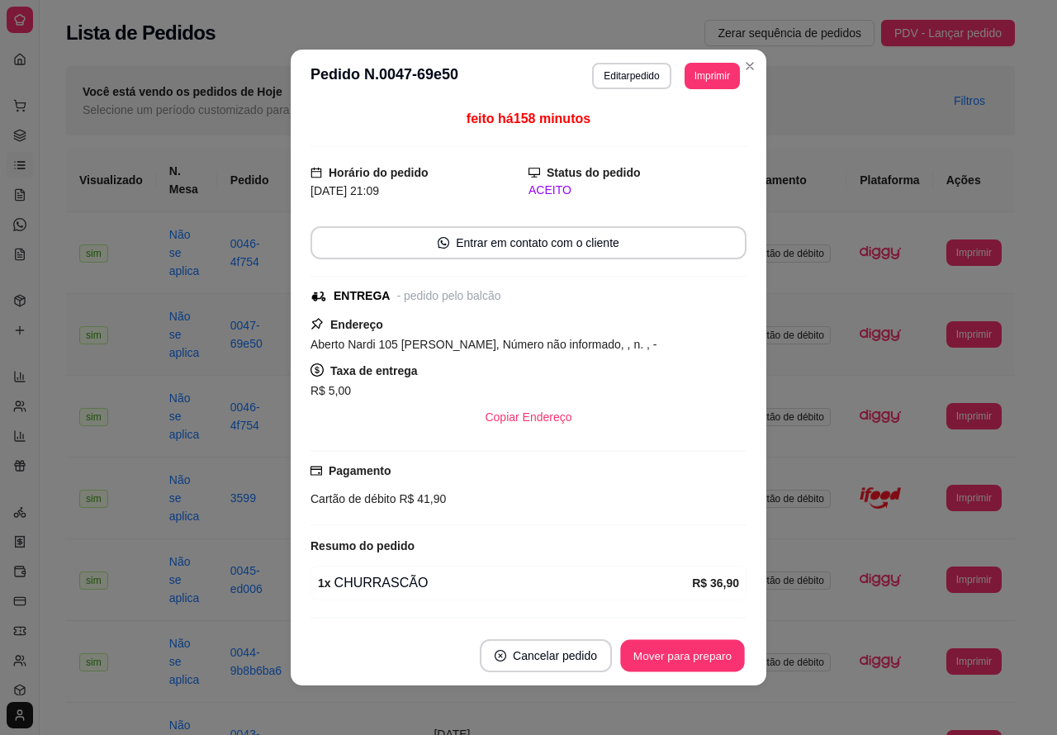
click at [666, 661] on button "Mover para preparo" at bounding box center [682, 656] width 124 height 32
click at [684, 649] on button "Mover para entrega" at bounding box center [682, 655] width 127 height 33
click at [679, 650] on button "Mover para finalizado" at bounding box center [678, 656] width 133 height 32
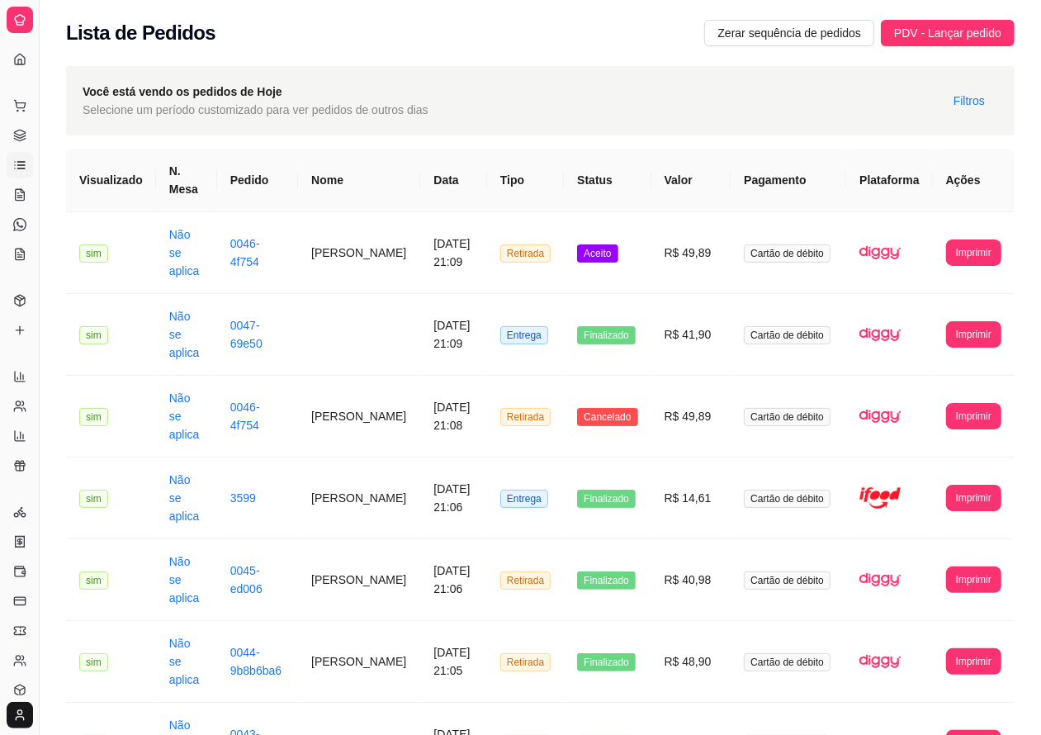
click at [626, 250] on td "Aceito" at bounding box center [607, 253] width 87 height 82
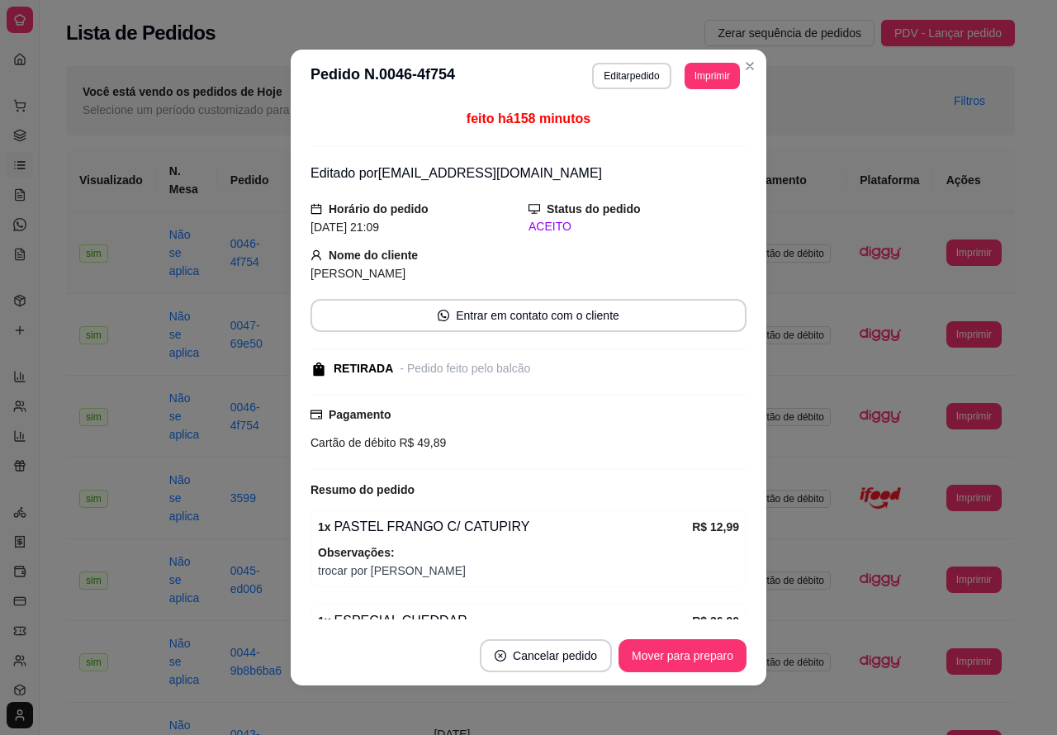
click at [675, 648] on button "Mover para preparo" at bounding box center [683, 655] width 128 height 33
click at [684, 647] on button "Mover para retirada disponível" at bounding box center [655, 656] width 177 height 32
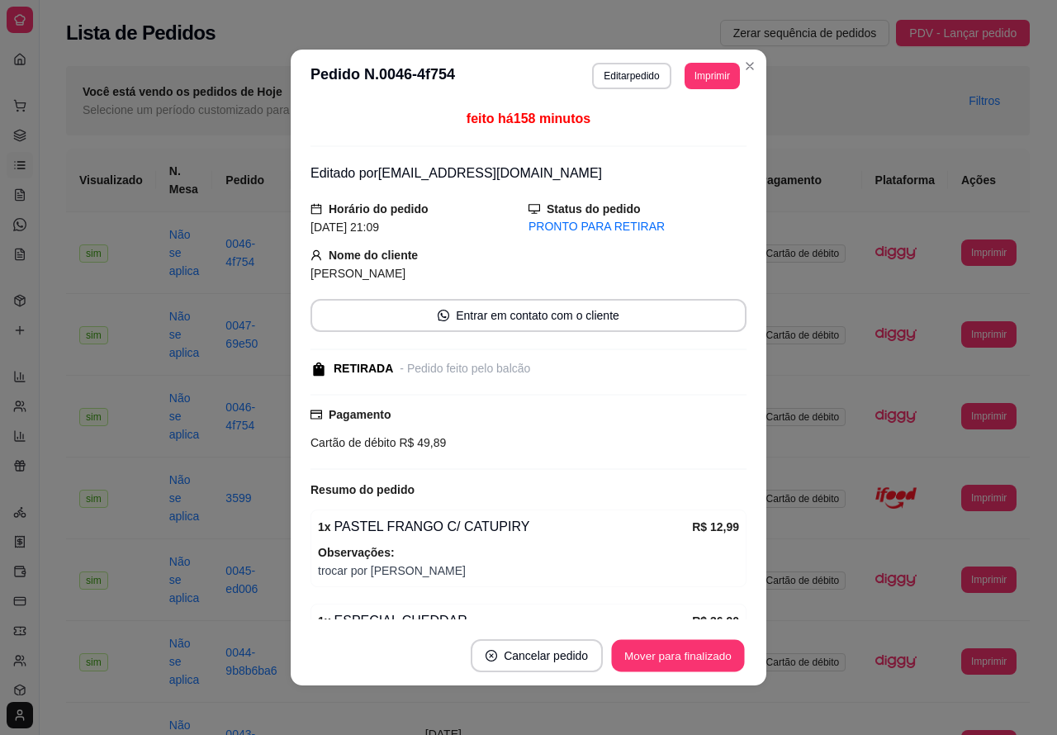
click at [694, 654] on button "Mover para finalizado" at bounding box center [678, 656] width 133 height 32
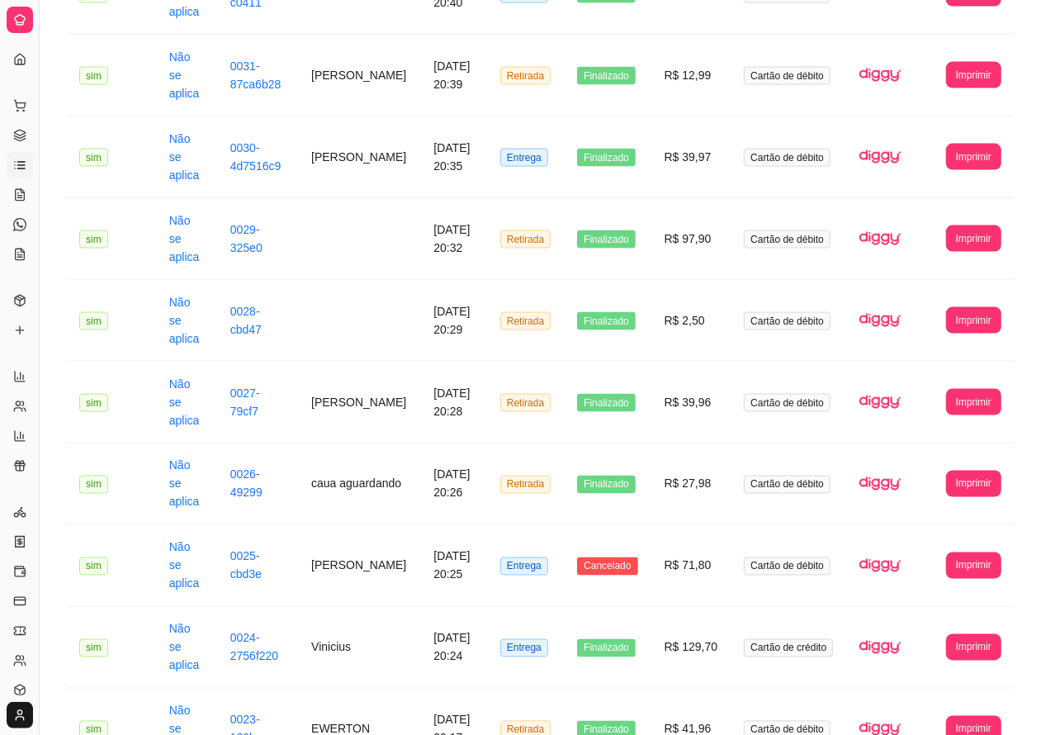
scroll to position [1660, 0]
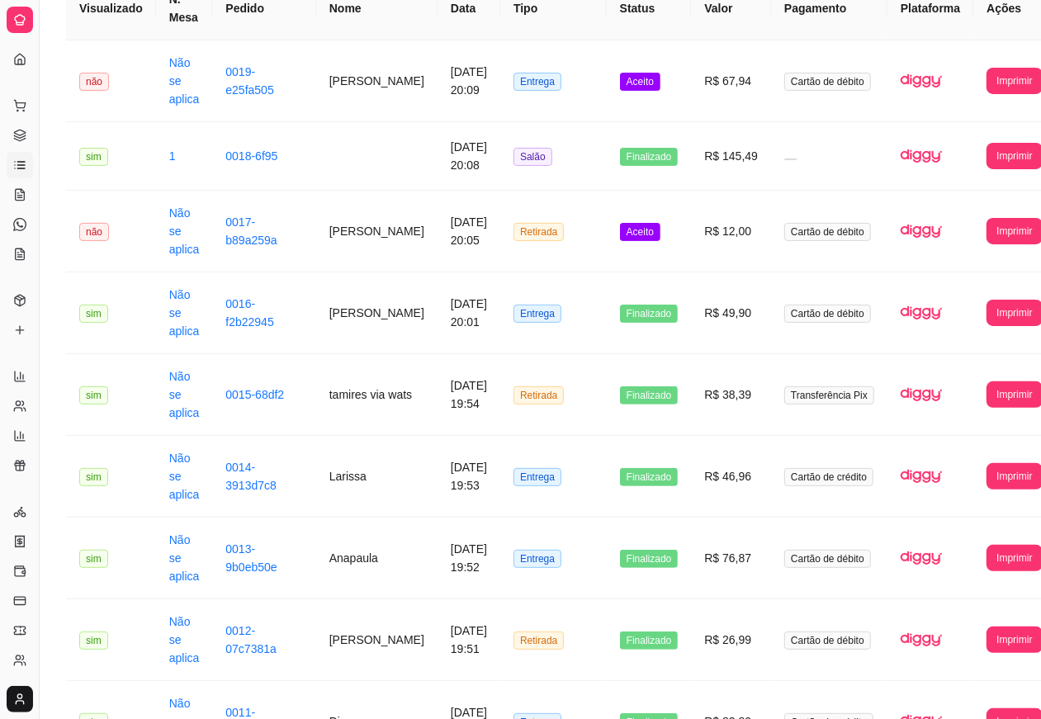
scroll to position [0, 0]
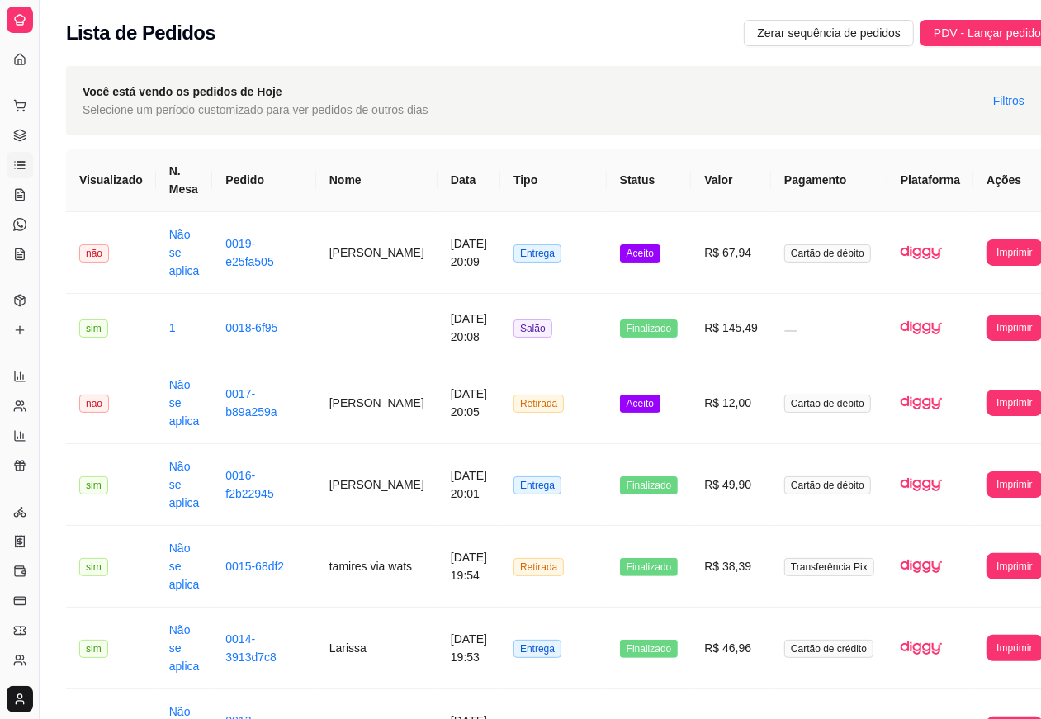
click at [620, 406] on span "Aceito" at bounding box center [640, 404] width 40 height 18
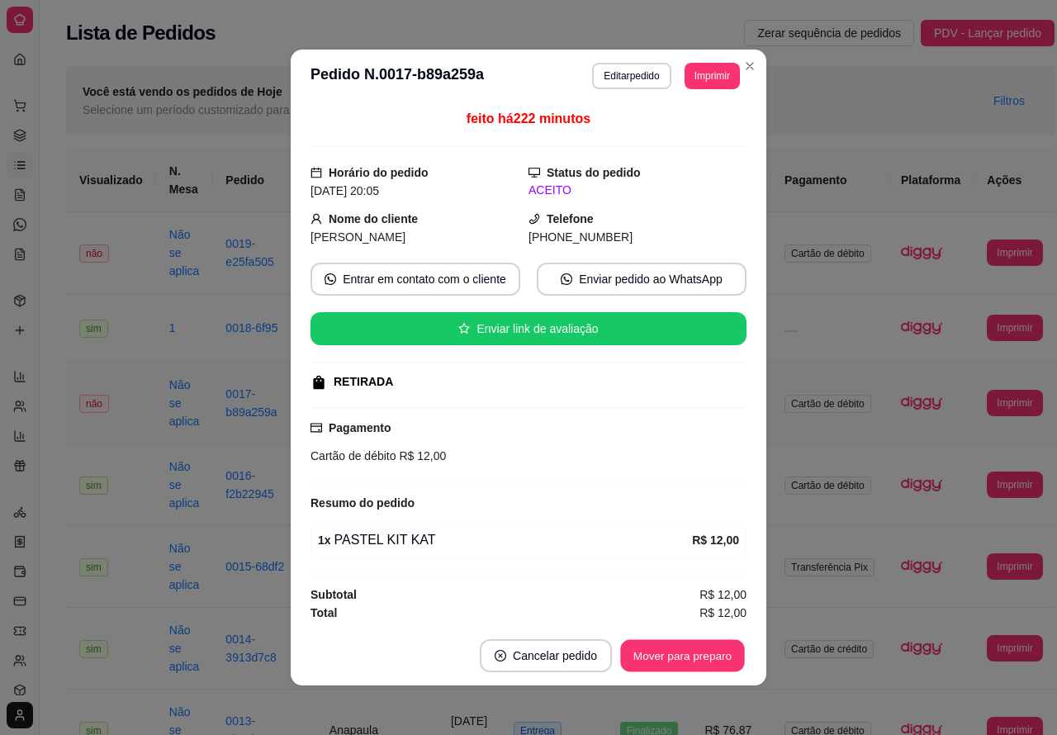
click at [666, 648] on button "Mover para preparo" at bounding box center [682, 656] width 124 height 32
click at [685, 659] on button "Mover para preparo" at bounding box center [683, 655] width 128 height 33
click at [684, 653] on button "Mover para retirada disponível" at bounding box center [655, 655] width 183 height 33
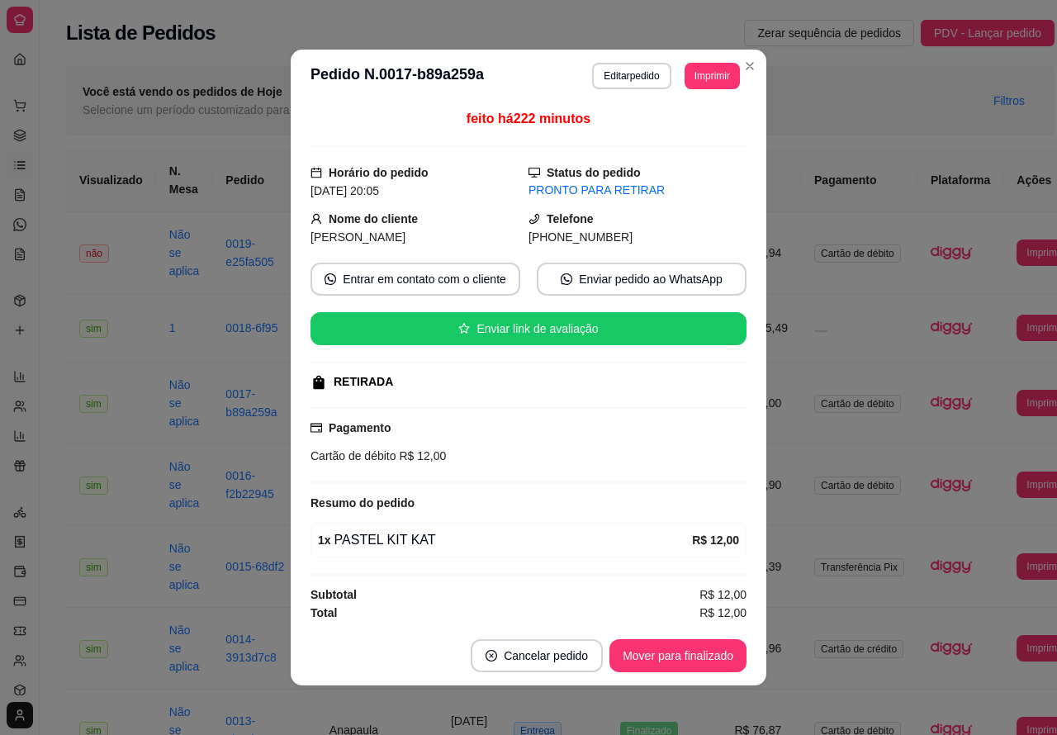
click at [690, 653] on button "Mover para finalizado" at bounding box center [678, 655] width 137 height 33
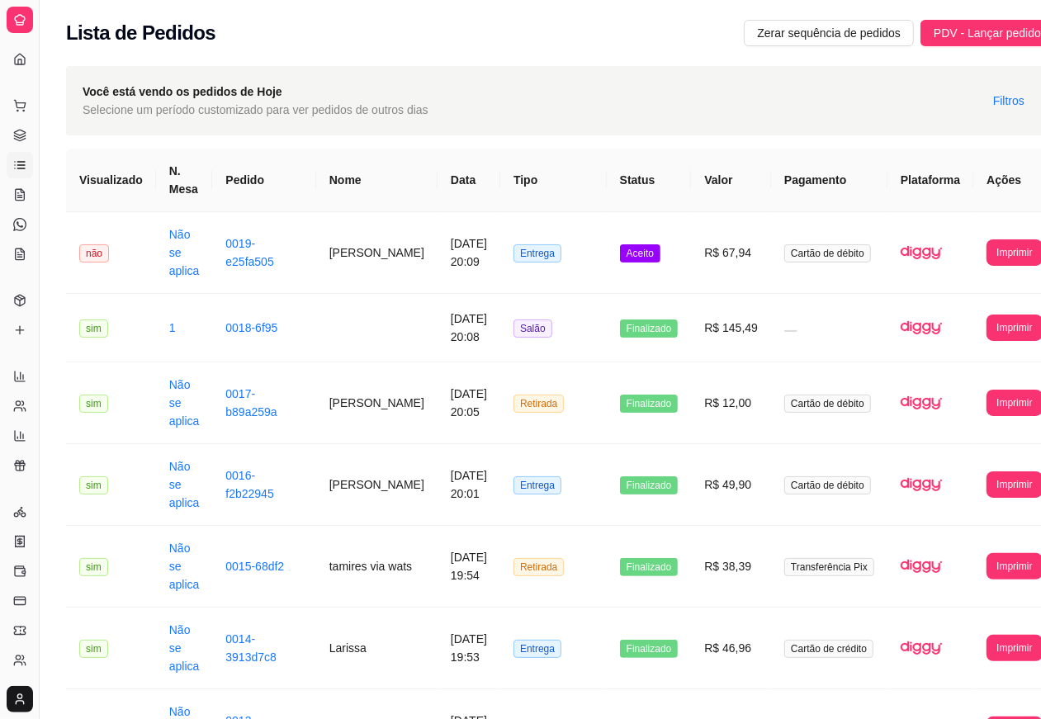
click at [629, 240] on td "Aceito" at bounding box center [649, 253] width 85 height 82
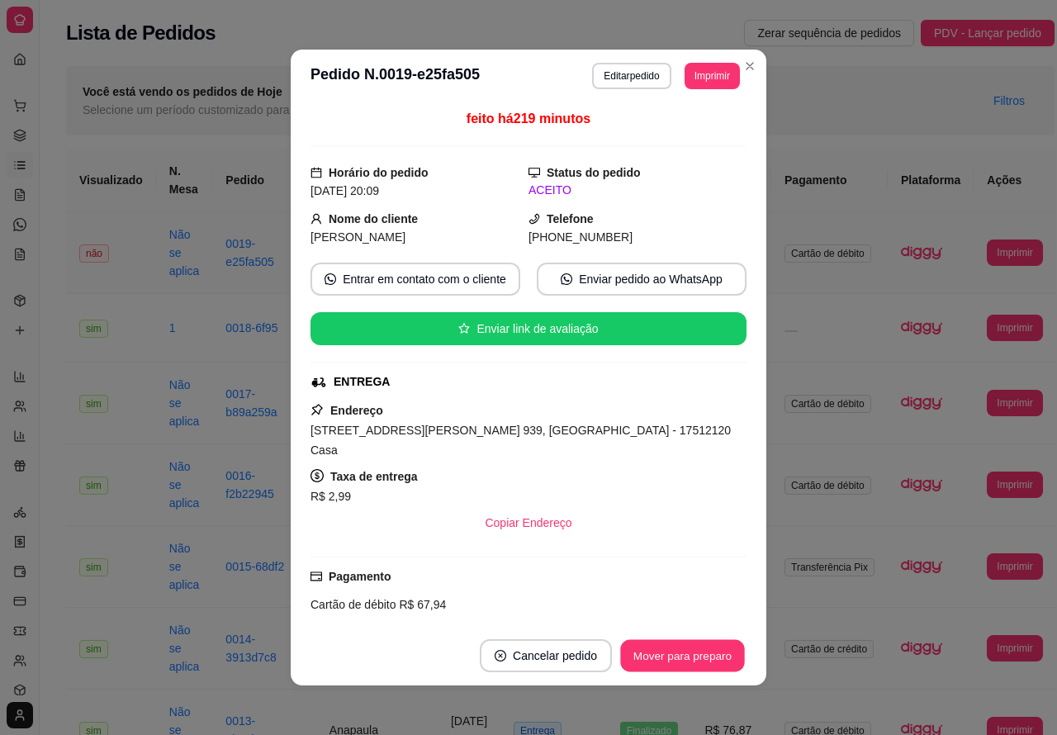
click at [695, 658] on button "Mover para preparo" at bounding box center [682, 656] width 124 height 32
click at [687, 652] on button "Mover para entrega" at bounding box center [683, 656] width 124 height 32
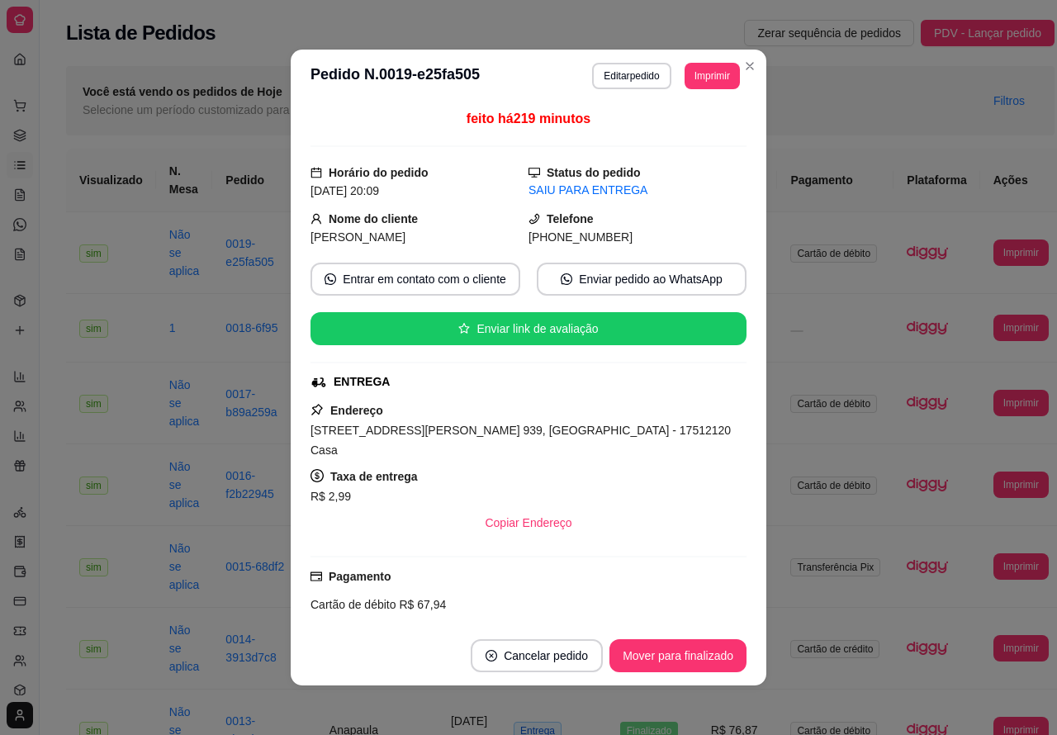
click at [666, 657] on button "Mover para finalizado" at bounding box center [678, 655] width 137 height 33
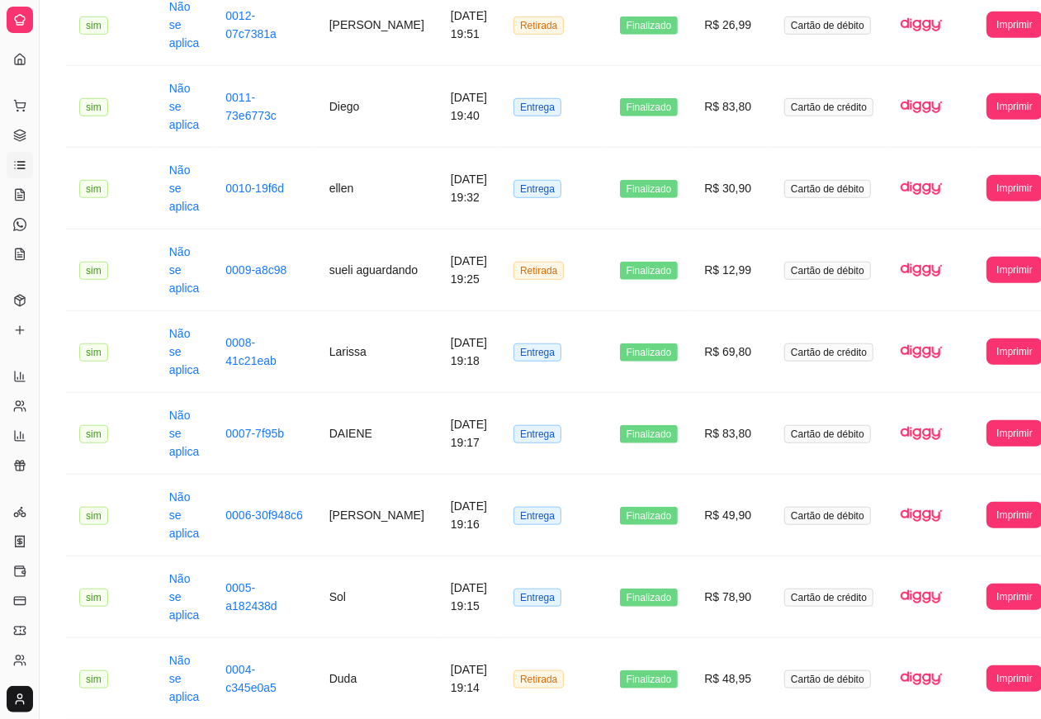
scroll to position [1439, 0]
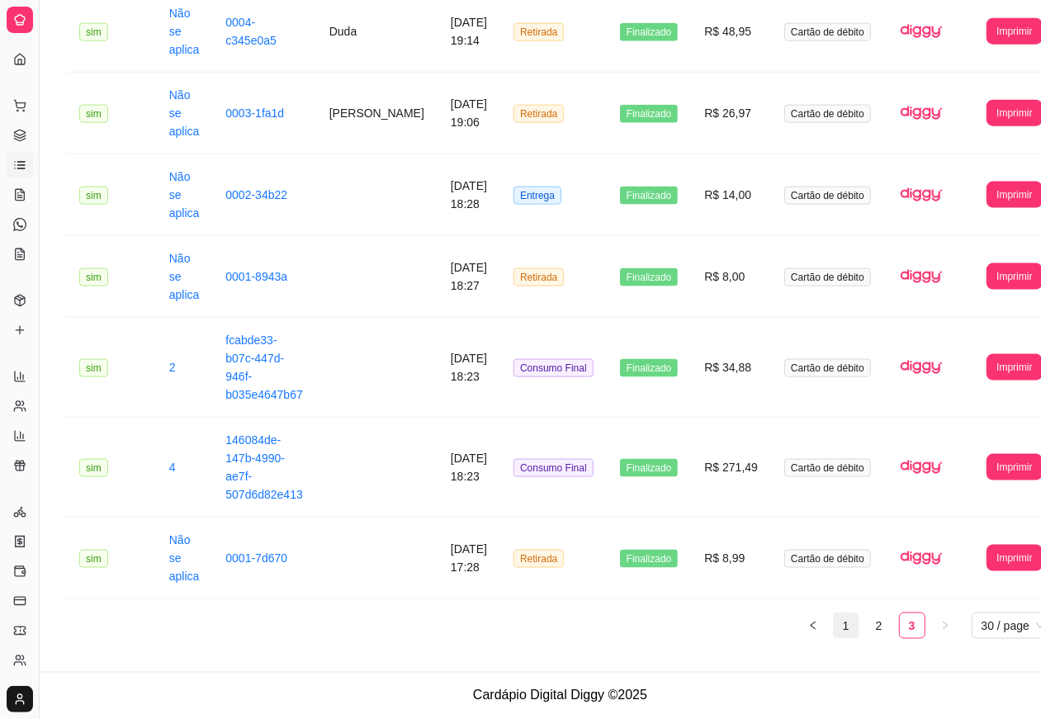
click at [834, 625] on link "1" at bounding box center [846, 626] width 25 height 25
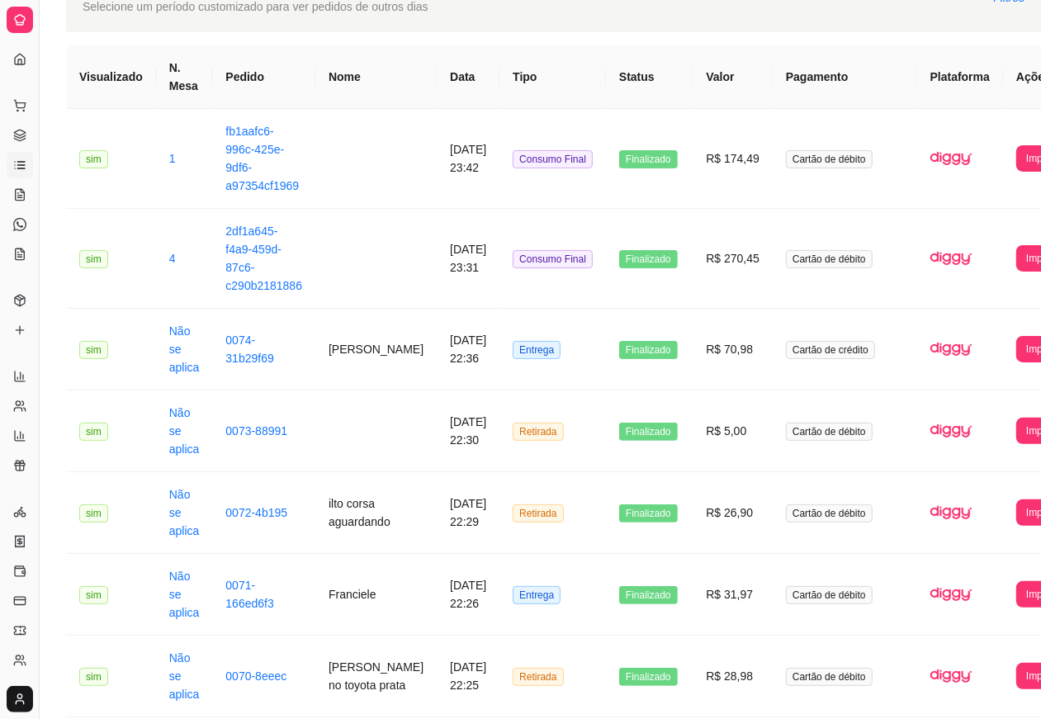
scroll to position [0, 0]
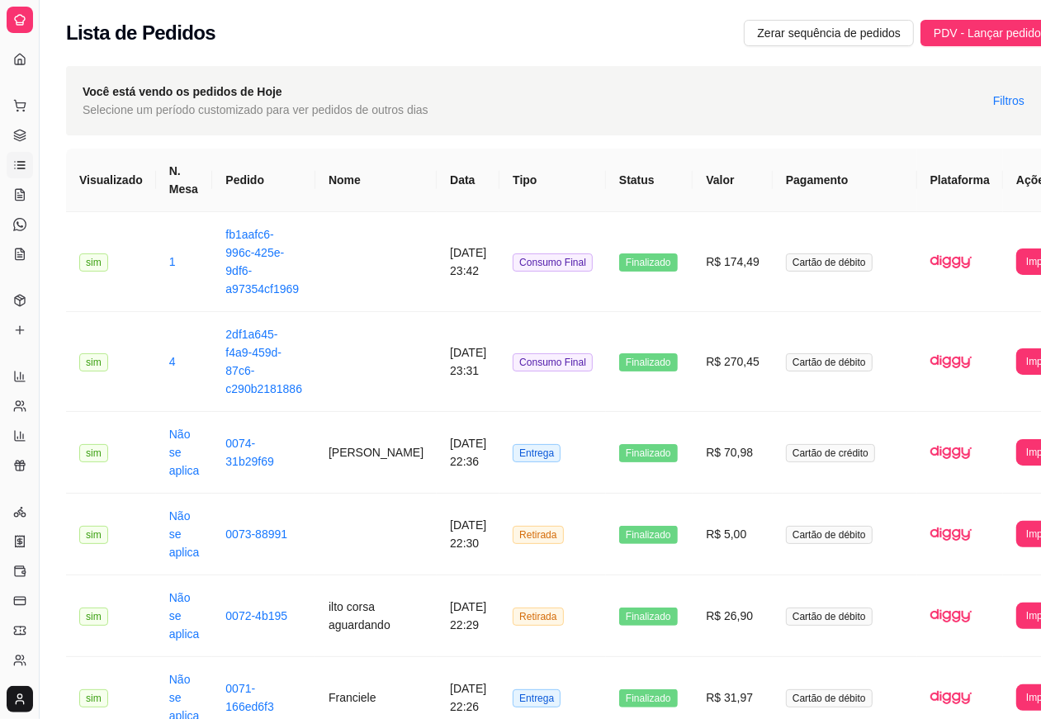
click at [71, 567] on td "sim" at bounding box center [111, 535] width 90 height 82
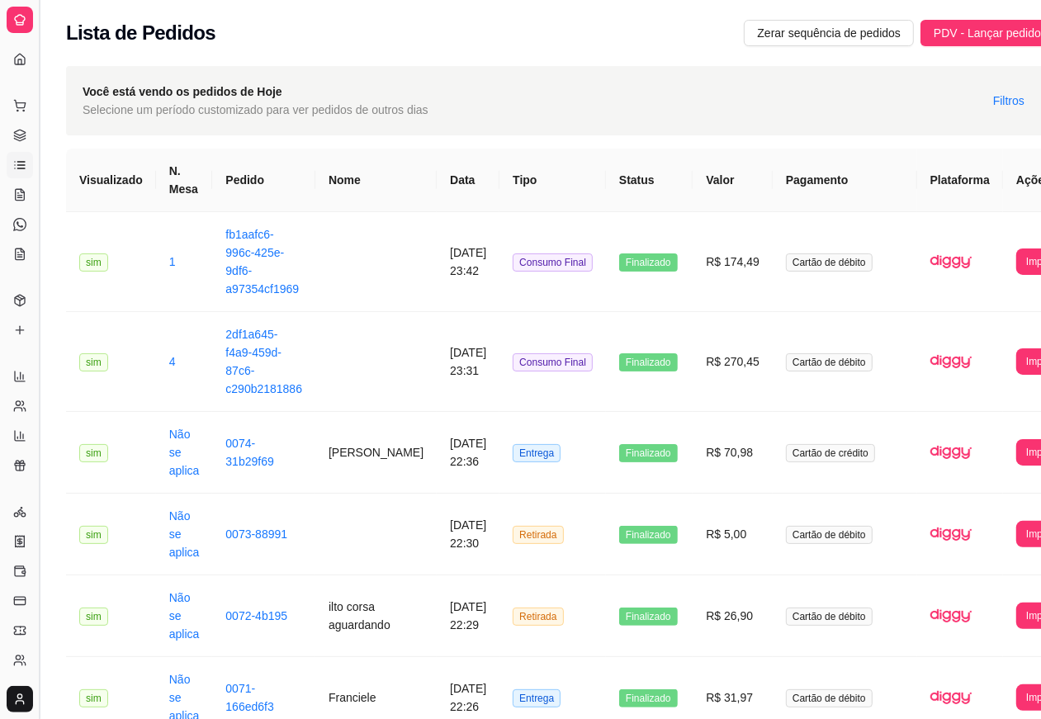
click at [39, 574] on button "Toggle Sidebar" at bounding box center [38, 359] width 13 height 719
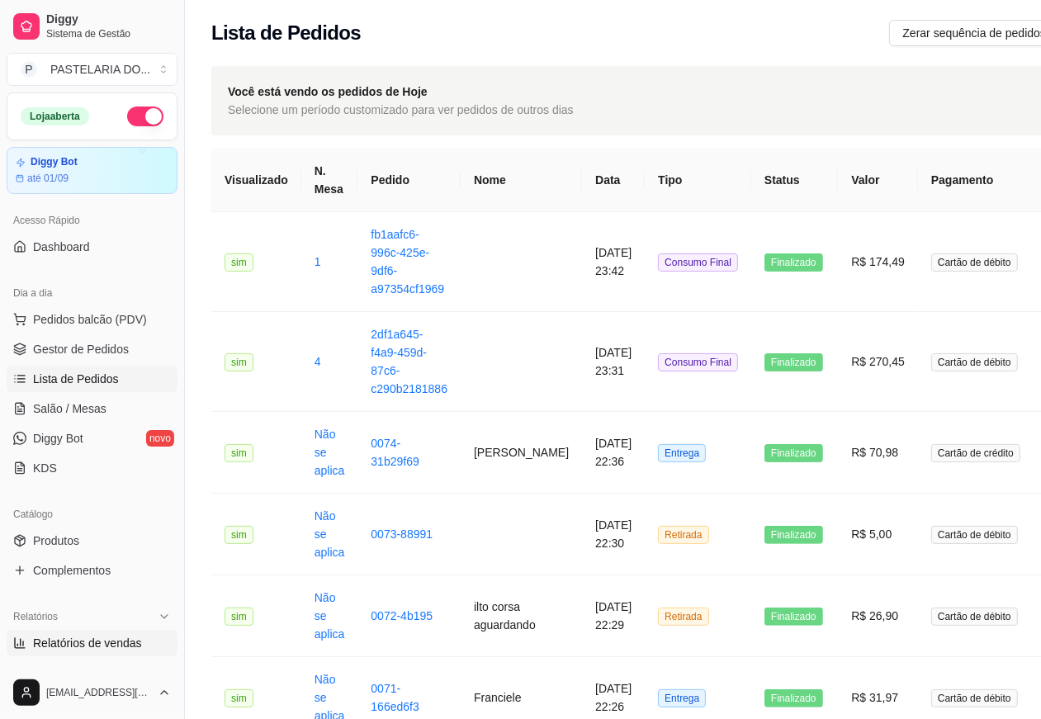
click at [87, 644] on span "Relatórios de vendas" at bounding box center [87, 643] width 109 height 17
select select "ALL"
select select "0"
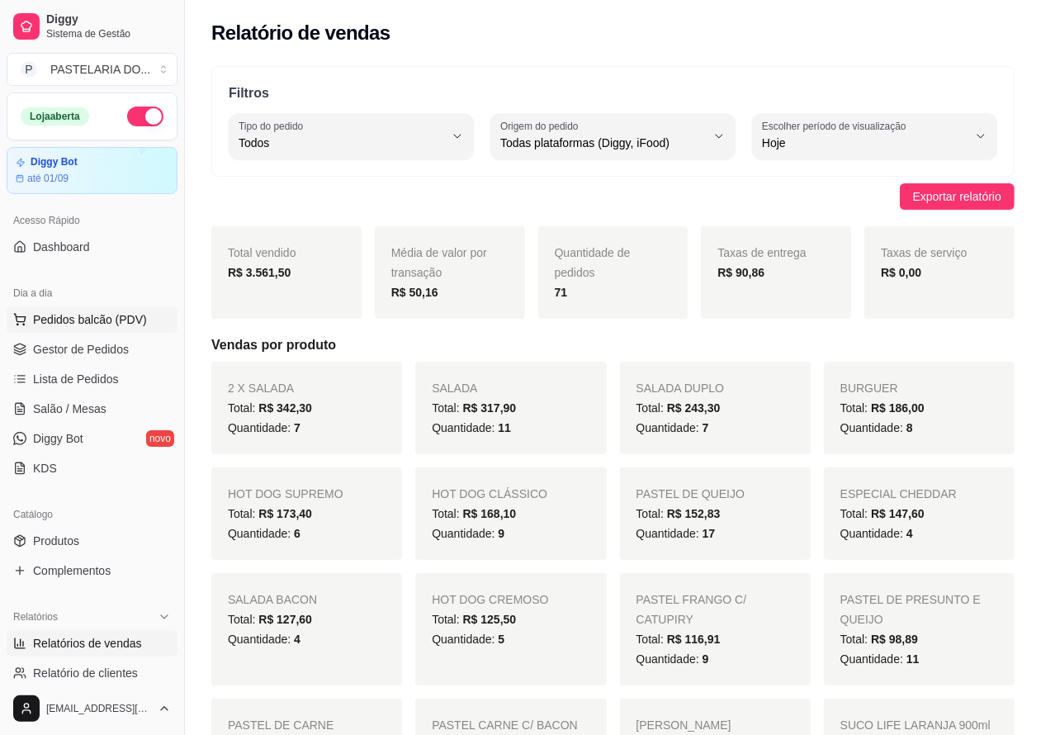
click at [95, 318] on span "Pedidos balcão (PDV)" at bounding box center [90, 319] width 114 height 17
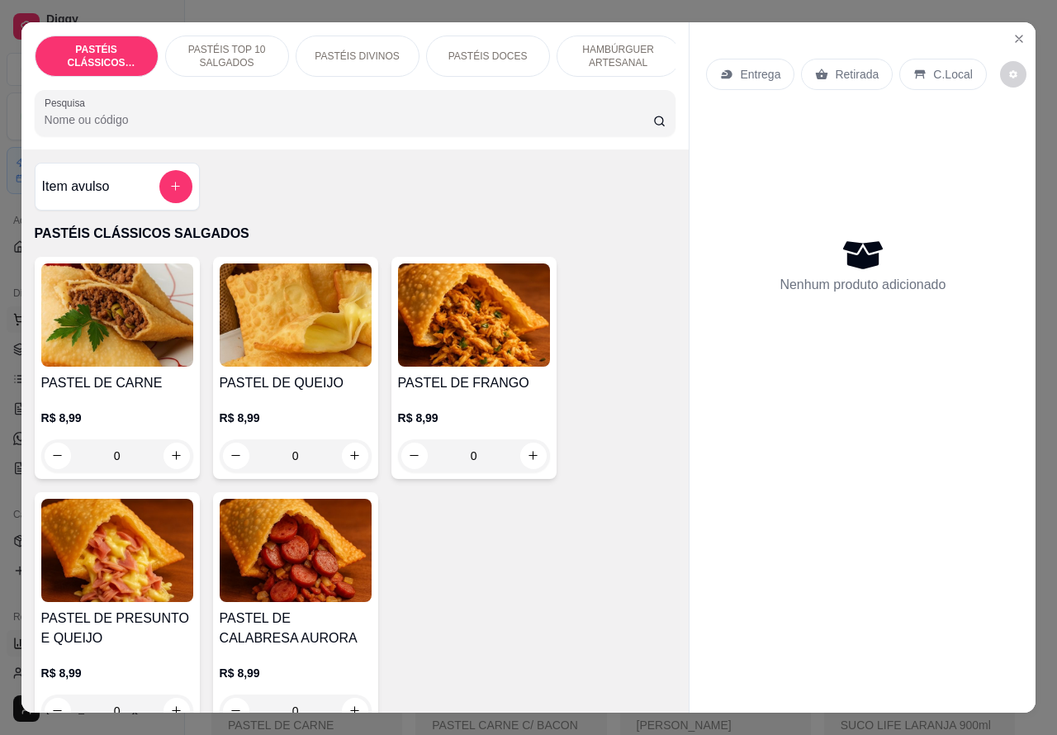
click at [1016, 36] on icon "Close" at bounding box center [1019, 39] width 7 height 7
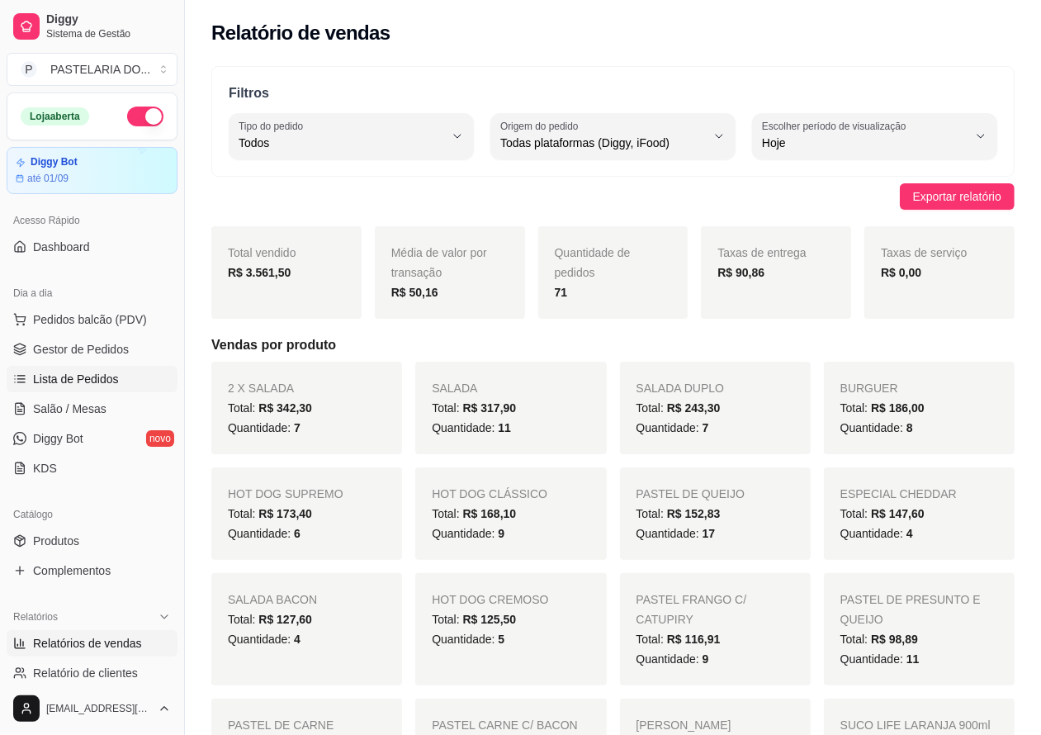
click at [107, 377] on span "Lista de Pedidos" at bounding box center [76, 379] width 86 height 17
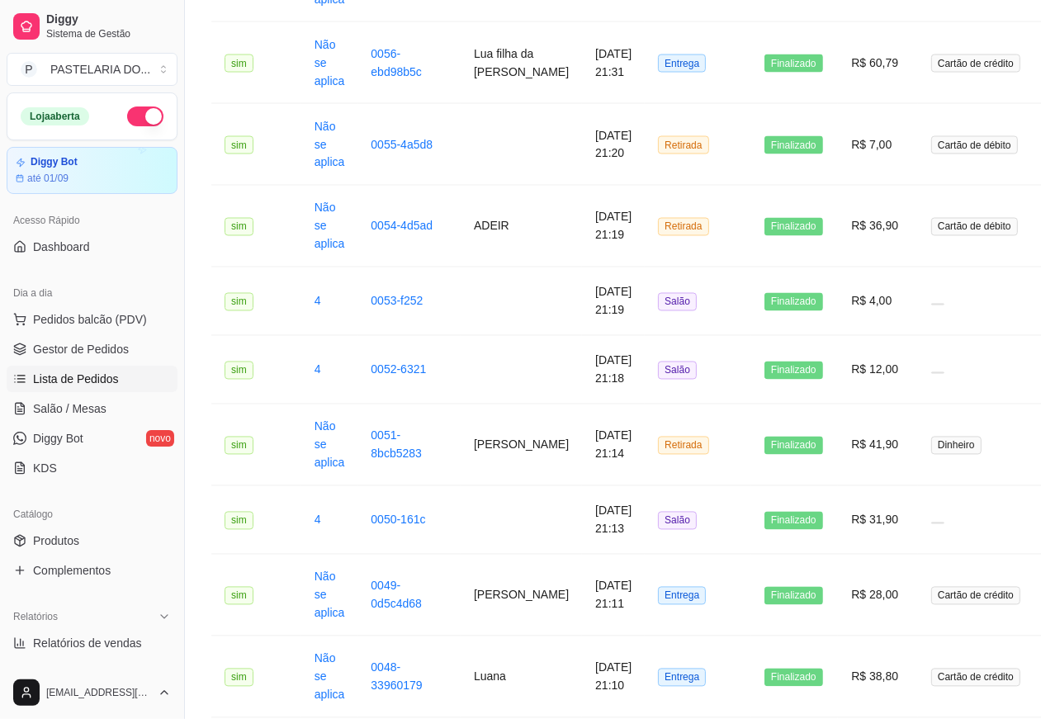
scroll to position [2073, 0]
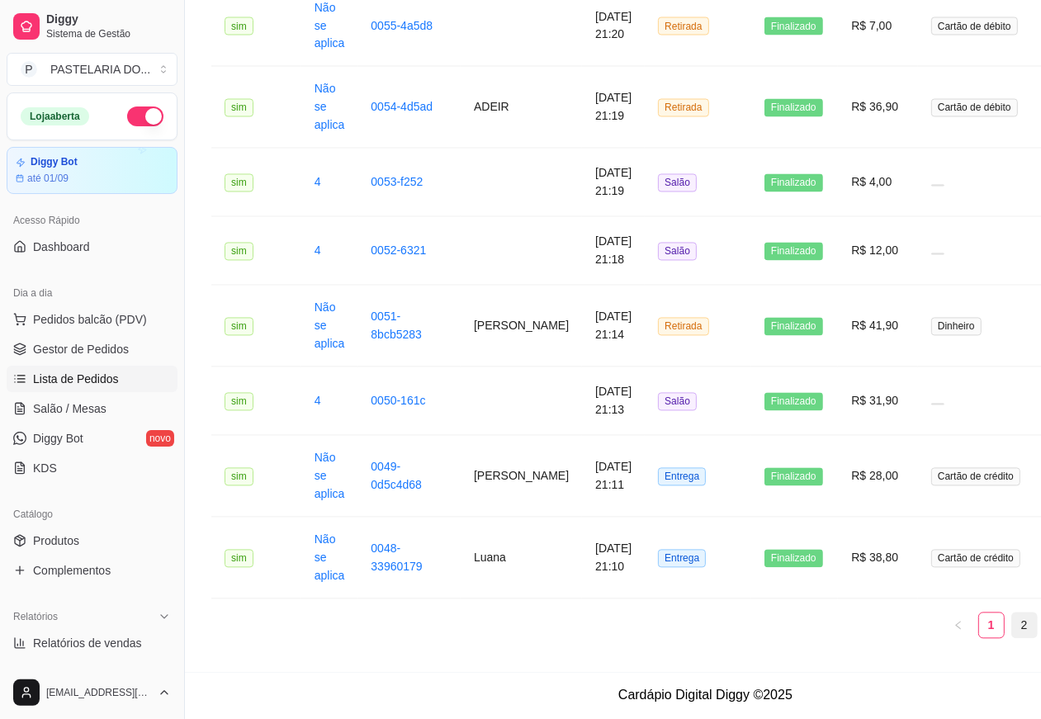
click at [1021, 621] on link "2" at bounding box center [1025, 626] width 25 height 25
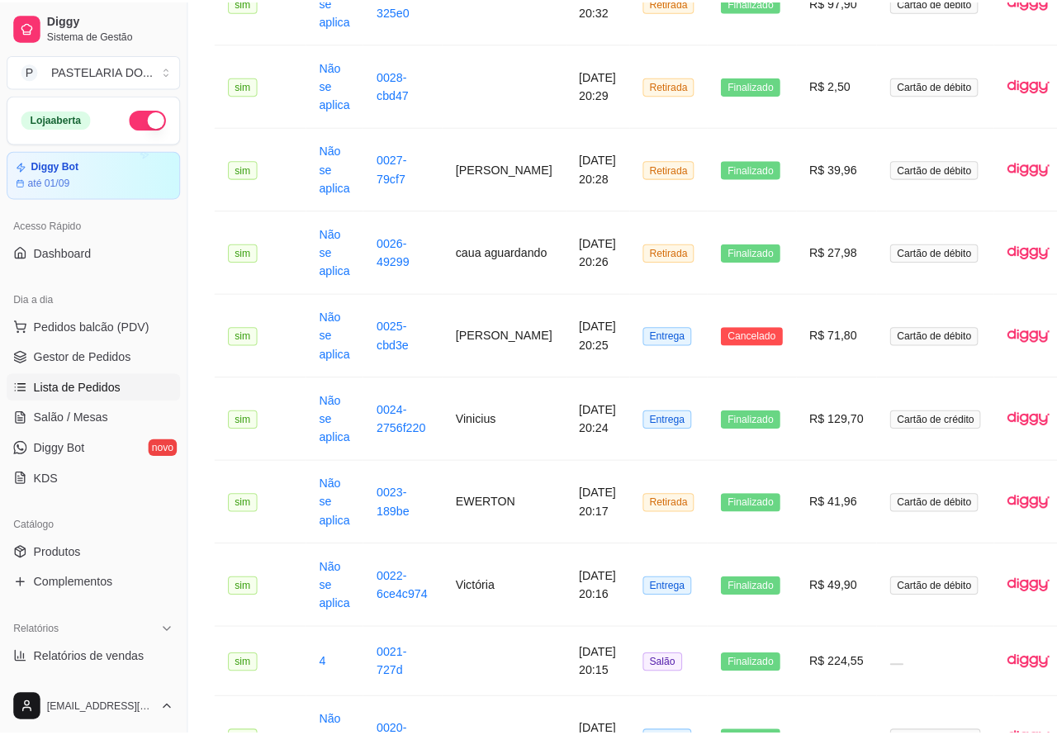
scroll to position [1856, 0]
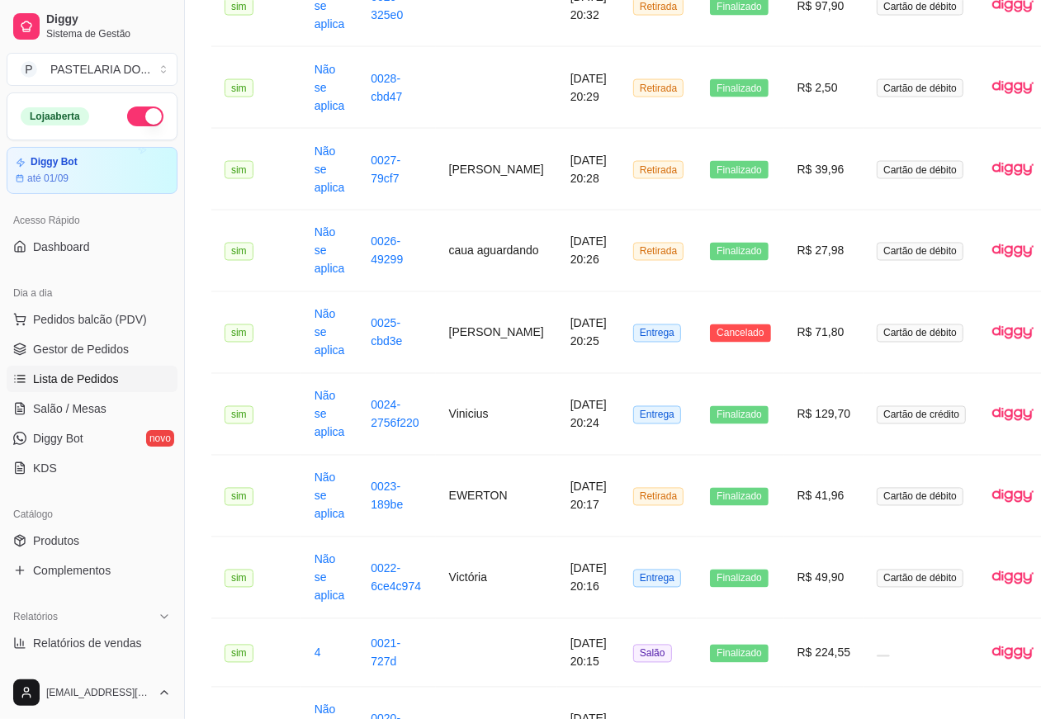
click at [509, 329] on td "[PERSON_NAME]" at bounding box center [496, 333] width 121 height 82
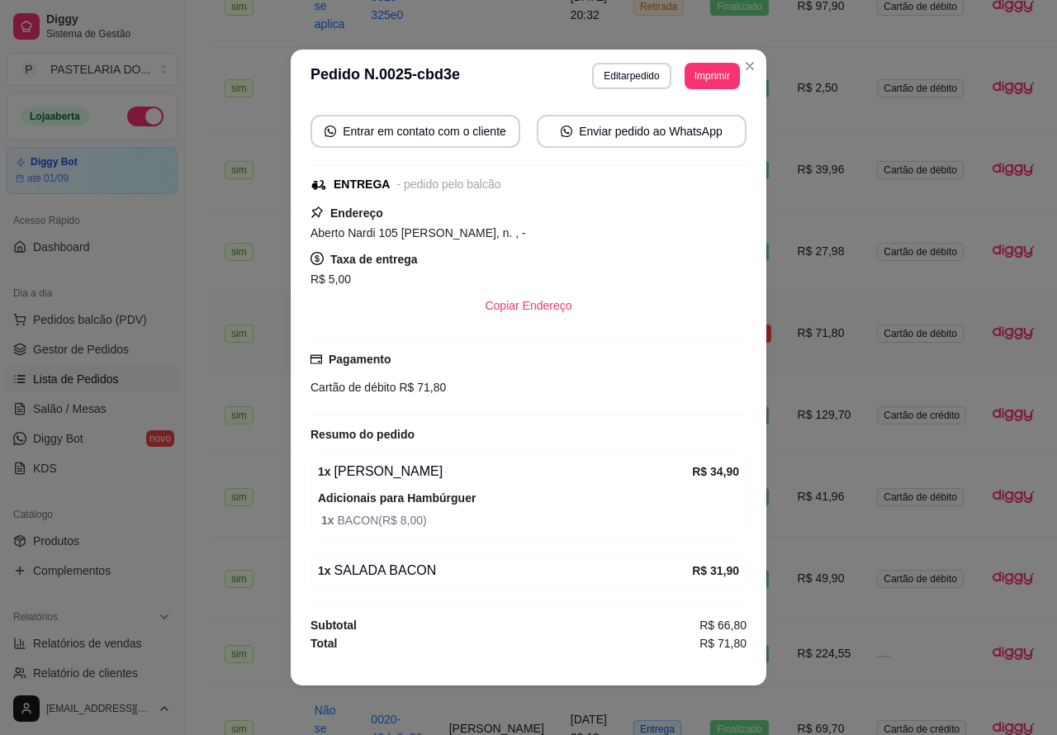
scroll to position [2, 0]
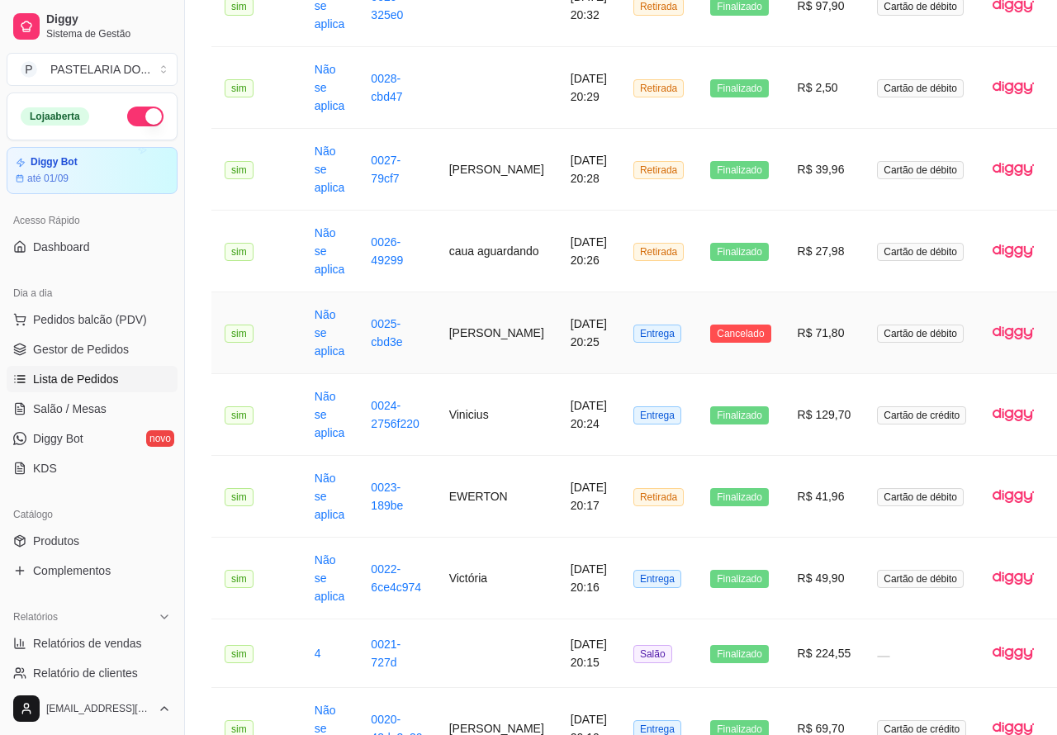
click at [742, 63] on td "Finalizado" at bounding box center [740, 88] width 87 height 82
click at [128, 97] on div "Loja aberta" at bounding box center [91, 116] width 169 height 46
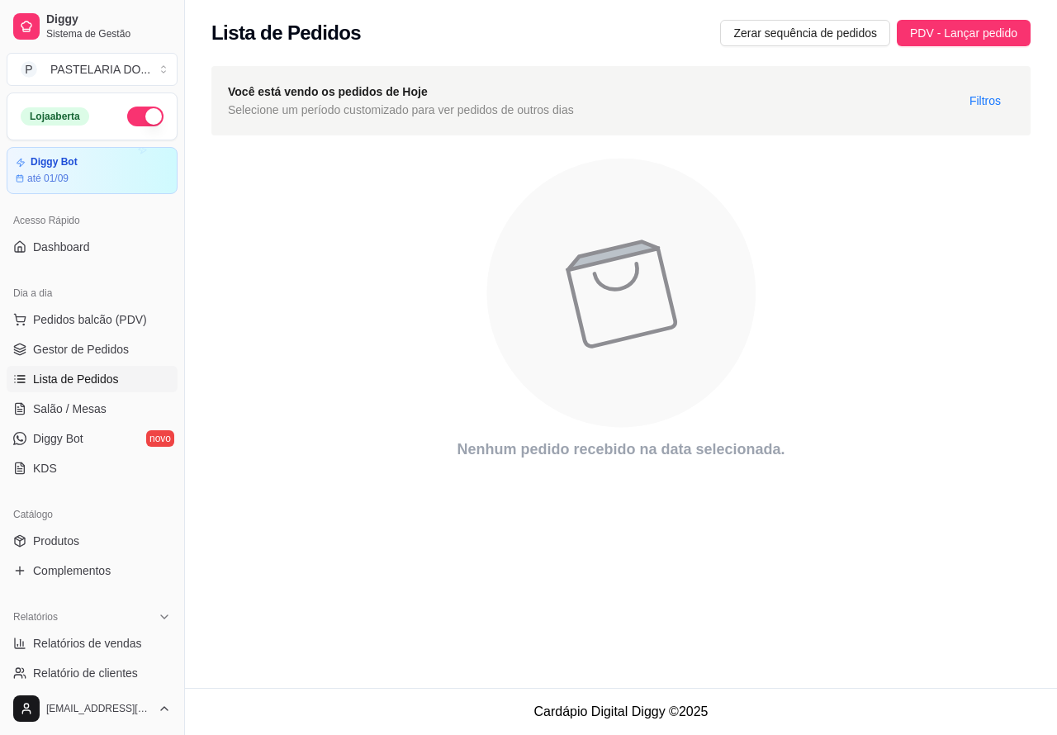
scroll to position [0, 0]
click at [127, 107] on button "button" at bounding box center [145, 117] width 36 height 20
